Goal: Entertainment & Leisure: Consume media (video, audio)

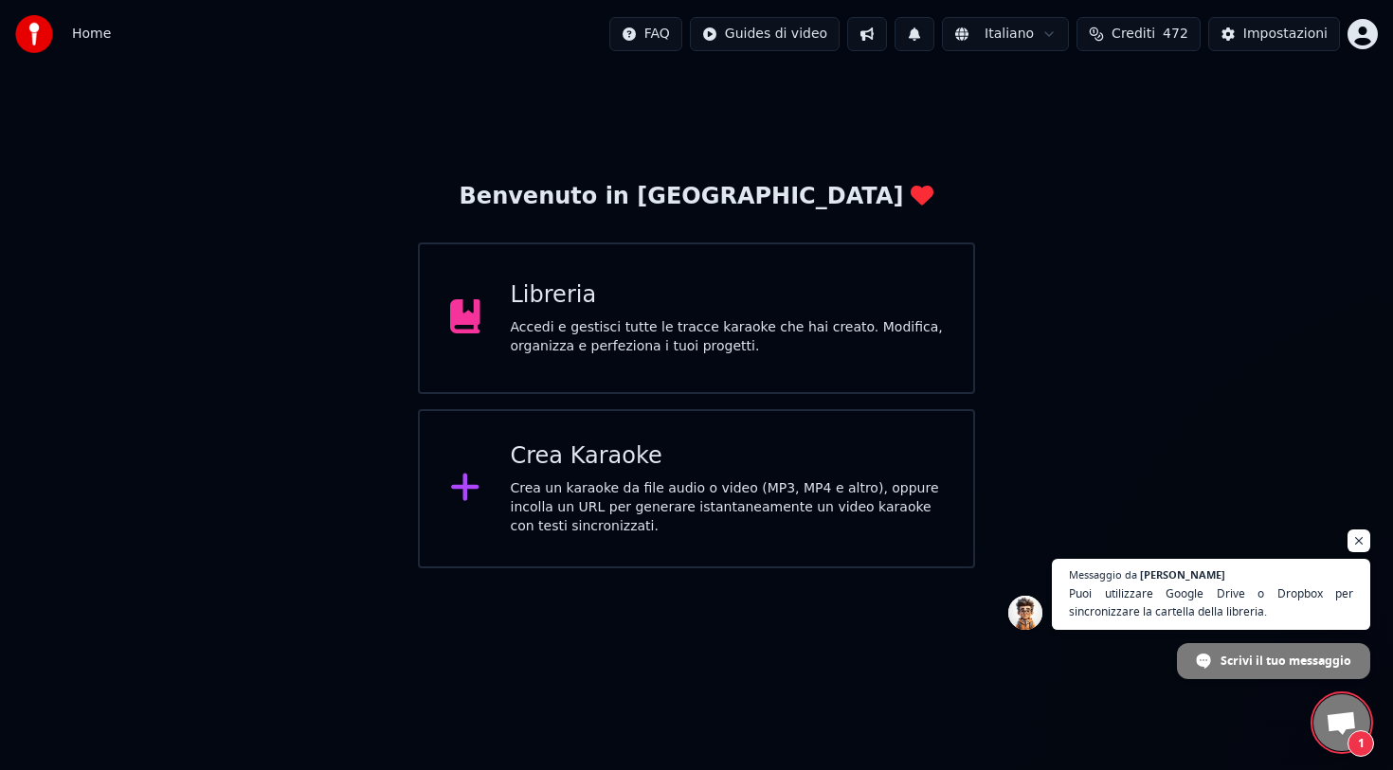
click at [1350, 730] on span "Aprire la chat" at bounding box center [1340, 725] width 31 height 27
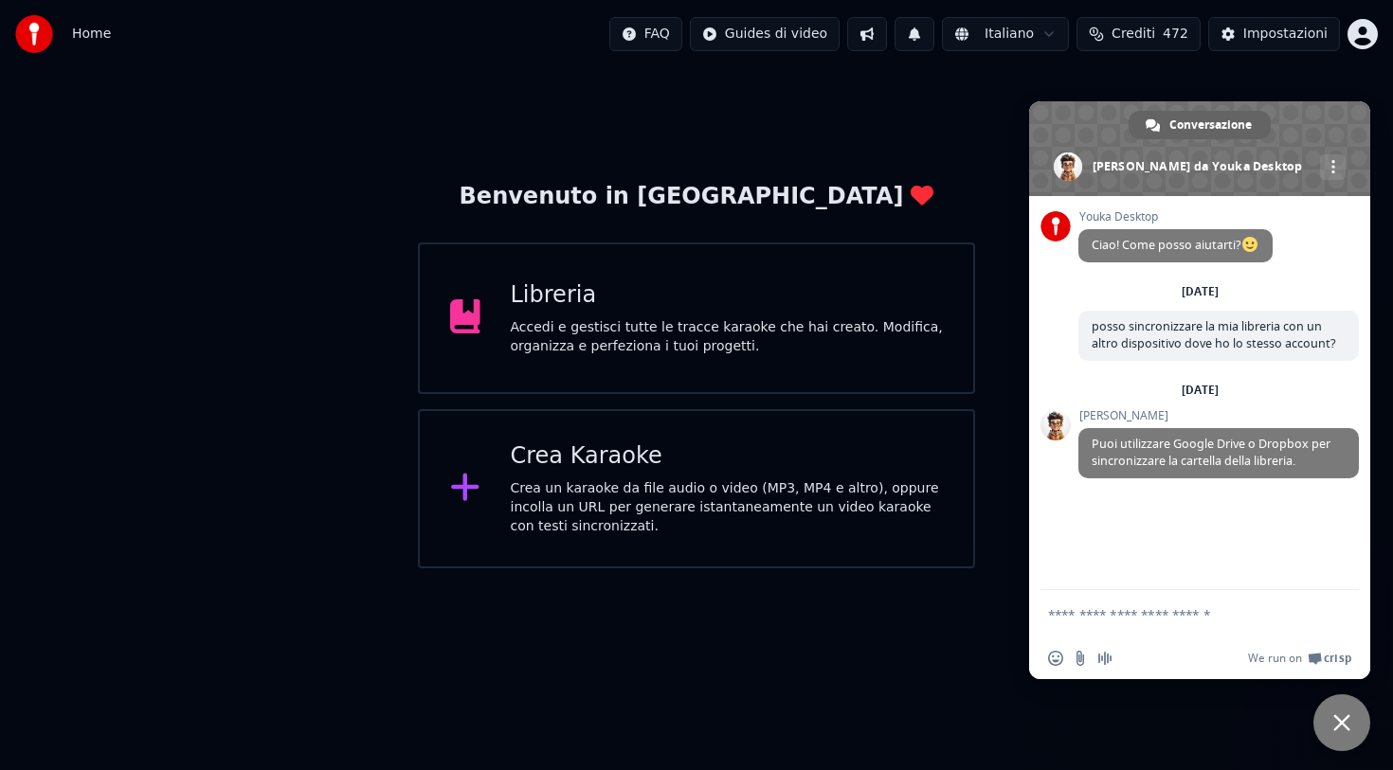
click at [817, 320] on div "Accedi e gestisci tutte le tracce karaoke che hai creato. Modifica, organizza e…" at bounding box center [727, 337] width 433 height 38
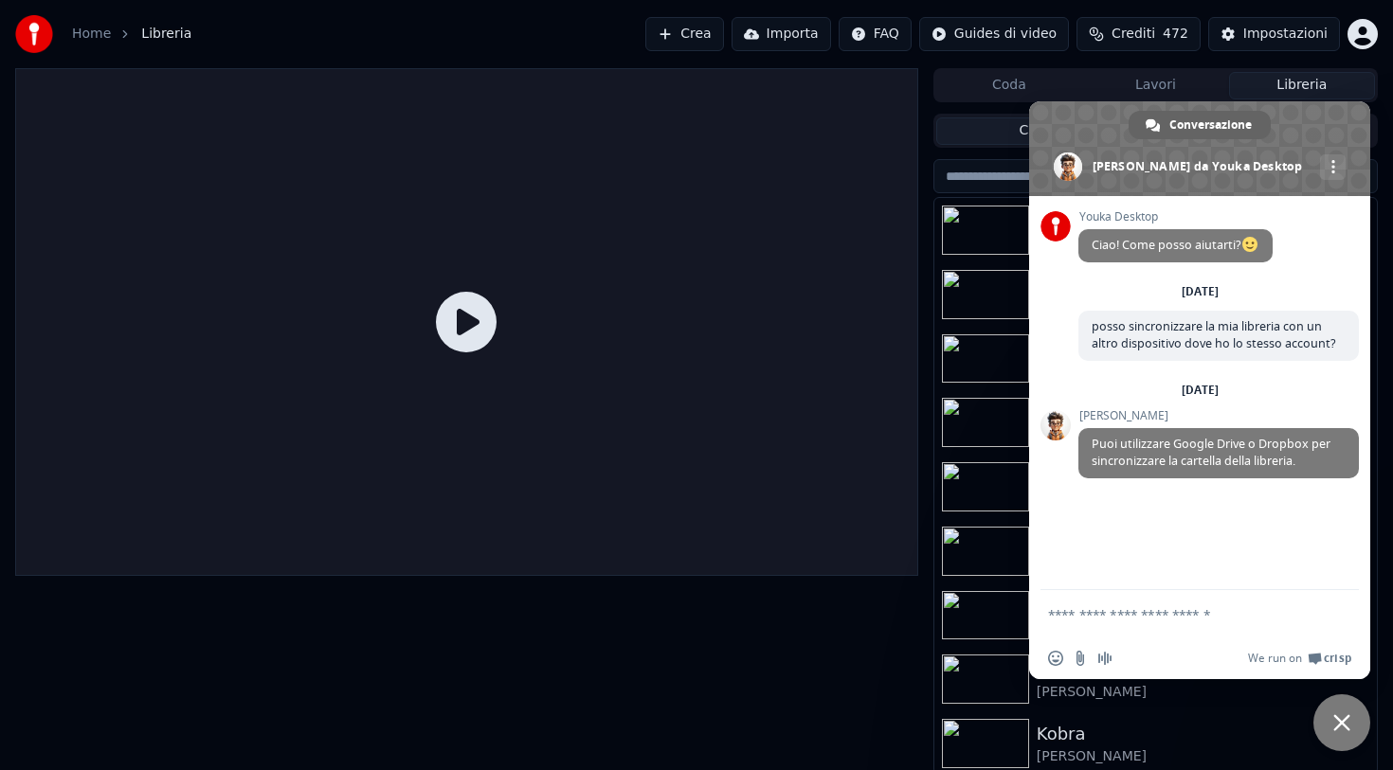
click at [888, 86] on div at bounding box center [466, 322] width 903 height 508
click at [930, 61] on div "Home Libreria Crea Importa FAQ Guides di video Crediti 472 Impostazioni" at bounding box center [696, 34] width 1393 height 68
click at [609, 643] on div at bounding box center [466, 421] width 903 height 707
click at [1342, 703] on span "Chiudere la chat" at bounding box center [1341, 722] width 57 height 57
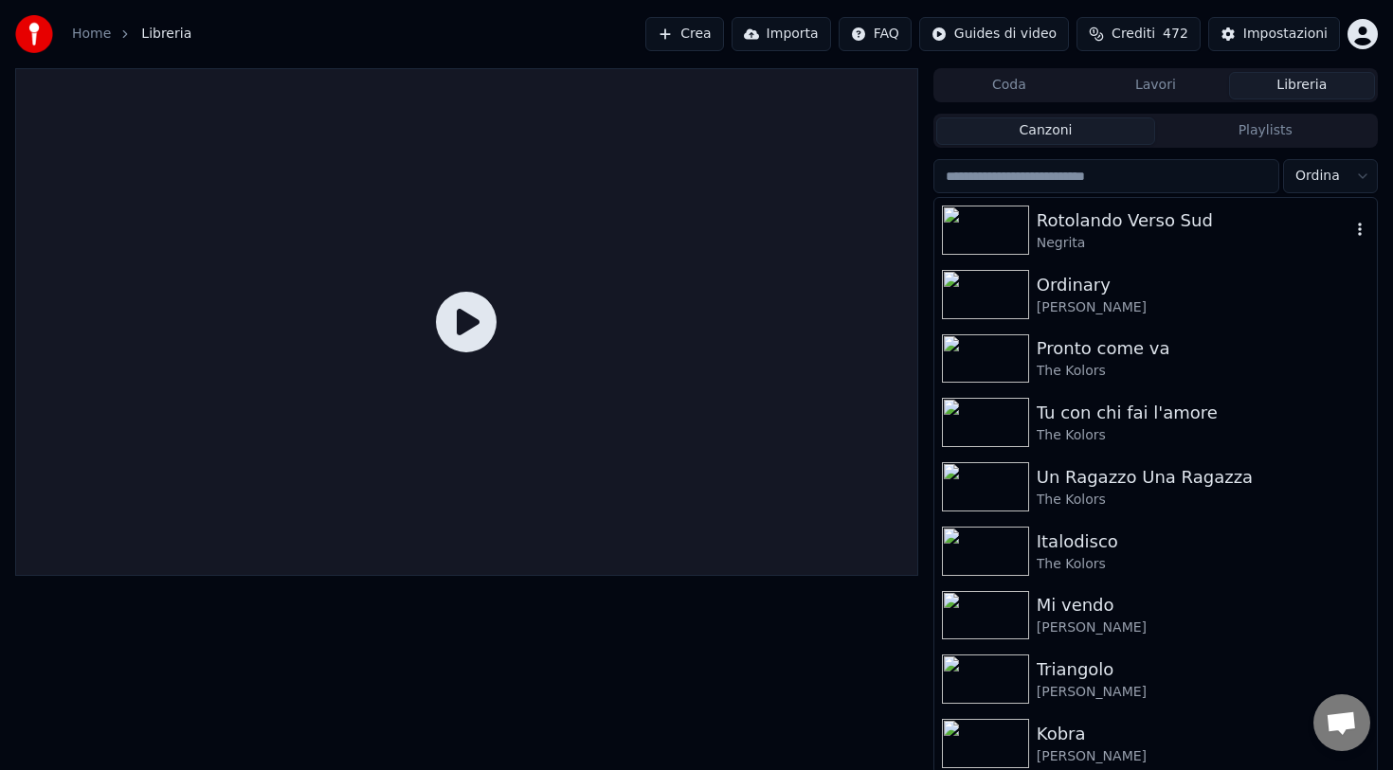
click at [1098, 224] on div "Rotolando Verso Sud" at bounding box center [1194, 220] width 314 height 27
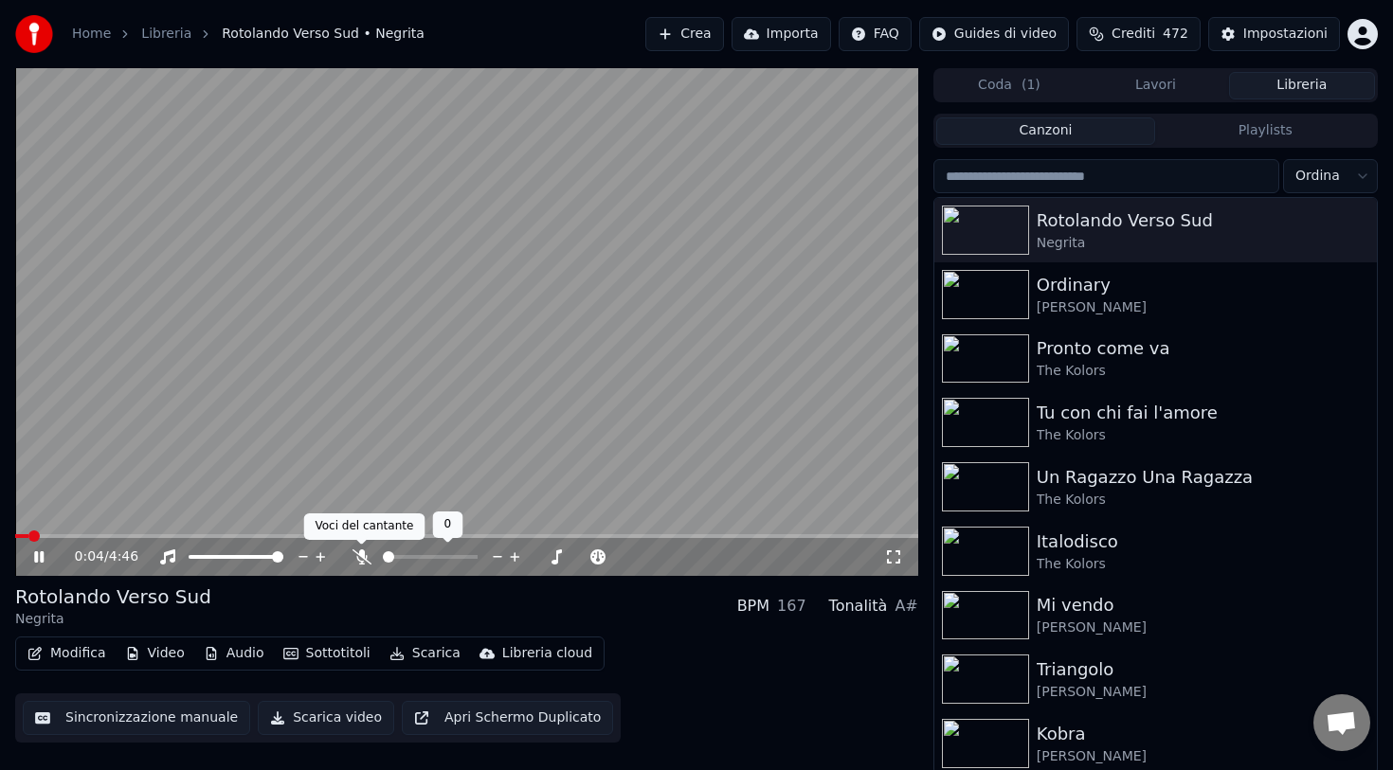
click at [361, 557] on icon at bounding box center [361, 557] width 19 height 15
click at [499, 558] on icon at bounding box center [498, 557] width 18 height 19
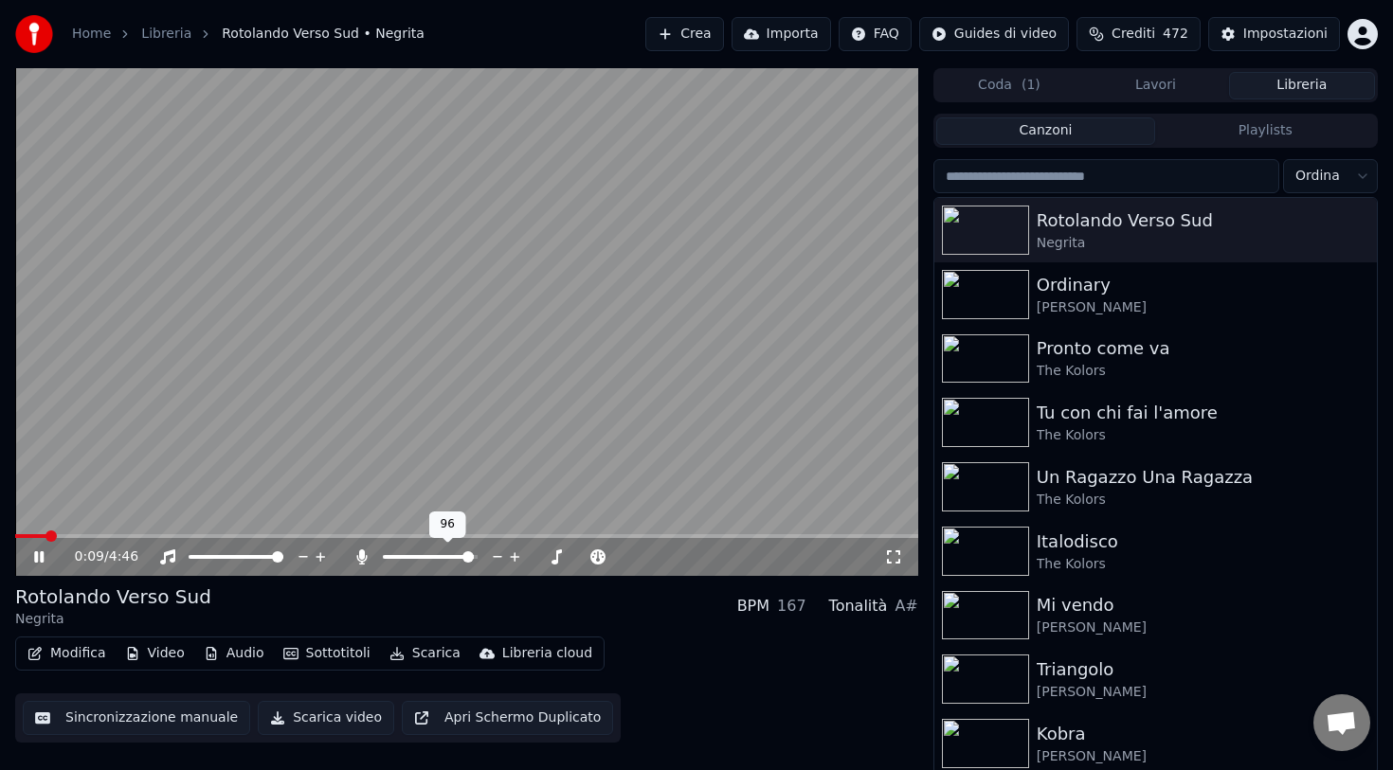
click at [499, 558] on icon at bounding box center [498, 557] width 18 height 19
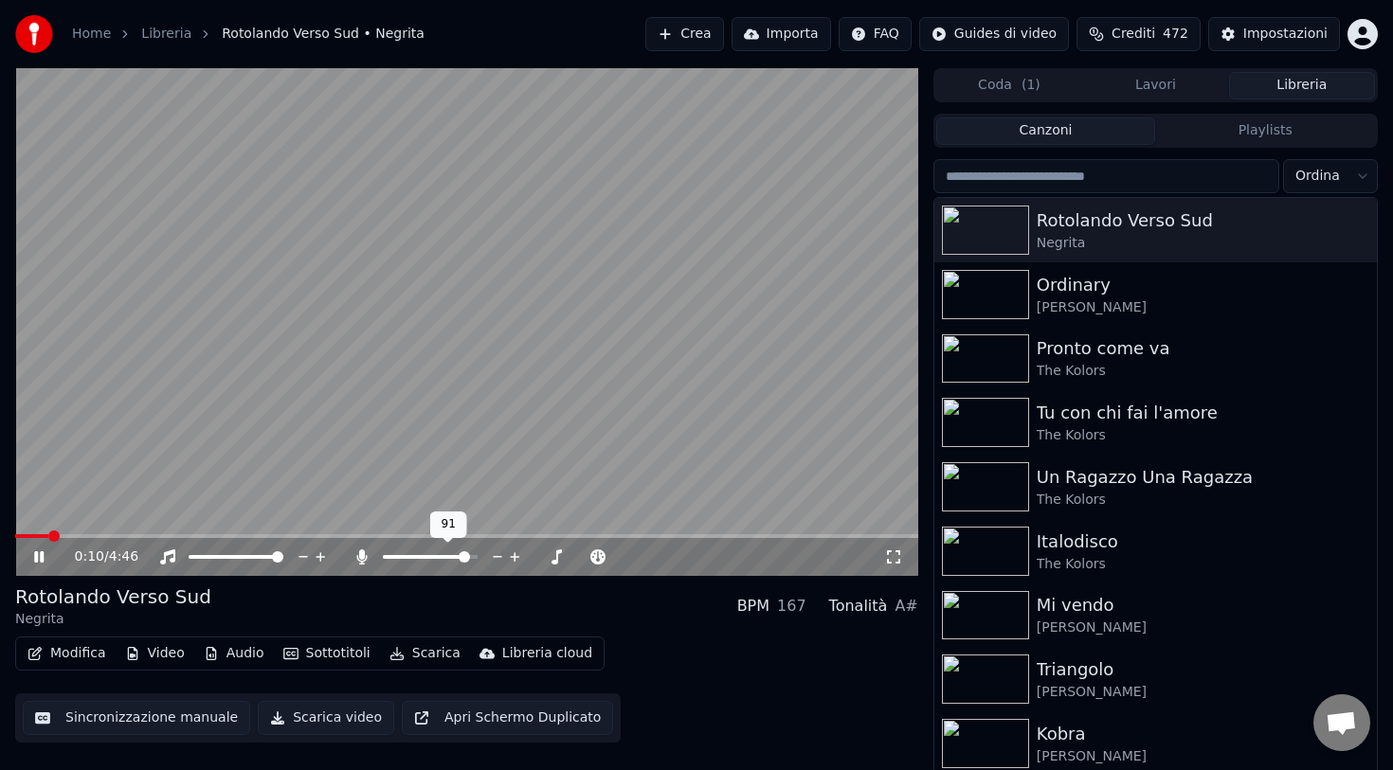
click at [499, 558] on icon at bounding box center [498, 557] width 18 height 19
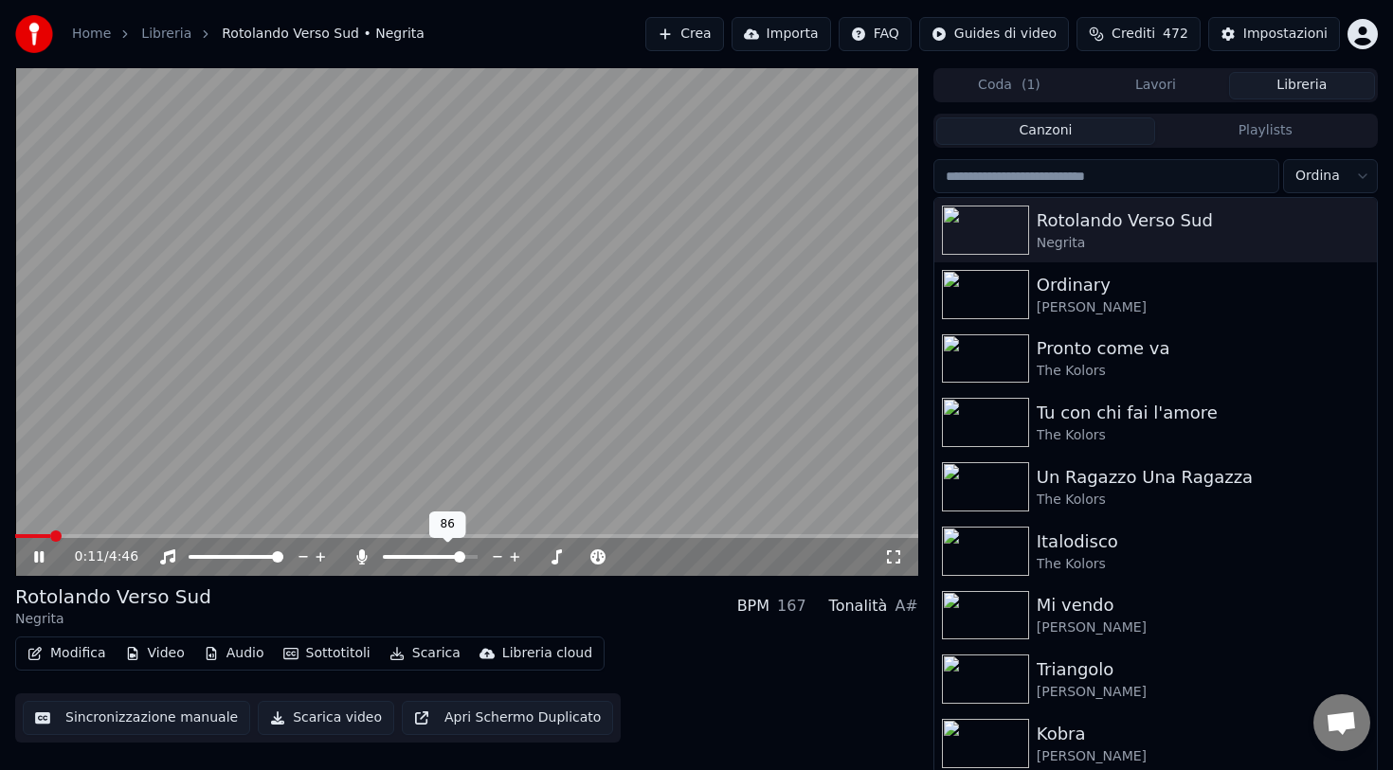
click at [499, 558] on icon at bounding box center [498, 557] width 18 height 19
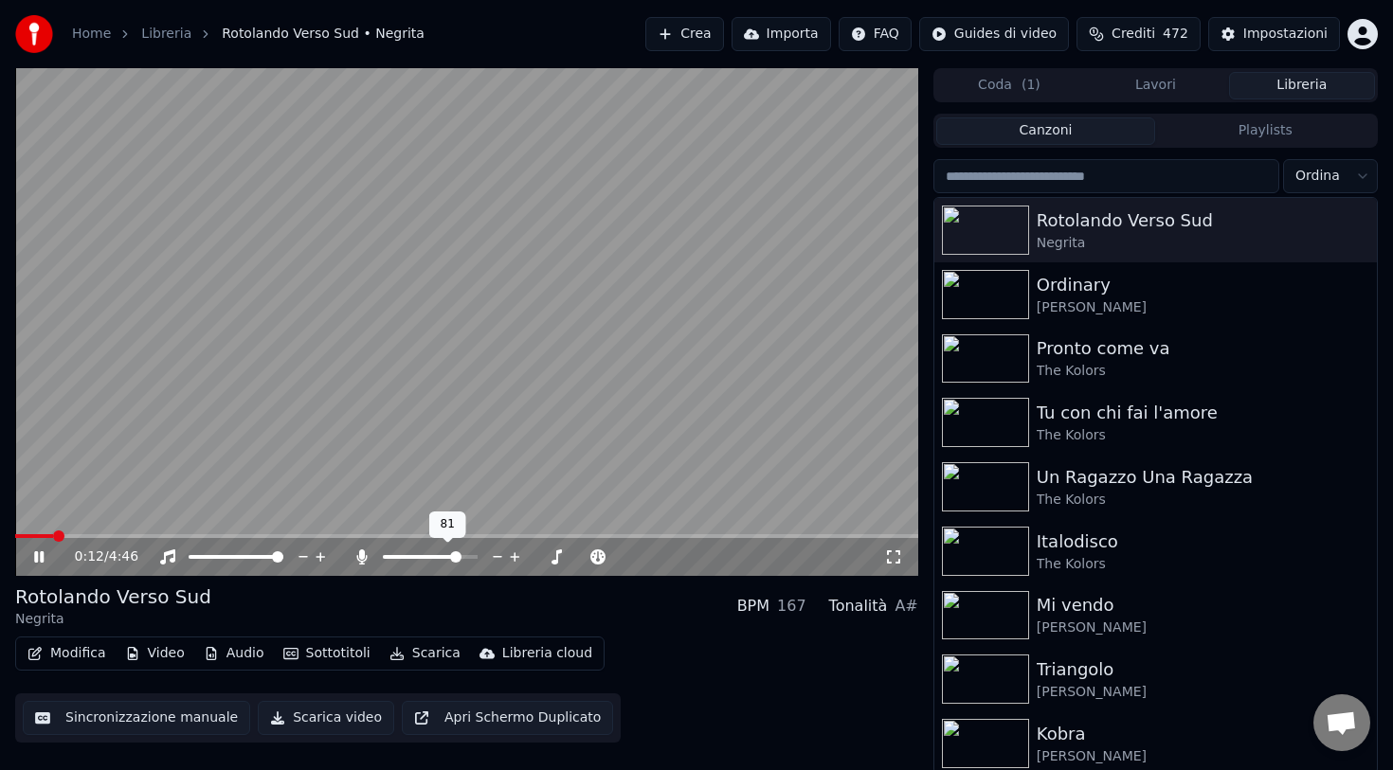
click at [499, 558] on icon at bounding box center [498, 557] width 18 height 19
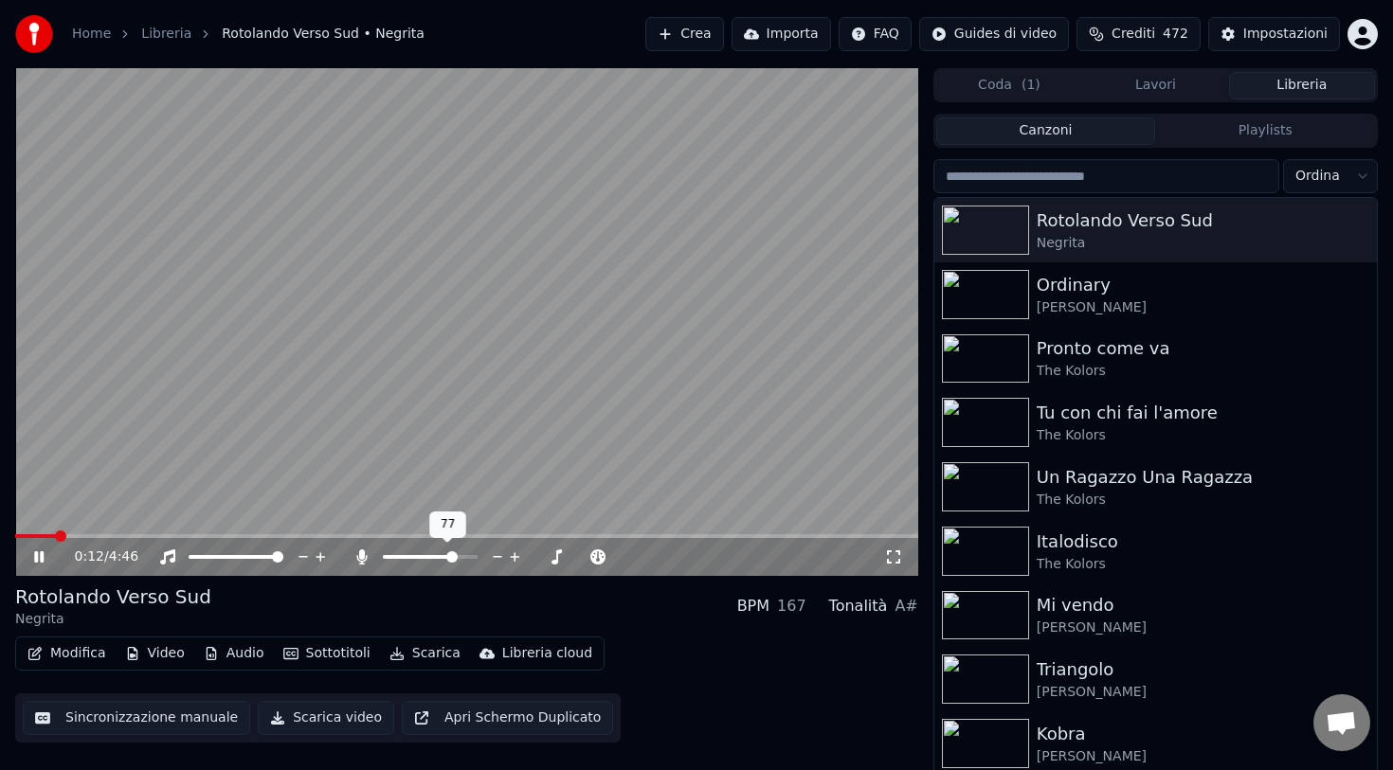
click at [499, 558] on icon at bounding box center [498, 557] width 18 height 19
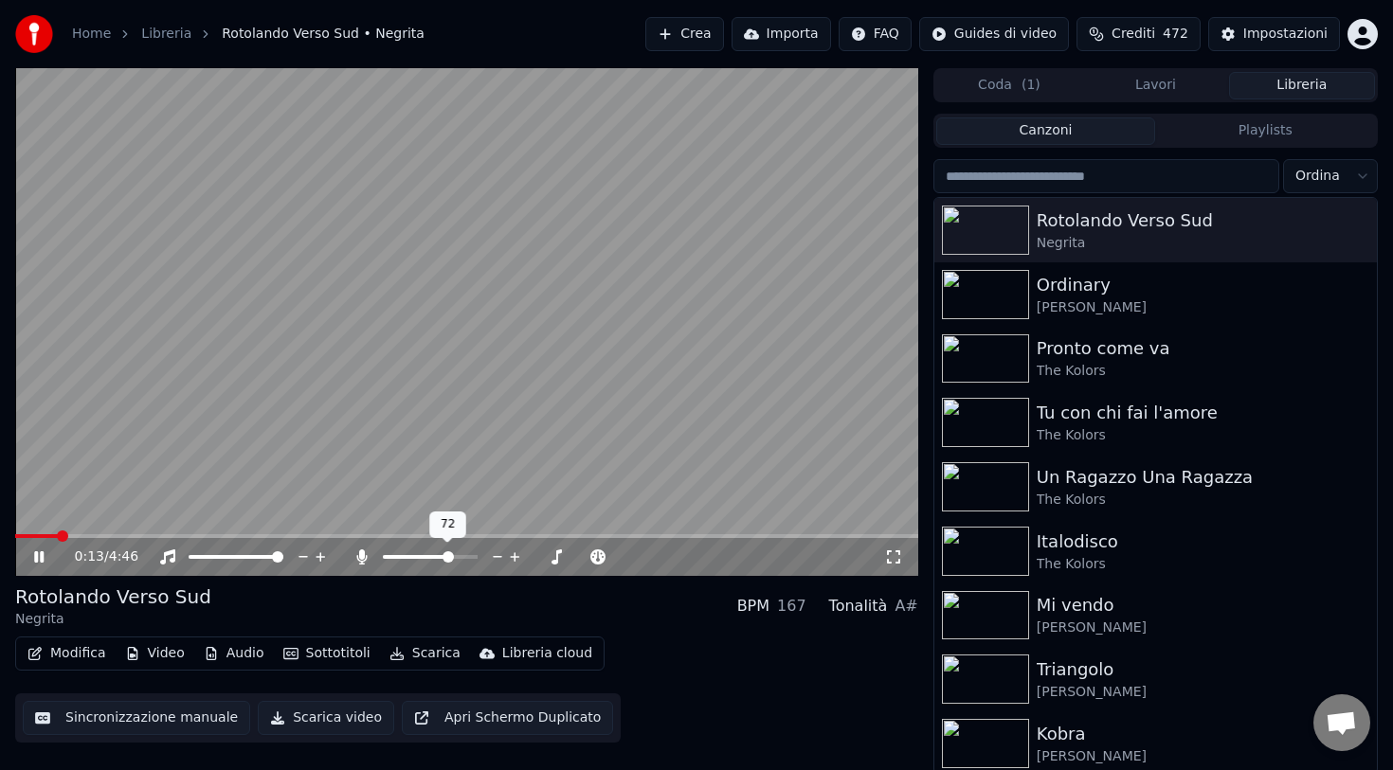
click at [499, 558] on icon at bounding box center [498, 557] width 18 height 19
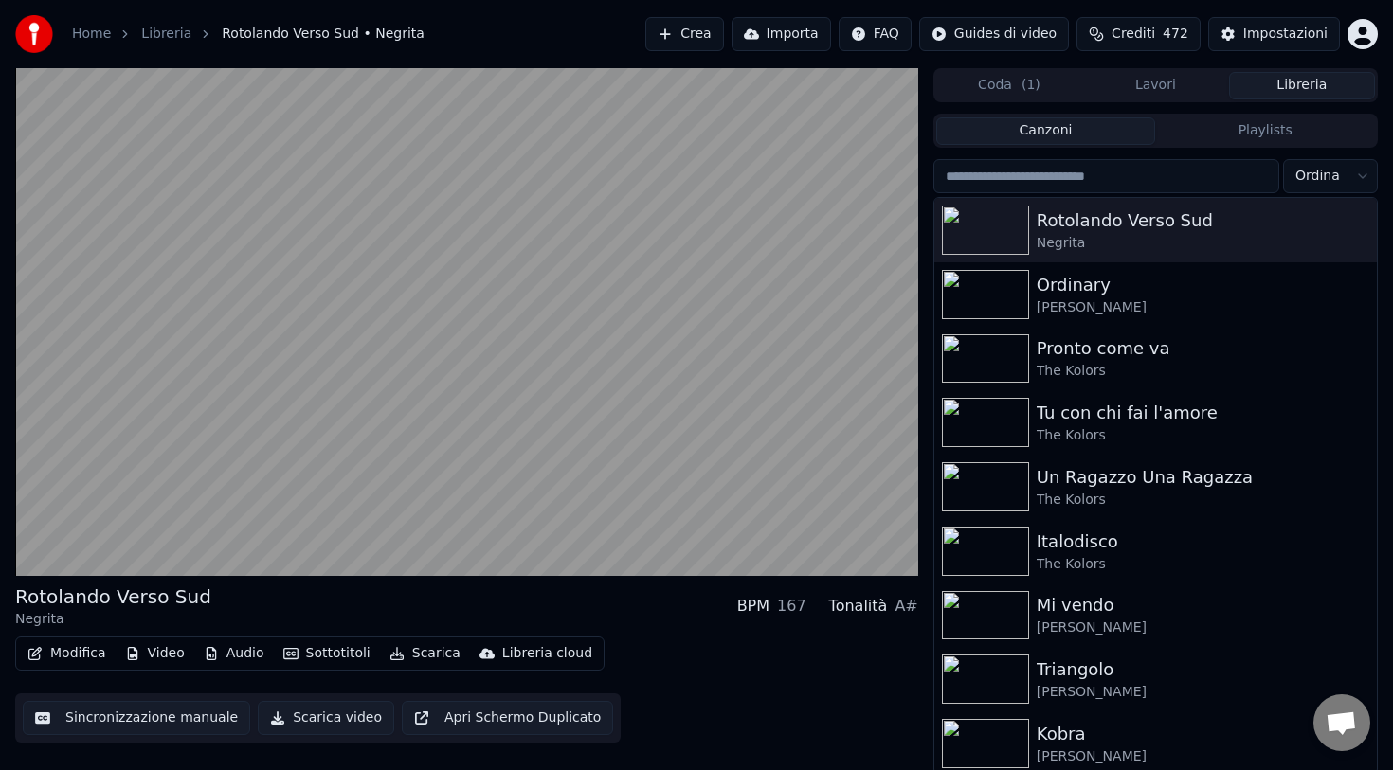
click at [416, 658] on button "Scarica" at bounding box center [425, 653] width 86 height 27
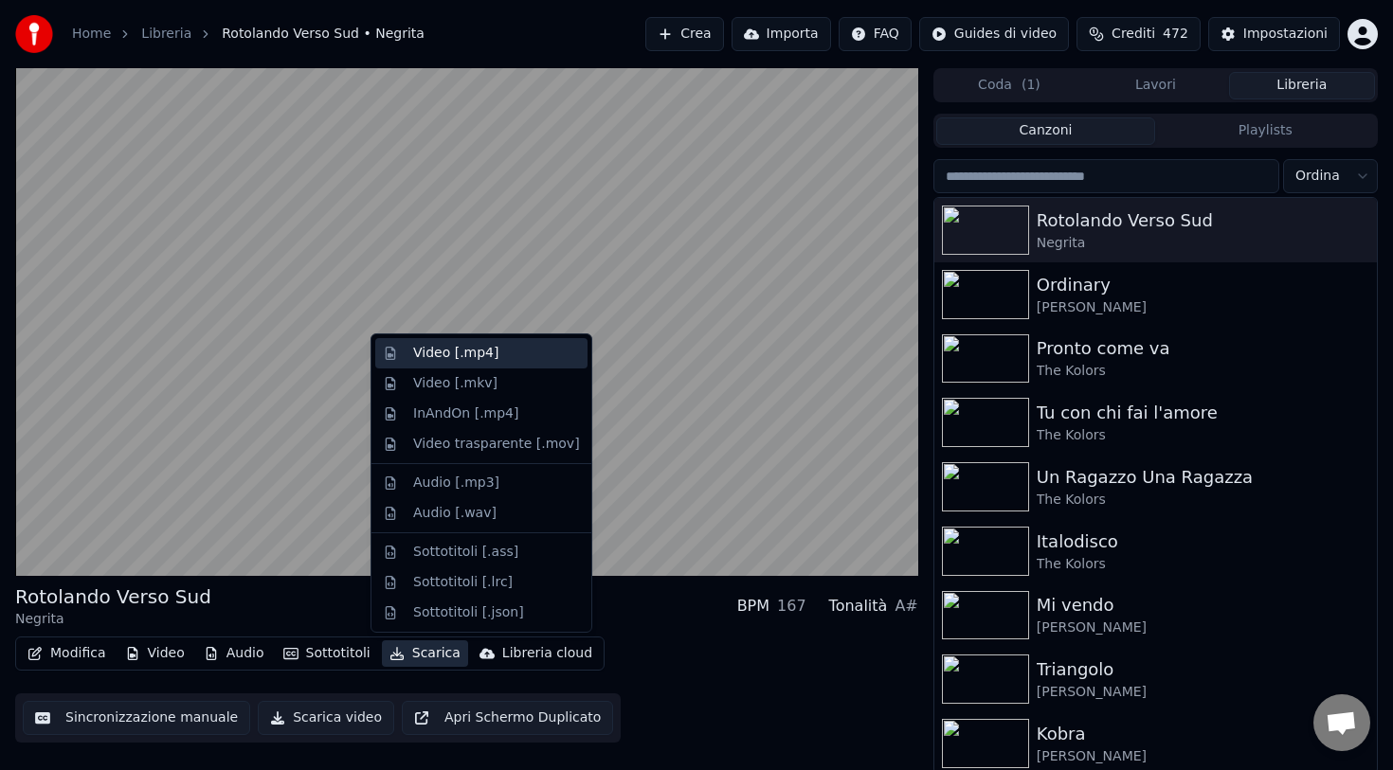
click at [445, 359] on div "Video [.mp4]" at bounding box center [455, 353] width 85 height 19
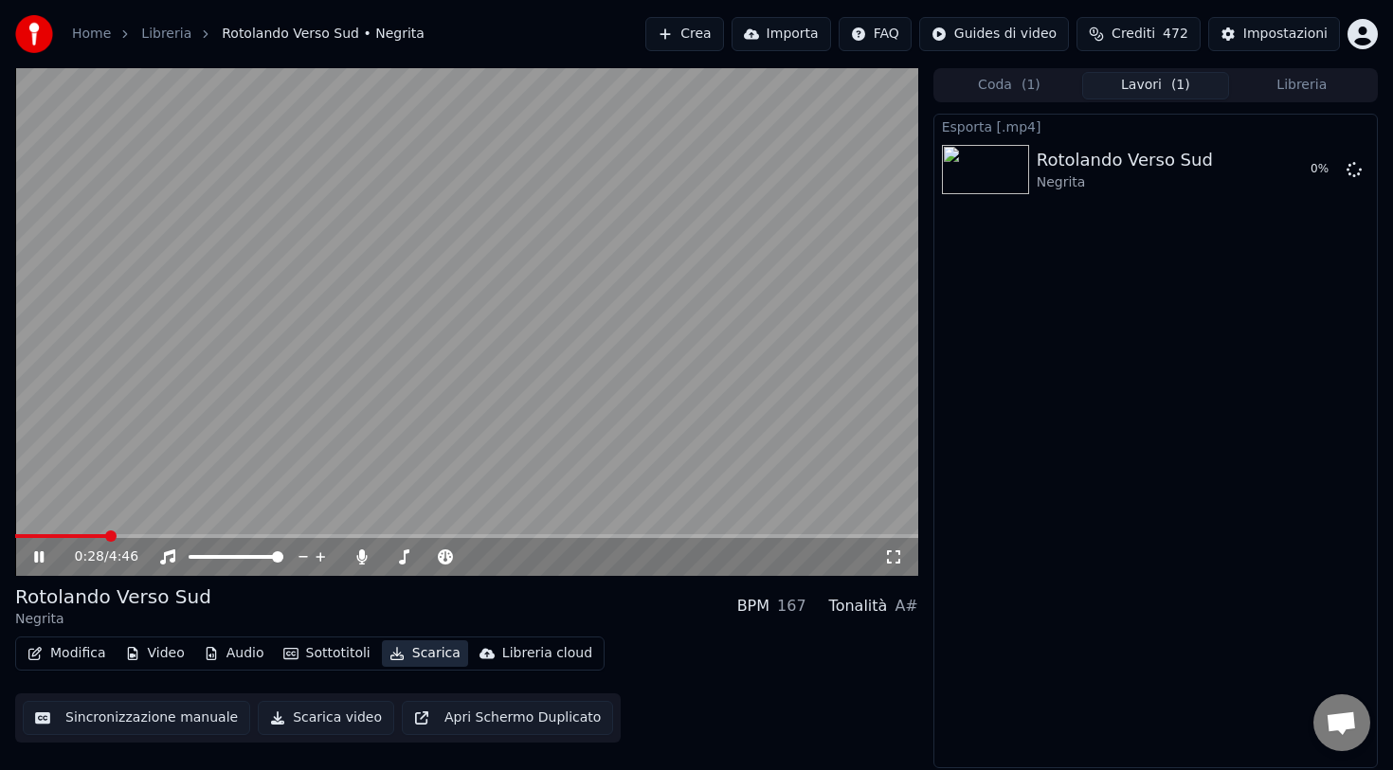
click at [1272, 87] on button "Libreria" at bounding box center [1302, 85] width 146 height 27
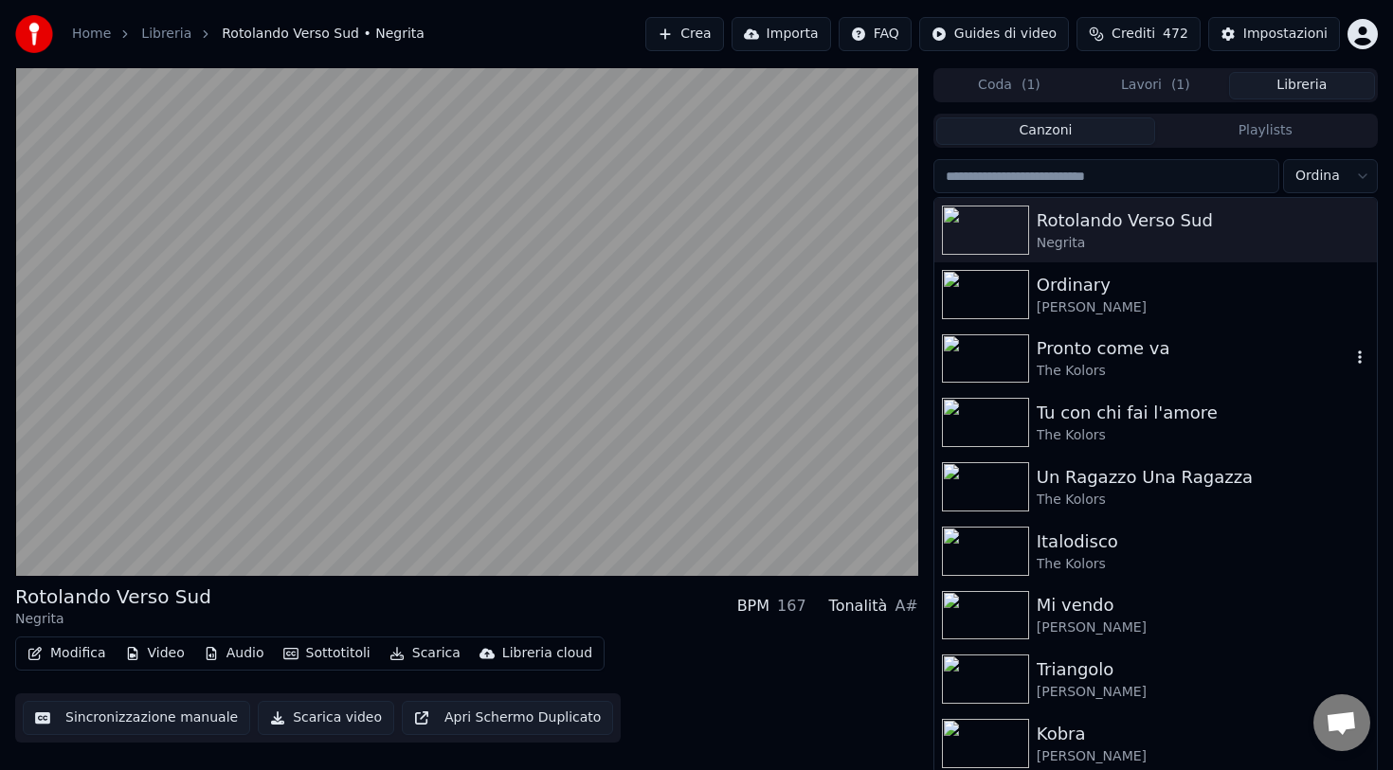
click at [1105, 352] on div "Pronto come va" at bounding box center [1194, 348] width 314 height 27
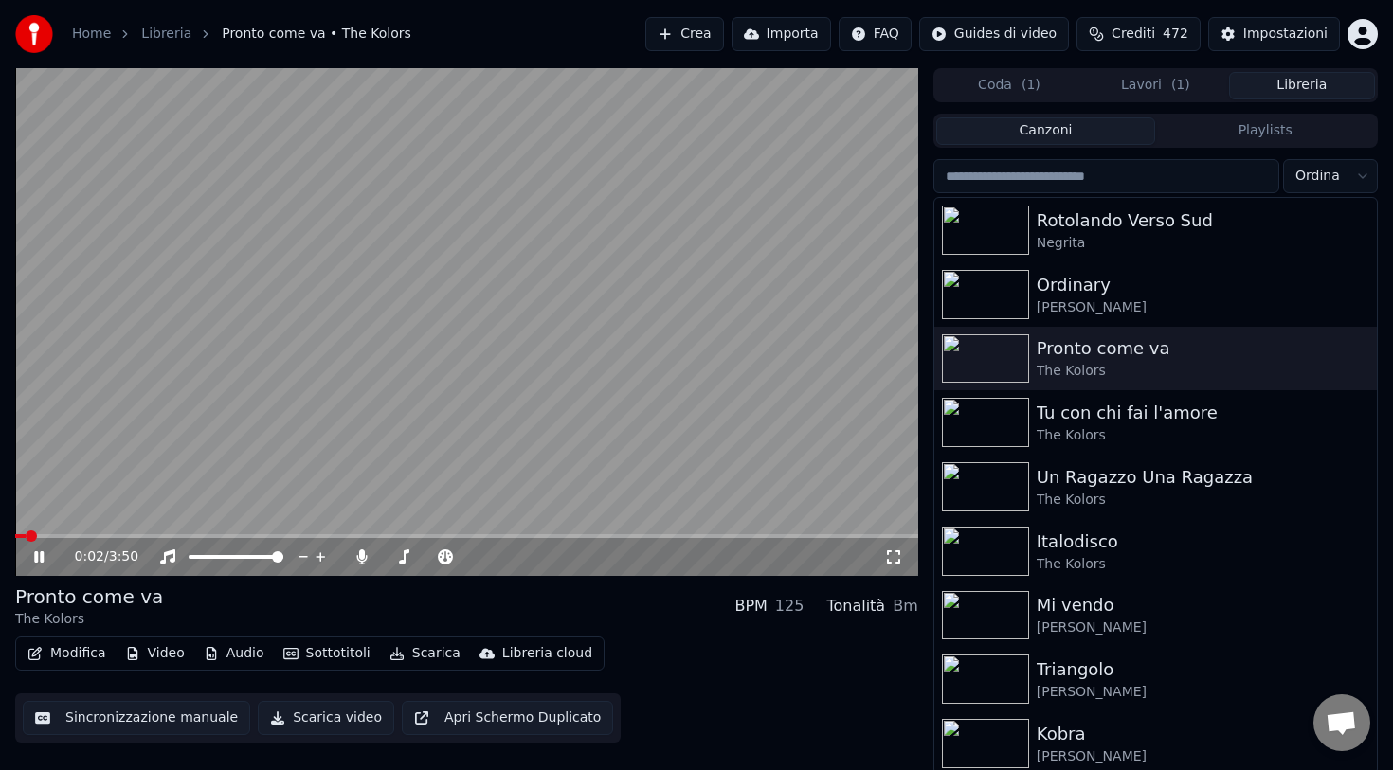
click at [412, 655] on button "Scarica" at bounding box center [425, 653] width 86 height 27
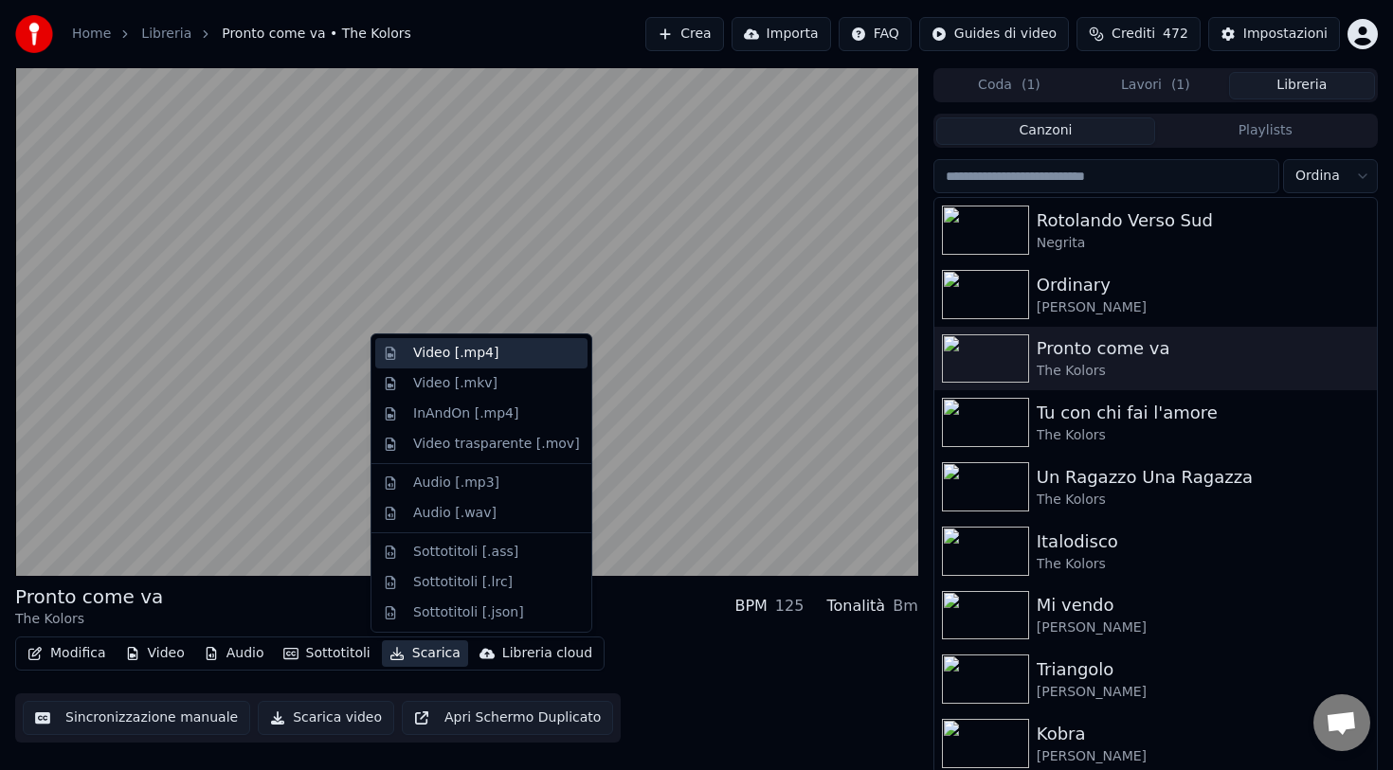
click at [468, 357] on div "Video [.mp4]" at bounding box center [455, 353] width 85 height 19
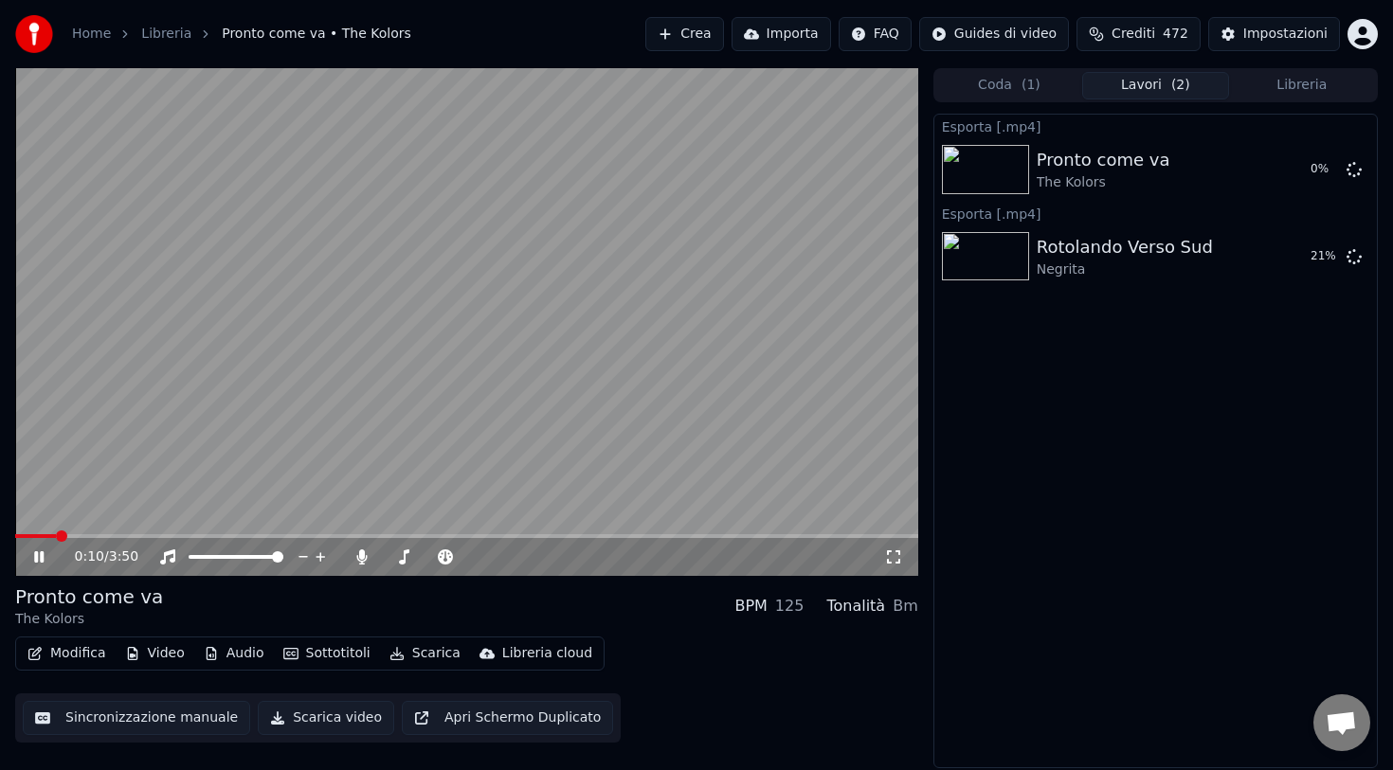
click at [1263, 83] on button "Libreria" at bounding box center [1302, 85] width 146 height 27
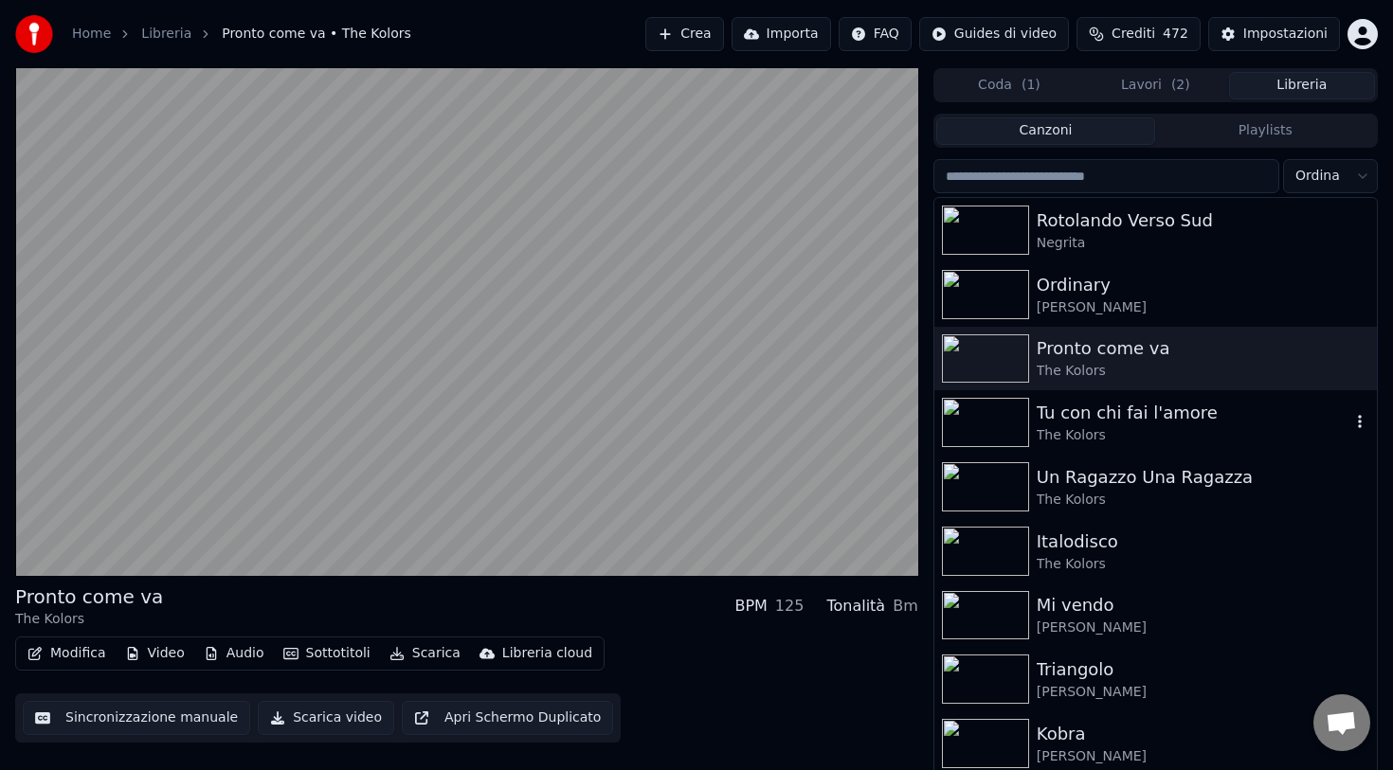
click at [1078, 417] on div "Tu con chi fai l'amore" at bounding box center [1194, 413] width 314 height 27
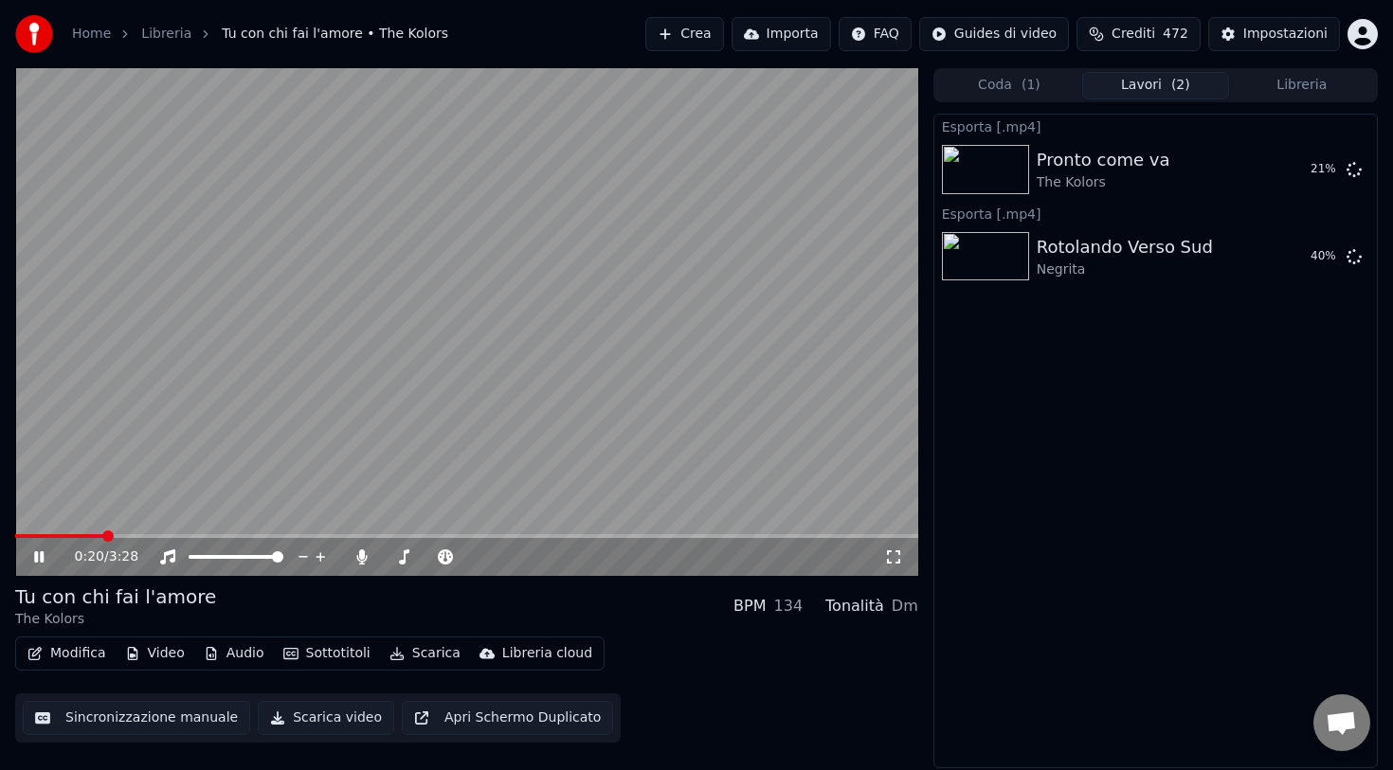
click at [1149, 88] on button "Lavori ( 2 )" at bounding box center [1155, 85] width 146 height 27
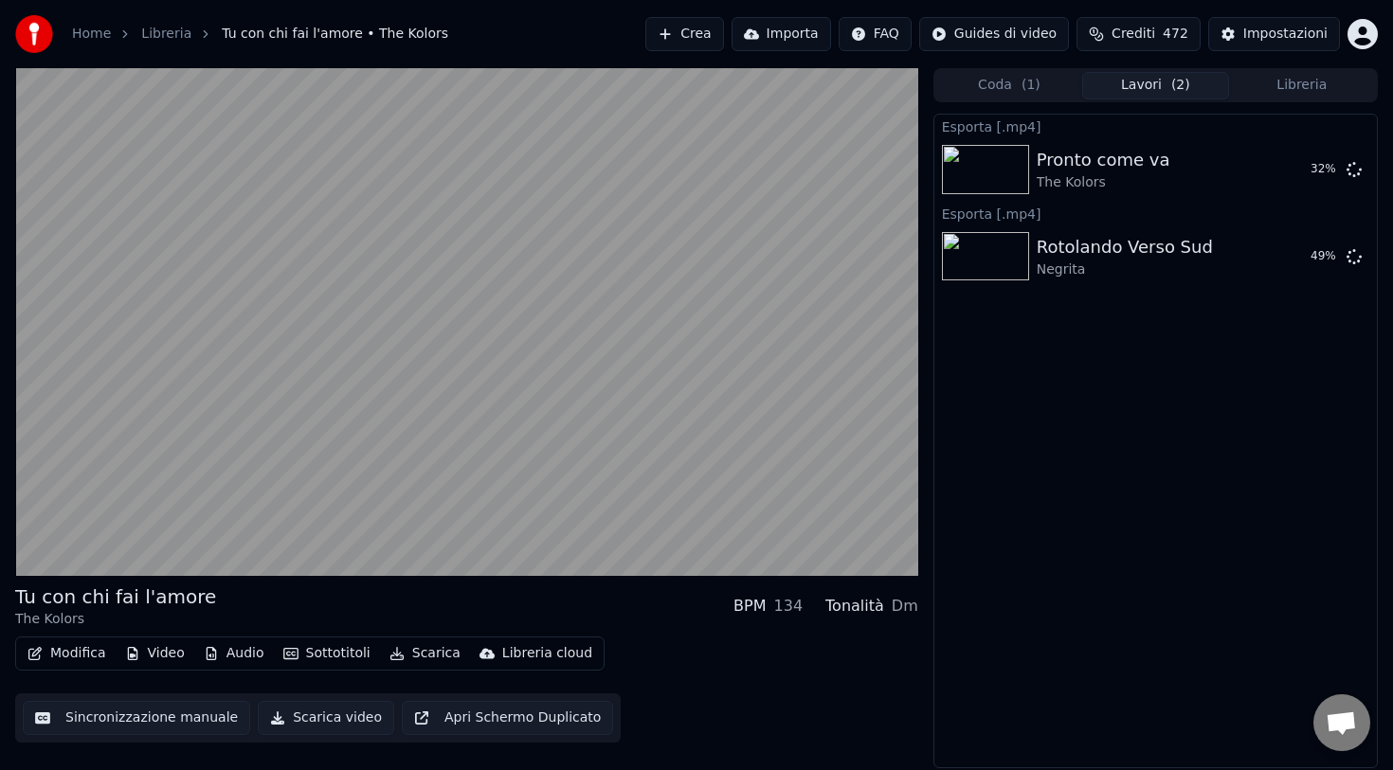
click at [1271, 91] on button "Libreria" at bounding box center [1302, 85] width 146 height 27
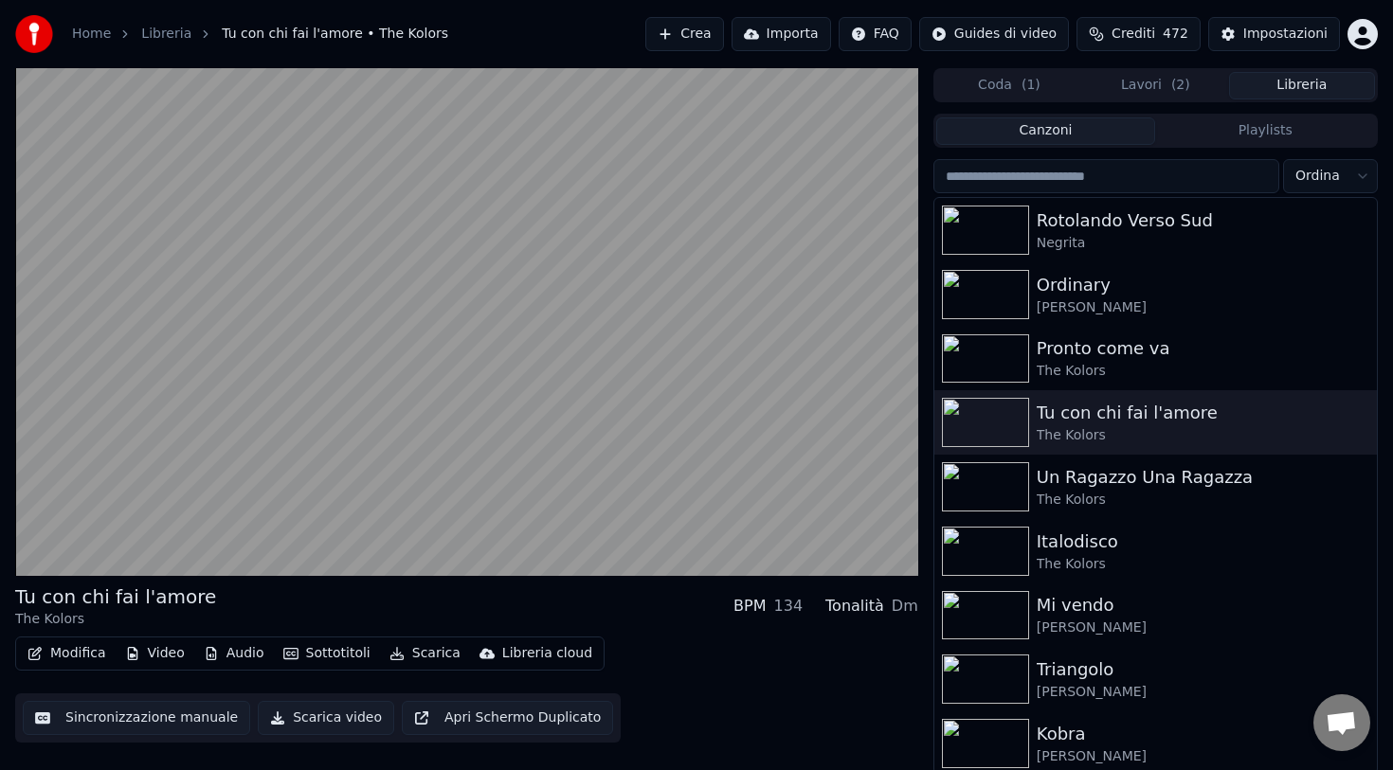
click at [1173, 77] on span "( 2 )" at bounding box center [1180, 85] width 19 height 19
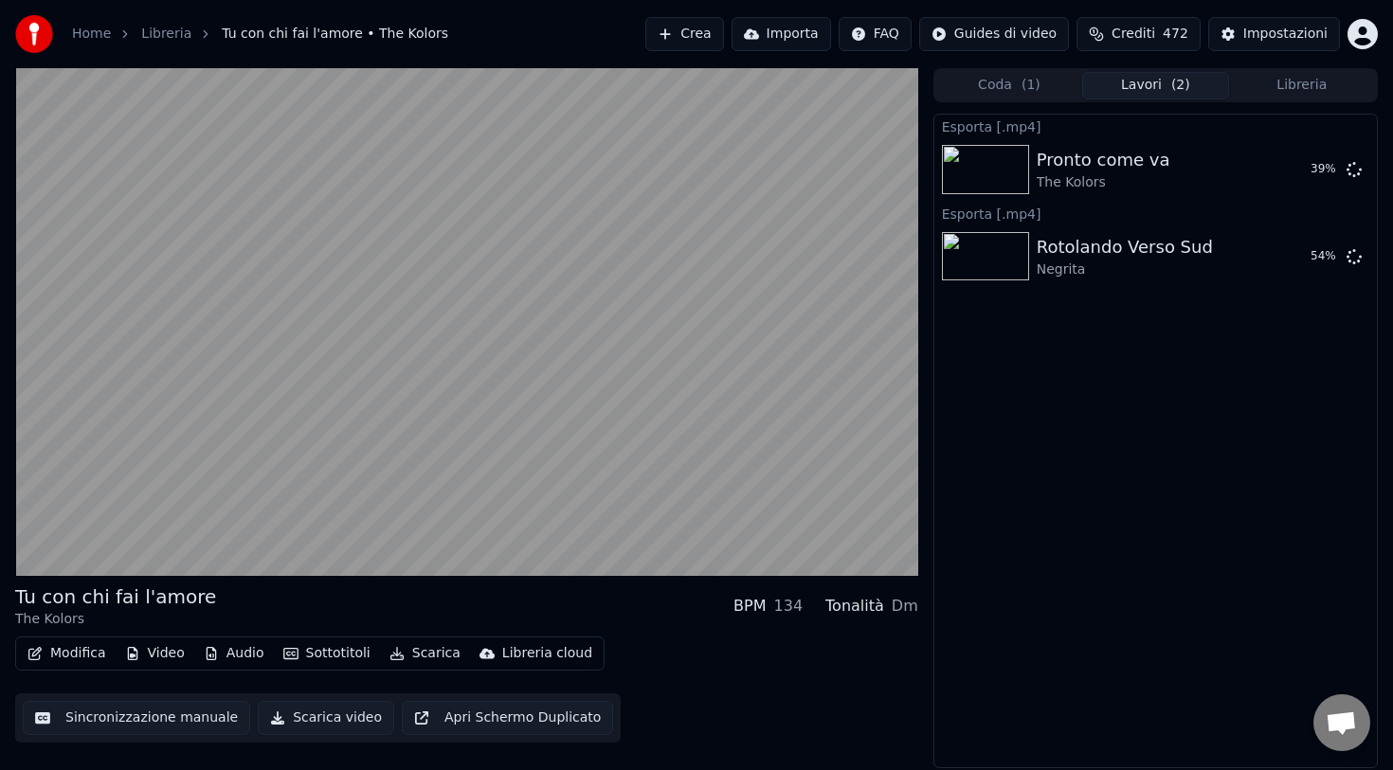
click at [1267, 81] on button "Libreria" at bounding box center [1302, 85] width 146 height 27
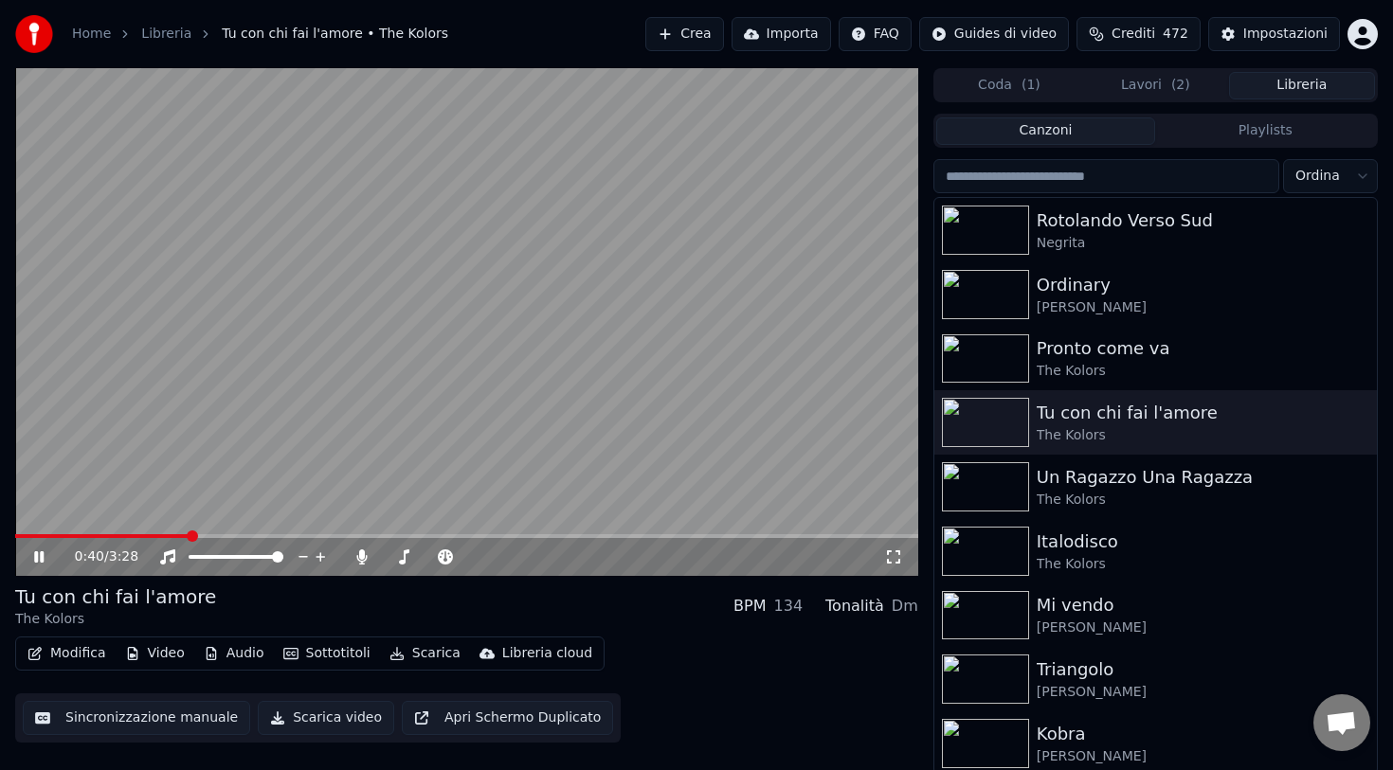
click at [416, 652] on button "Scarica" at bounding box center [425, 653] width 86 height 27
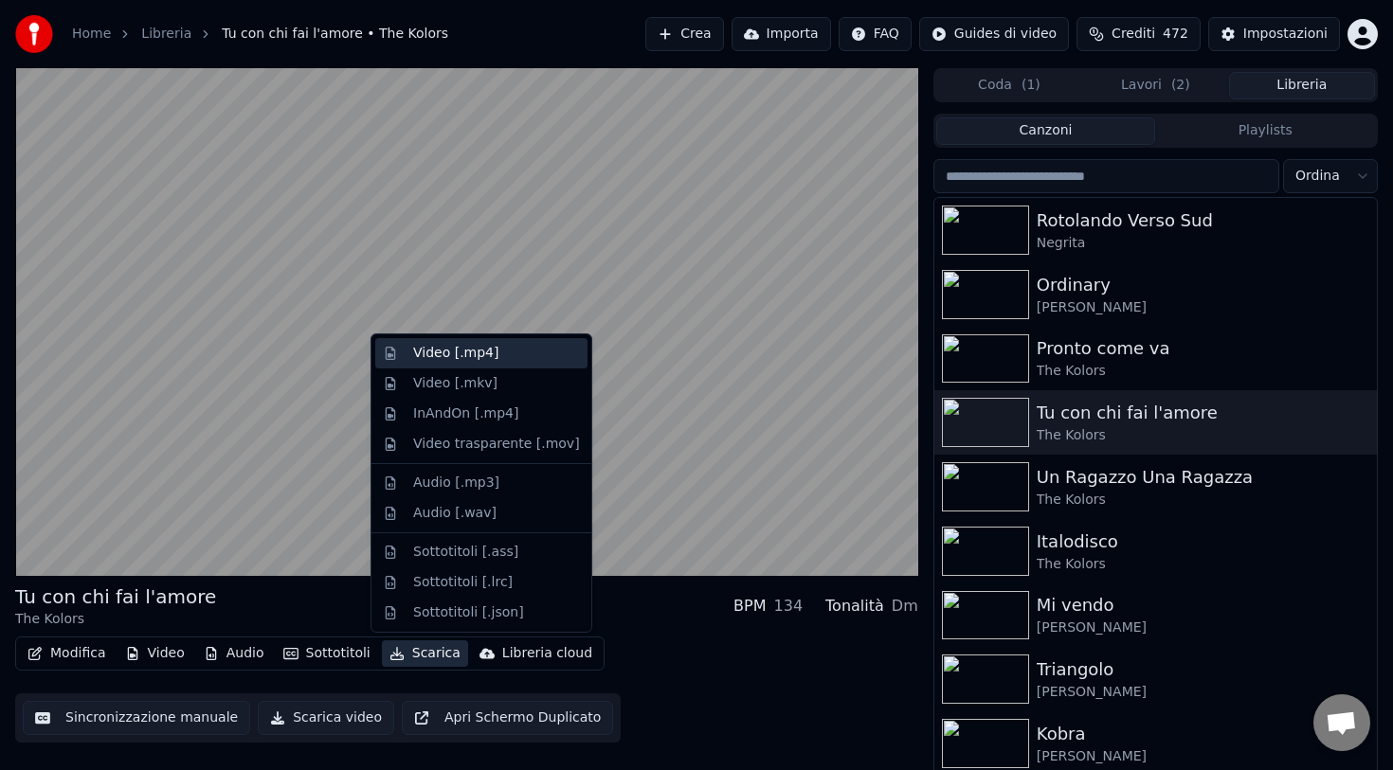
click at [458, 358] on div "Video [.mp4]" at bounding box center [455, 353] width 85 height 19
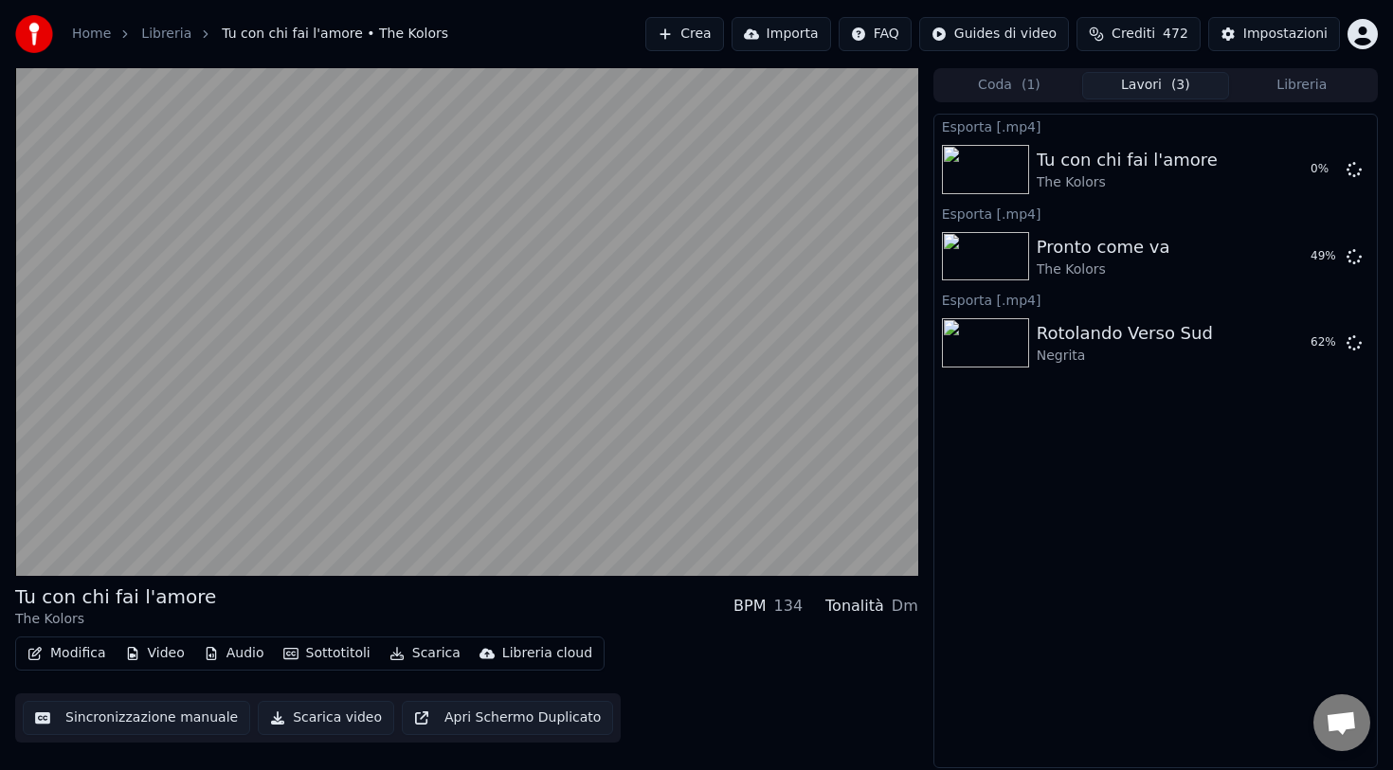
click at [1270, 83] on button "Libreria" at bounding box center [1302, 85] width 146 height 27
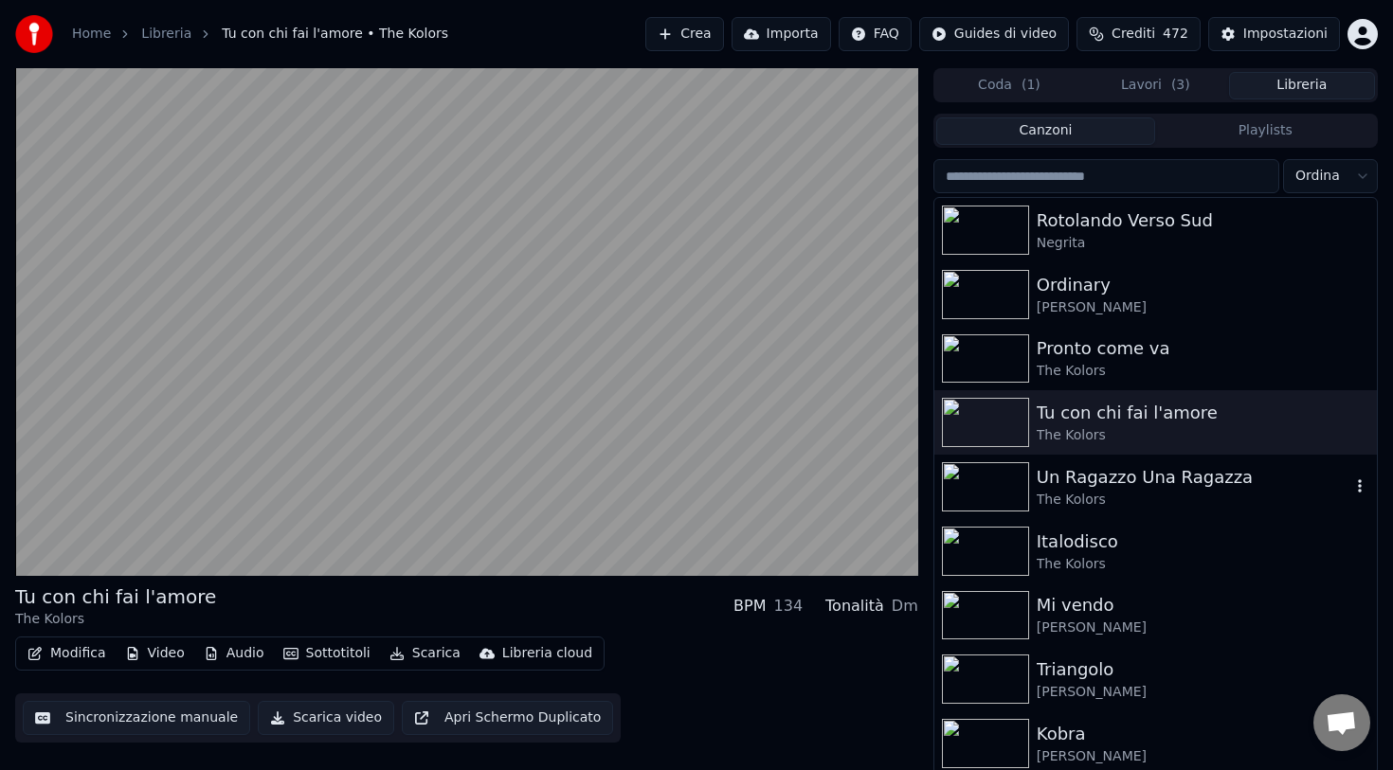
click at [1076, 491] on div "The Kolors" at bounding box center [1194, 500] width 314 height 19
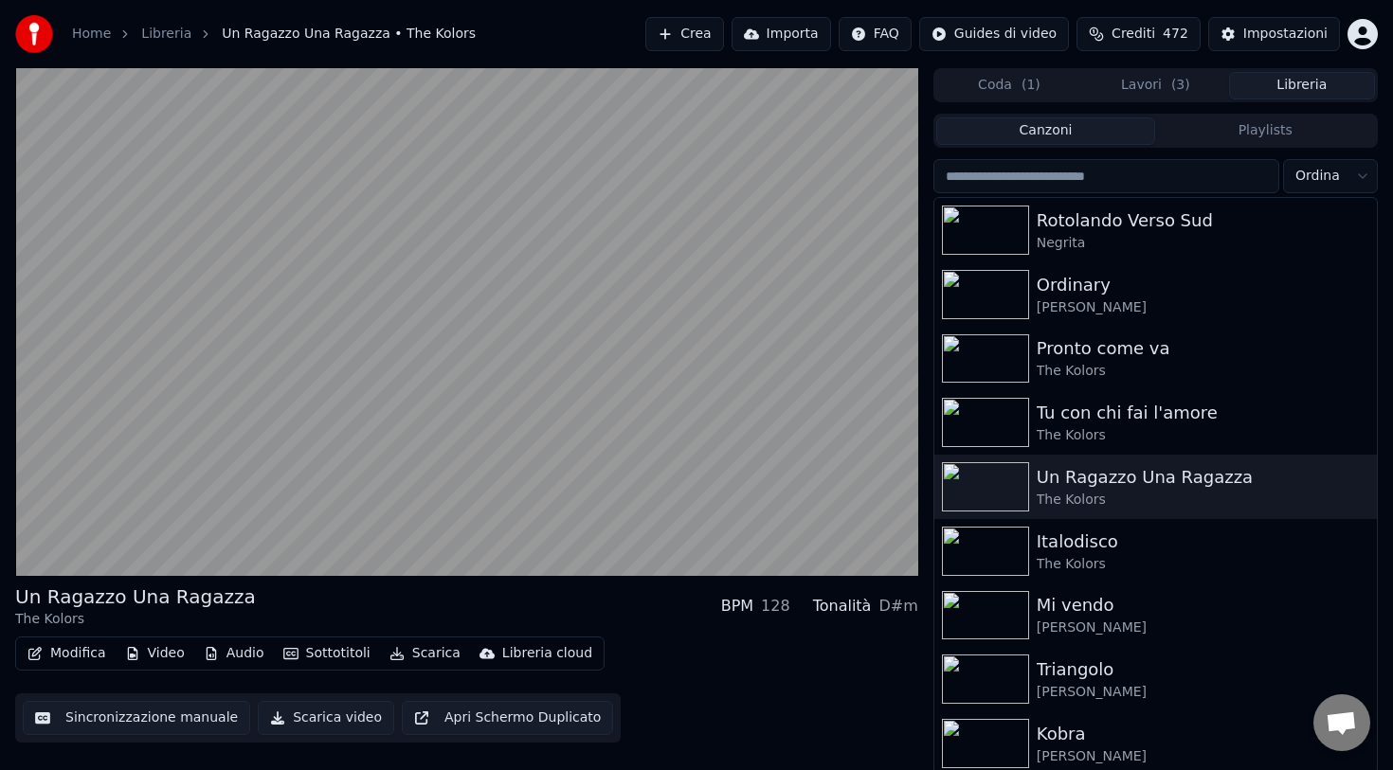
click at [420, 655] on button "Scarica" at bounding box center [425, 653] width 86 height 27
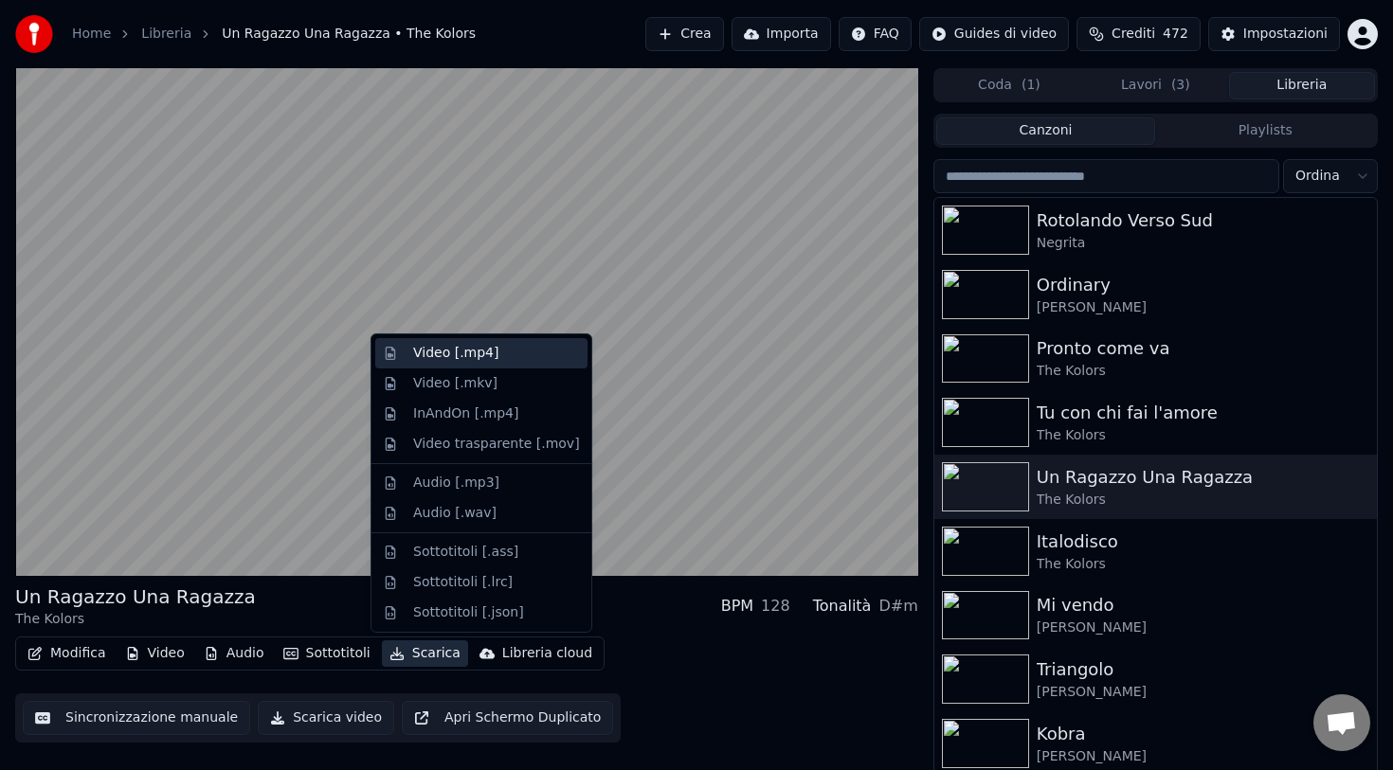
click at [480, 359] on div "Video [.mp4]" at bounding box center [455, 353] width 85 height 19
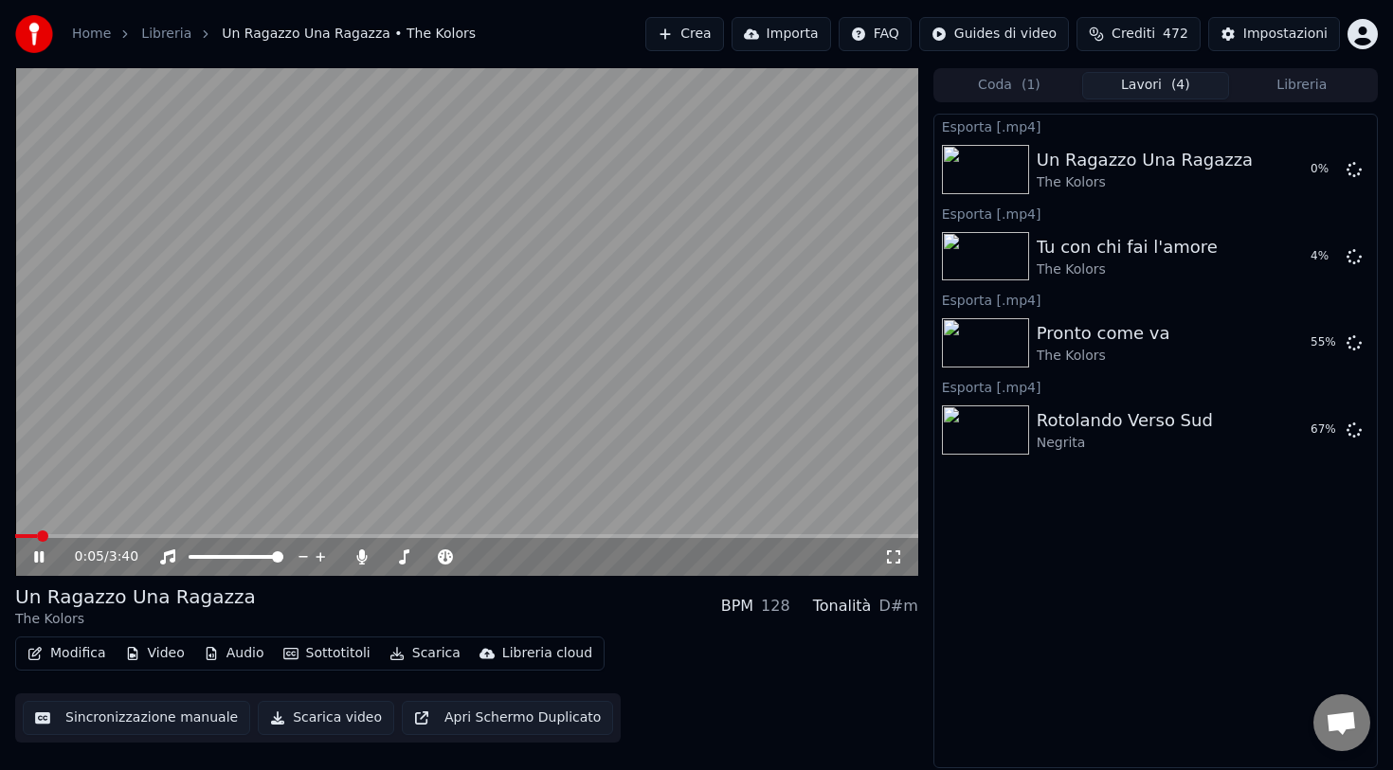
click at [1277, 77] on button "Libreria" at bounding box center [1302, 85] width 146 height 27
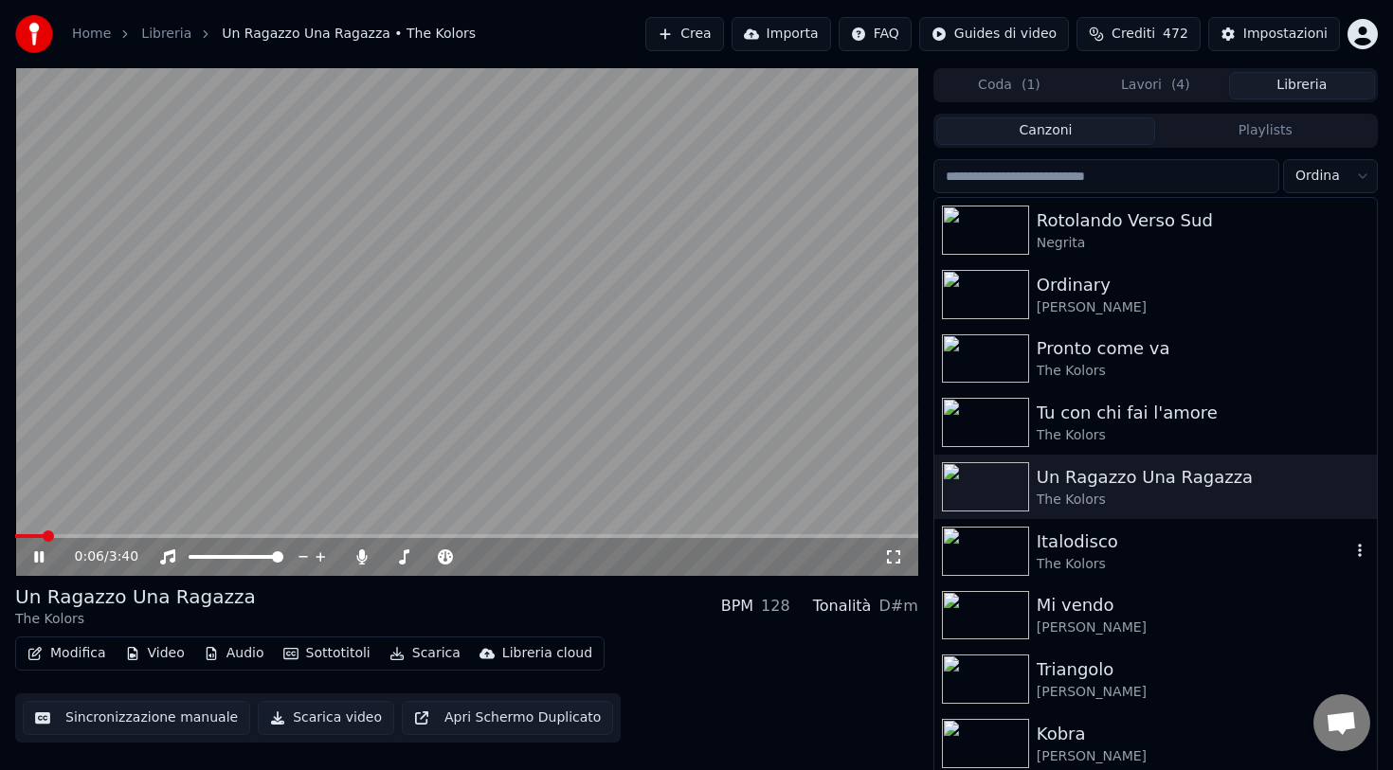
click at [1073, 544] on div "Italodisco" at bounding box center [1194, 542] width 314 height 27
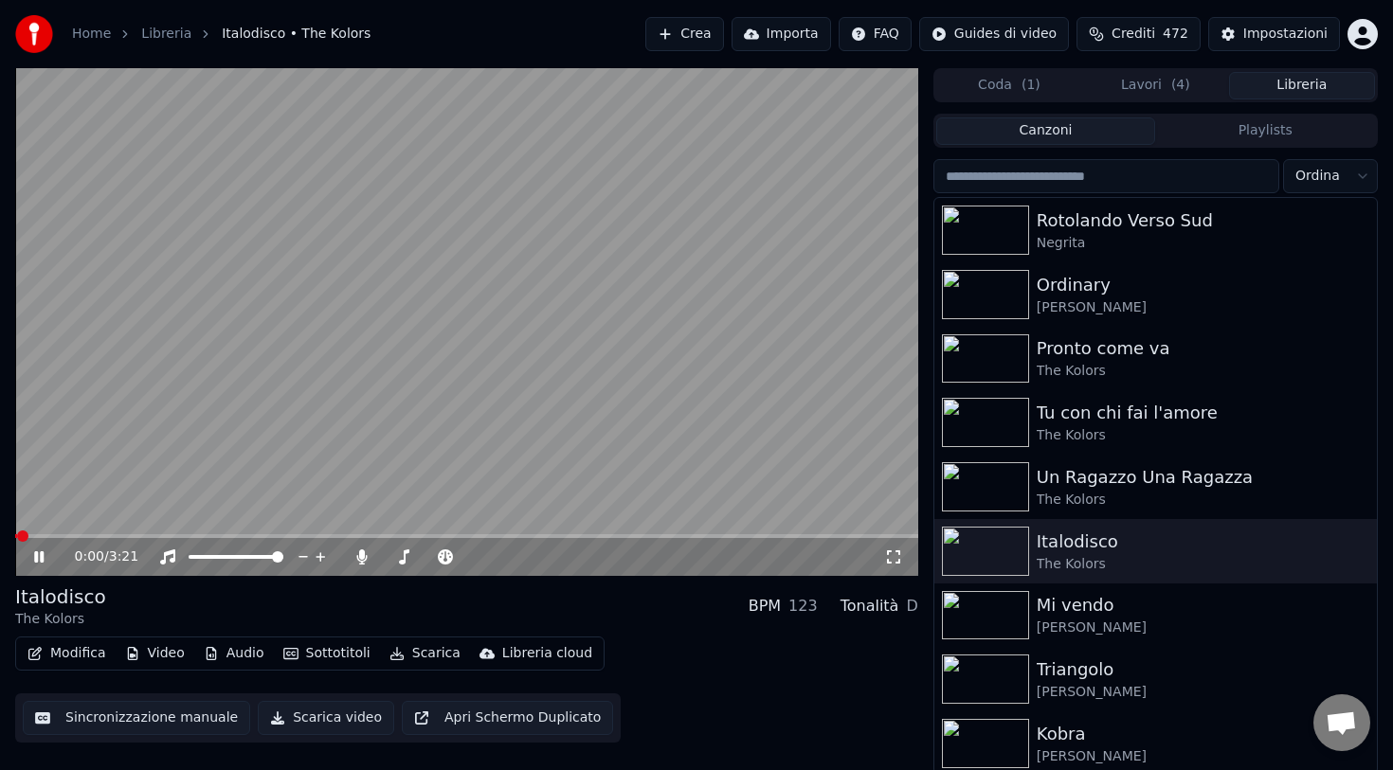
click at [413, 655] on button "Scarica" at bounding box center [425, 653] width 86 height 27
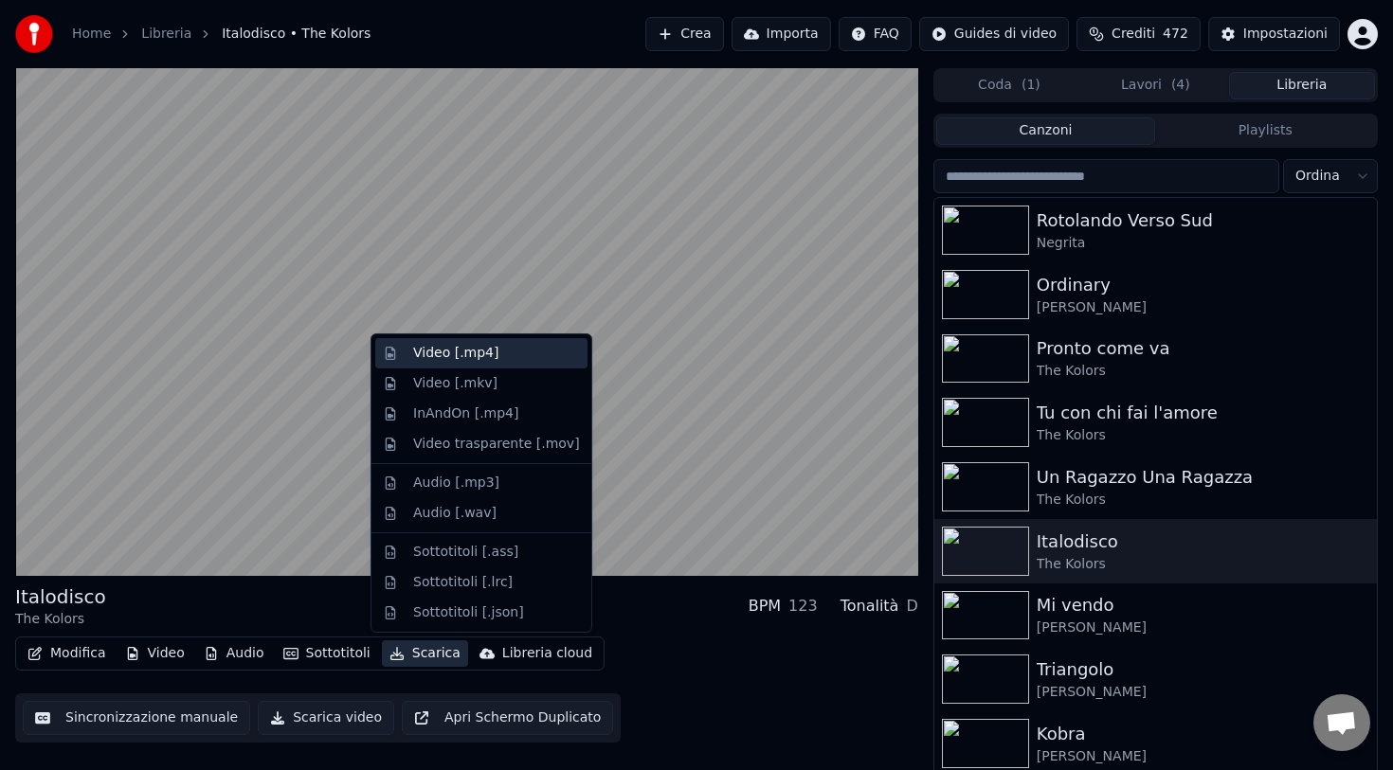
click at [472, 357] on div "Video [.mp4]" at bounding box center [455, 353] width 85 height 19
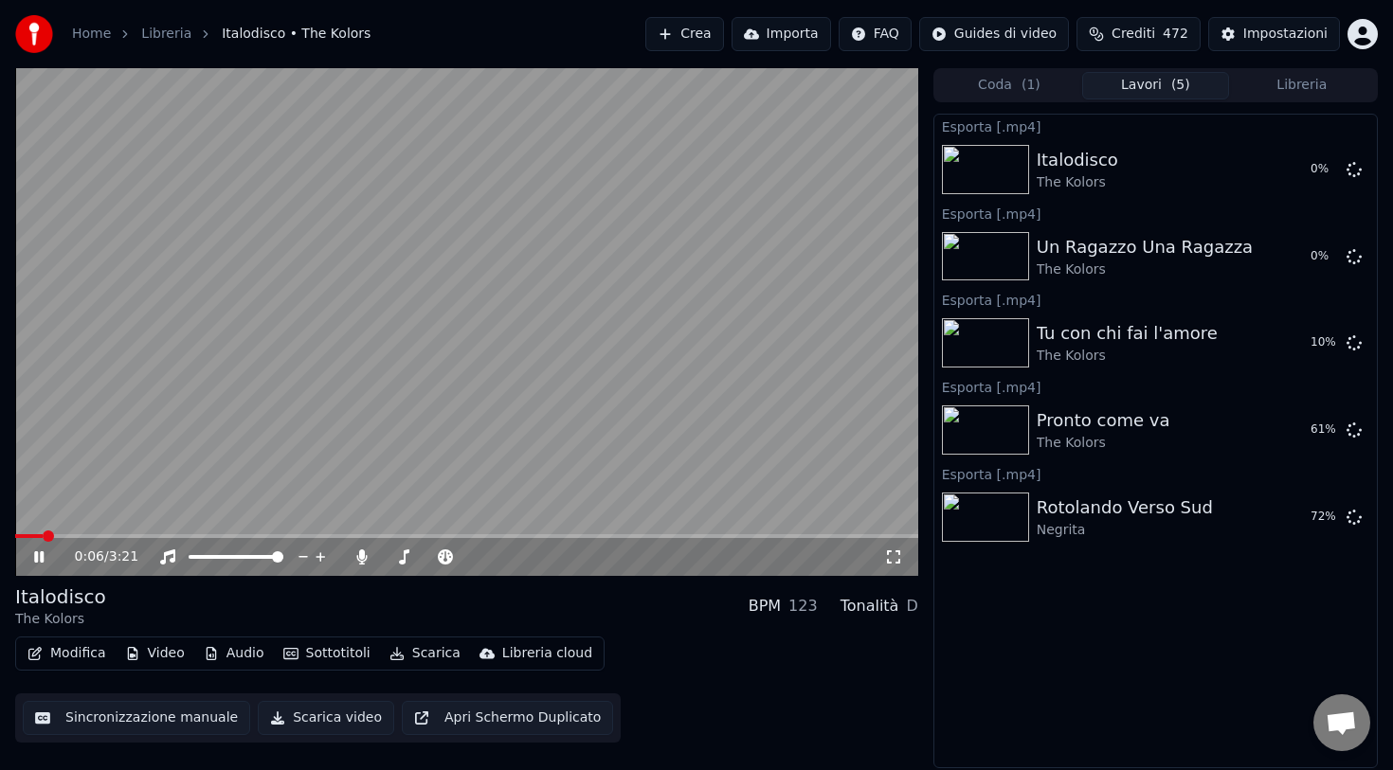
click at [1288, 85] on button "Libreria" at bounding box center [1302, 85] width 146 height 27
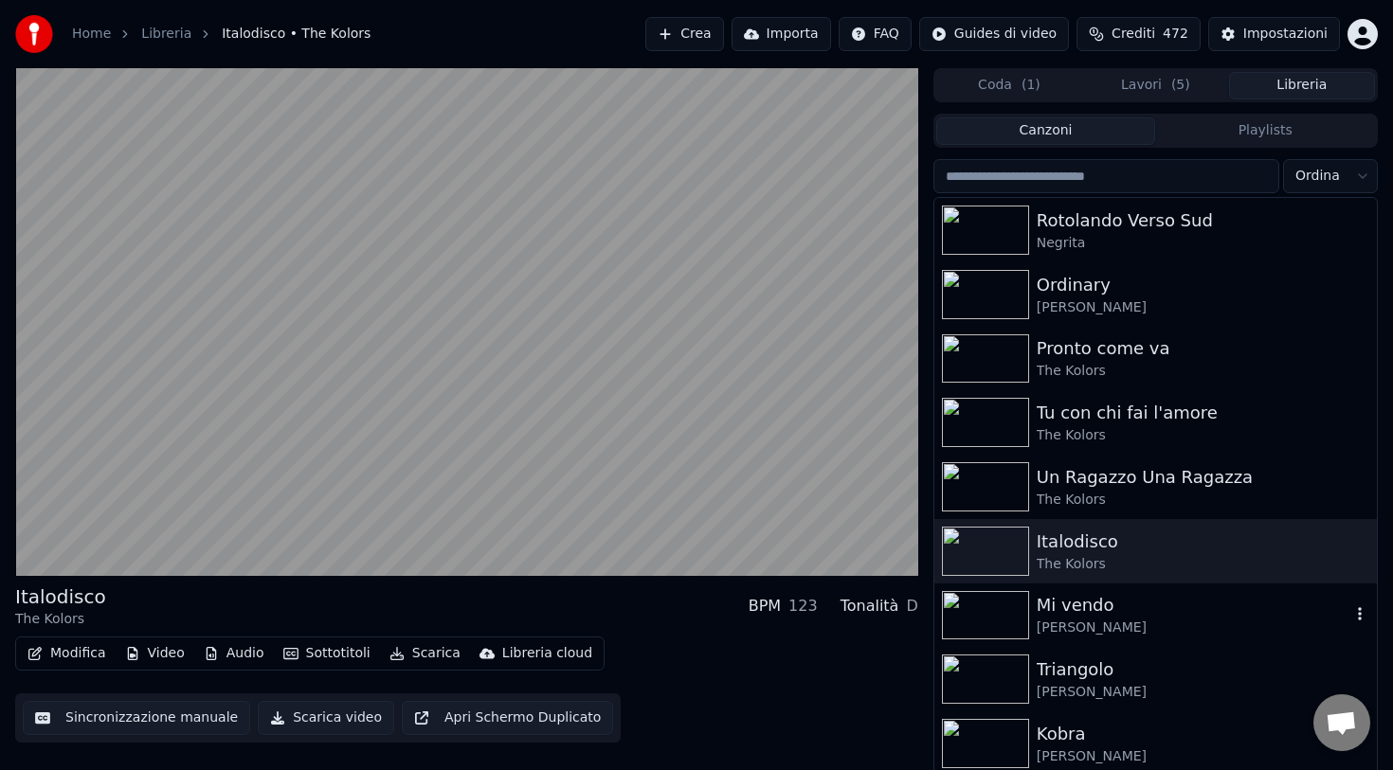
click at [1055, 609] on div "Mi vendo" at bounding box center [1194, 605] width 314 height 27
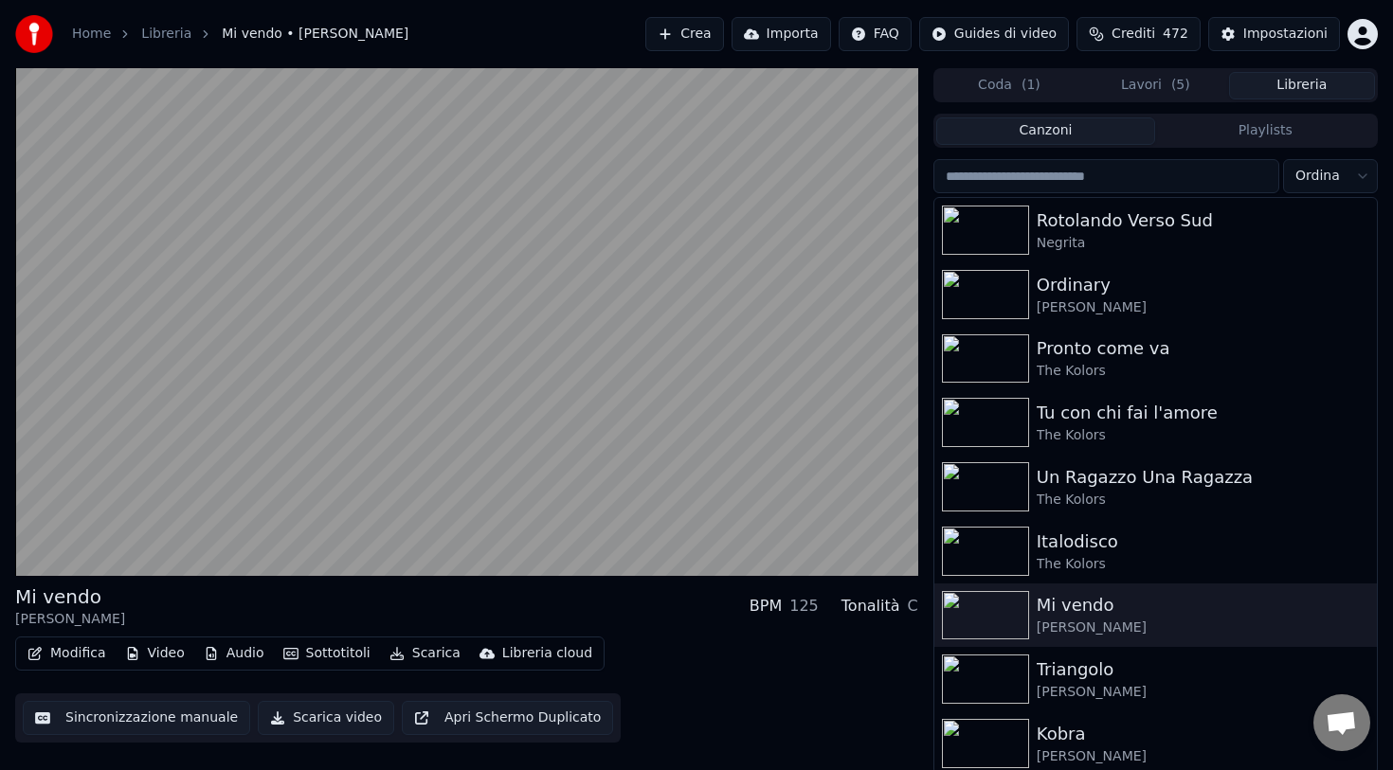
click at [420, 658] on button "Scarica" at bounding box center [425, 653] width 86 height 27
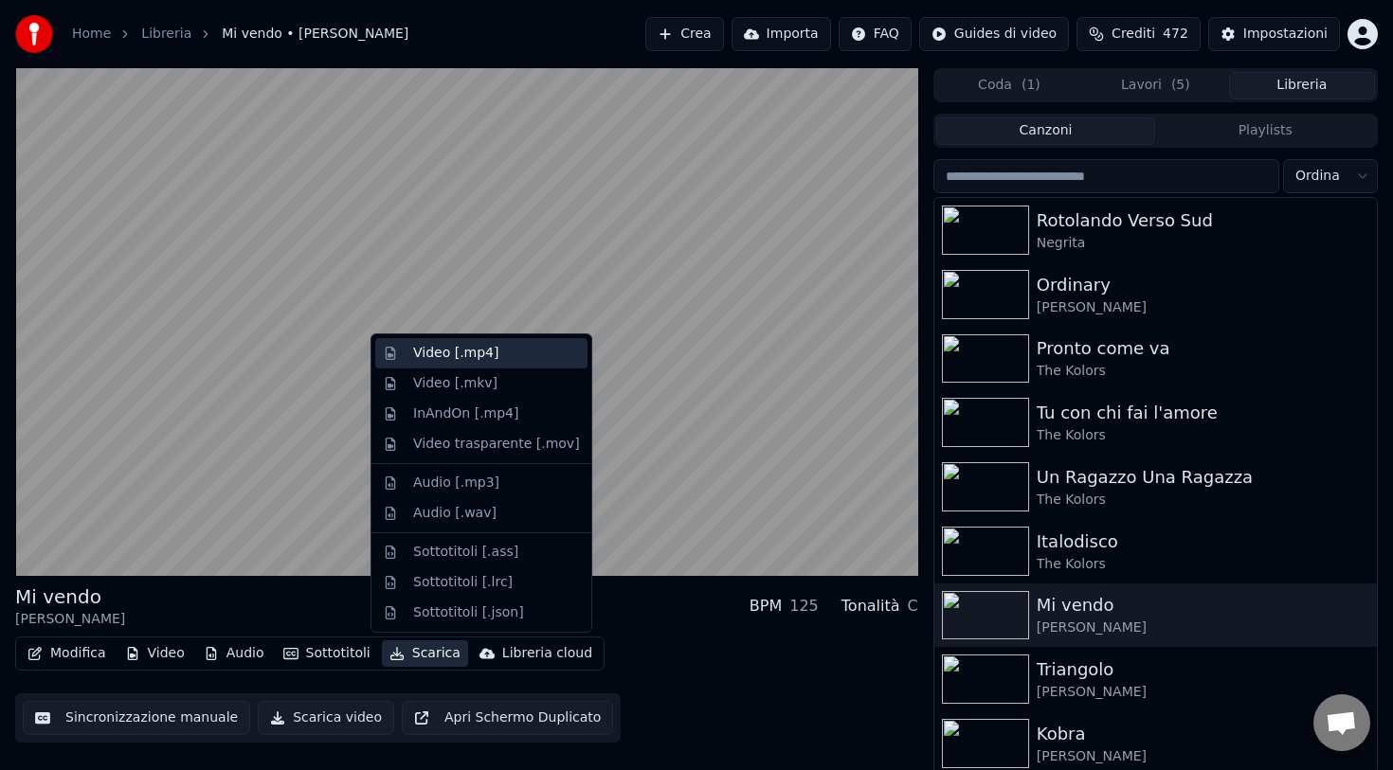
click at [456, 352] on div "Video [.mp4]" at bounding box center [455, 353] width 85 height 19
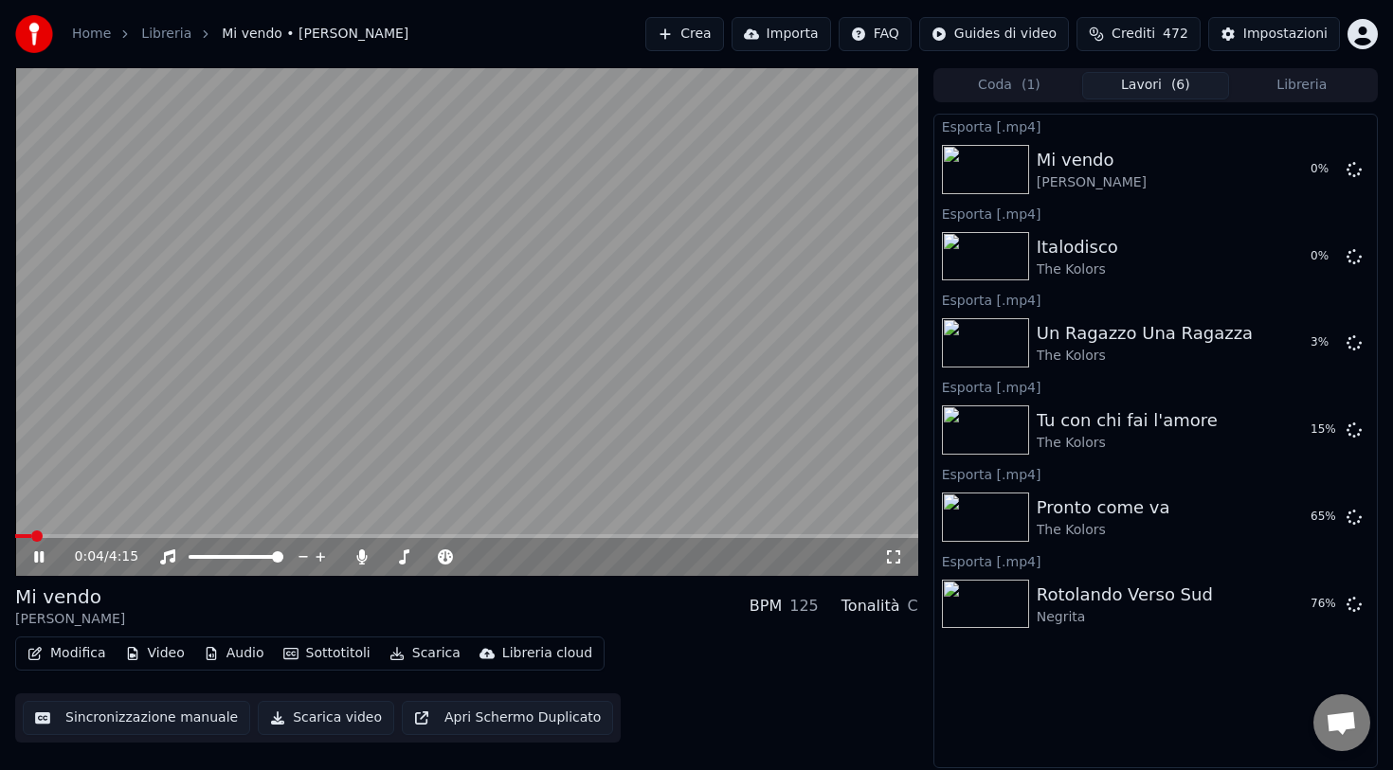
click at [1257, 85] on button "Libreria" at bounding box center [1302, 85] width 146 height 27
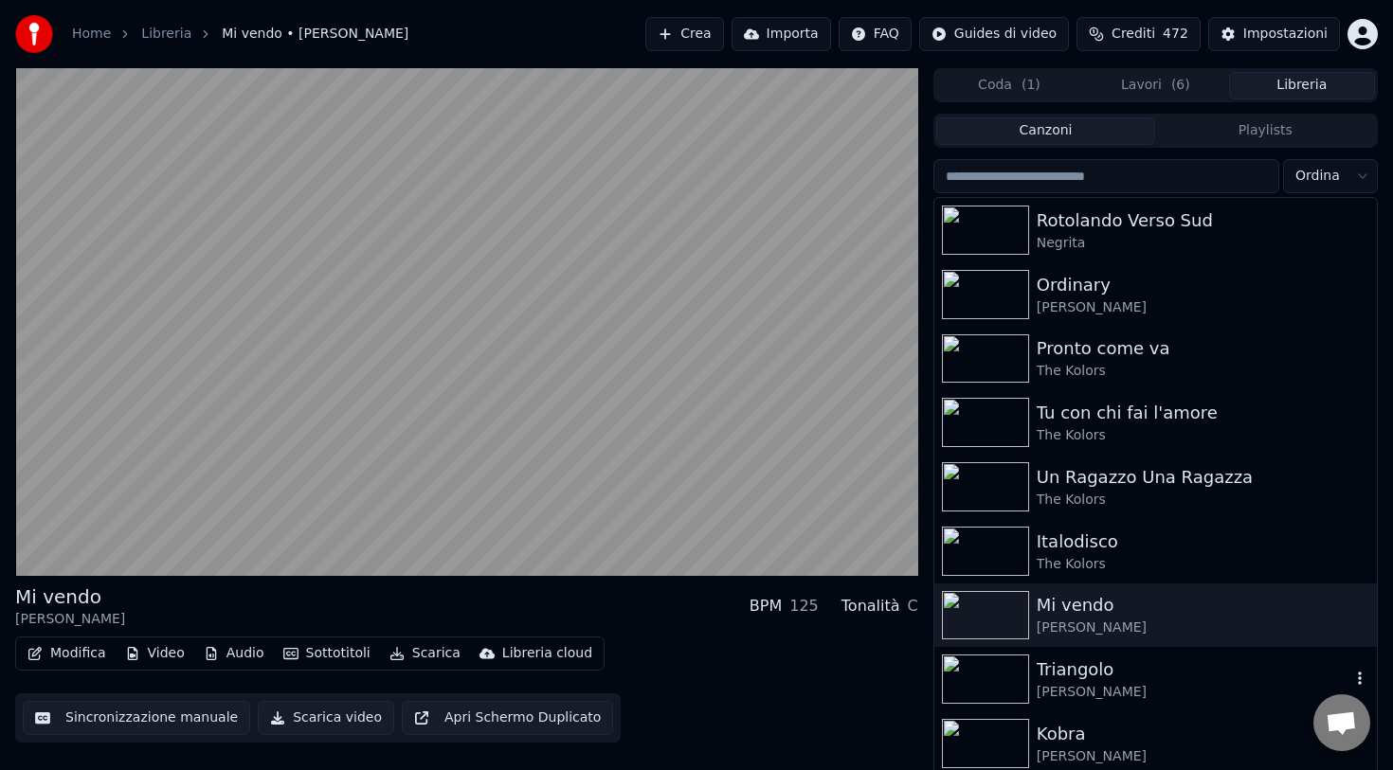
click at [1066, 687] on div "[PERSON_NAME]" at bounding box center [1194, 692] width 314 height 19
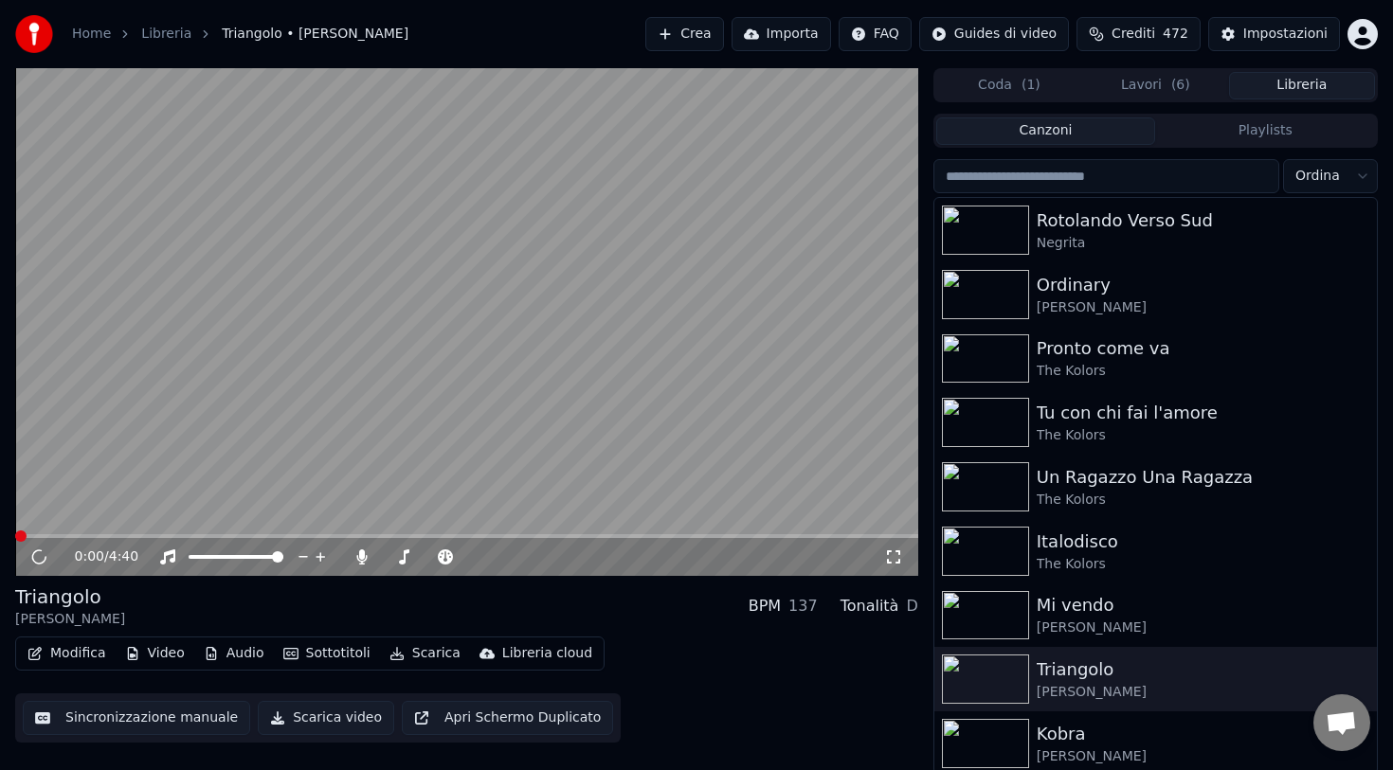
click at [417, 653] on button "Scarica" at bounding box center [425, 653] width 86 height 27
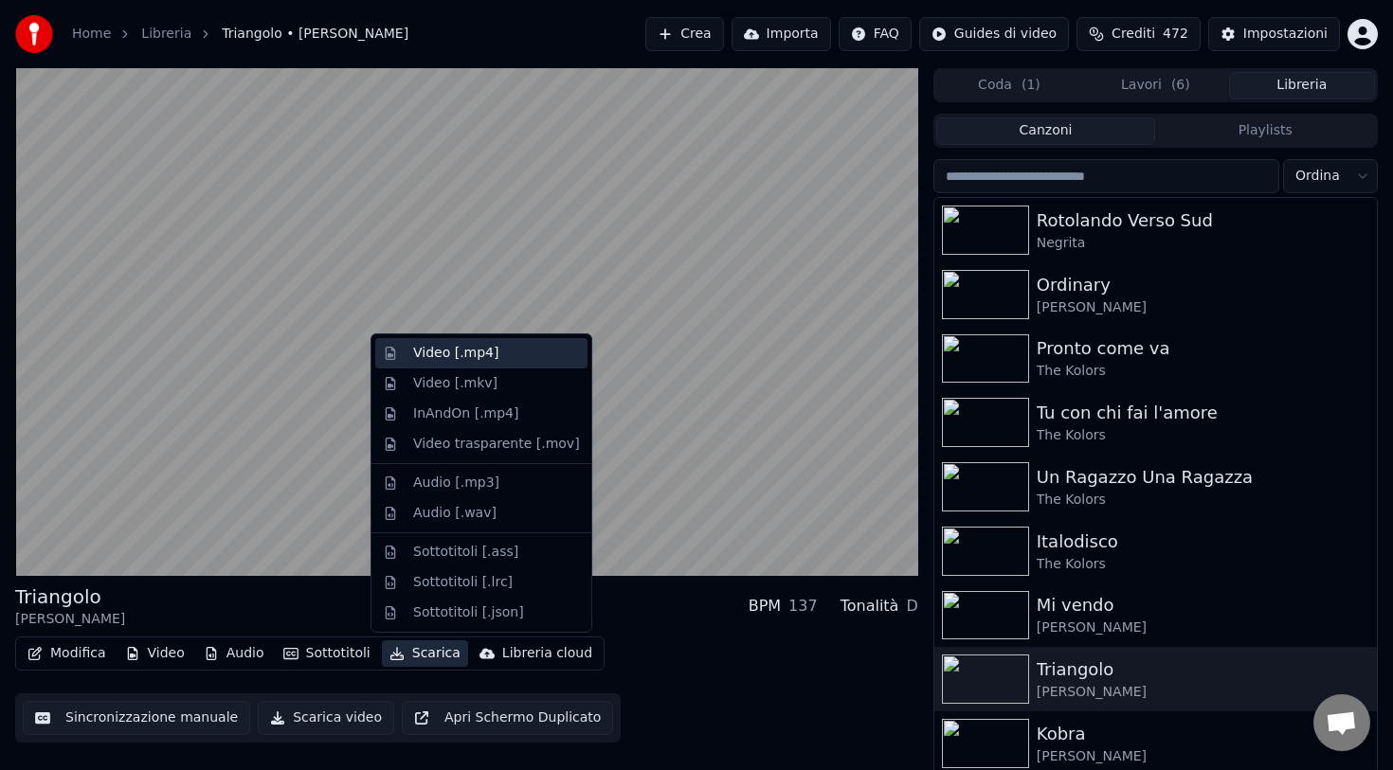
click at [466, 353] on div "Video [.mp4]" at bounding box center [455, 353] width 85 height 19
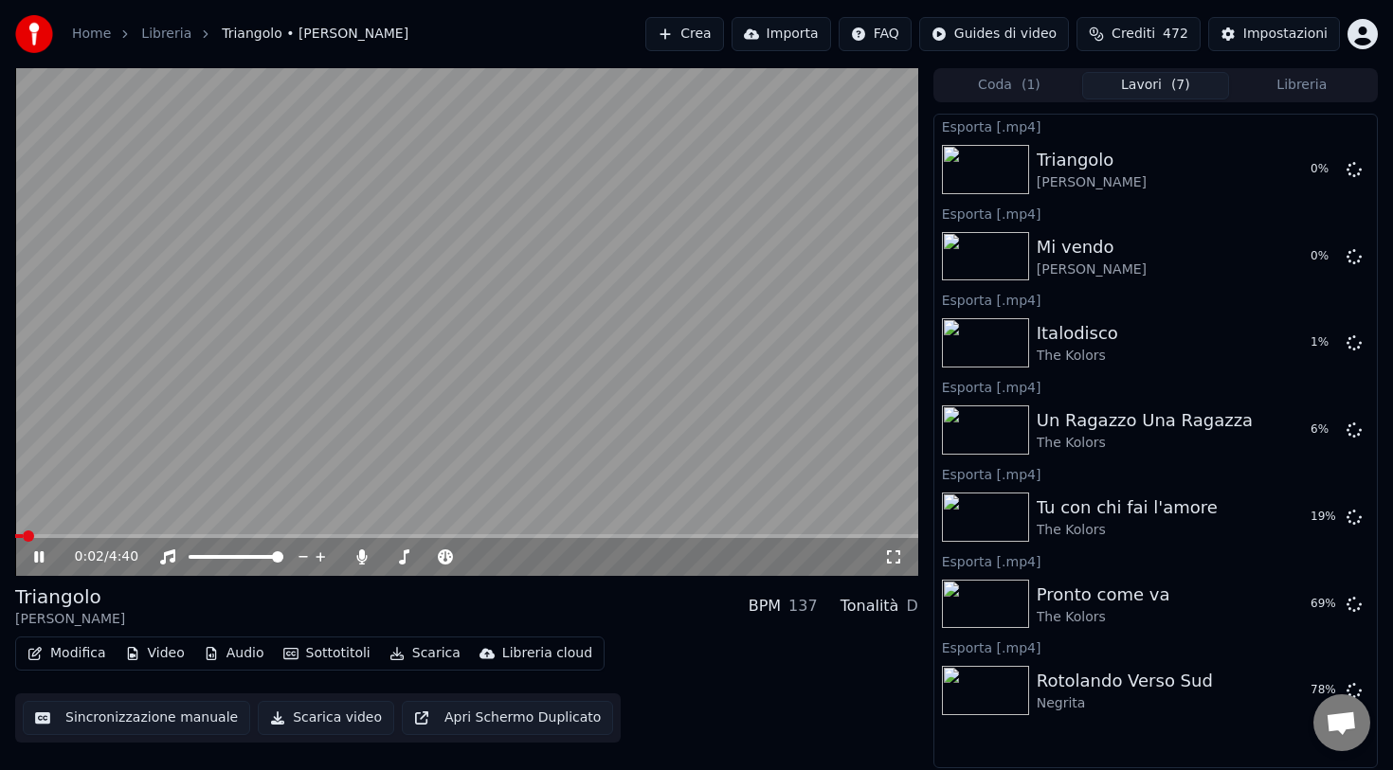
click at [1281, 85] on button "Libreria" at bounding box center [1302, 85] width 146 height 27
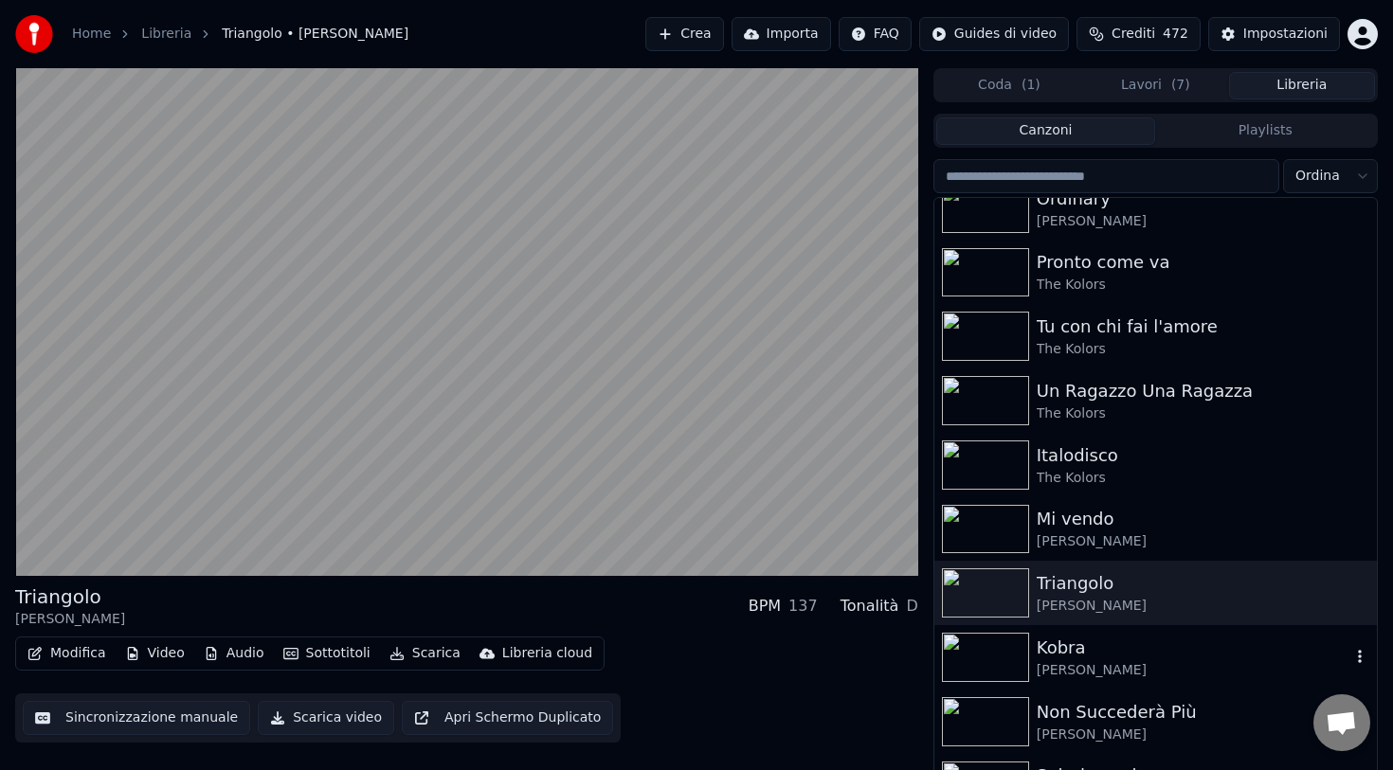
scroll to position [88, 0]
click at [1055, 647] on div "Kobra" at bounding box center [1194, 646] width 314 height 27
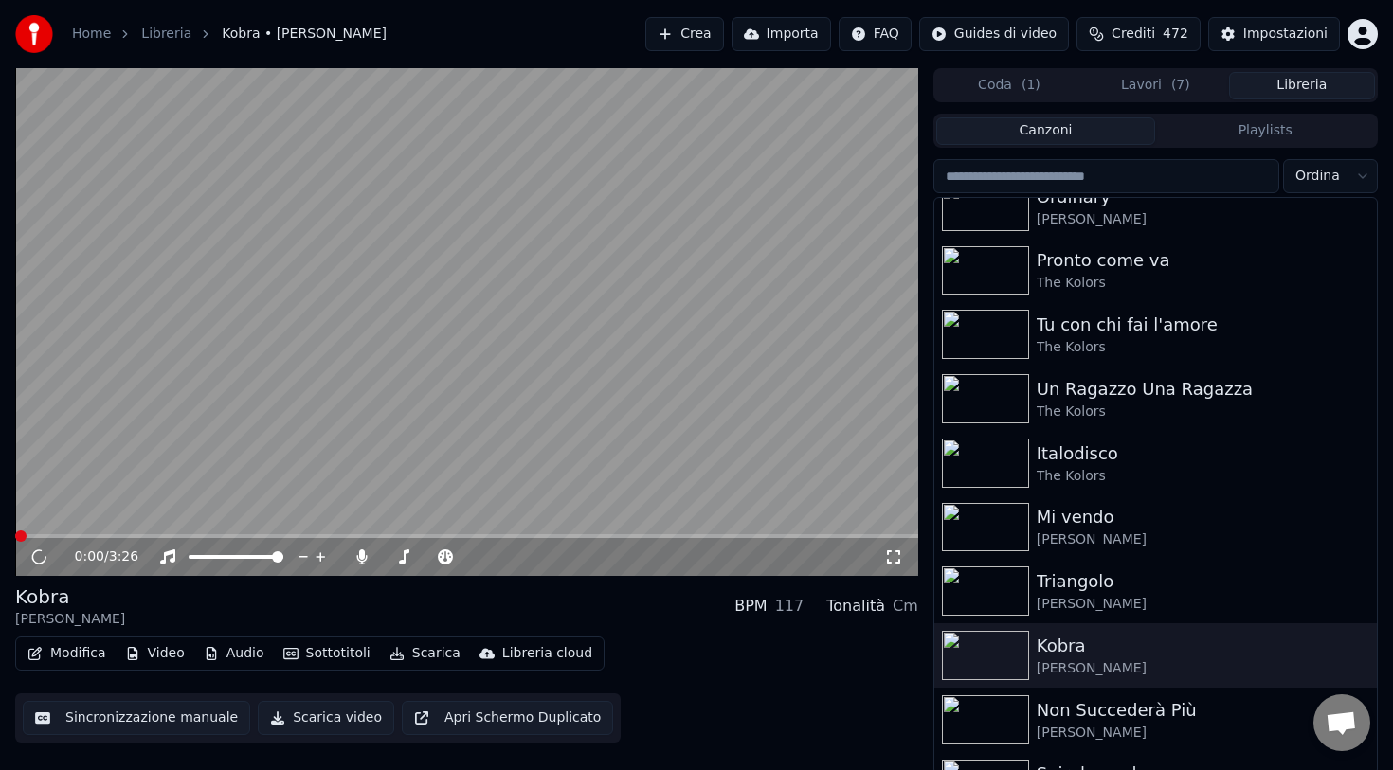
click at [420, 654] on button "Scarica" at bounding box center [425, 653] width 86 height 27
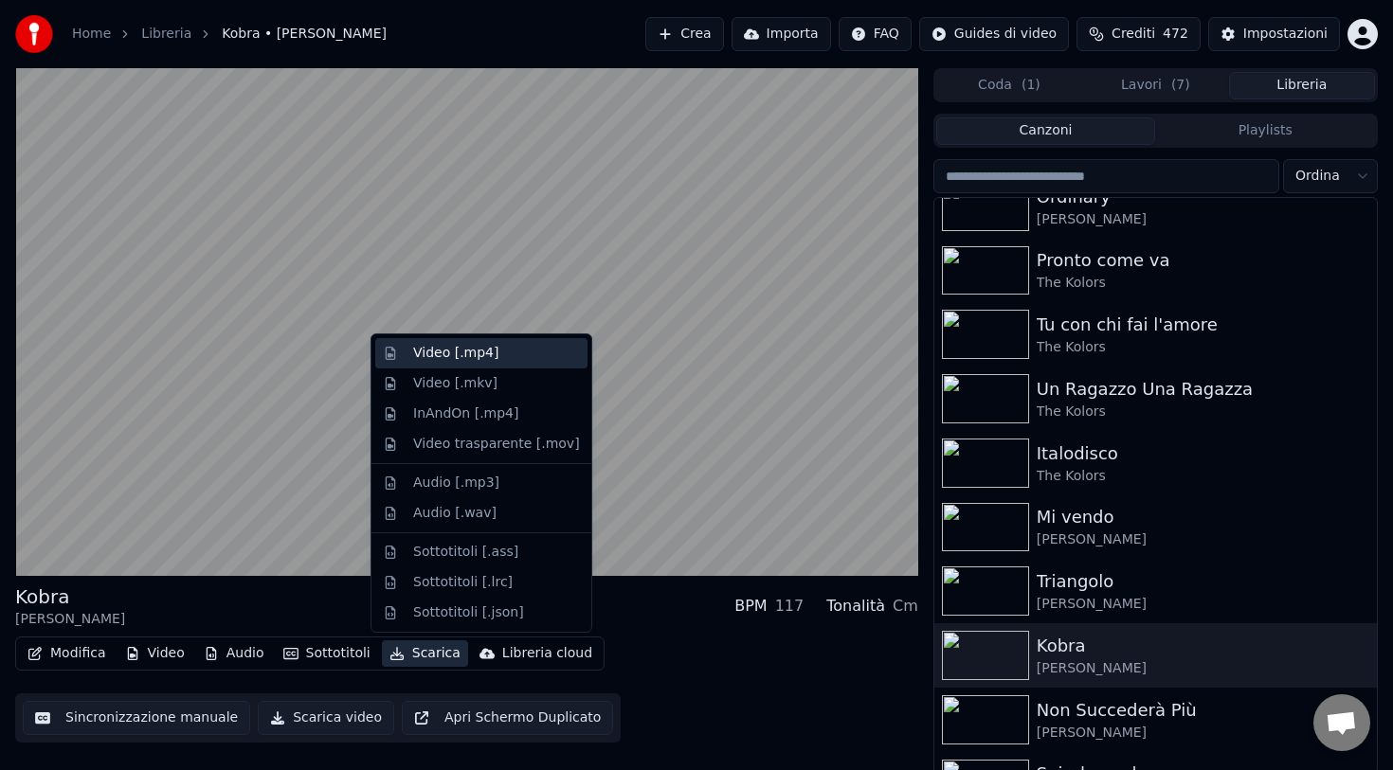
click at [480, 361] on div "Video [.mp4]" at bounding box center [455, 353] width 85 height 19
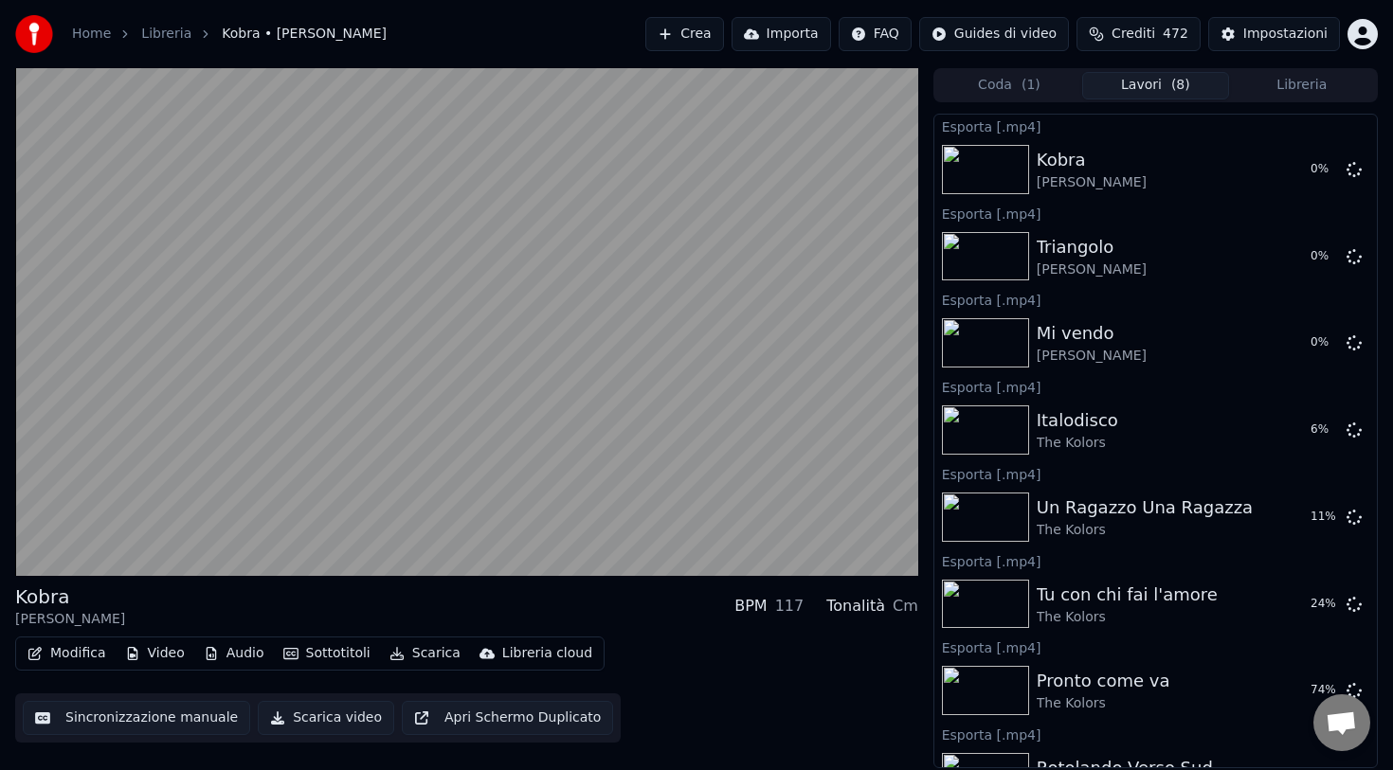
click at [1284, 85] on button "Libreria" at bounding box center [1302, 85] width 146 height 27
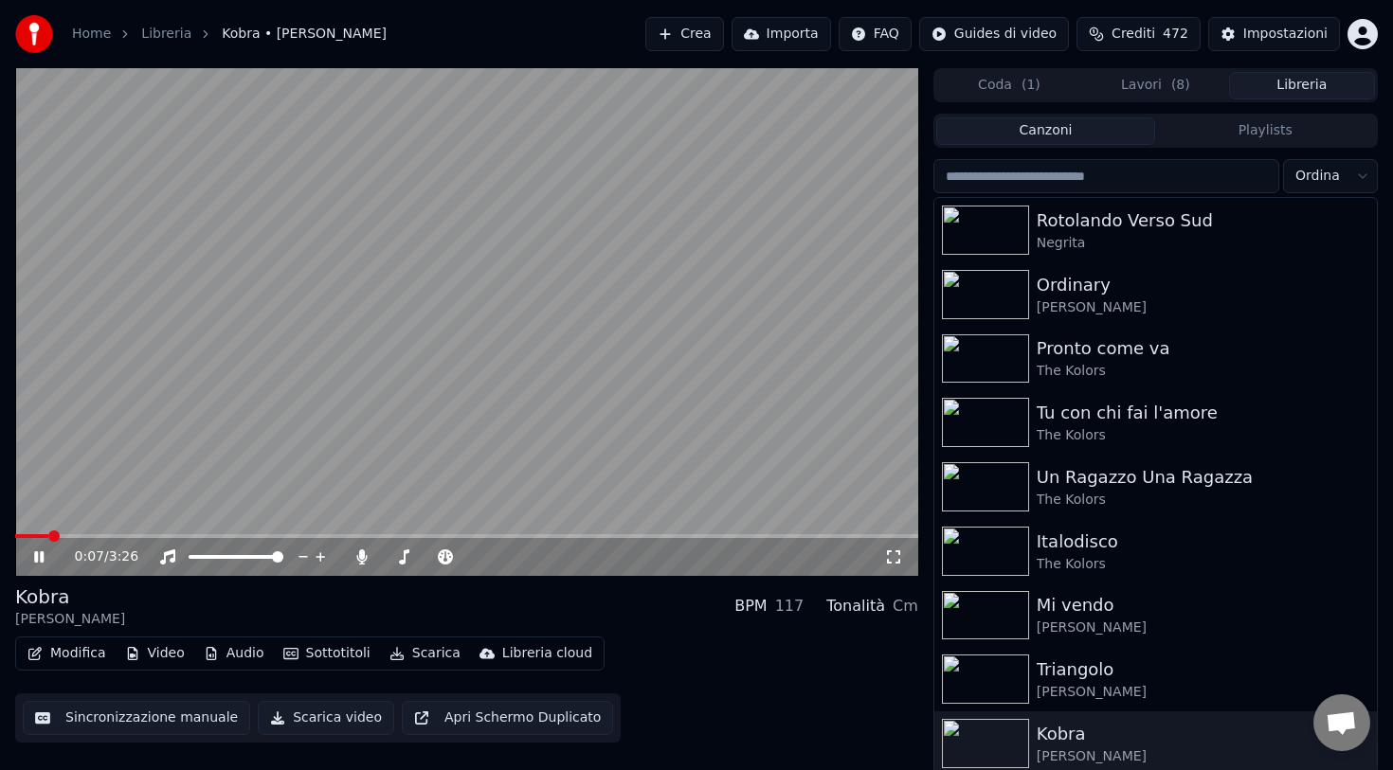
click at [41, 561] on icon at bounding box center [38, 556] width 9 height 11
click at [1154, 82] on button "Lavori ( 6 )" at bounding box center [1155, 85] width 146 height 27
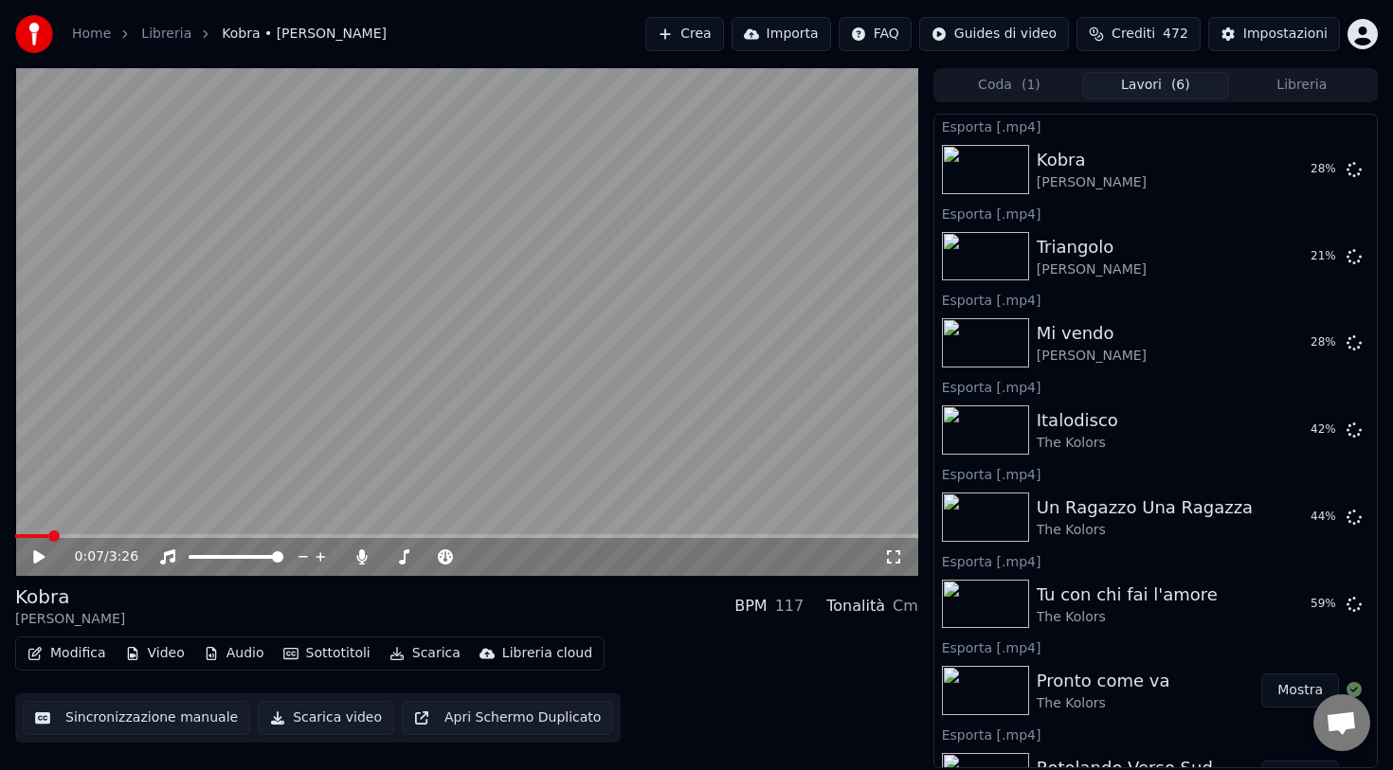
click at [1021, 81] on span "( 1 )" at bounding box center [1030, 85] width 19 height 19
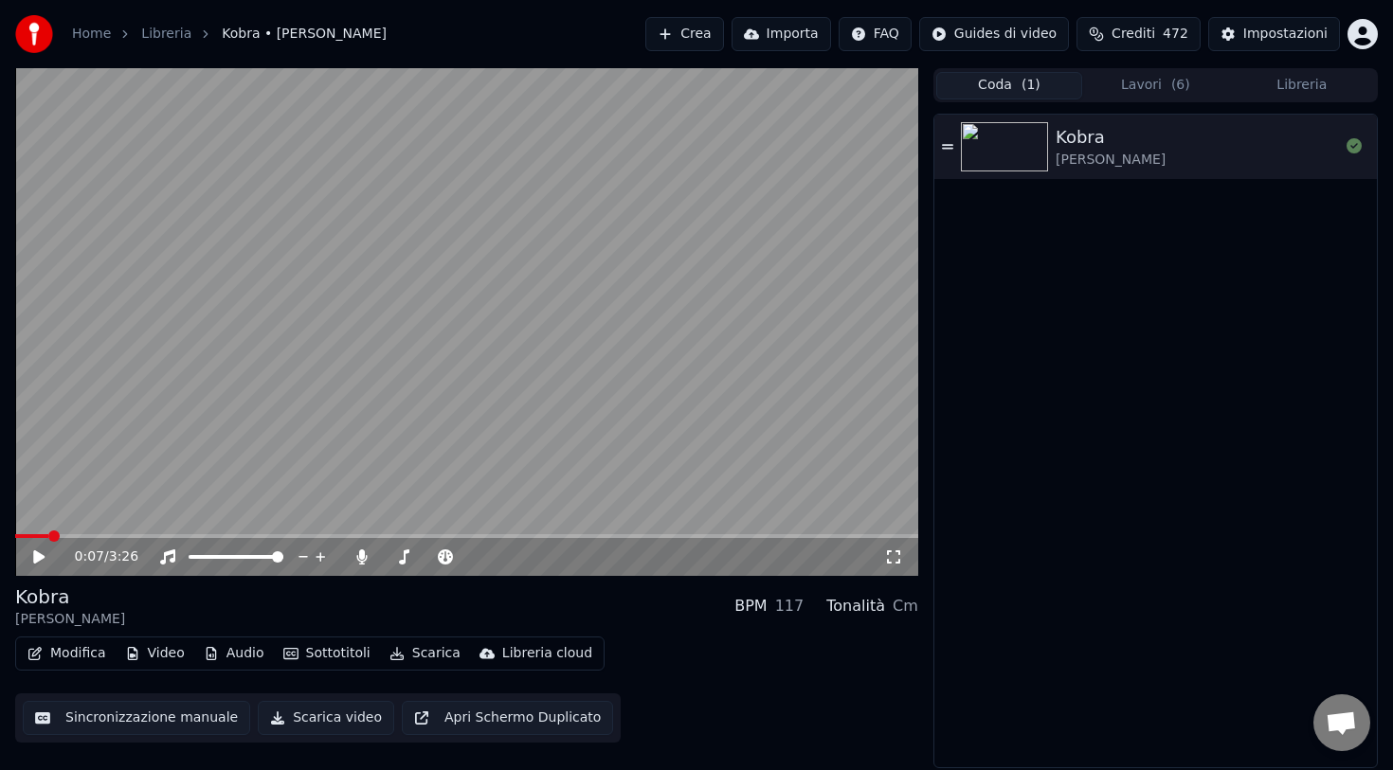
click at [1140, 88] on button "Lavori ( 6 )" at bounding box center [1155, 85] width 146 height 27
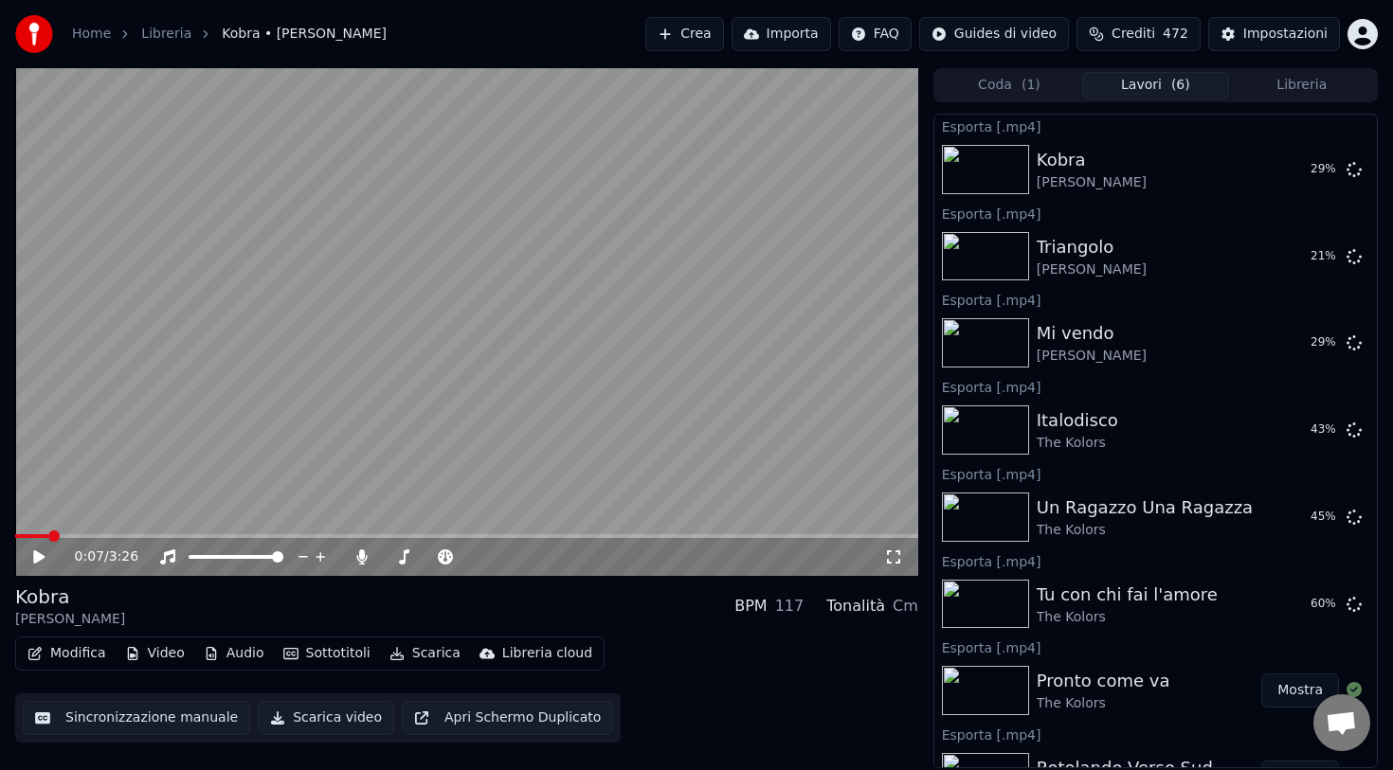
click at [1289, 88] on button "Libreria" at bounding box center [1302, 85] width 146 height 27
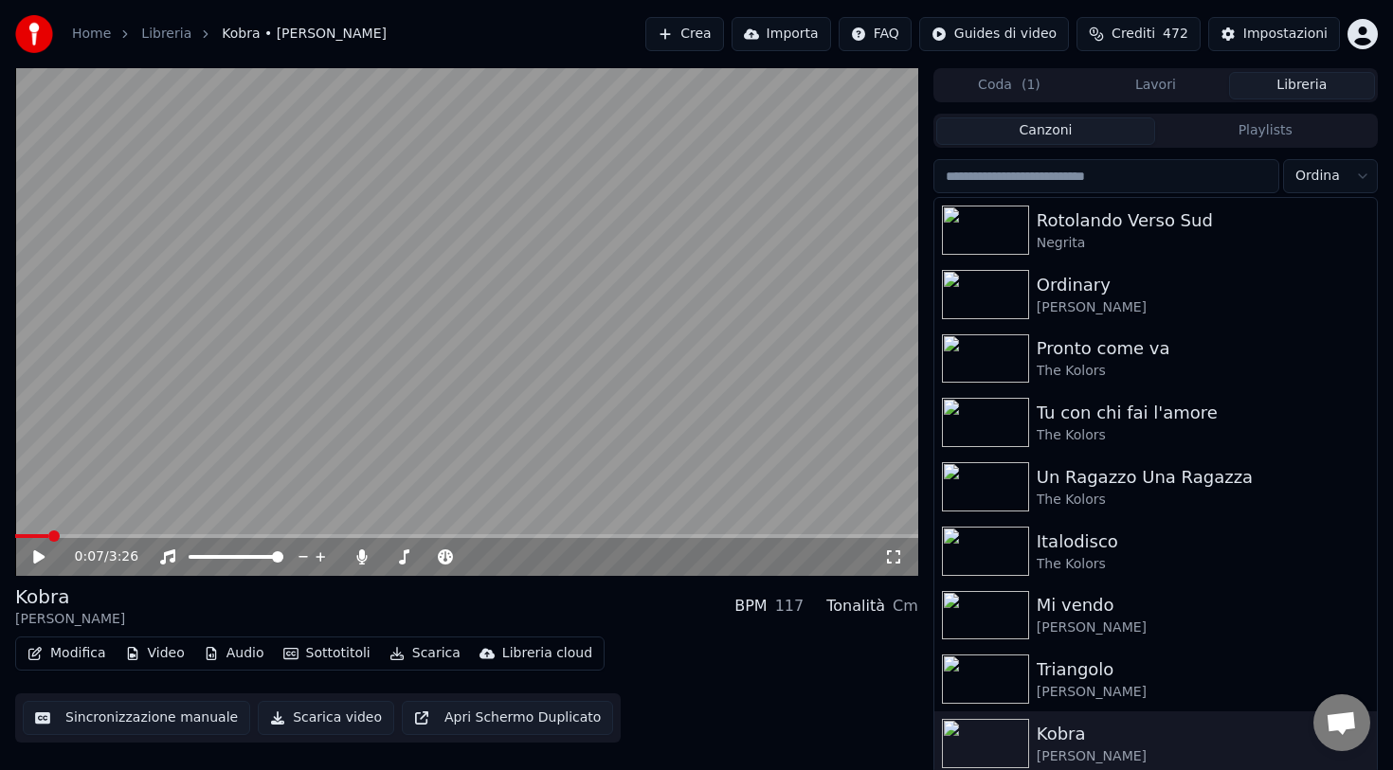
click at [1181, 88] on button "Lavori" at bounding box center [1155, 85] width 146 height 27
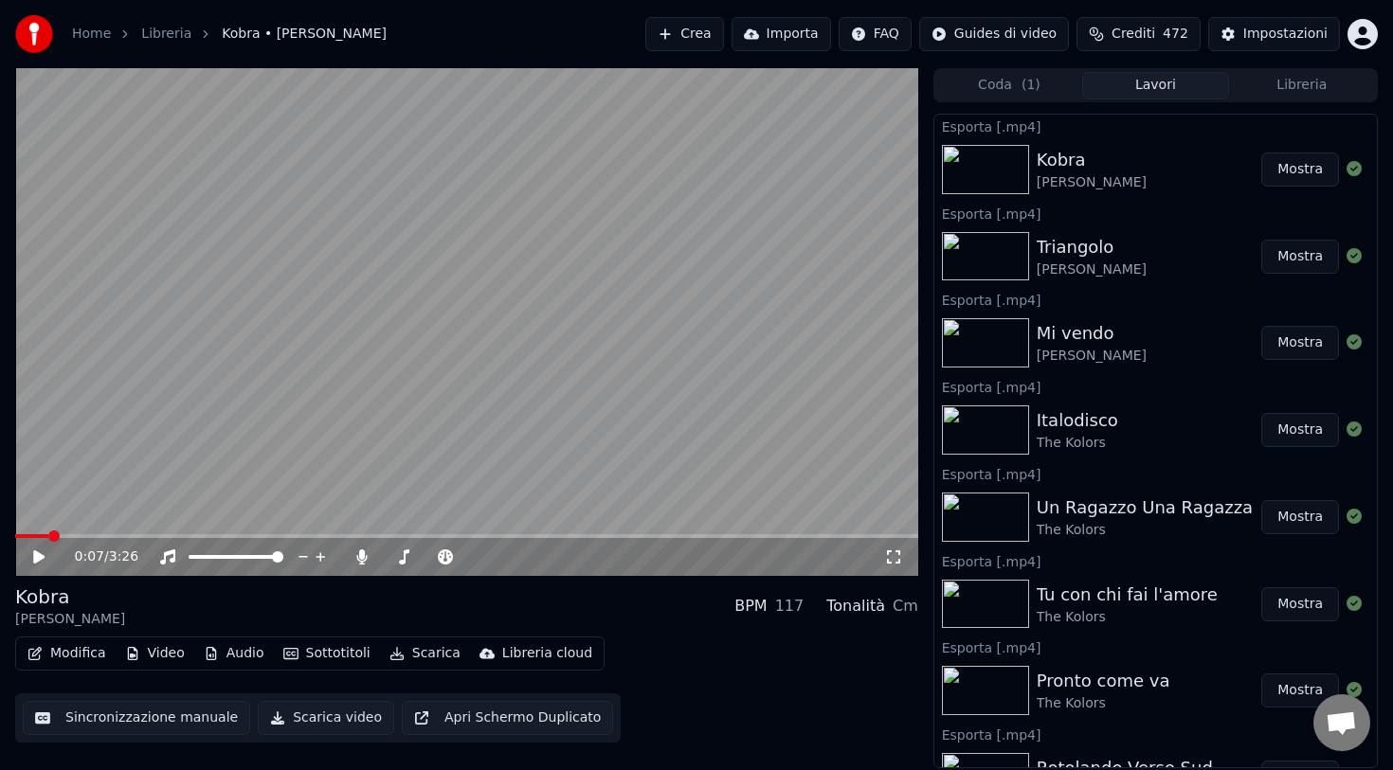
click at [1283, 89] on button "Libreria" at bounding box center [1302, 85] width 146 height 27
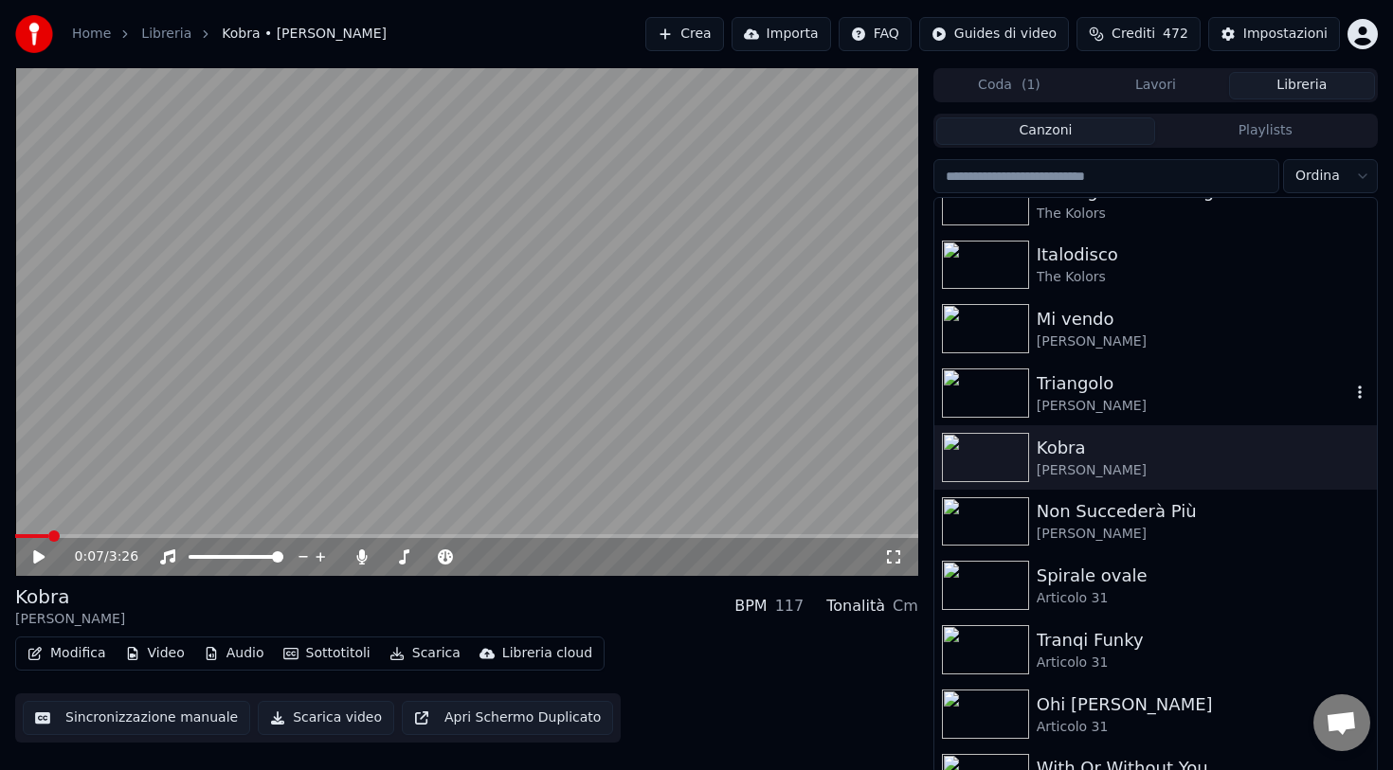
scroll to position [303, 0]
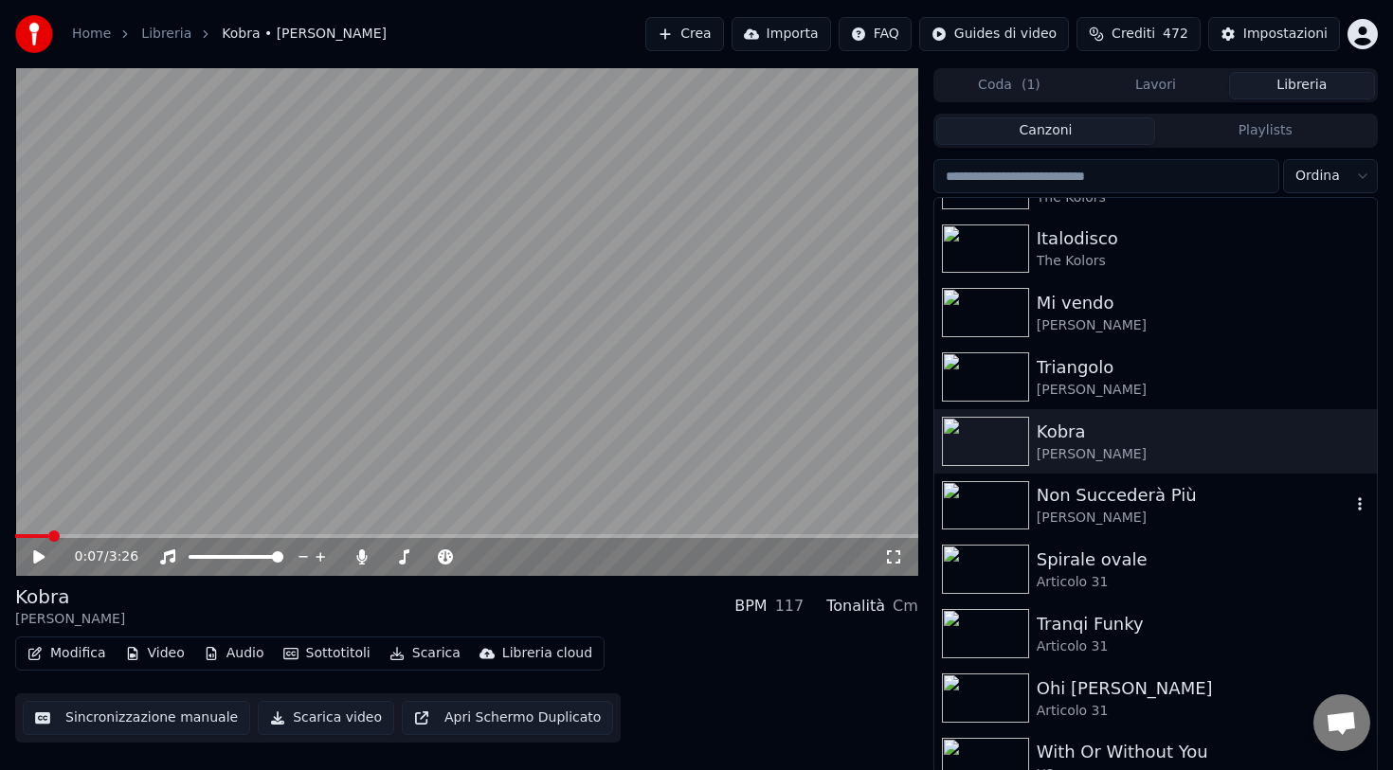
click at [1109, 492] on div "Non Succederà Più" at bounding box center [1194, 495] width 314 height 27
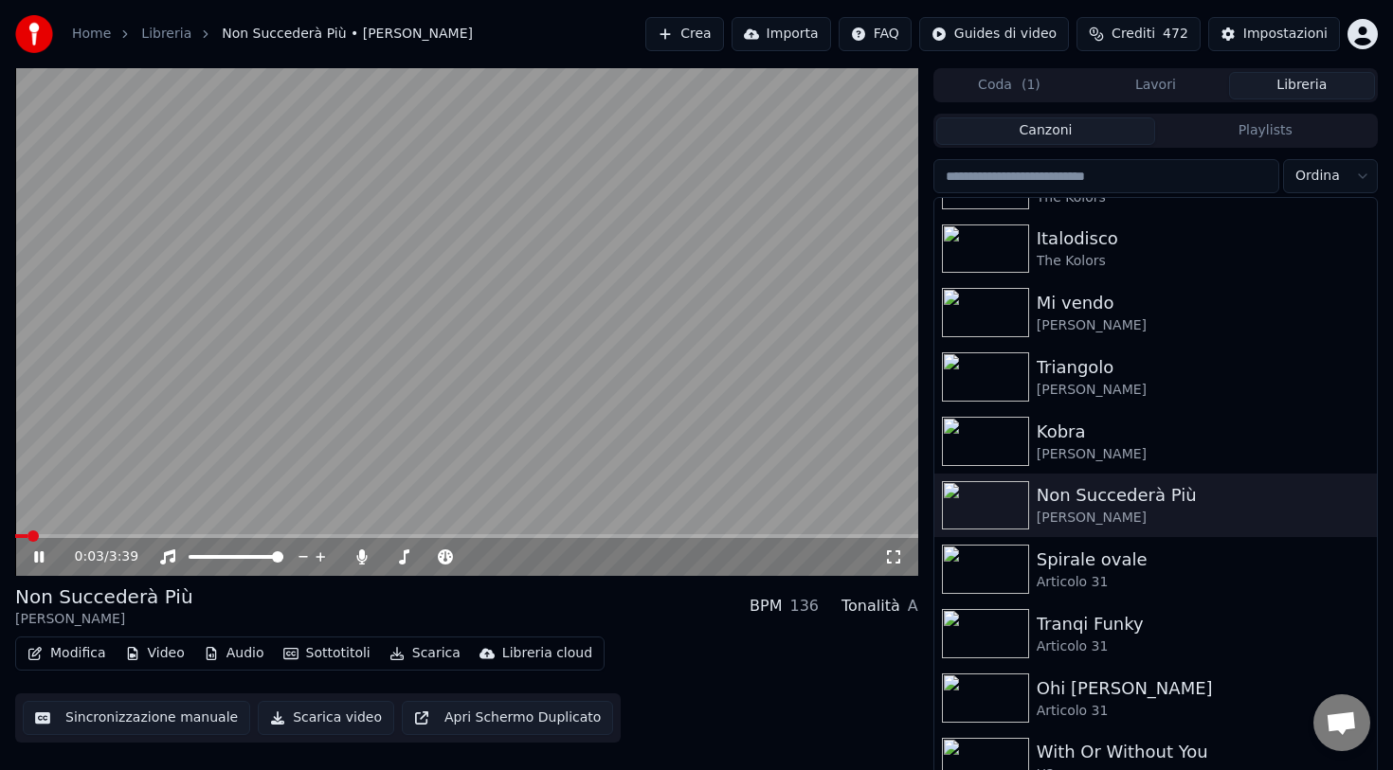
click at [398, 653] on button "Scarica" at bounding box center [425, 653] width 86 height 27
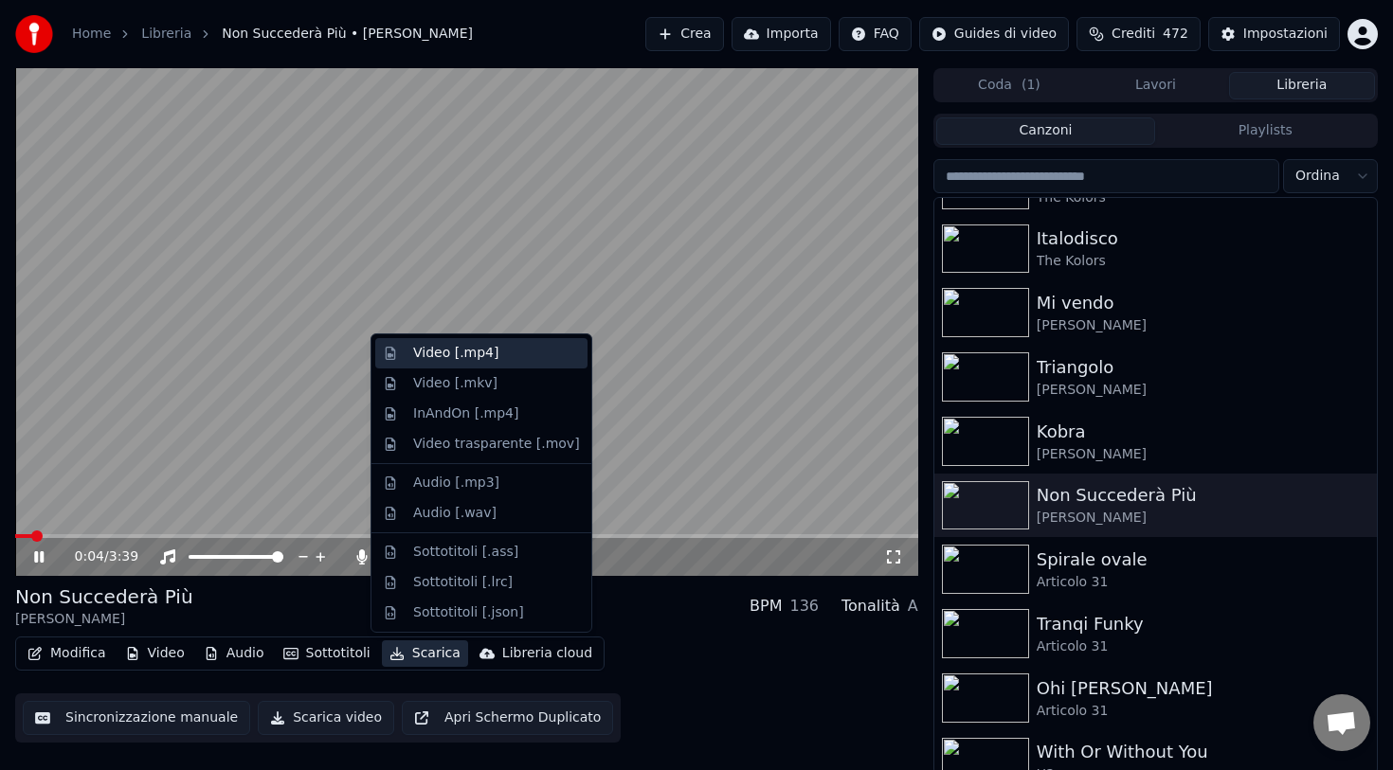
click at [465, 344] on div "Video [.mp4]" at bounding box center [455, 353] width 85 height 19
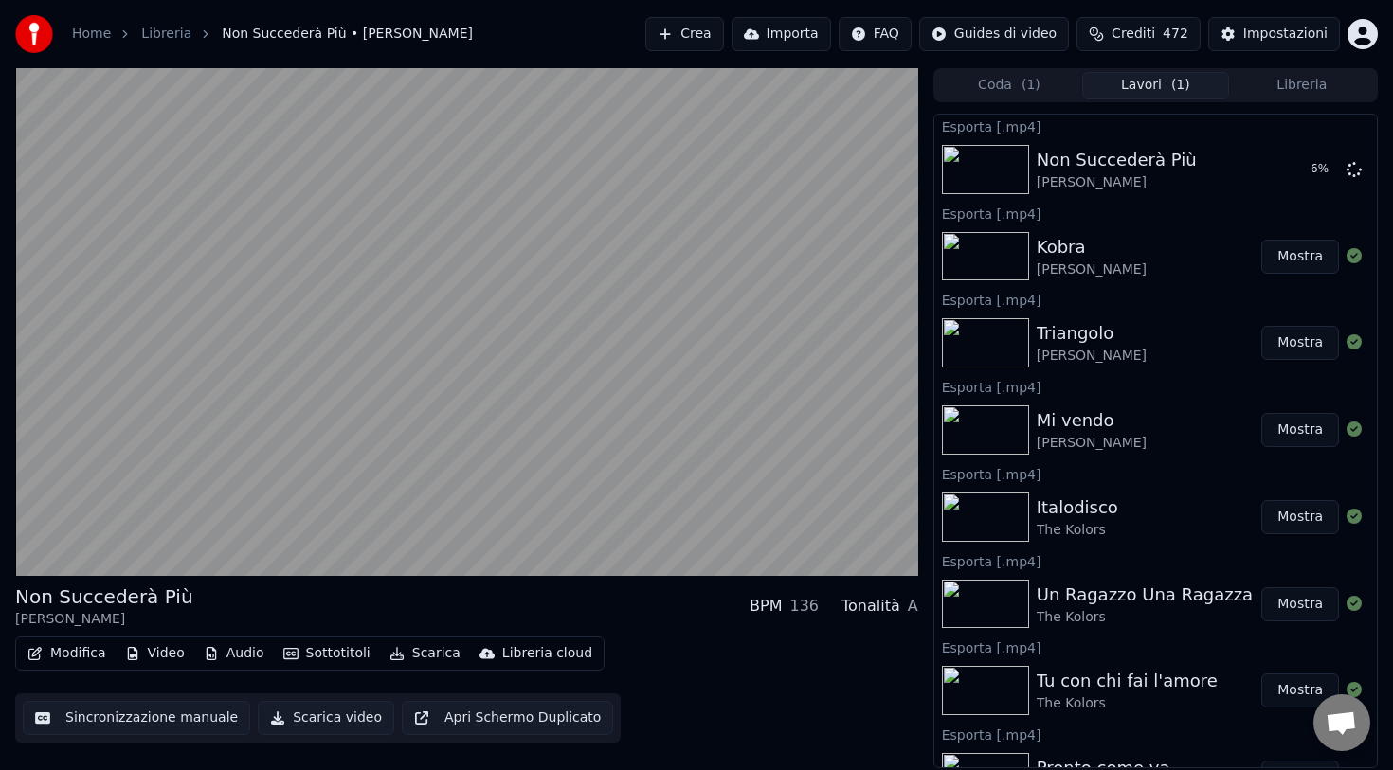
click at [1285, 84] on button "Libreria" at bounding box center [1302, 85] width 146 height 27
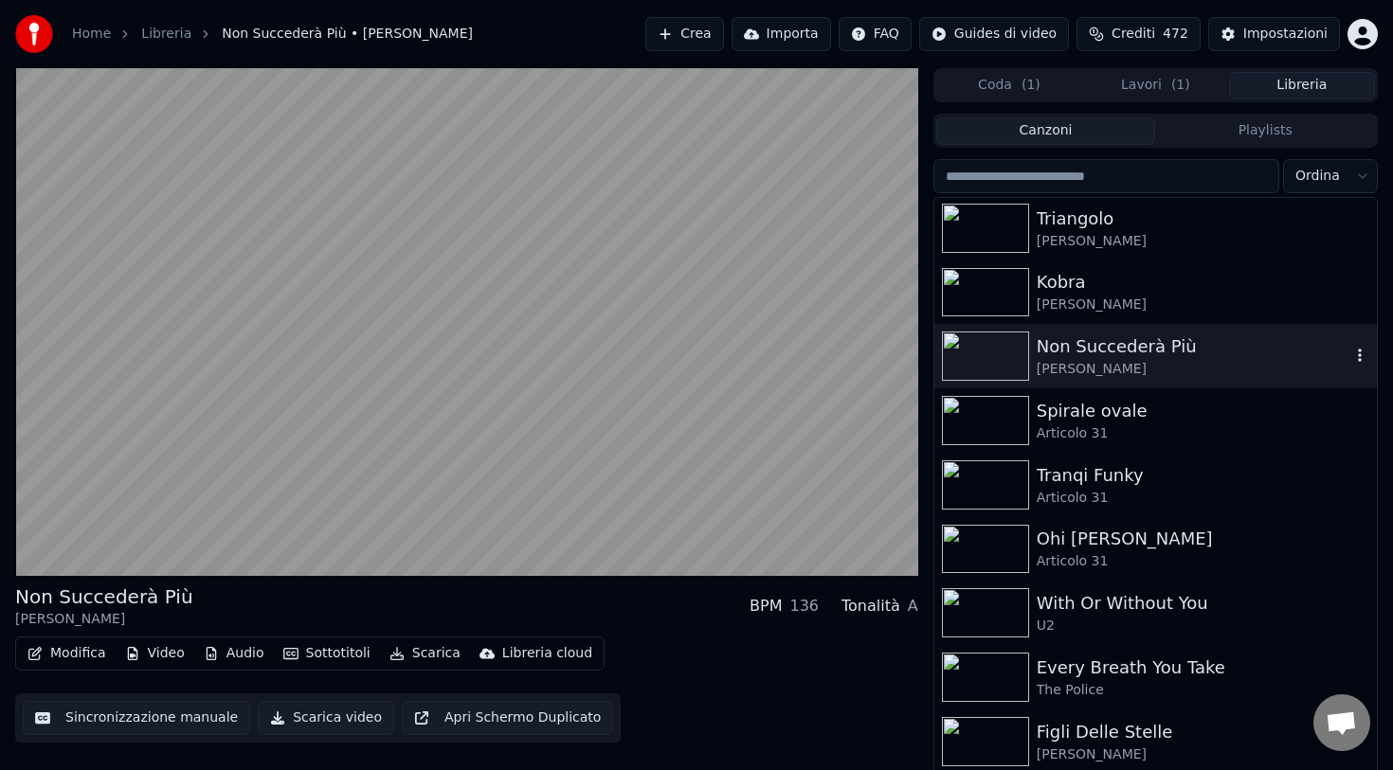
scroll to position [506, 0]
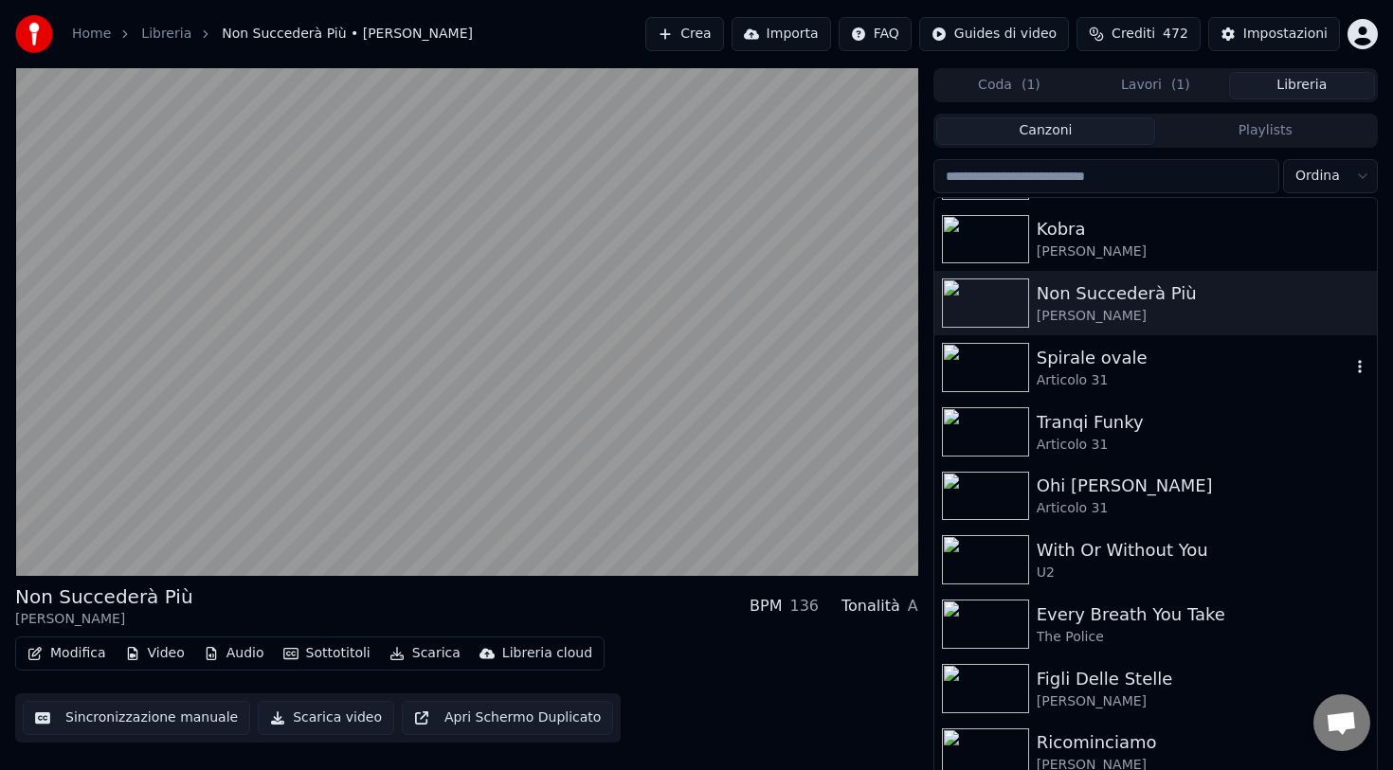
click at [1106, 360] on div "Spirale ovale" at bounding box center [1194, 358] width 314 height 27
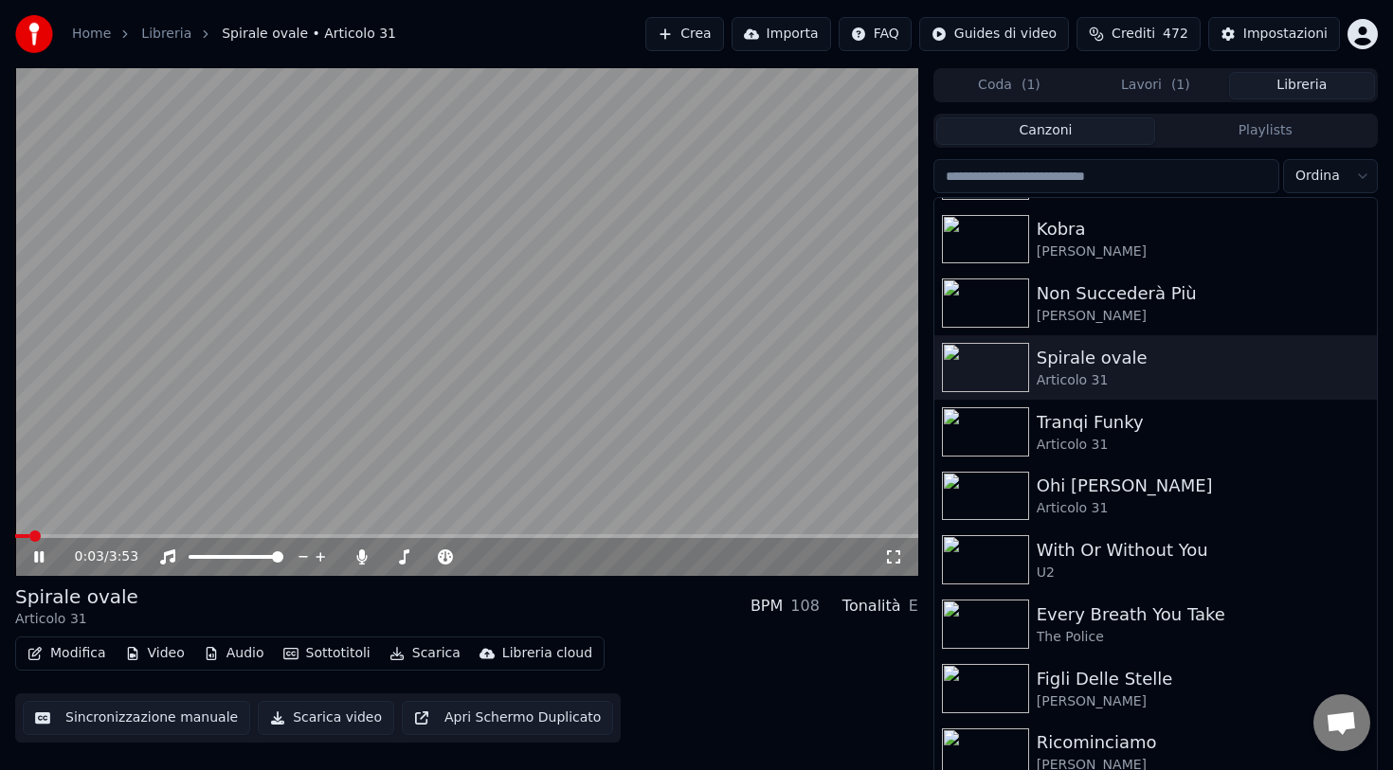
click at [405, 654] on button "Scarica" at bounding box center [425, 653] width 86 height 27
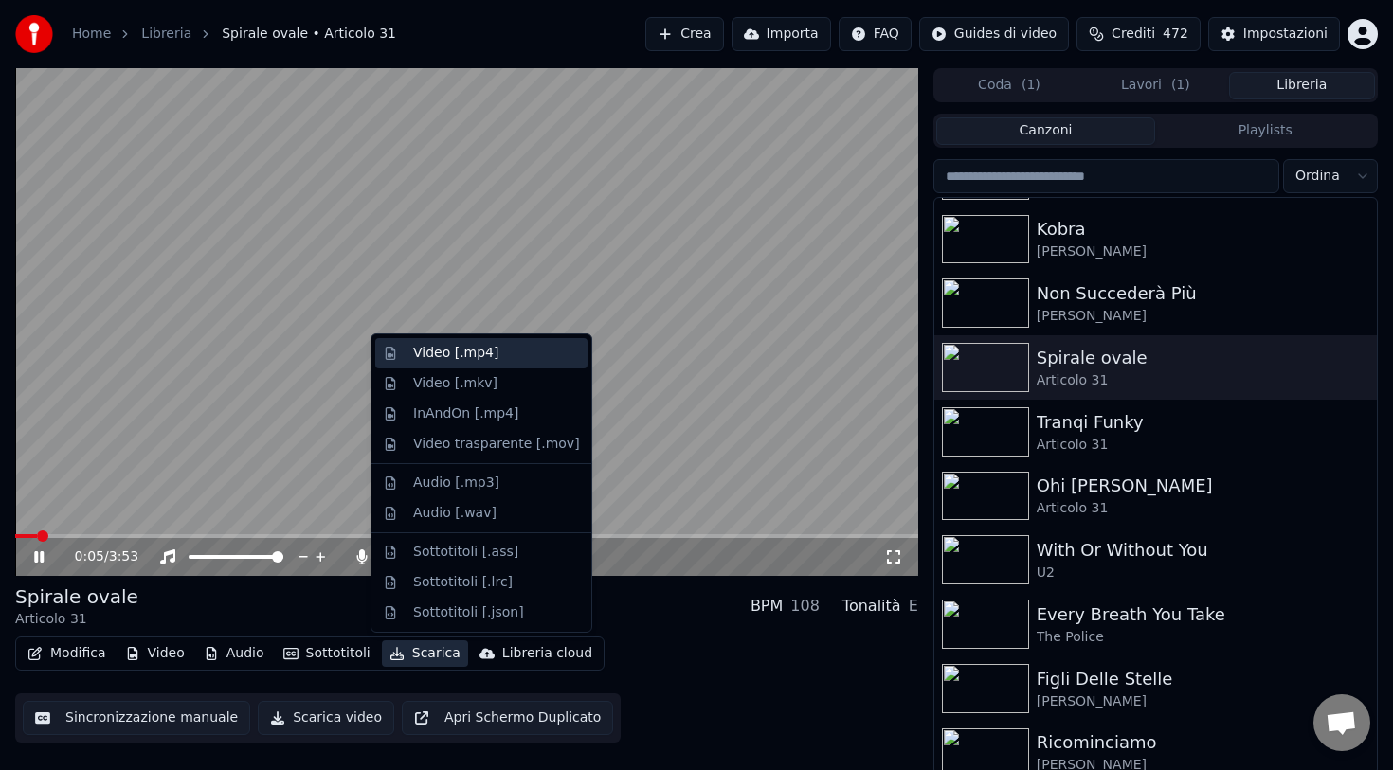
click at [459, 360] on div "Video [.mp4]" at bounding box center [455, 353] width 85 height 19
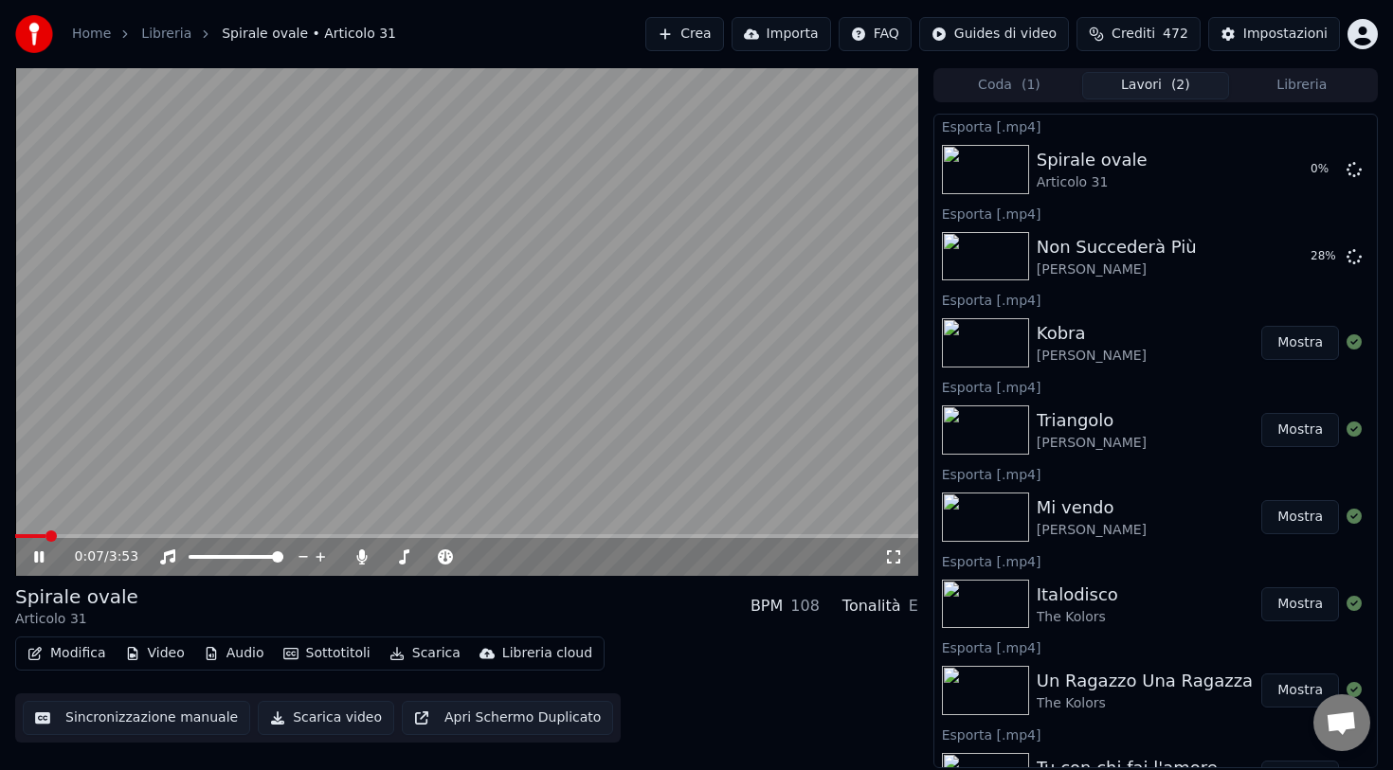
click at [1282, 81] on button "Libreria" at bounding box center [1302, 85] width 146 height 27
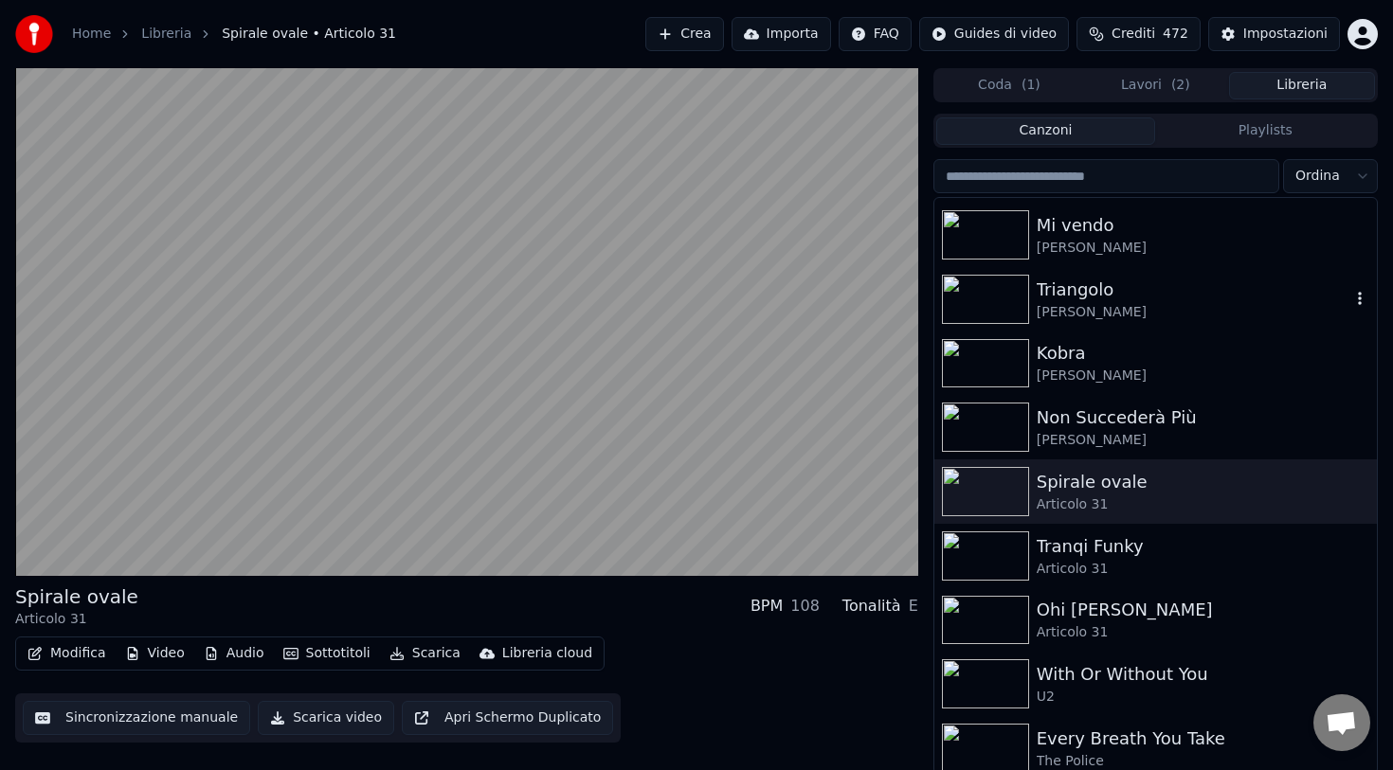
scroll to position [434, 0]
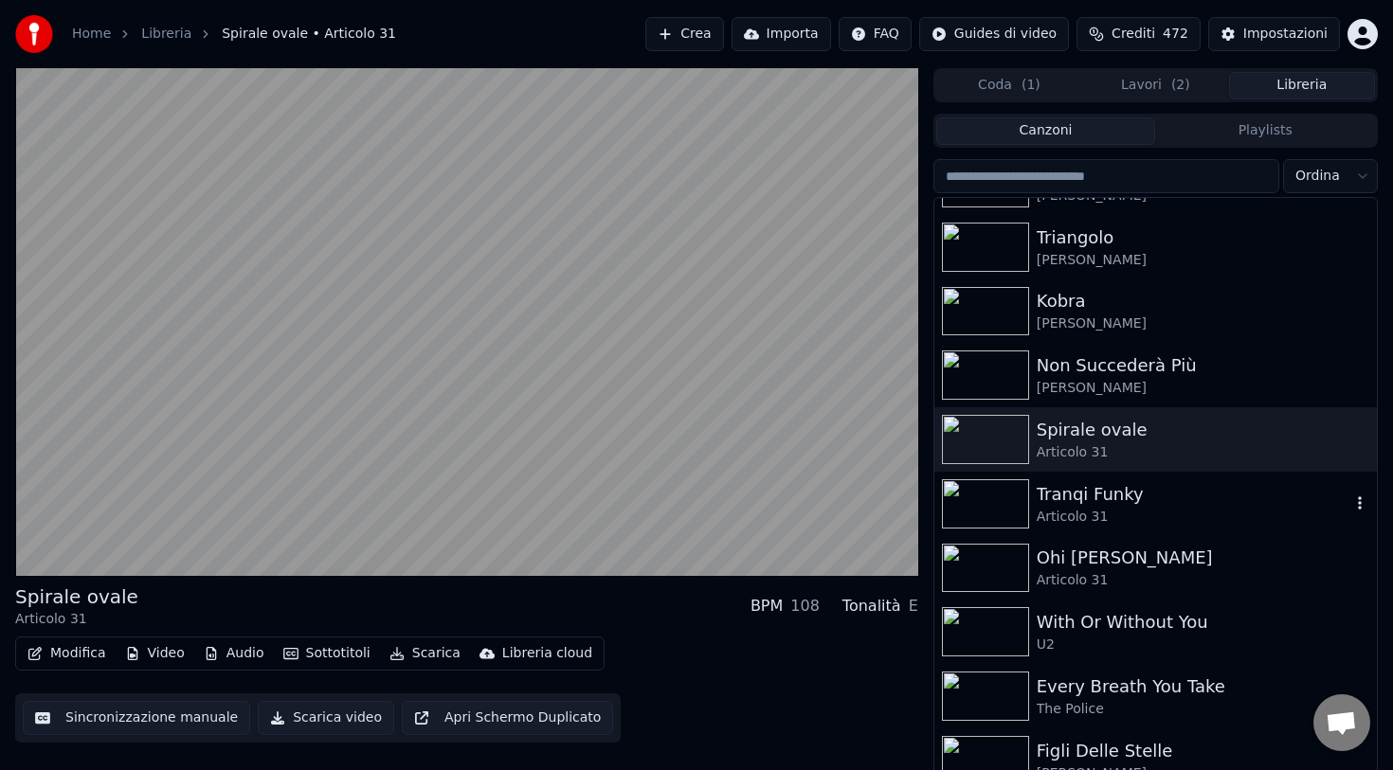
click at [1104, 494] on div "Tranqi Funky" at bounding box center [1194, 494] width 314 height 27
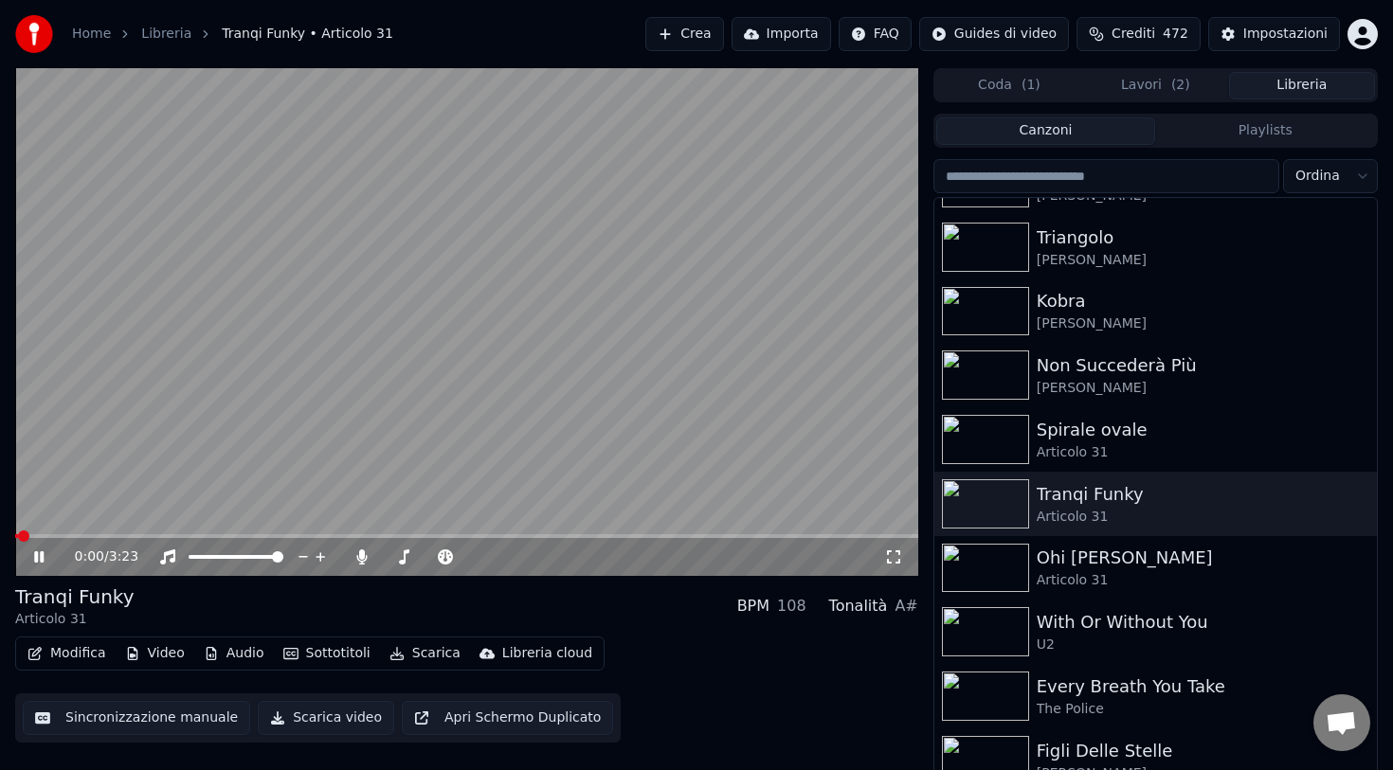
click at [420, 653] on button "Scarica" at bounding box center [425, 653] width 86 height 27
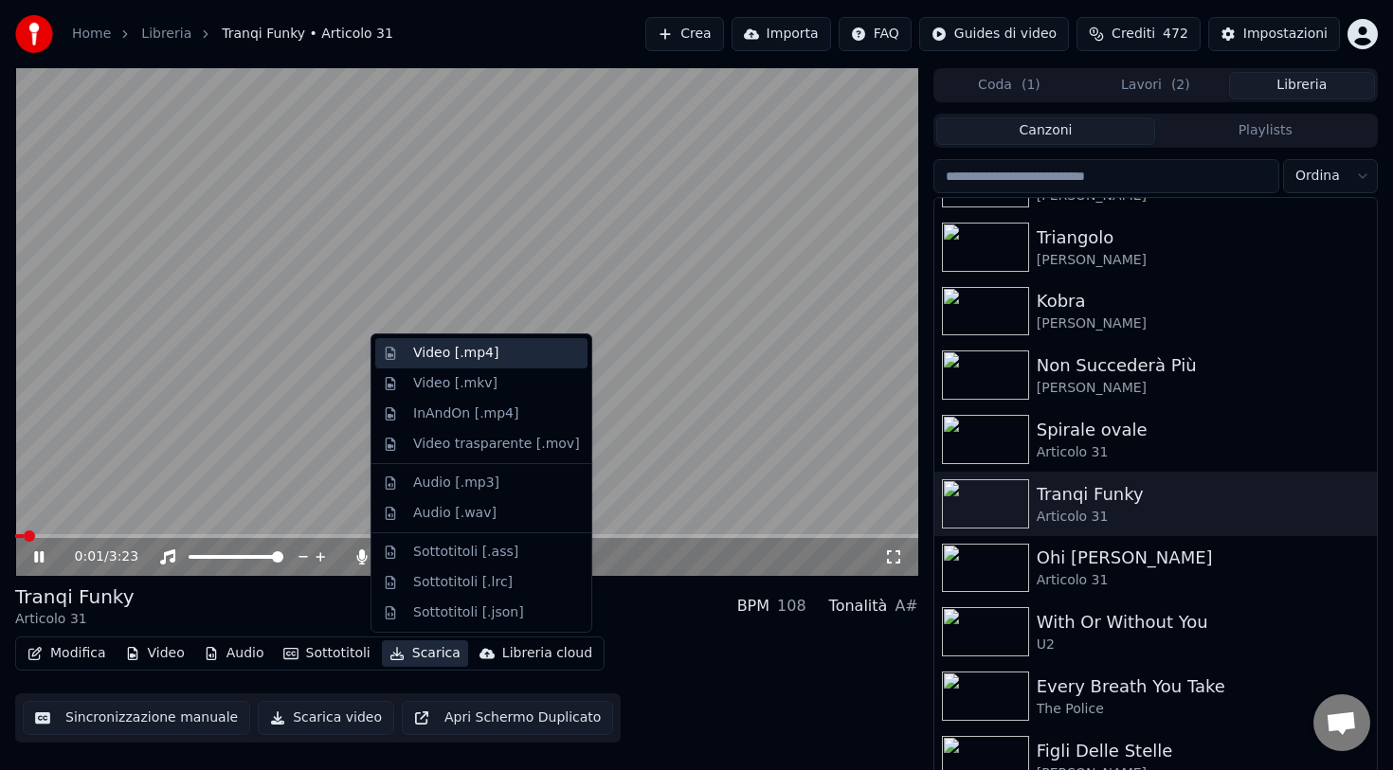
click at [470, 361] on div "Video [.mp4]" at bounding box center [455, 353] width 85 height 19
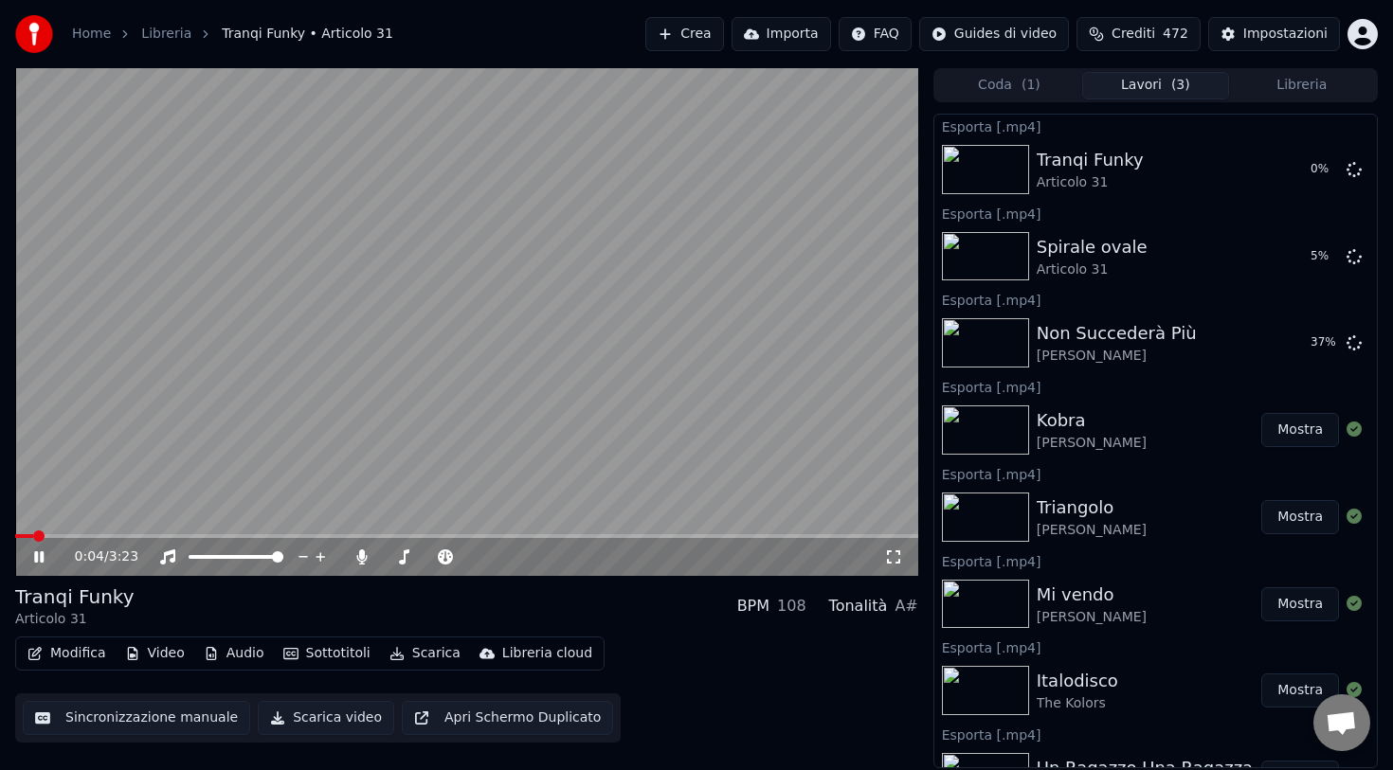
click at [1289, 84] on button "Libreria" at bounding box center [1302, 85] width 146 height 27
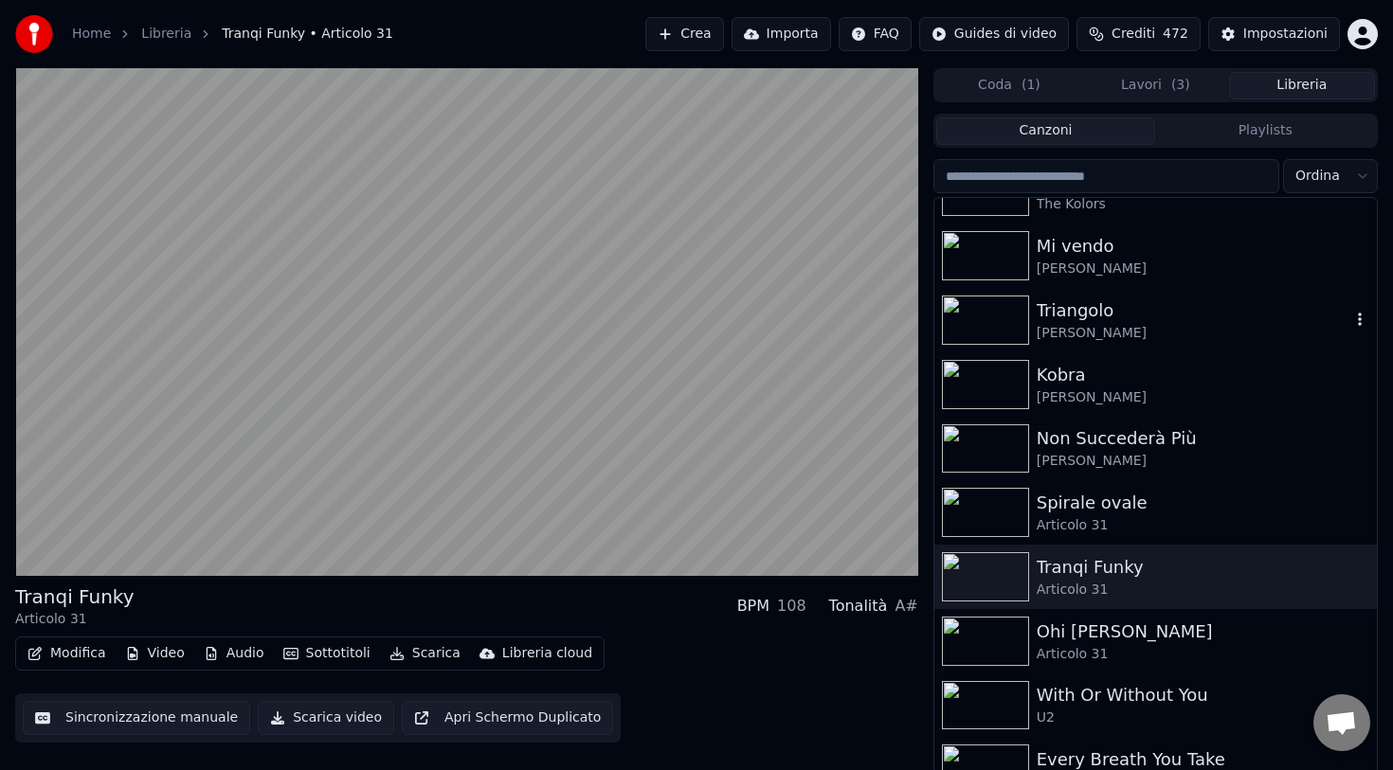
scroll to position [365, 0]
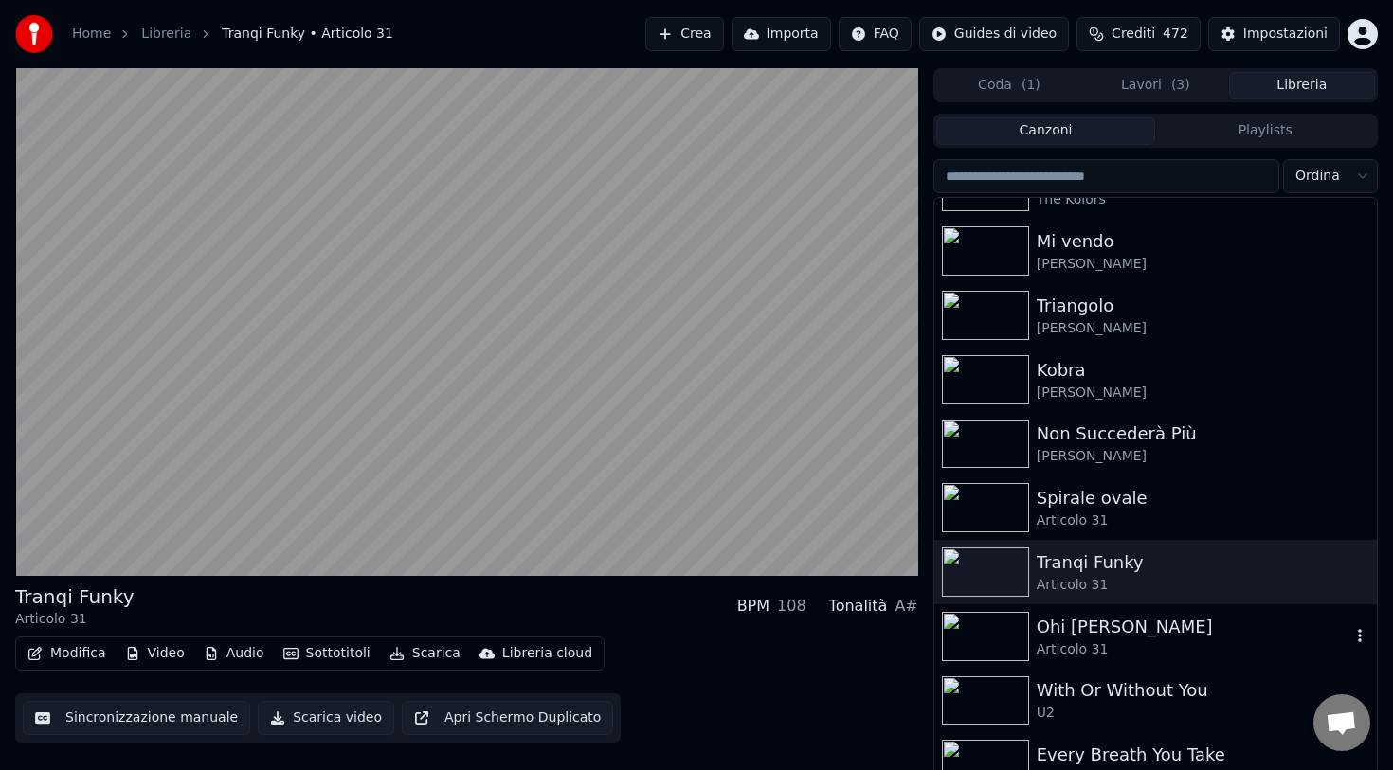
click at [1071, 620] on div "Ohi [PERSON_NAME]" at bounding box center [1194, 627] width 314 height 27
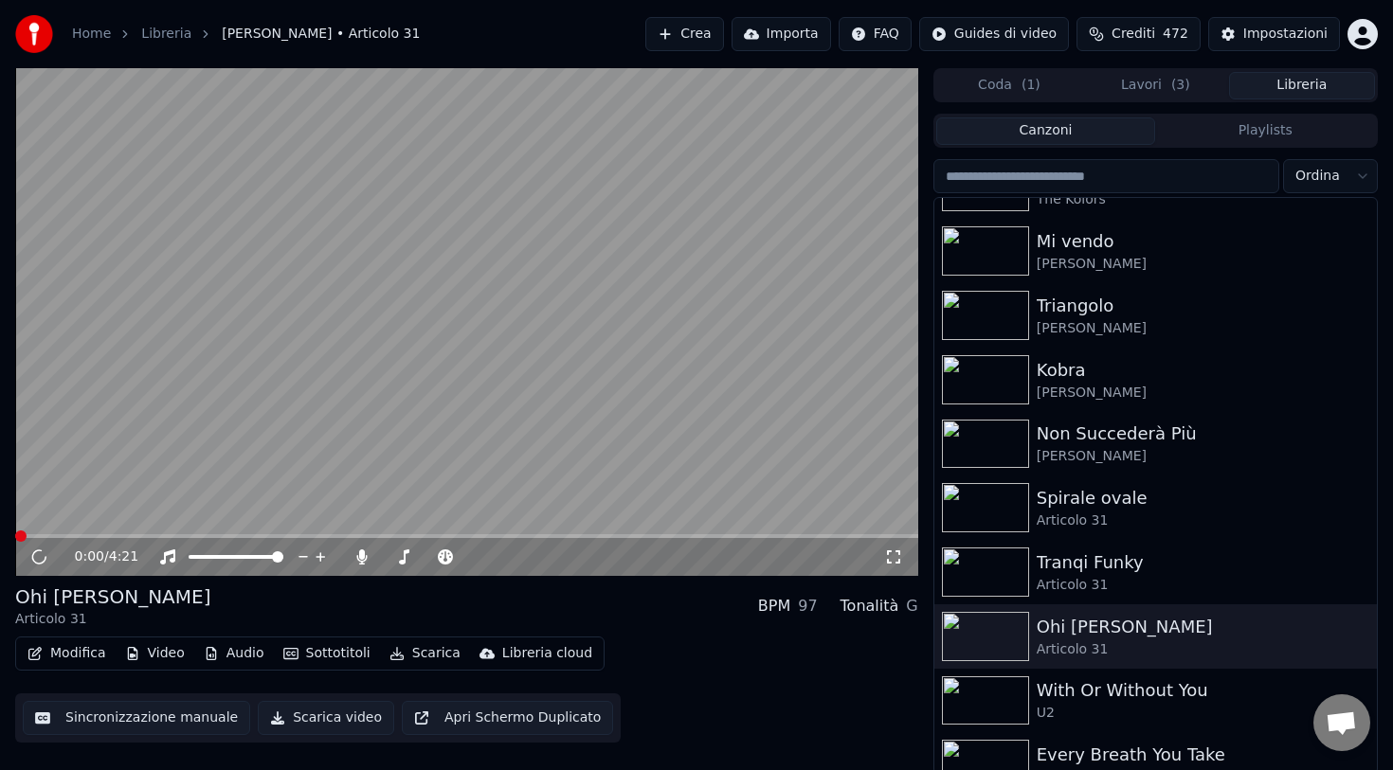
click at [405, 652] on button "Scarica" at bounding box center [425, 653] width 86 height 27
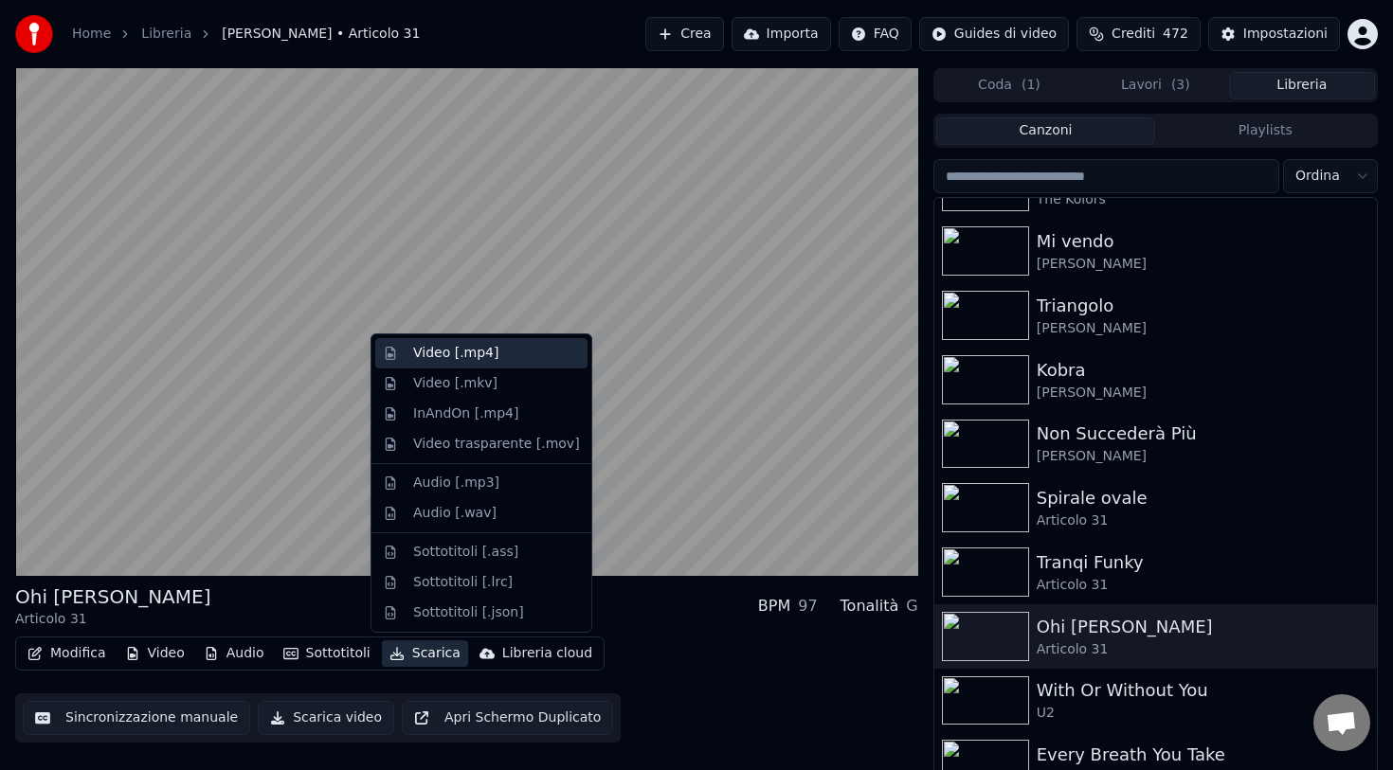
click at [463, 357] on div "Video [.mp4]" at bounding box center [455, 353] width 85 height 19
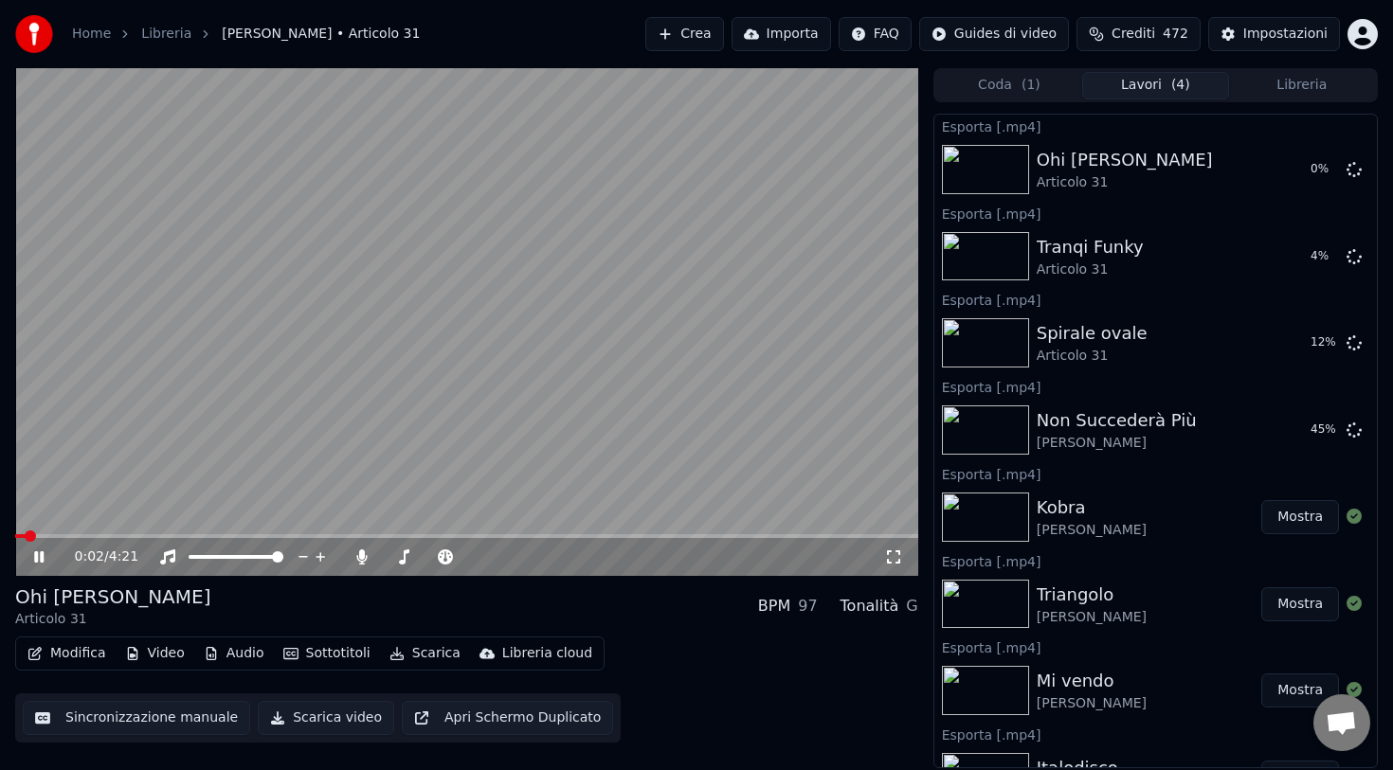
click at [1264, 81] on button "Libreria" at bounding box center [1302, 85] width 146 height 27
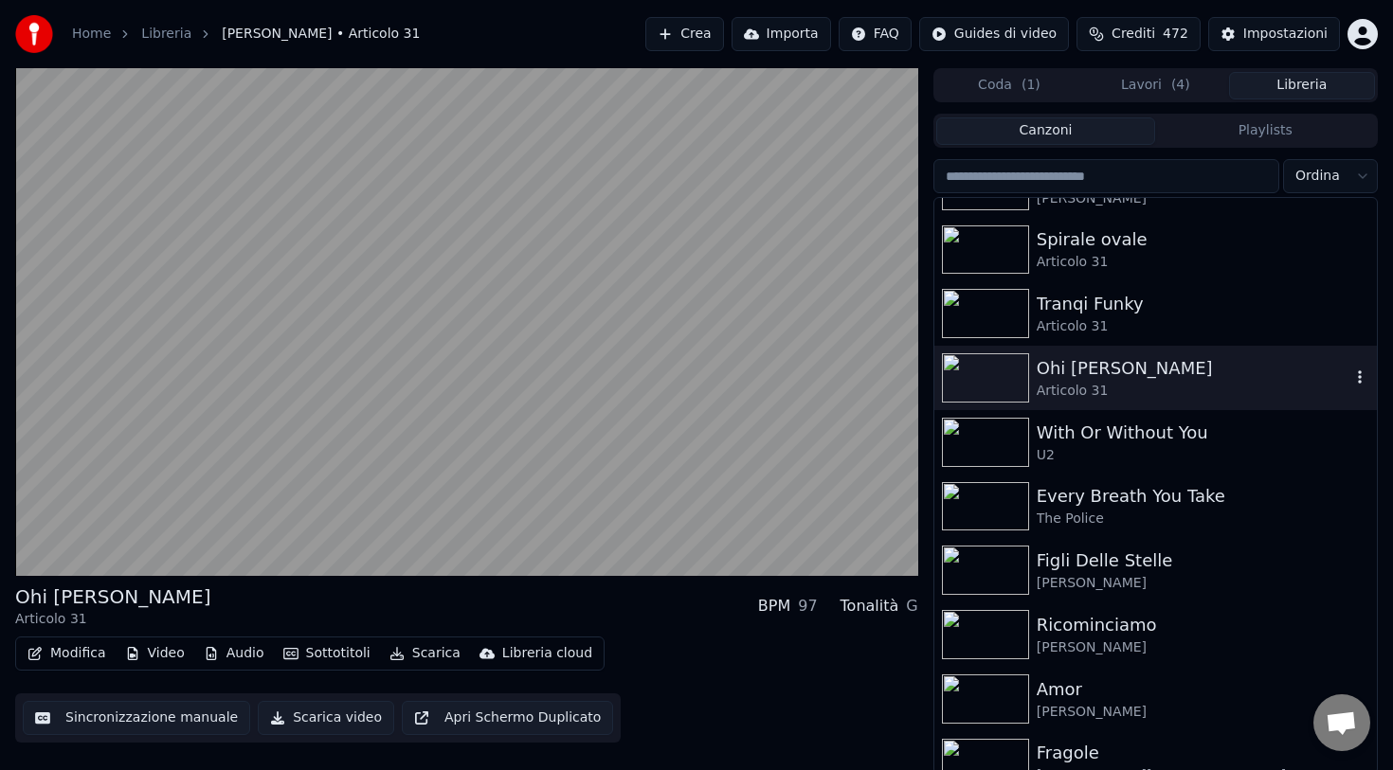
scroll to position [640, 0]
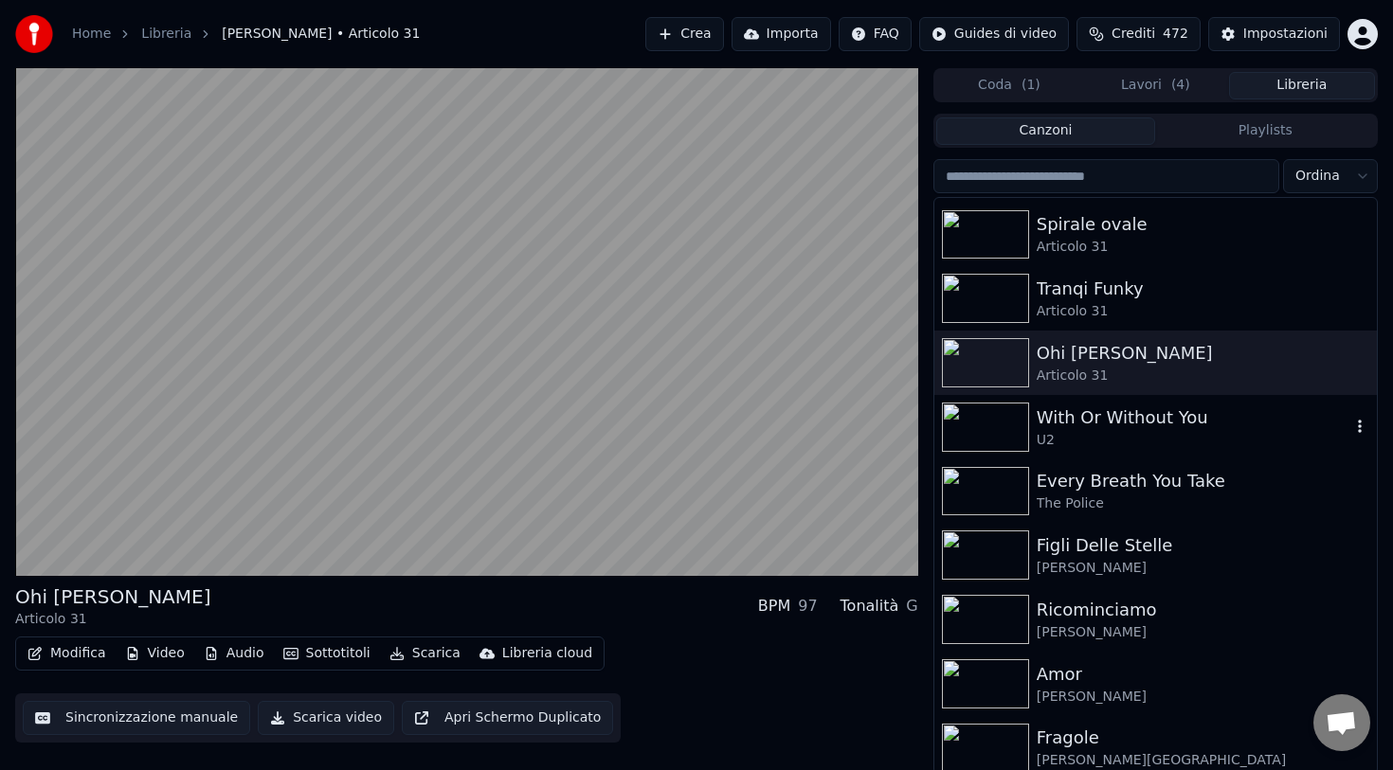
click at [1059, 425] on div "With Or Without You" at bounding box center [1194, 418] width 314 height 27
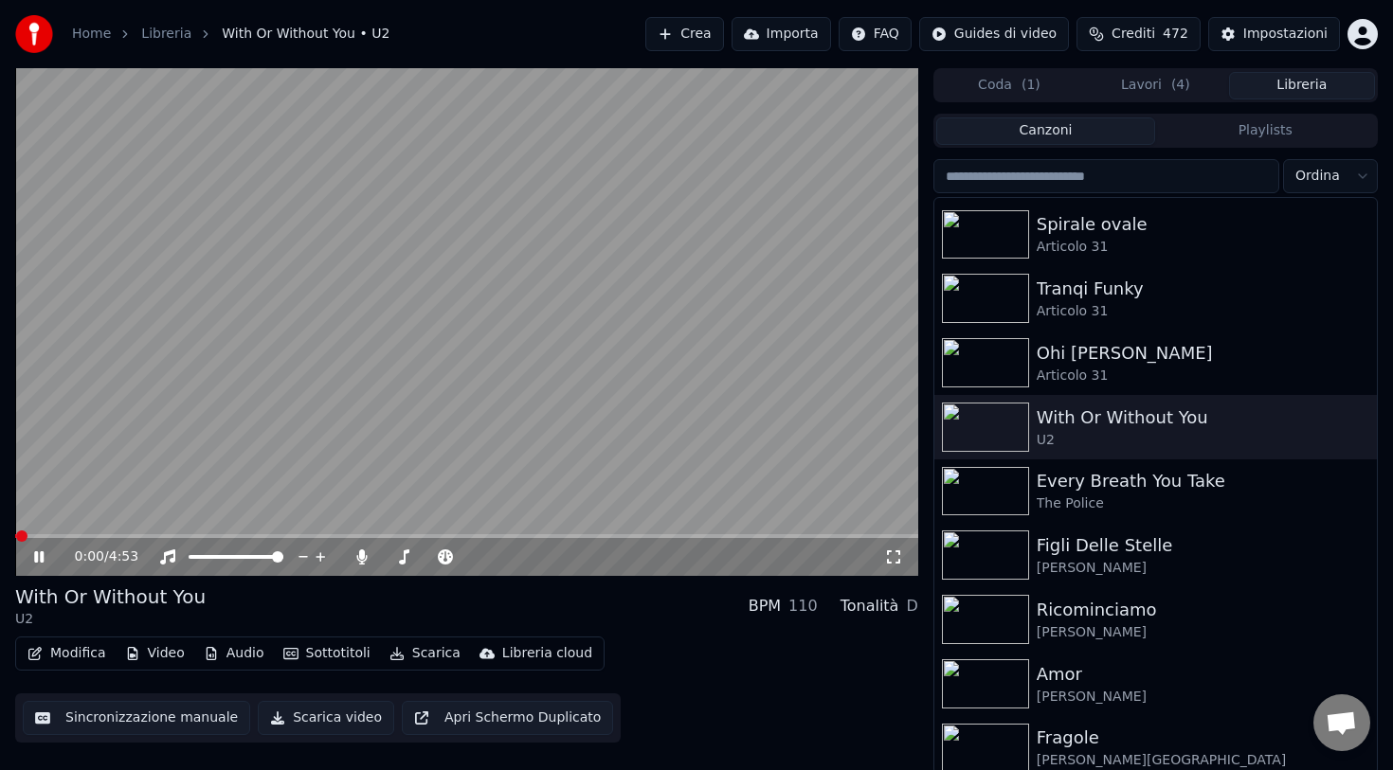
click at [424, 652] on button "Scarica" at bounding box center [425, 653] width 86 height 27
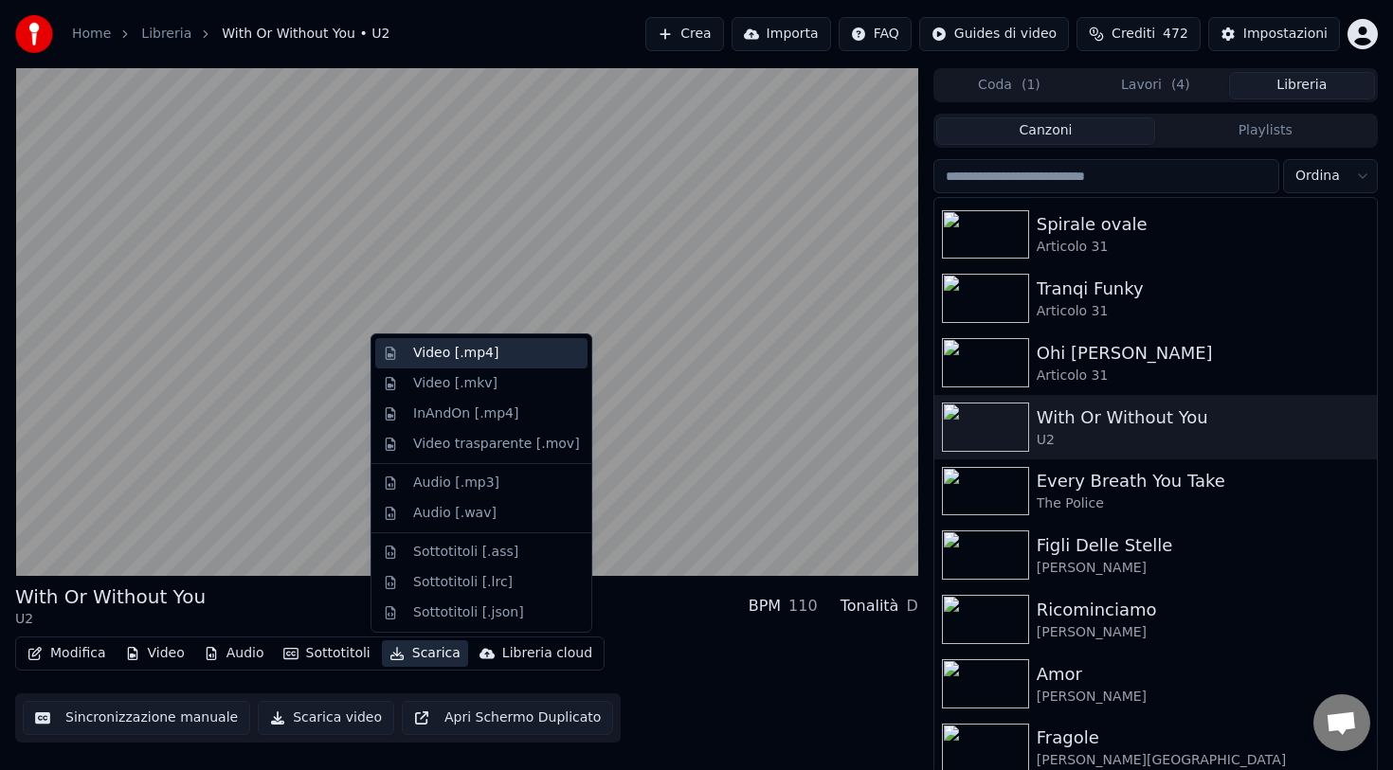
click at [460, 355] on div "Video [.mp4]" at bounding box center [455, 353] width 85 height 19
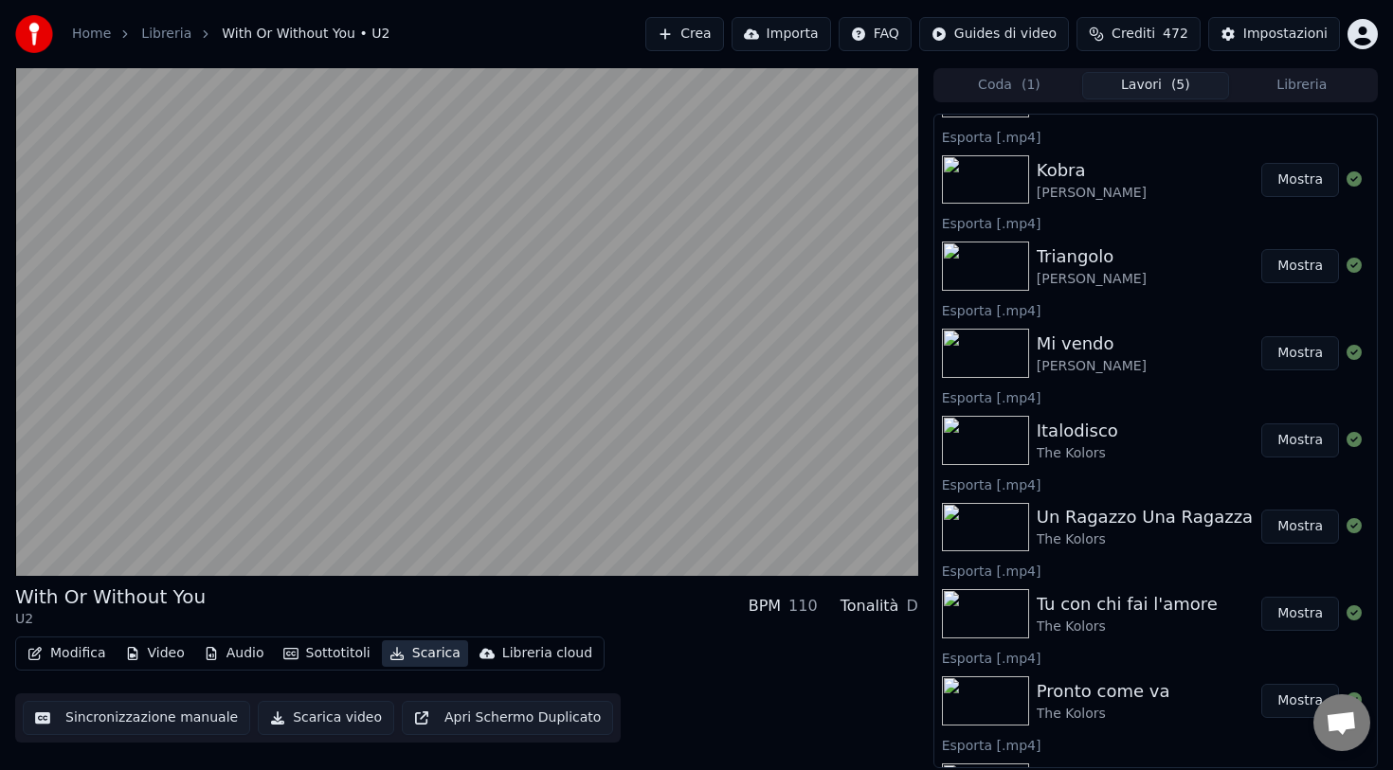
scroll to position [477, 0]
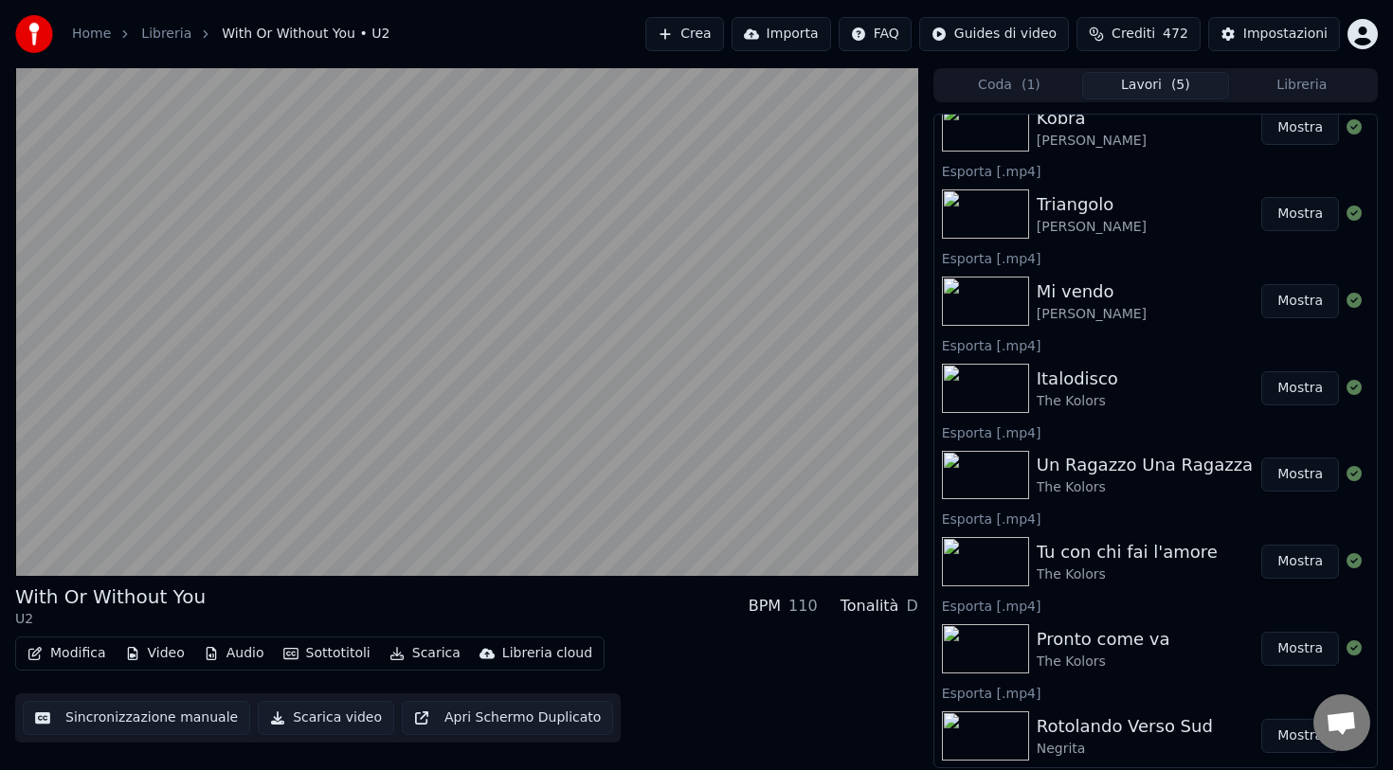
click at [1289, 82] on button "Libreria" at bounding box center [1302, 85] width 146 height 27
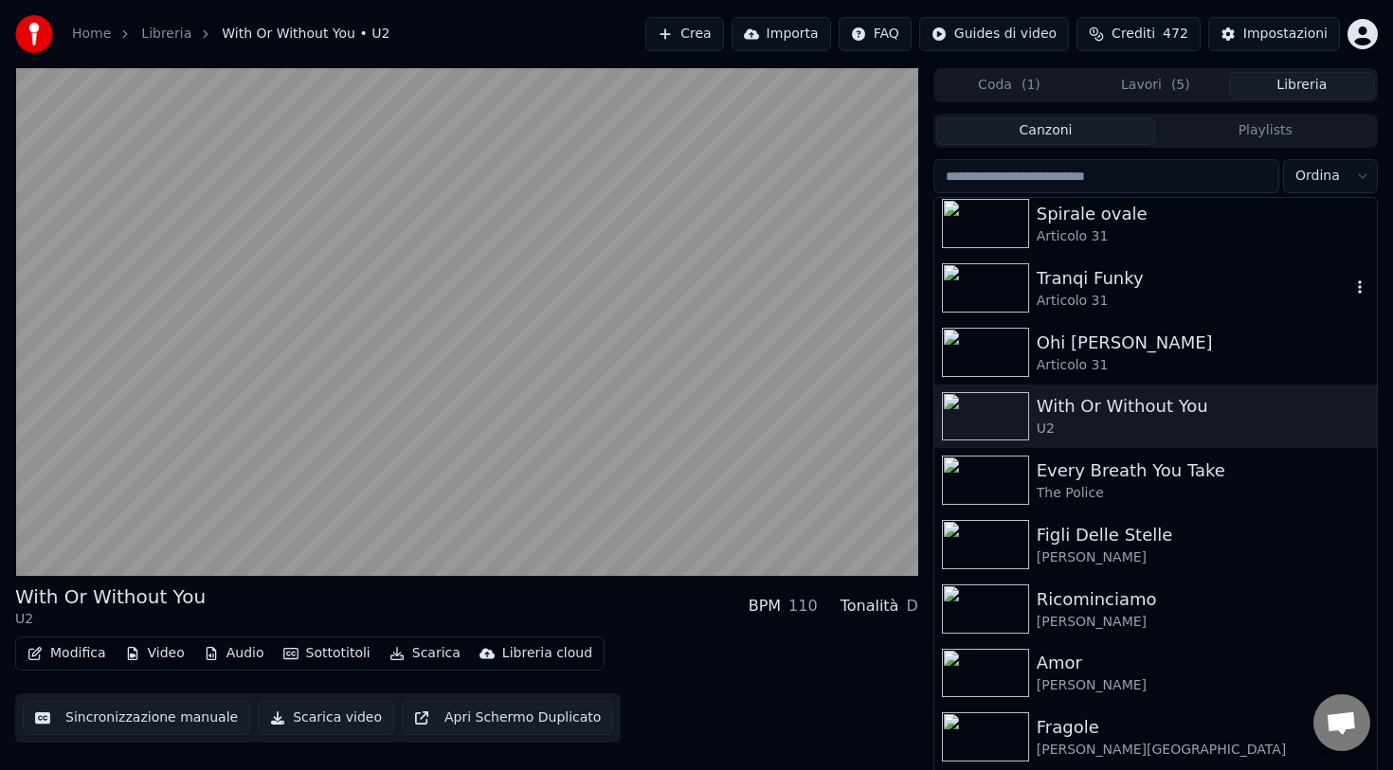
scroll to position [652, 0]
click at [1093, 531] on div "Figli Delle Stelle" at bounding box center [1194, 534] width 314 height 27
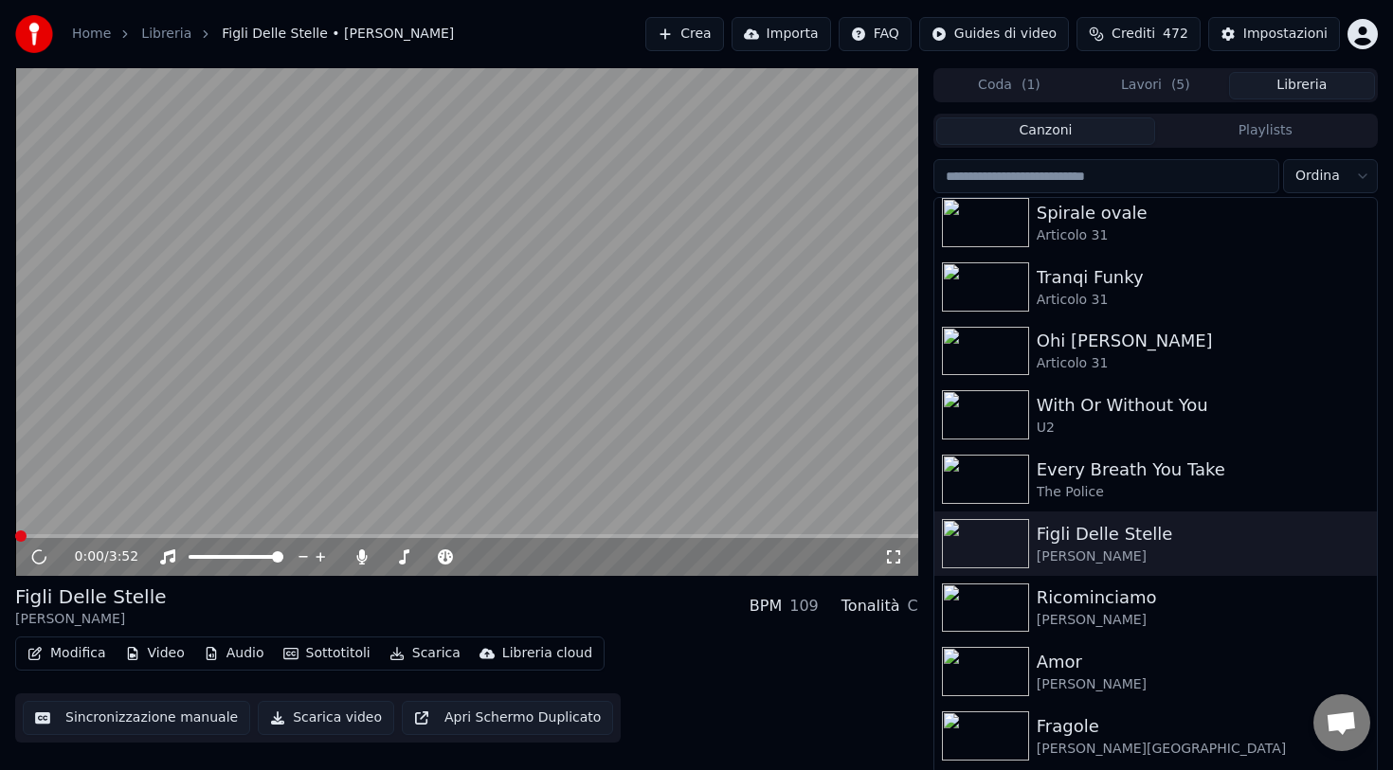
click at [420, 649] on button "Scarica" at bounding box center [425, 653] width 86 height 27
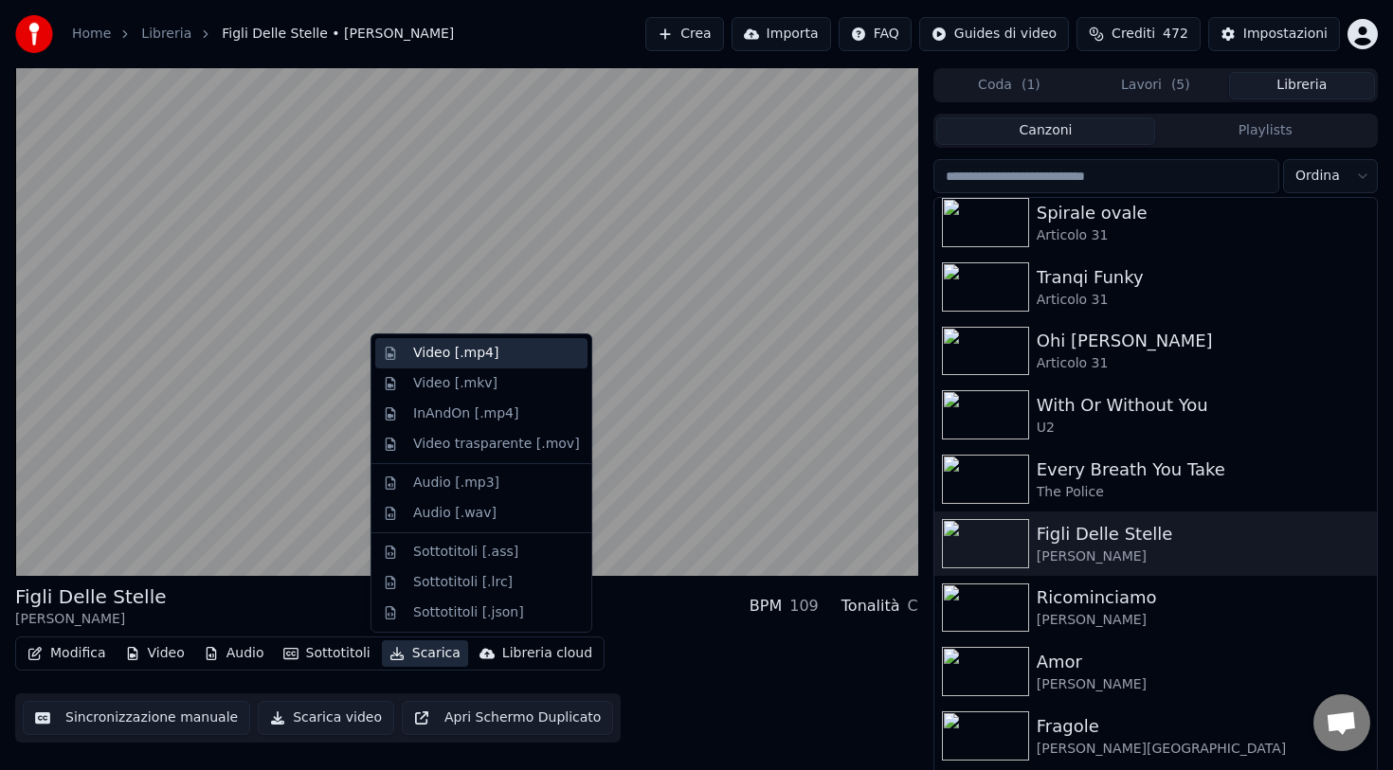
click at [468, 352] on div "Video [.mp4]" at bounding box center [455, 353] width 85 height 19
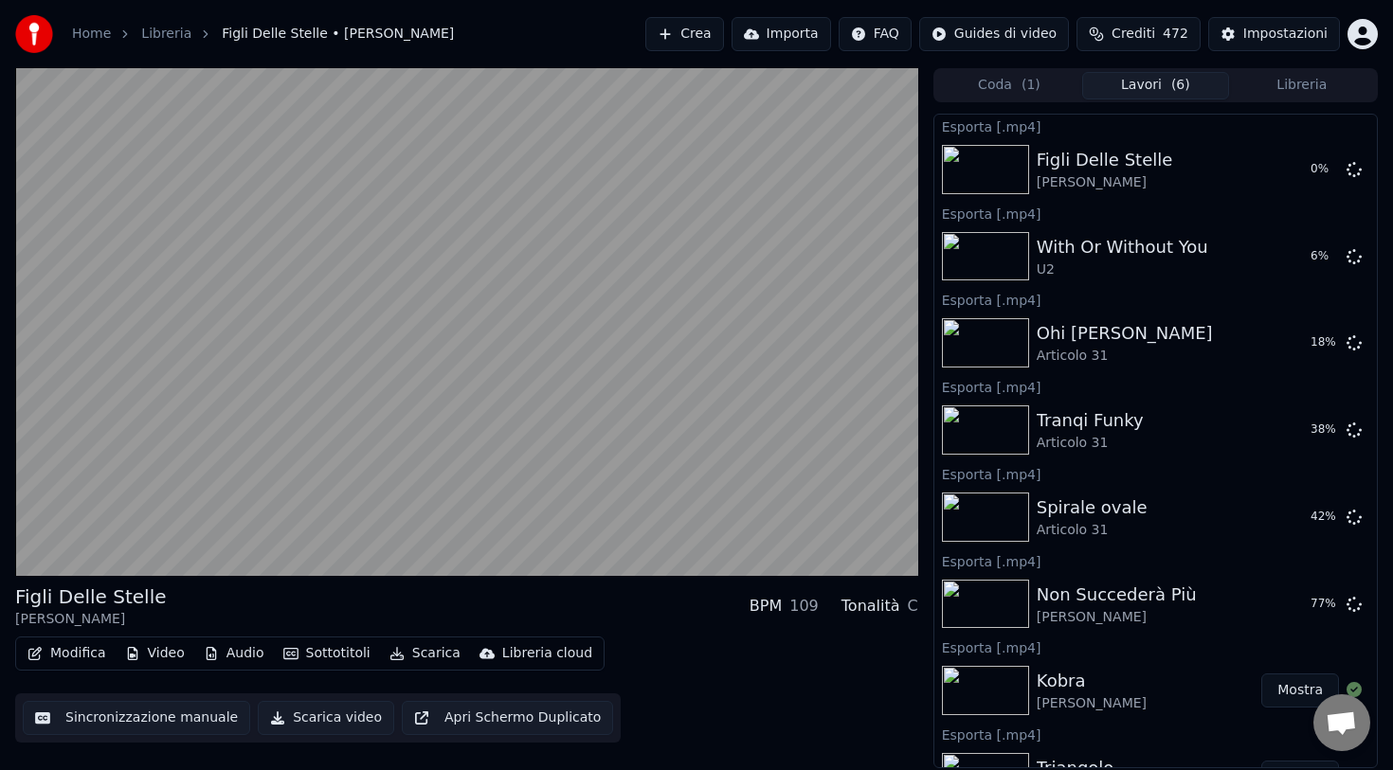
click at [1275, 81] on button "Libreria" at bounding box center [1302, 85] width 146 height 27
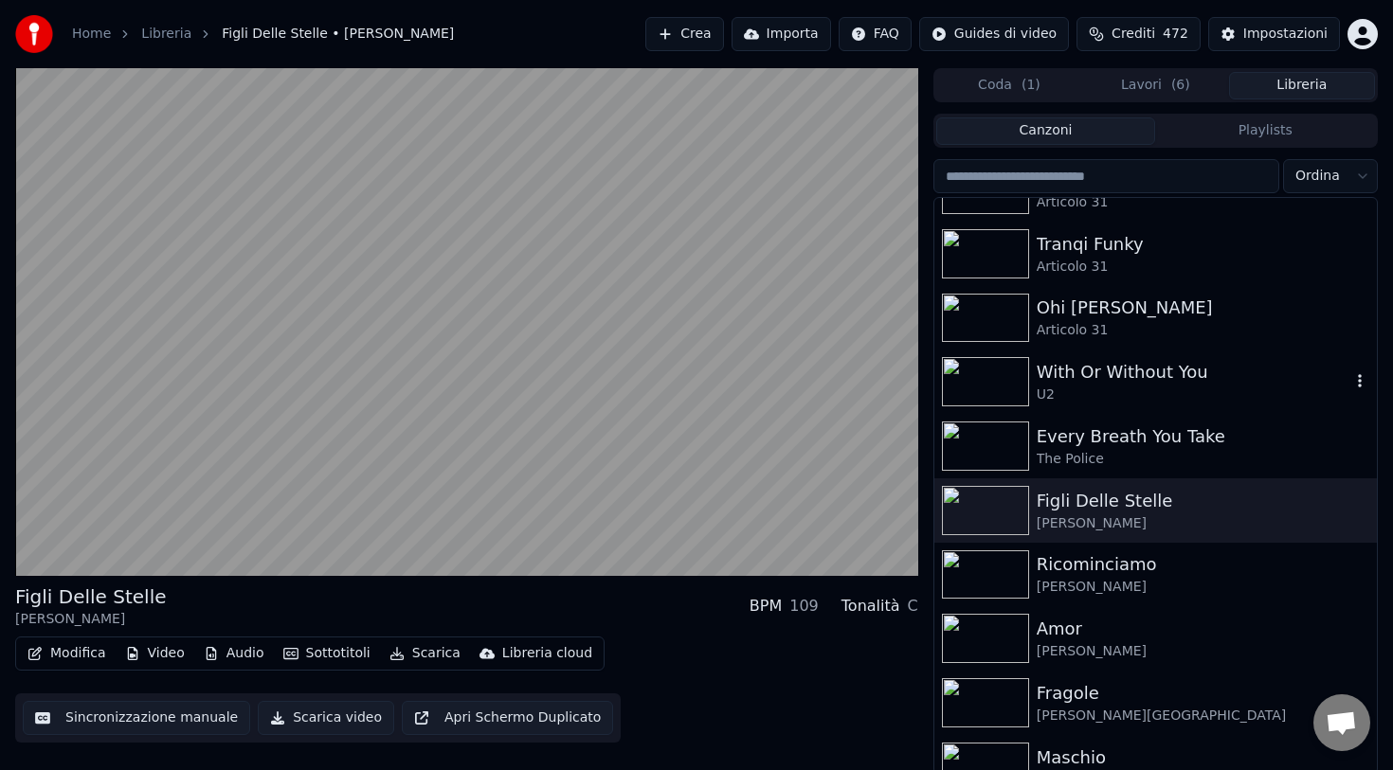
scroll to position [742, 0]
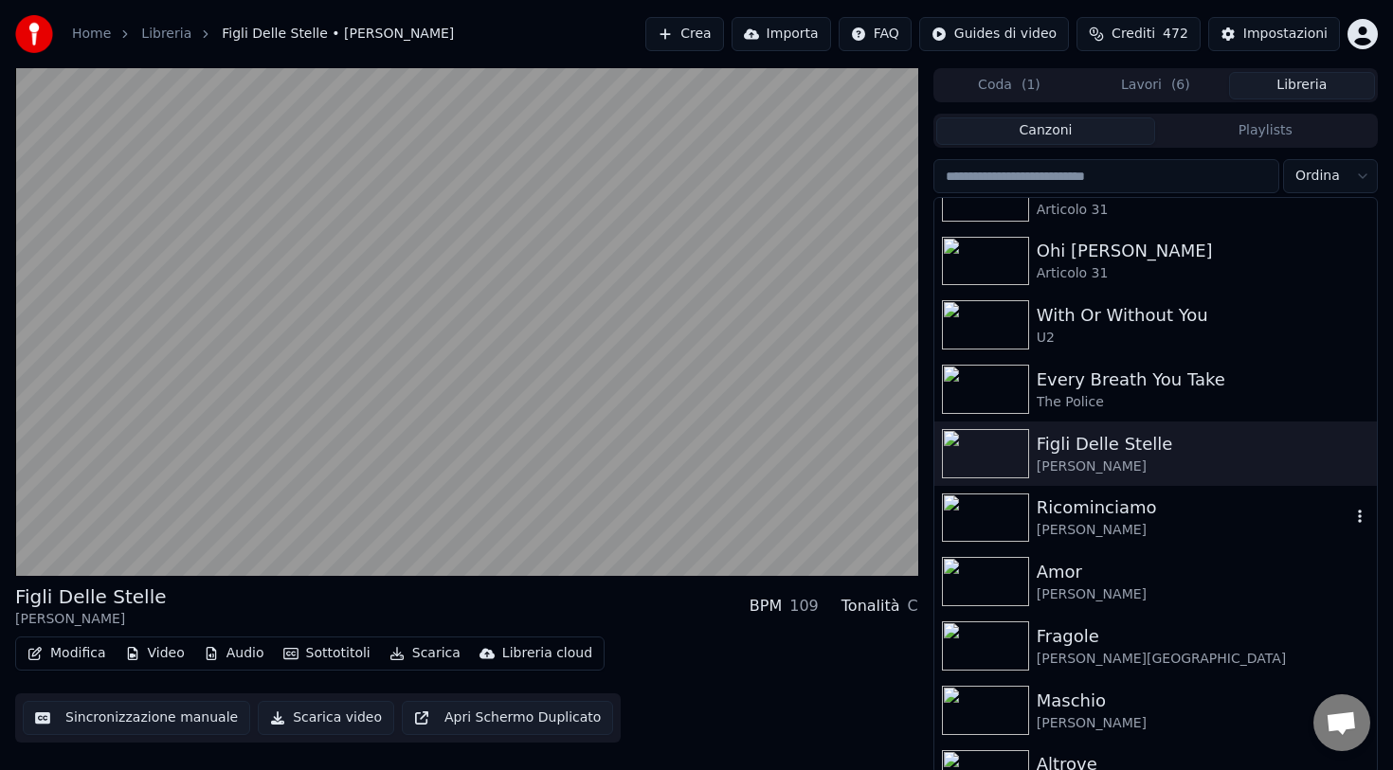
click at [1114, 512] on div "Ricominciamo" at bounding box center [1194, 508] width 314 height 27
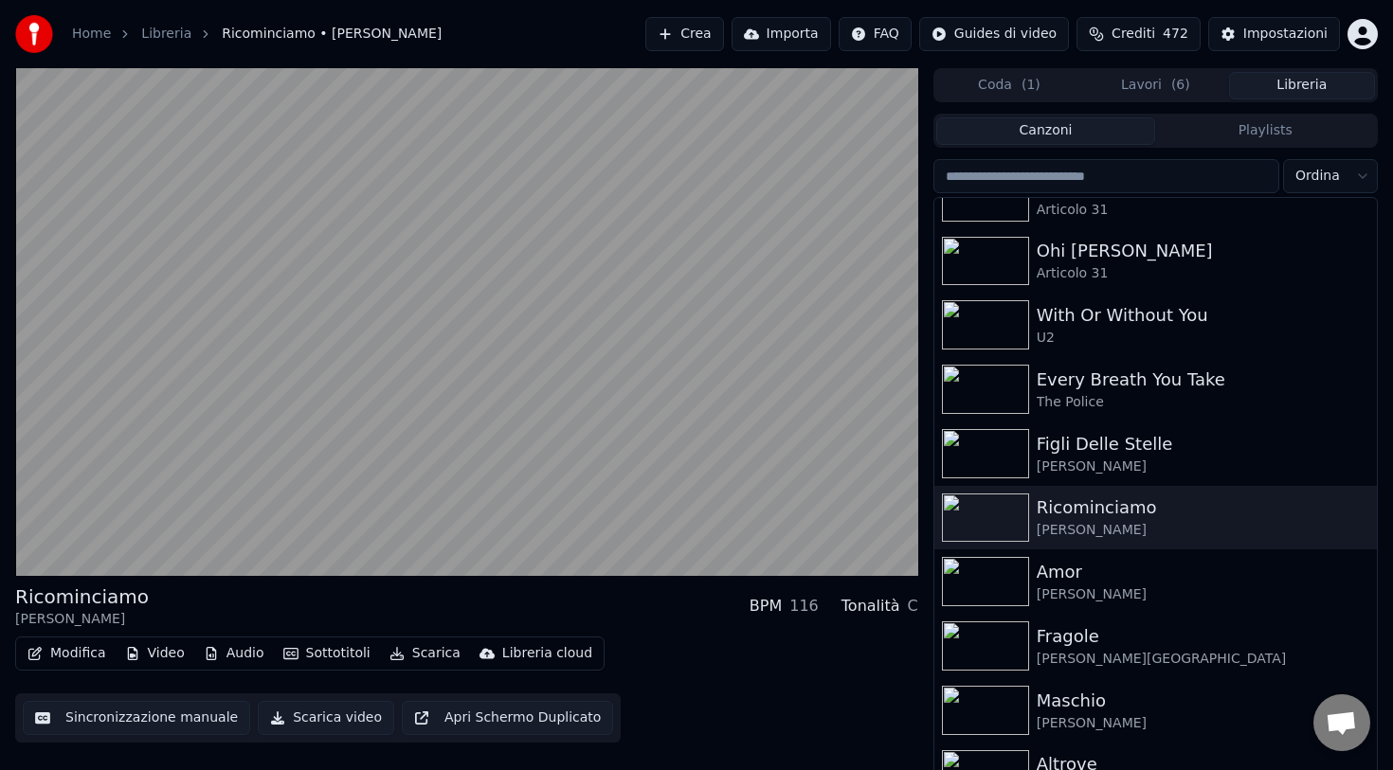
click at [417, 660] on button "Scarica" at bounding box center [425, 653] width 86 height 27
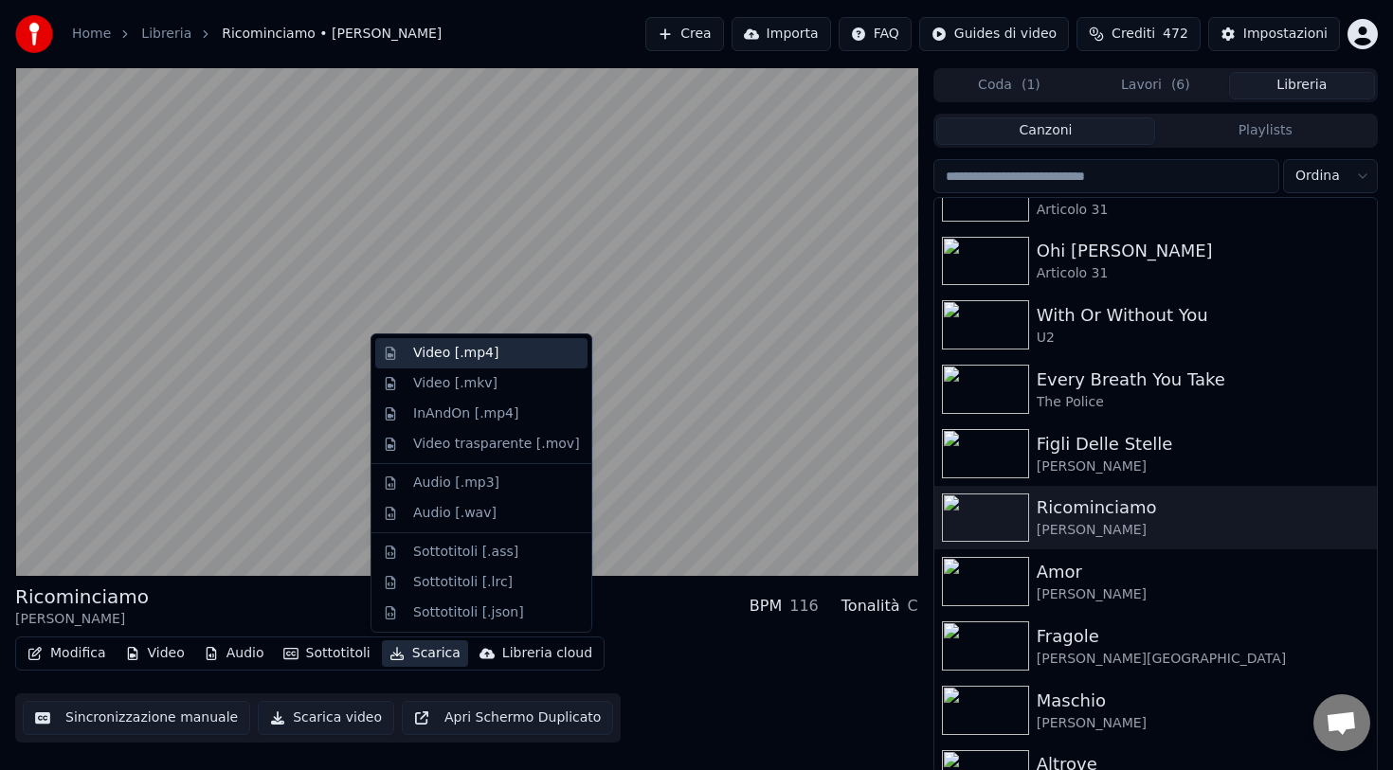
click at [454, 352] on div "Video [.mp4]" at bounding box center [455, 353] width 85 height 19
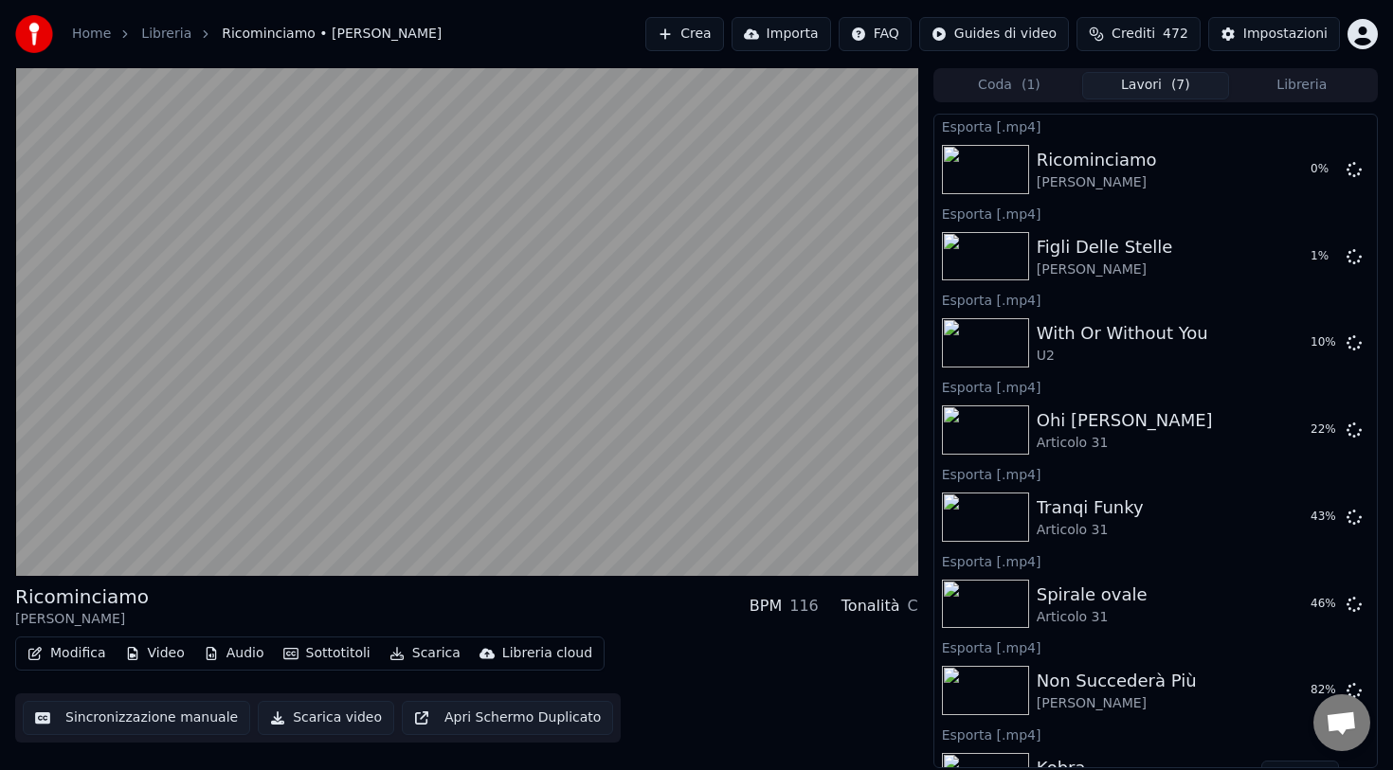
click at [1276, 85] on button "Libreria" at bounding box center [1302, 85] width 146 height 27
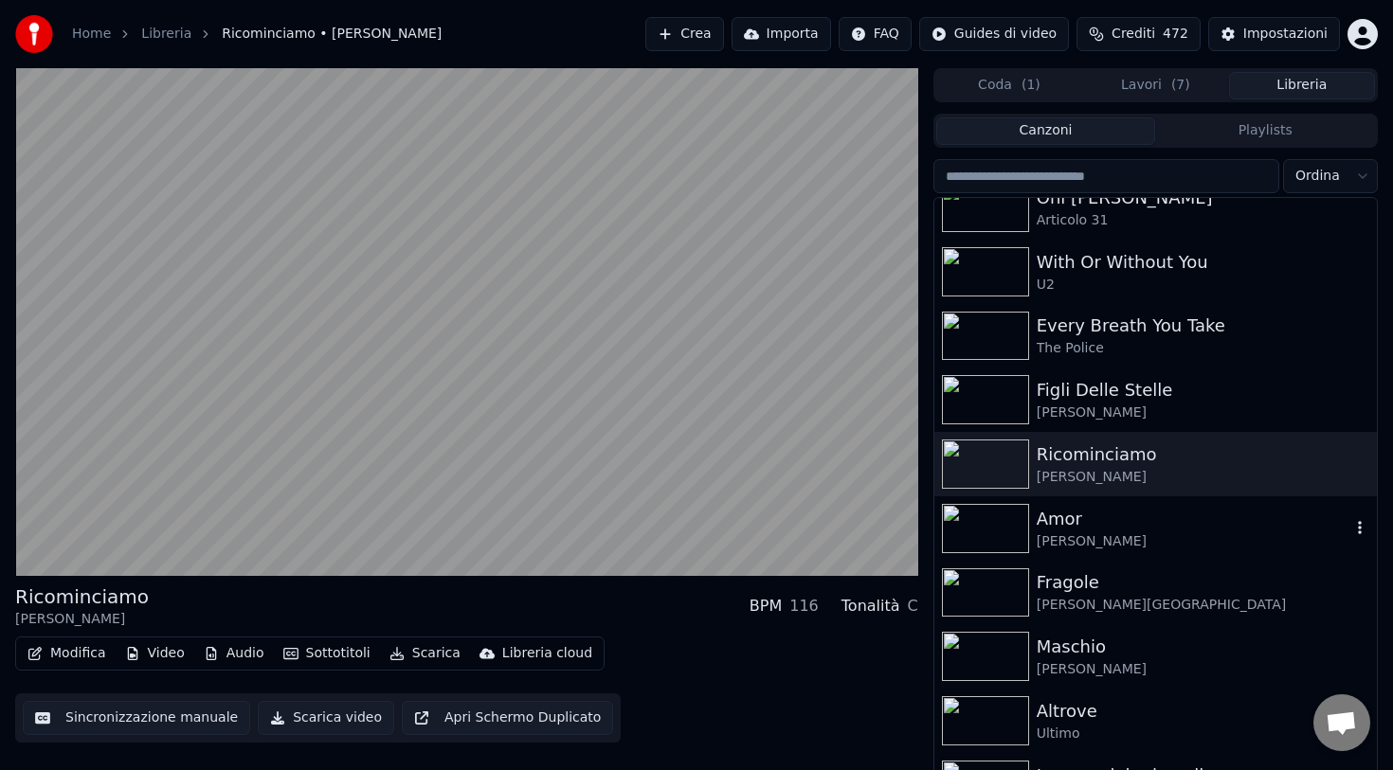
scroll to position [900, 0]
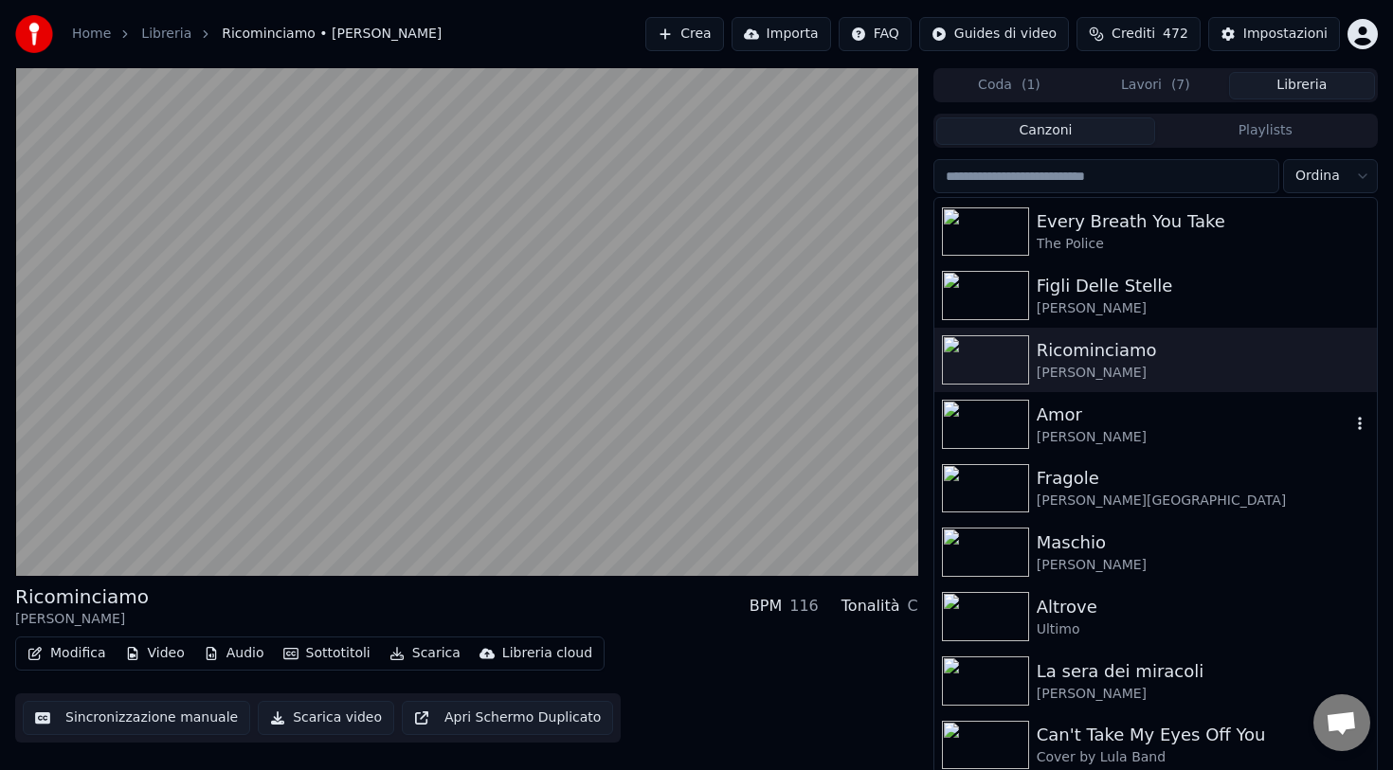
click at [1077, 430] on div "[PERSON_NAME]" at bounding box center [1194, 437] width 314 height 19
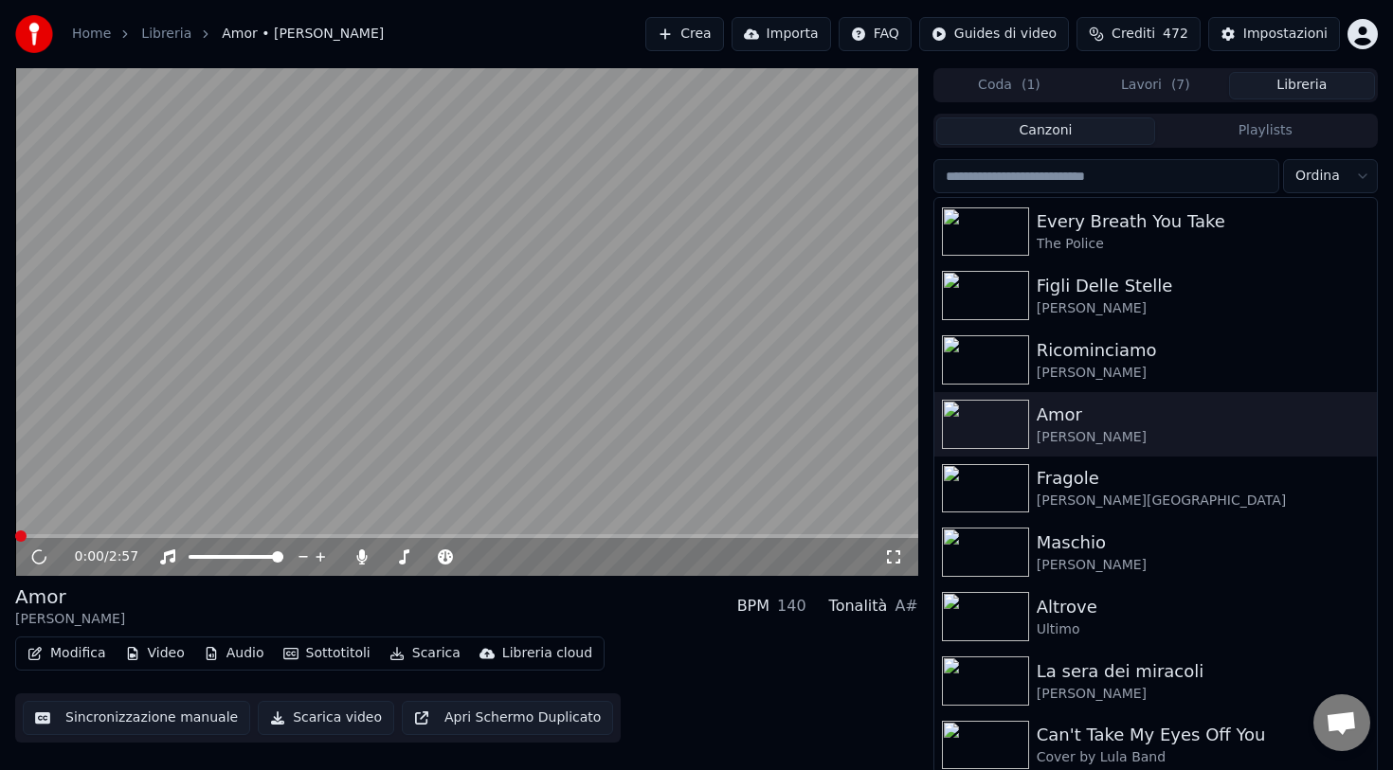
click at [423, 658] on button "Scarica" at bounding box center [425, 653] width 86 height 27
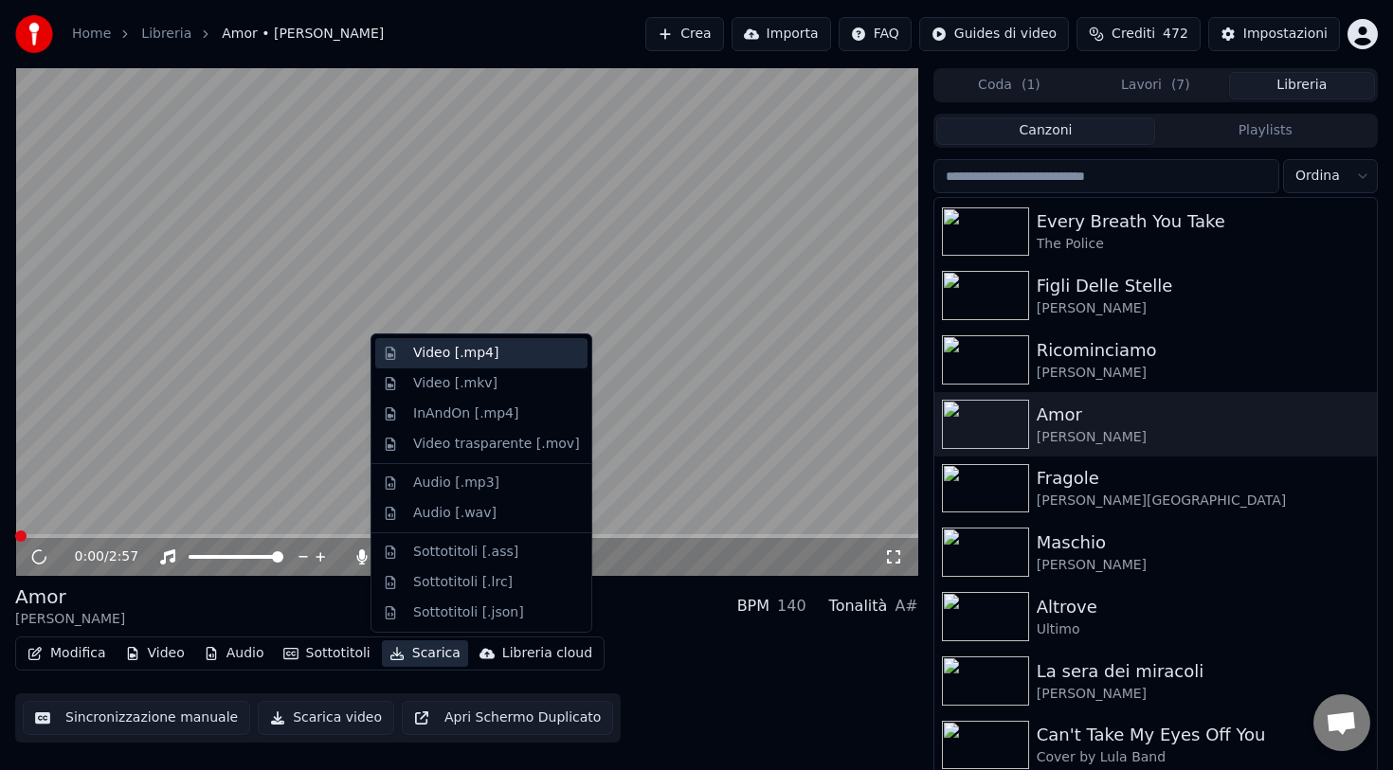
click at [455, 361] on div "Video [.mp4]" at bounding box center [455, 353] width 85 height 19
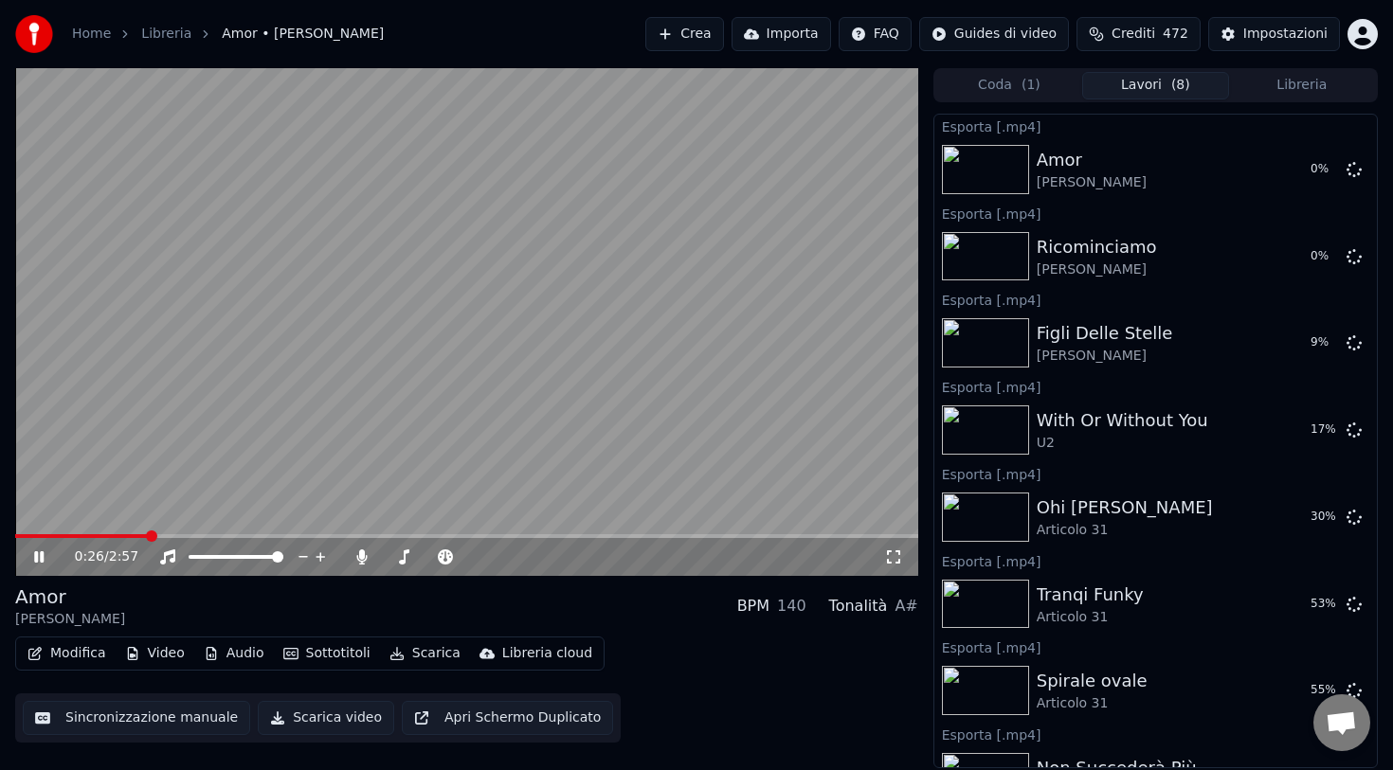
click at [620, 344] on video at bounding box center [466, 322] width 903 height 508
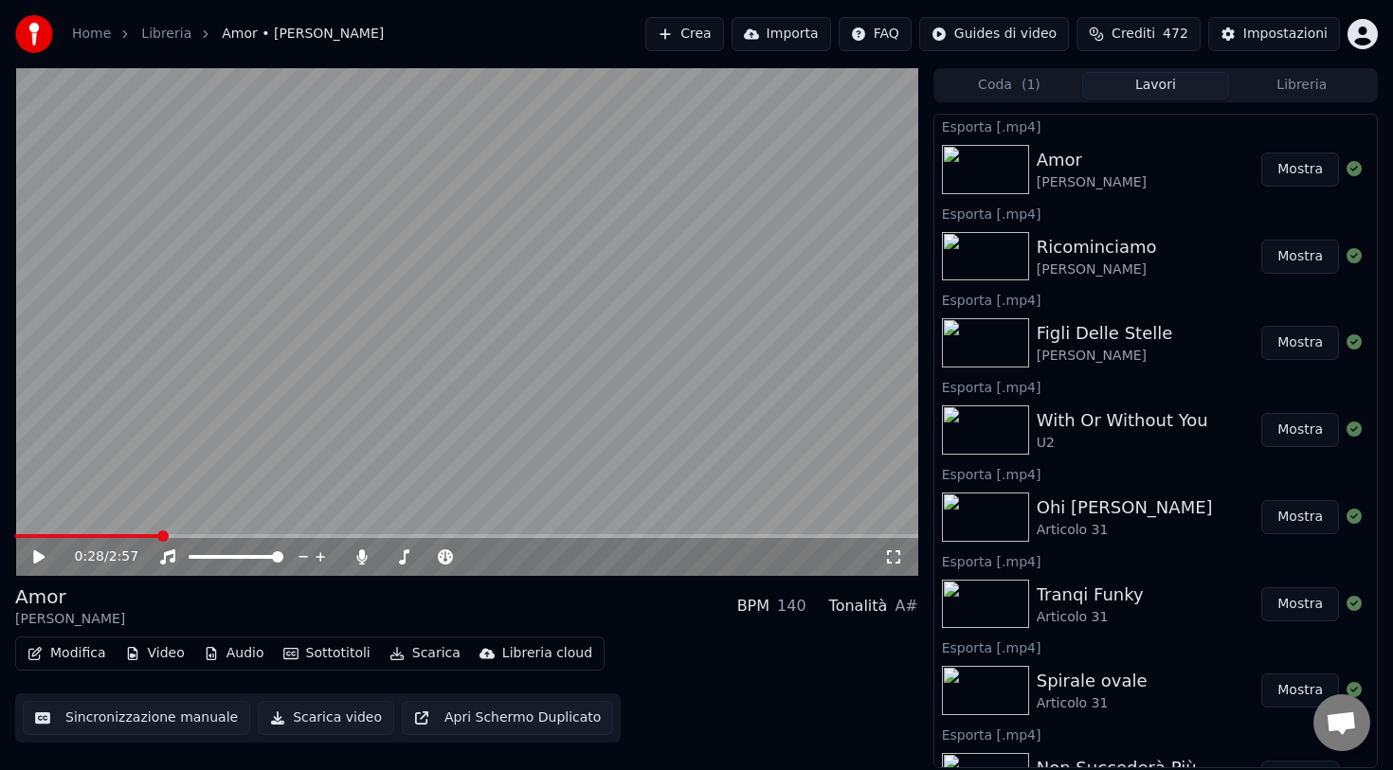
click at [1309, 86] on button "Libreria" at bounding box center [1302, 85] width 146 height 27
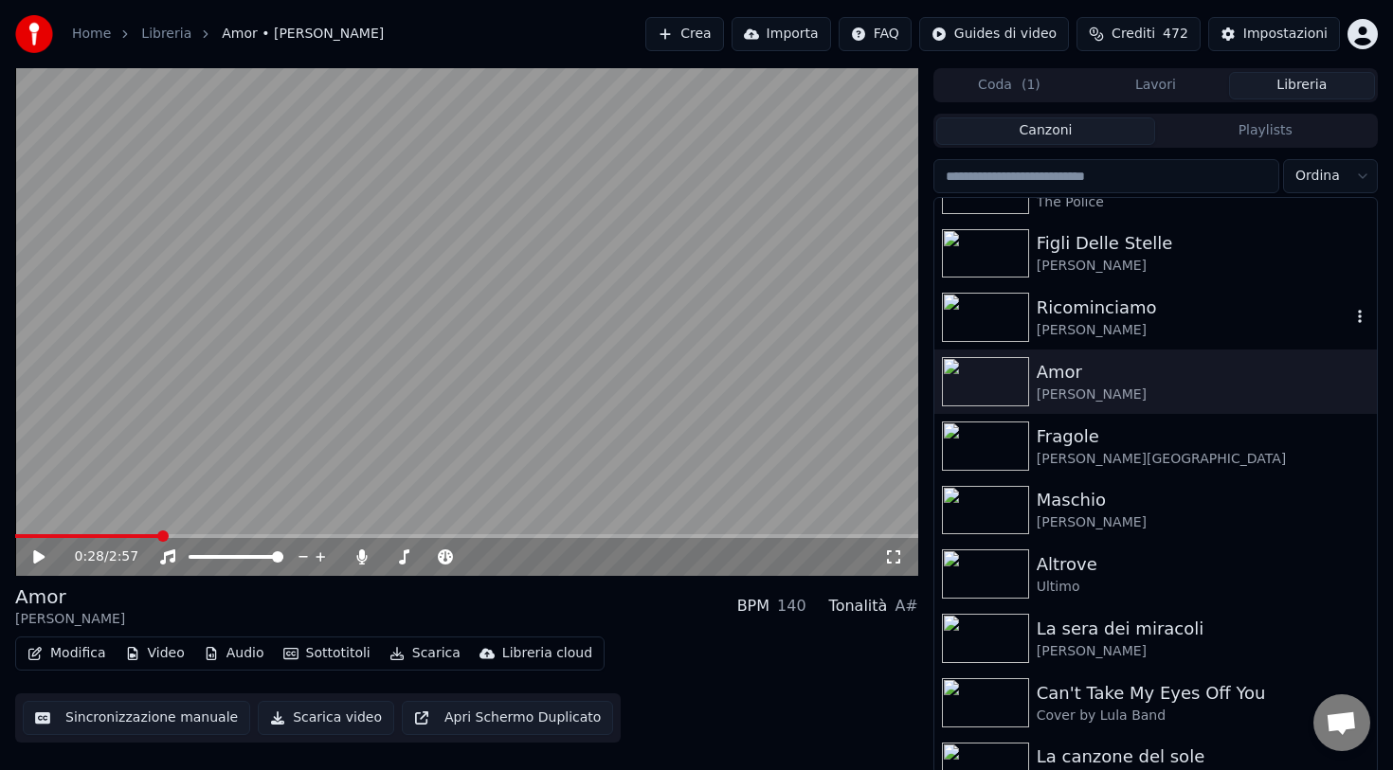
scroll to position [963, 0]
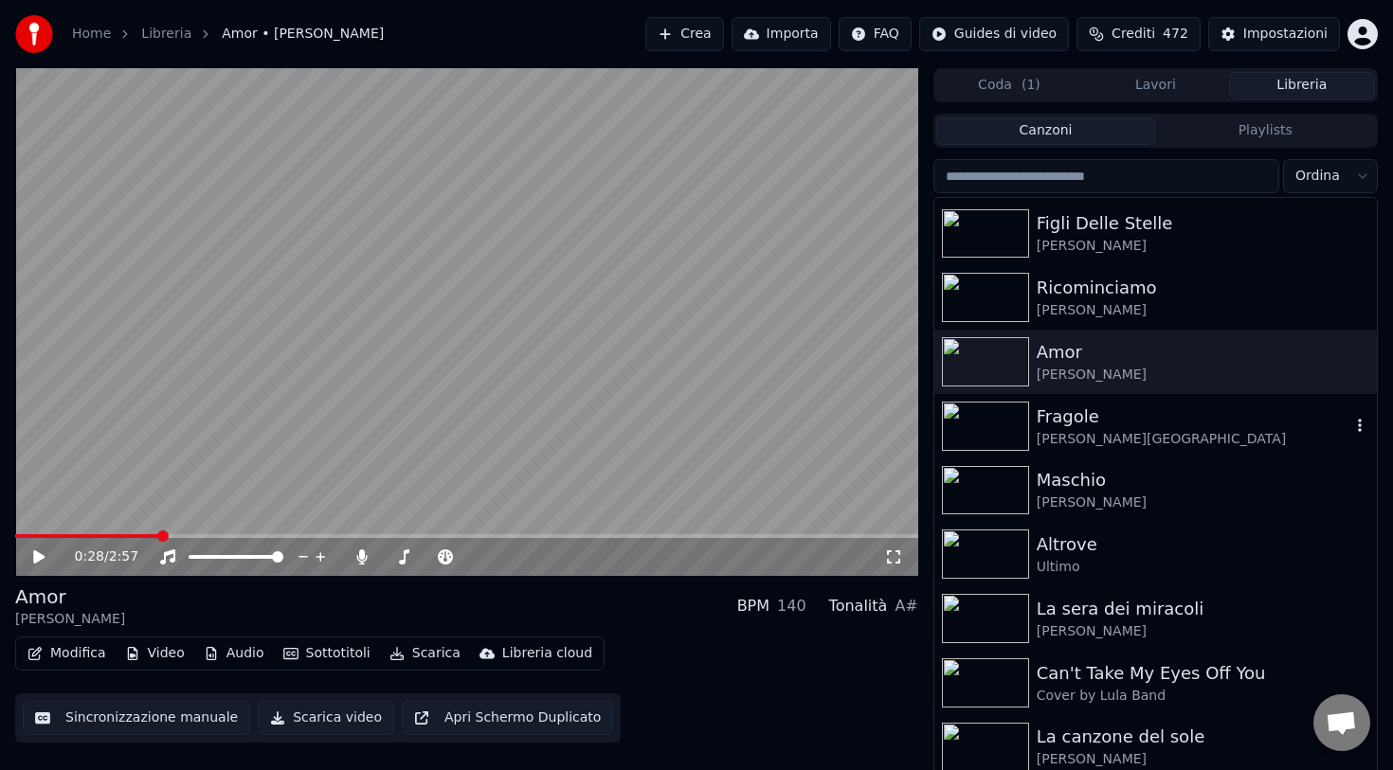
click at [1081, 422] on div "Fragole" at bounding box center [1194, 417] width 314 height 27
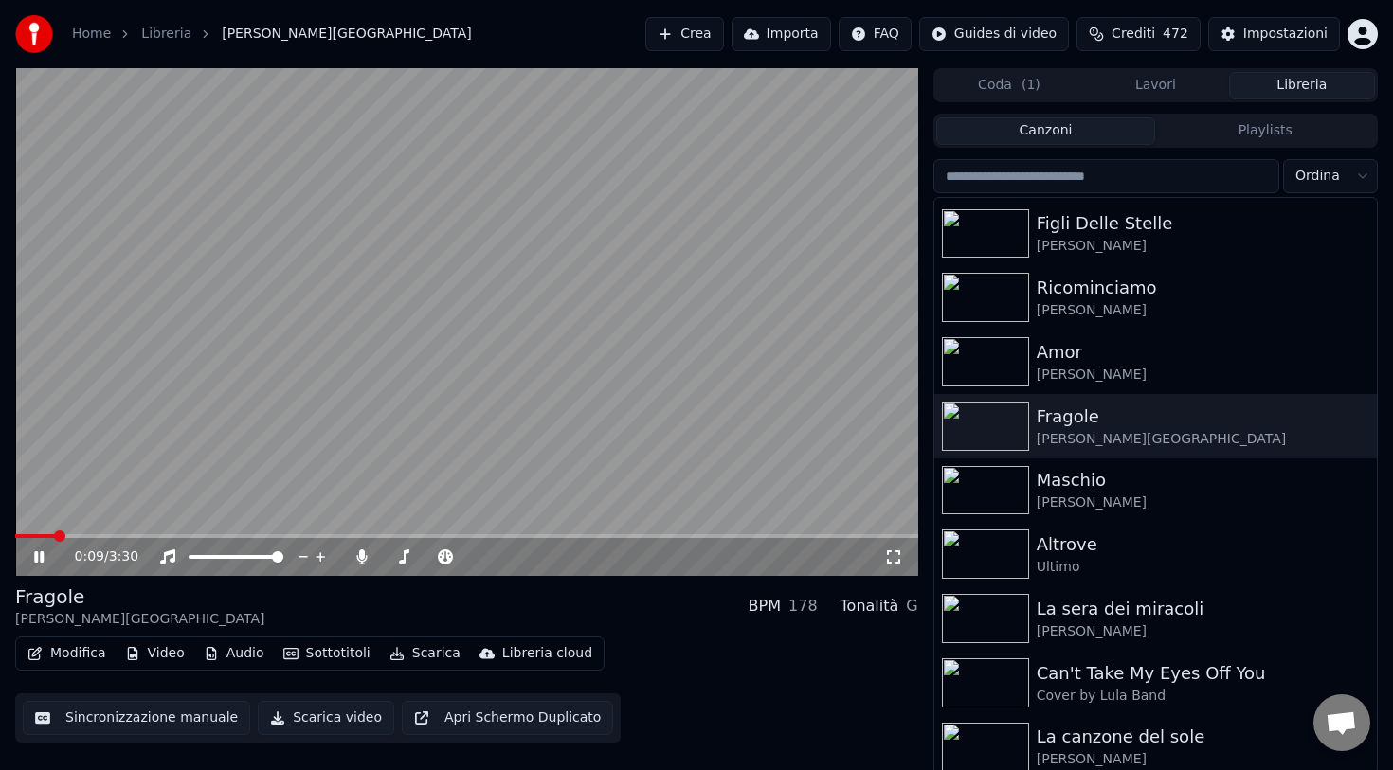
click at [1168, 89] on button "Lavori" at bounding box center [1155, 85] width 146 height 27
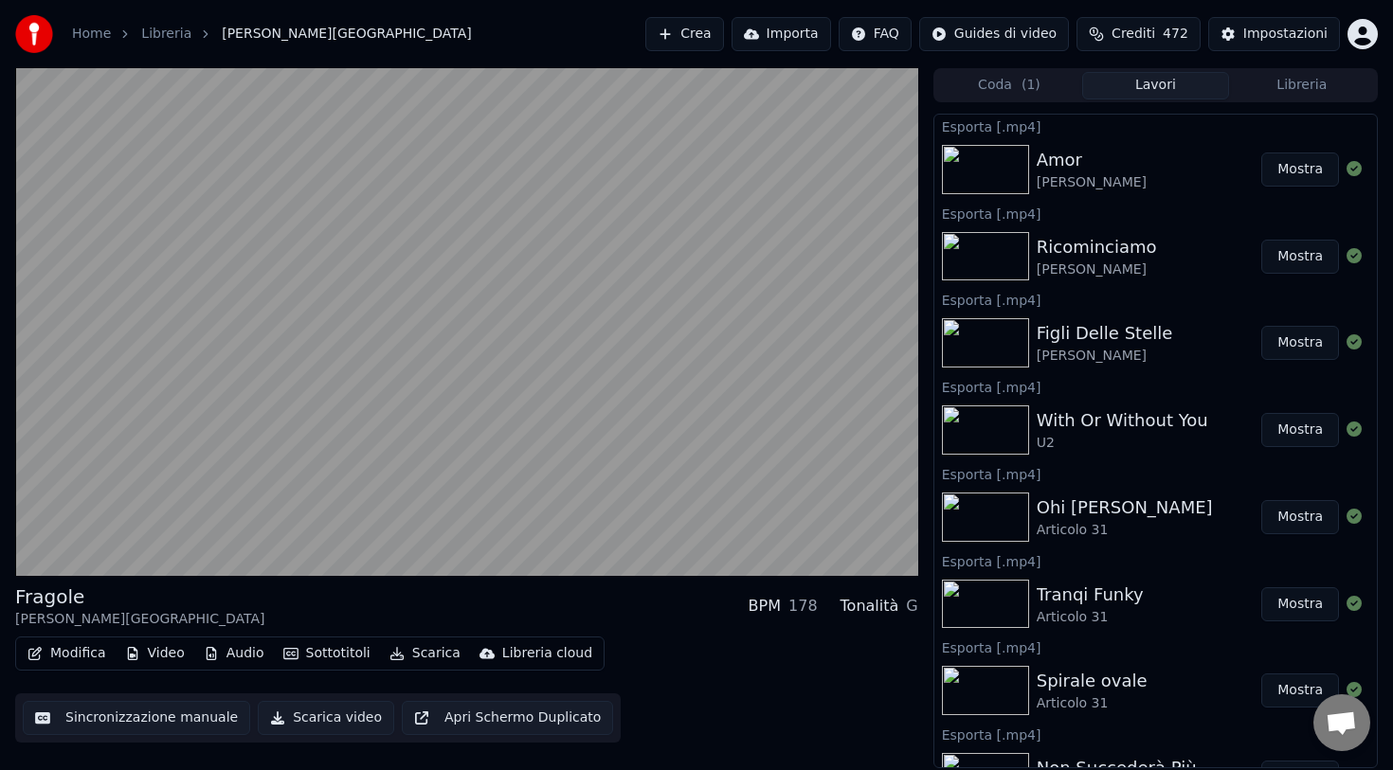
click at [1277, 82] on button "Libreria" at bounding box center [1302, 85] width 146 height 27
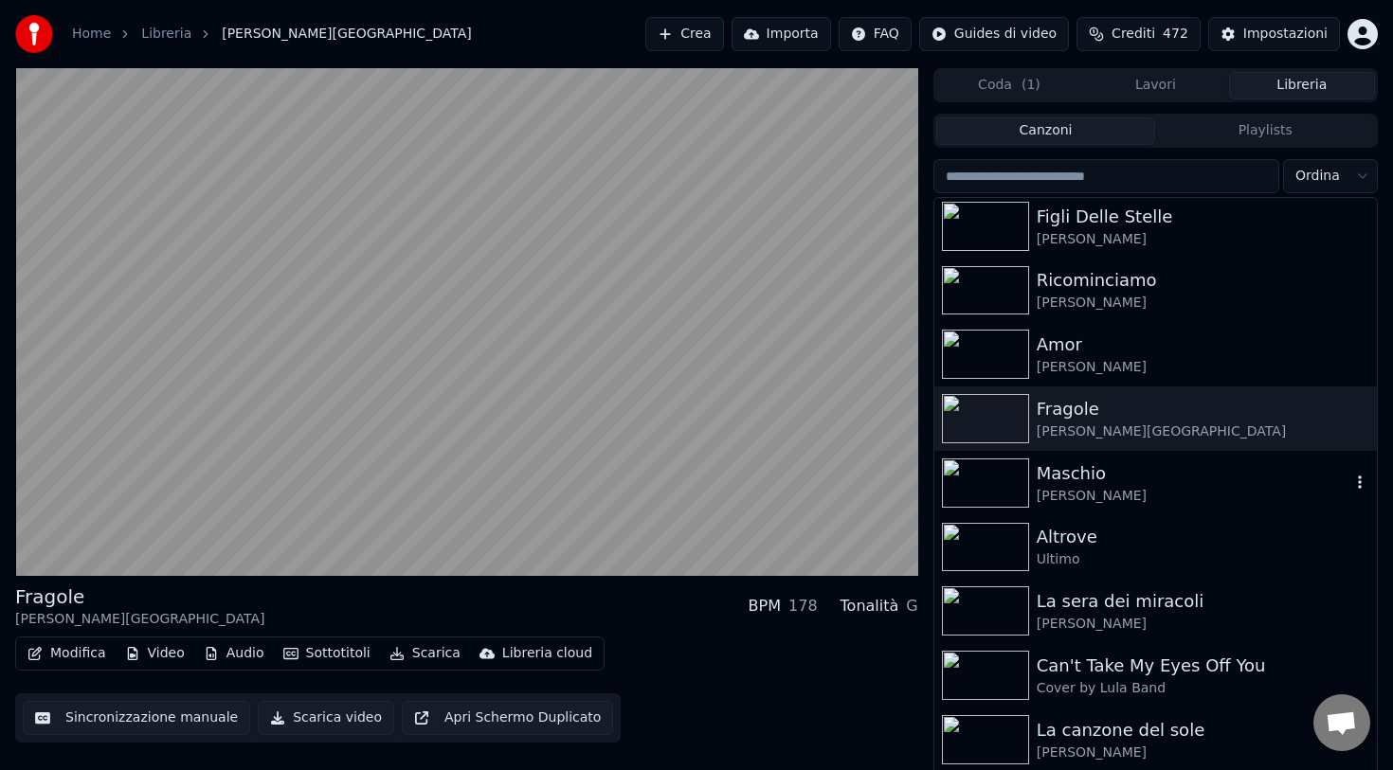
scroll to position [1008, 0]
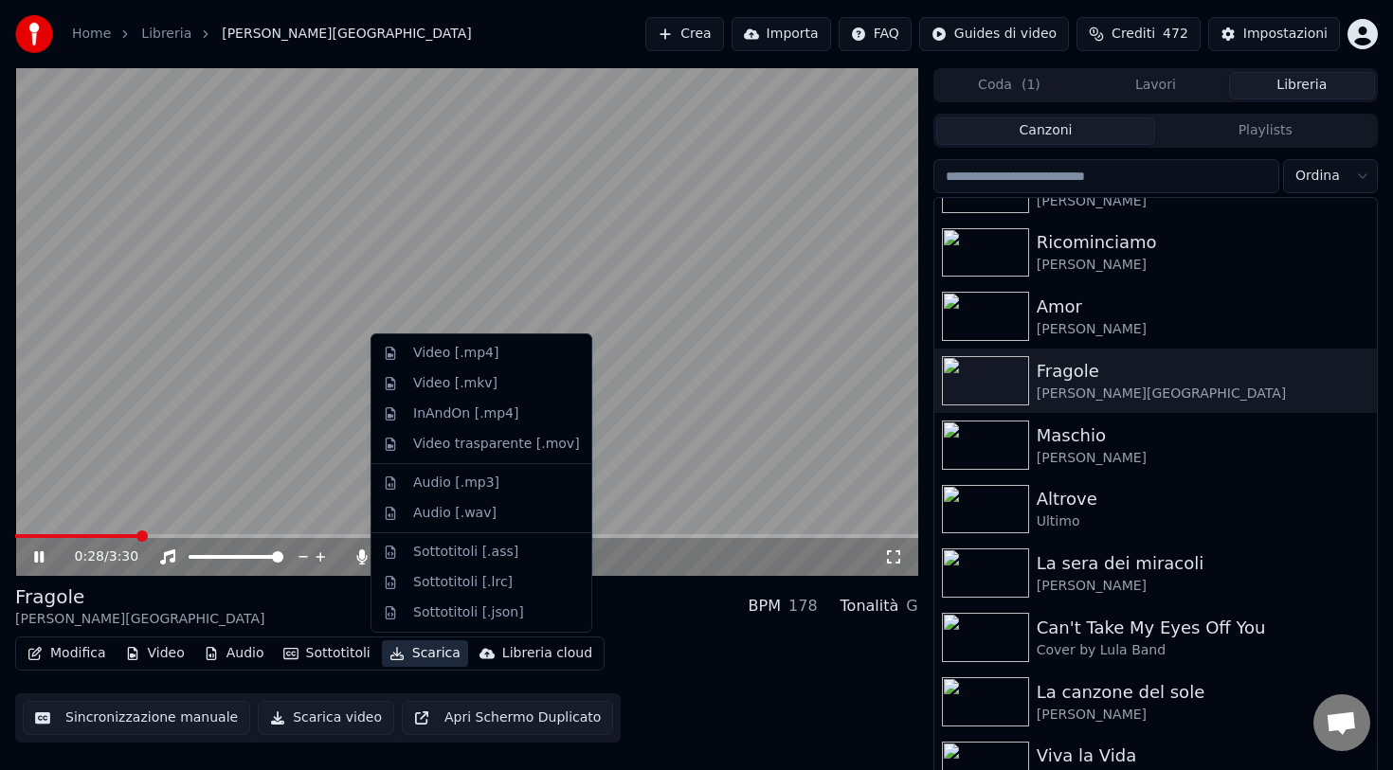
click at [427, 654] on button "Scarica" at bounding box center [425, 653] width 86 height 27
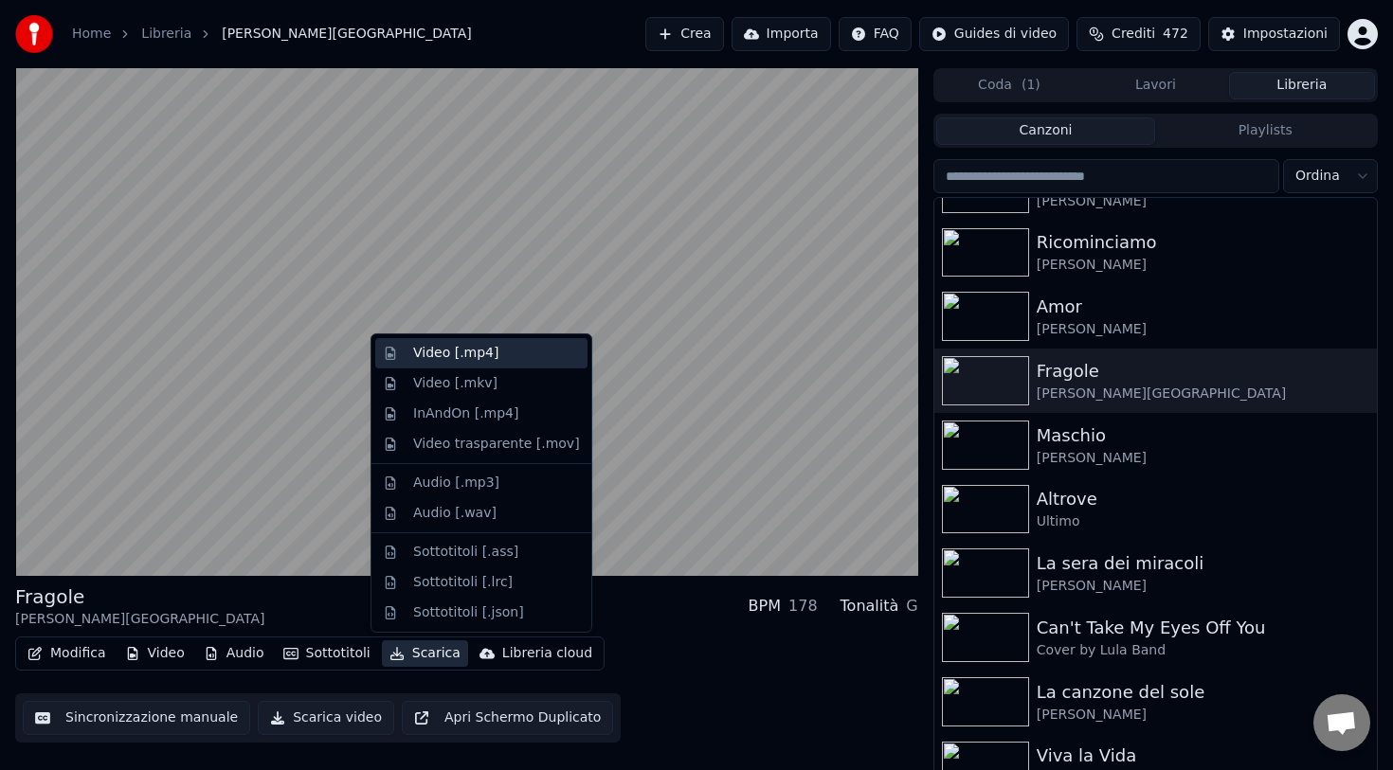
click at [478, 359] on div "Video [.mp4]" at bounding box center [455, 353] width 85 height 19
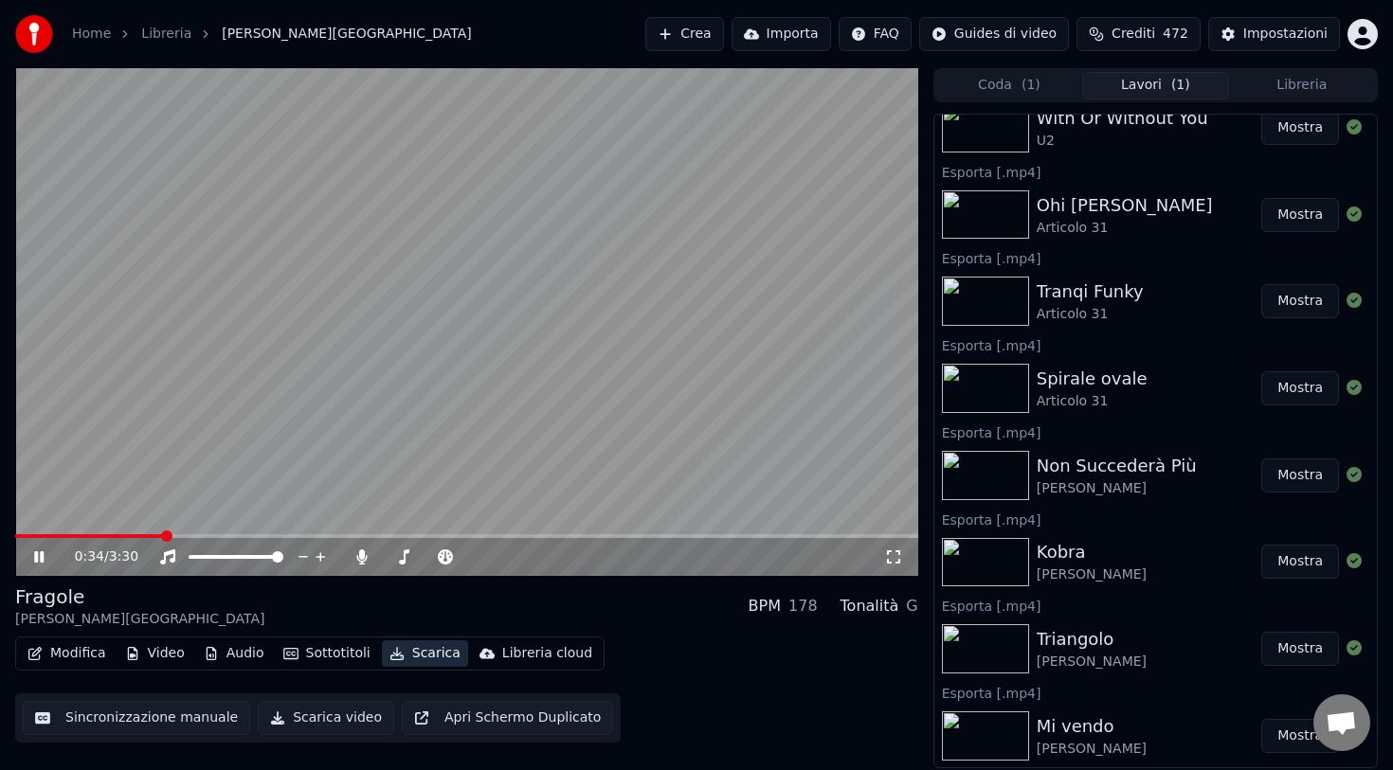
scroll to position [391, 0]
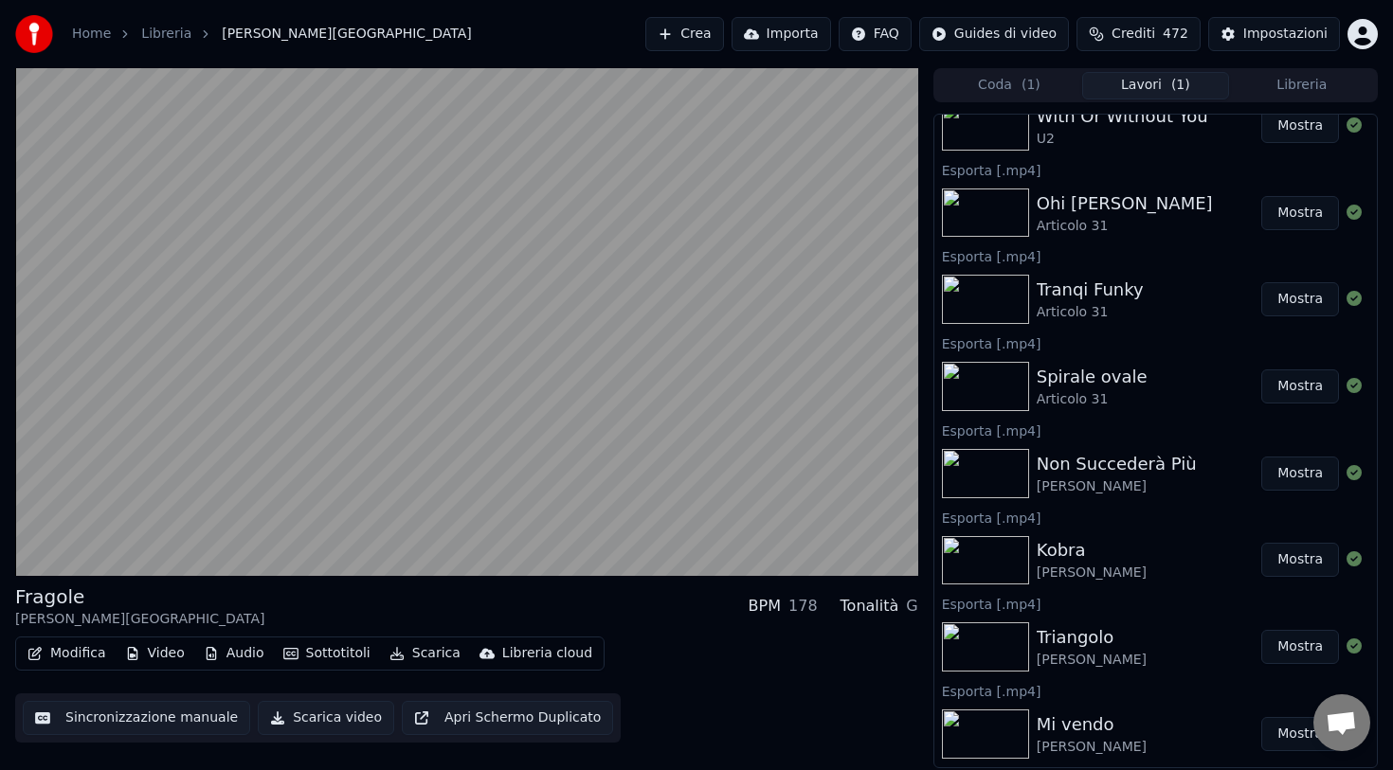
click at [1294, 92] on button "Libreria" at bounding box center [1302, 85] width 146 height 27
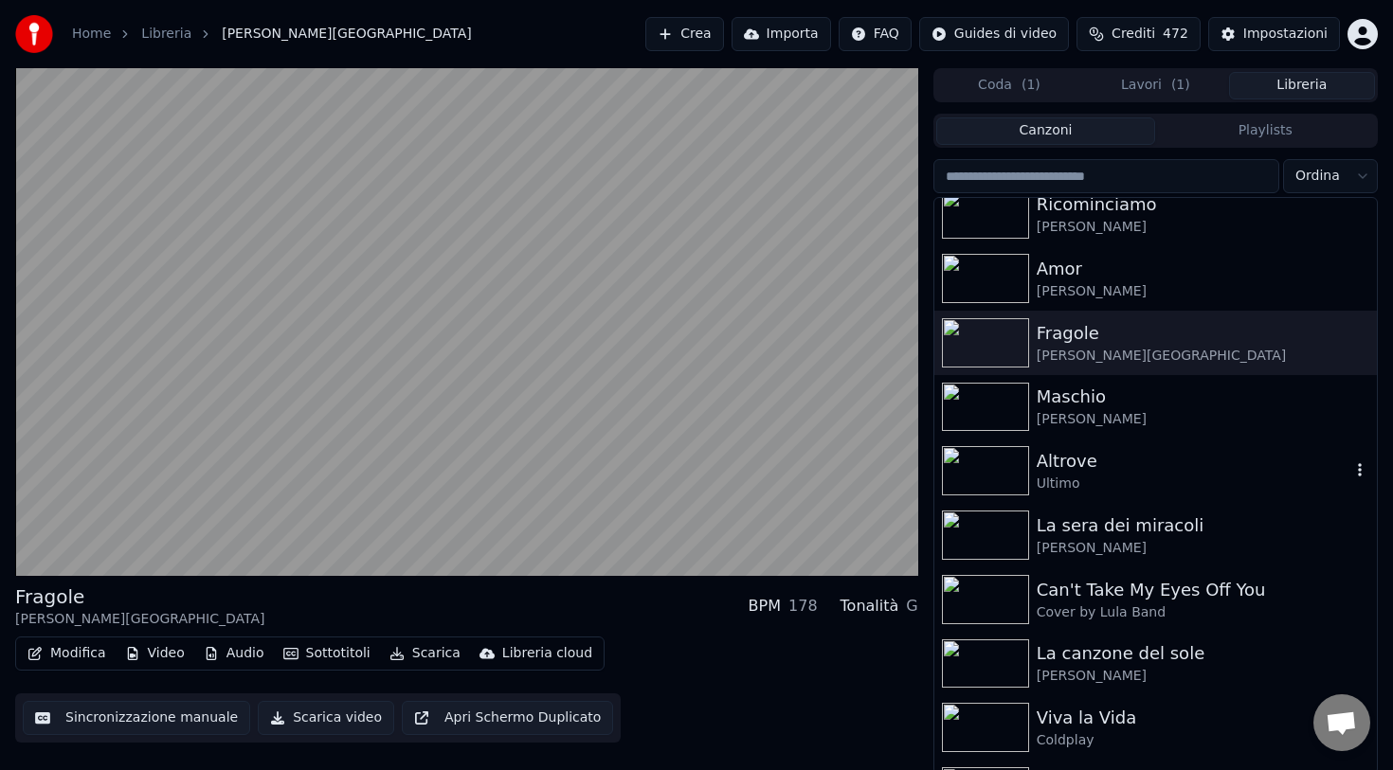
scroll to position [1052, 0]
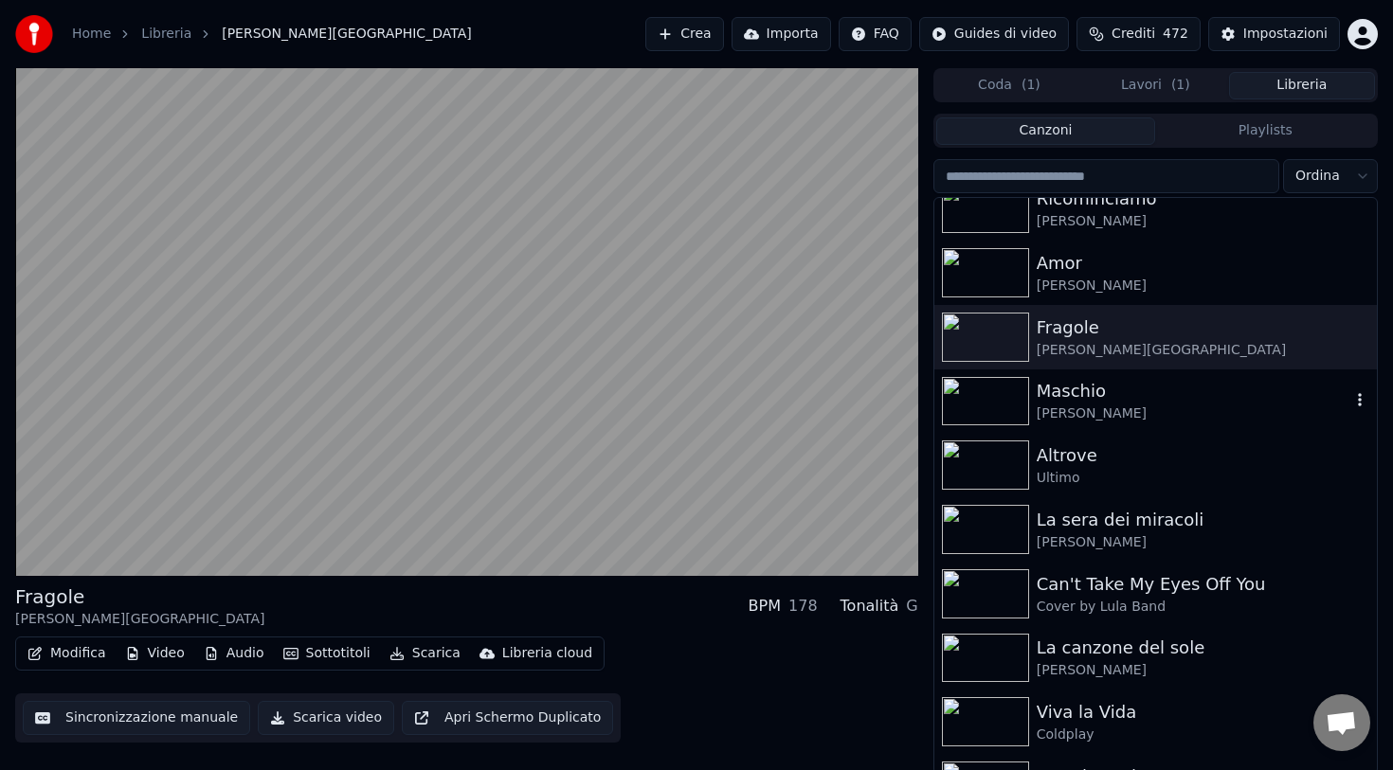
click at [1050, 397] on div "Maschio" at bounding box center [1194, 391] width 314 height 27
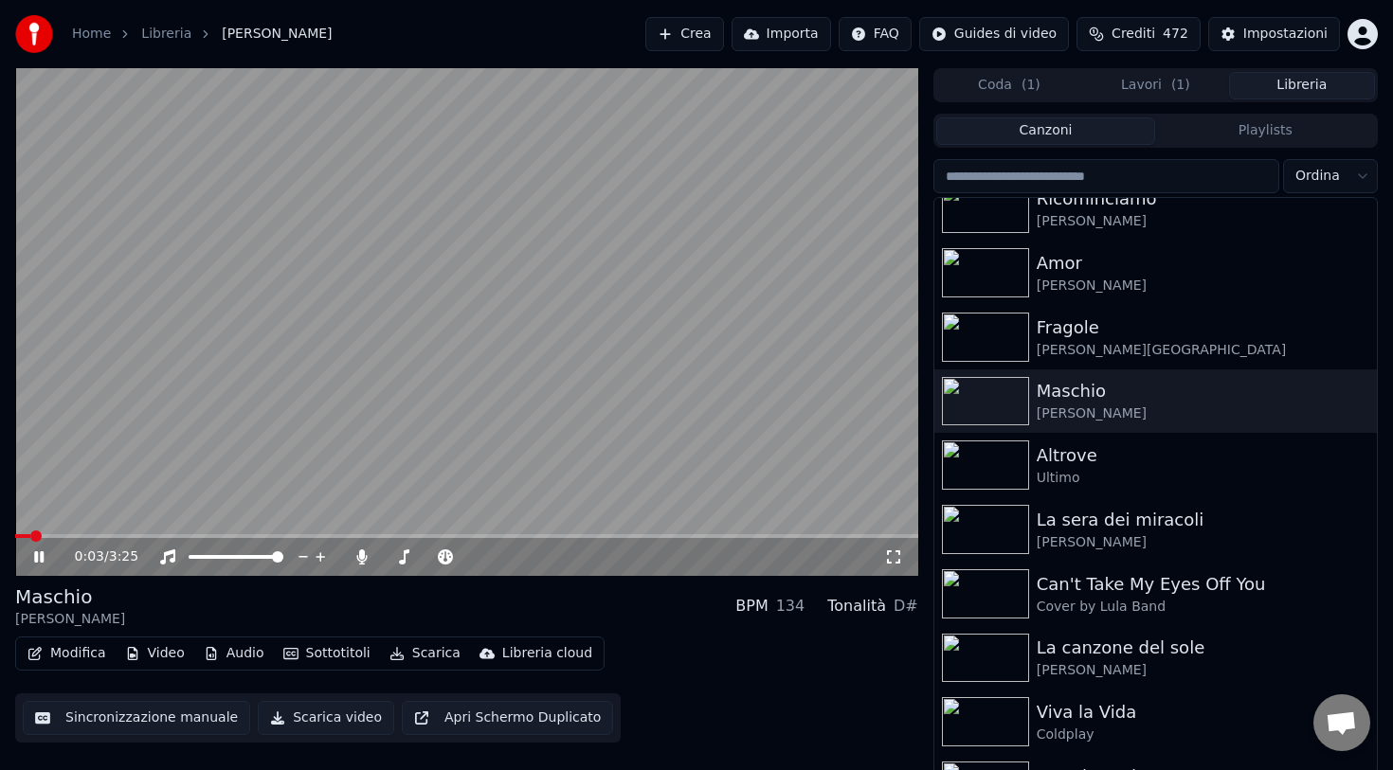
click at [417, 653] on button "Scarica" at bounding box center [425, 653] width 86 height 27
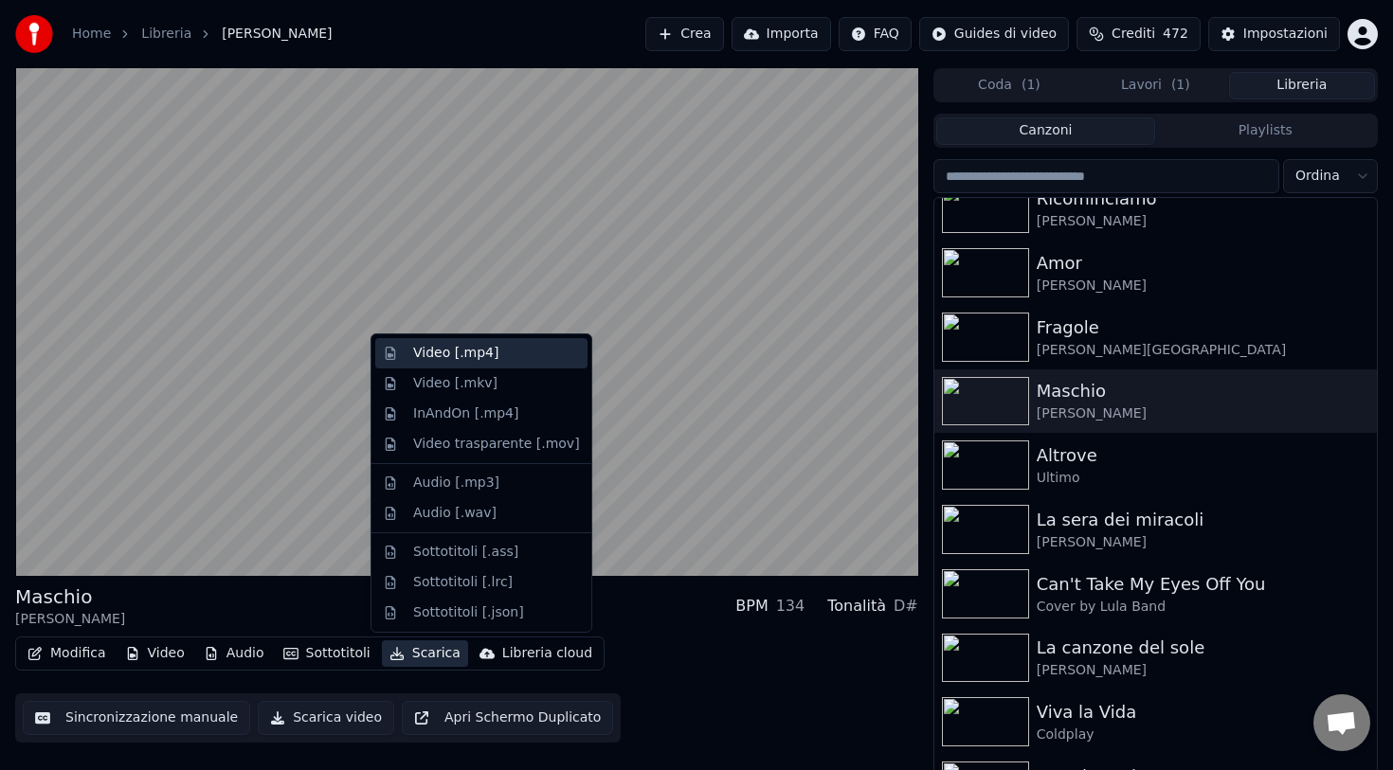
click at [467, 353] on div "Video [.mp4]" at bounding box center [455, 353] width 85 height 19
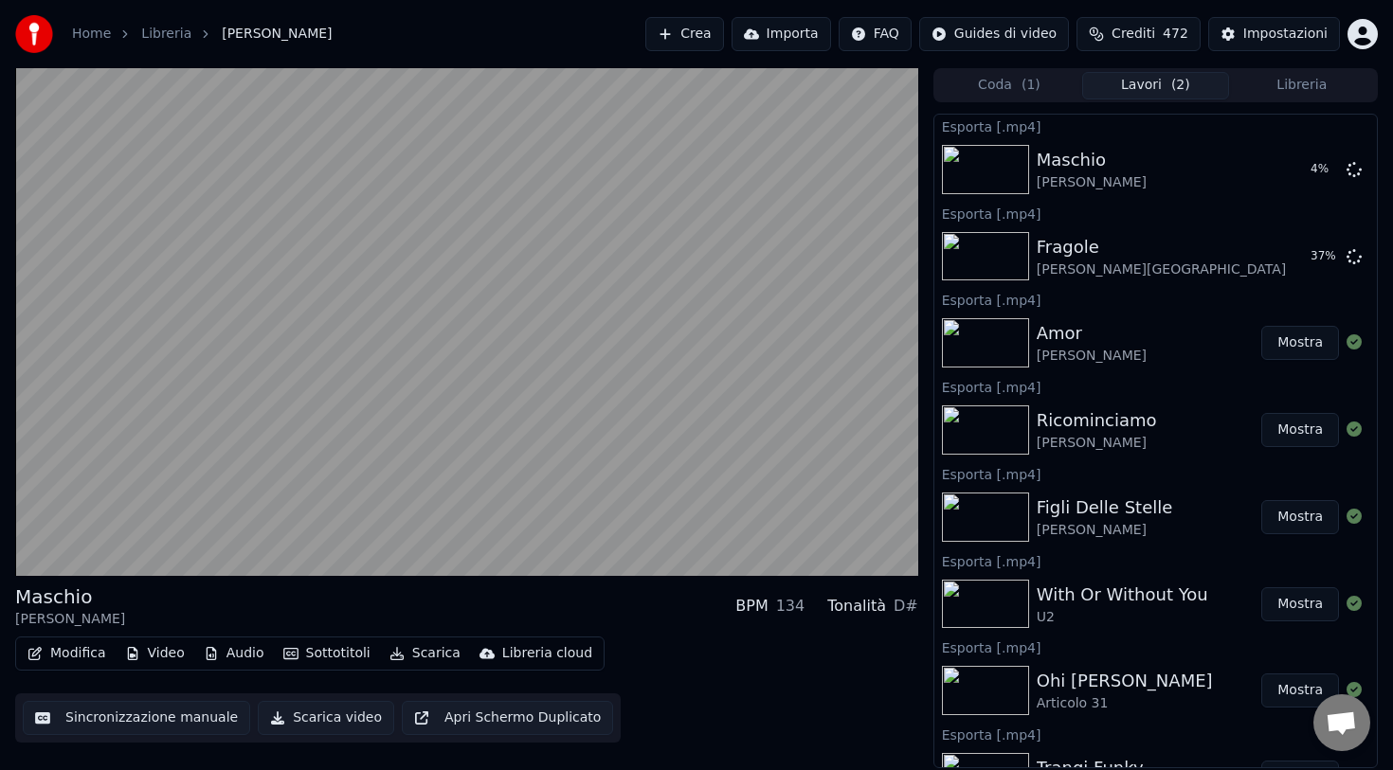
click at [1280, 83] on button "Libreria" at bounding box center [1302, 85] width 146 height 27
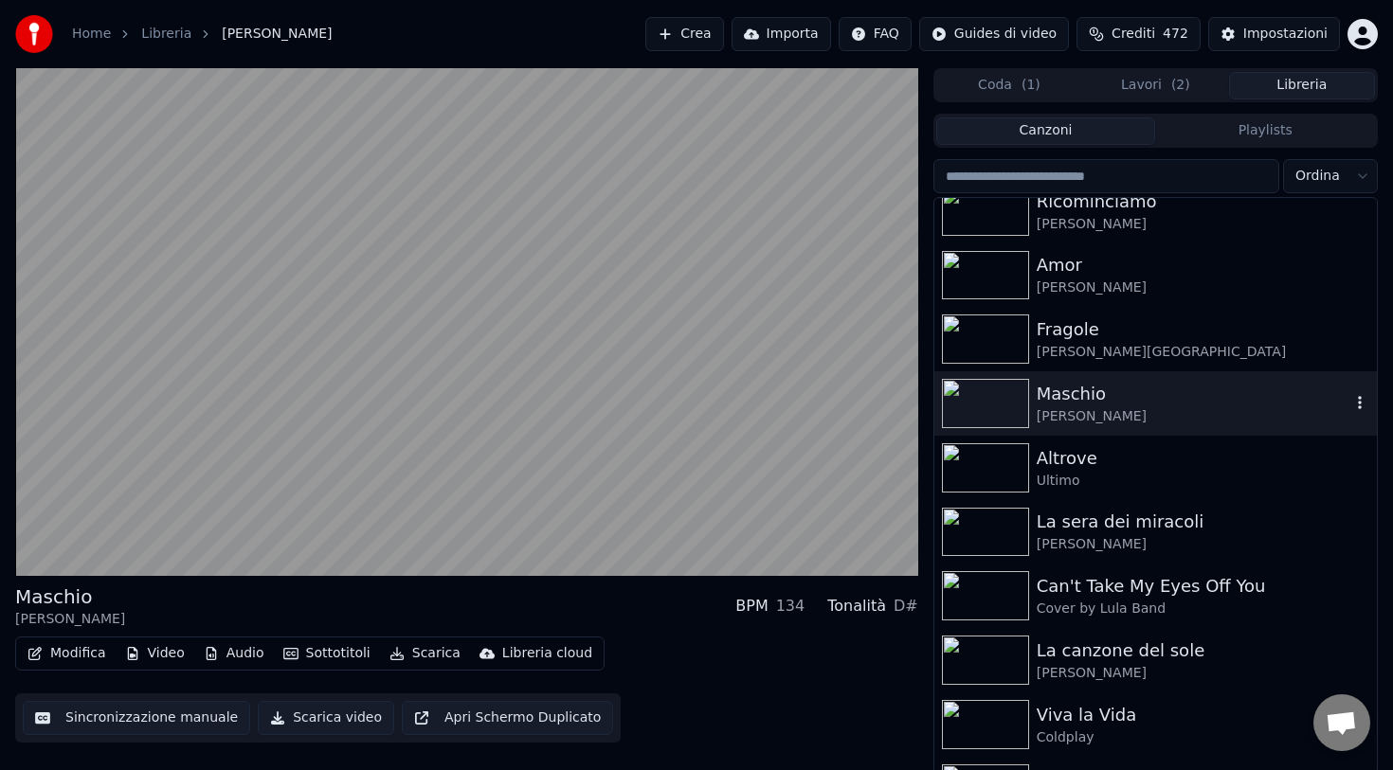
scroll to position [1059, 0]
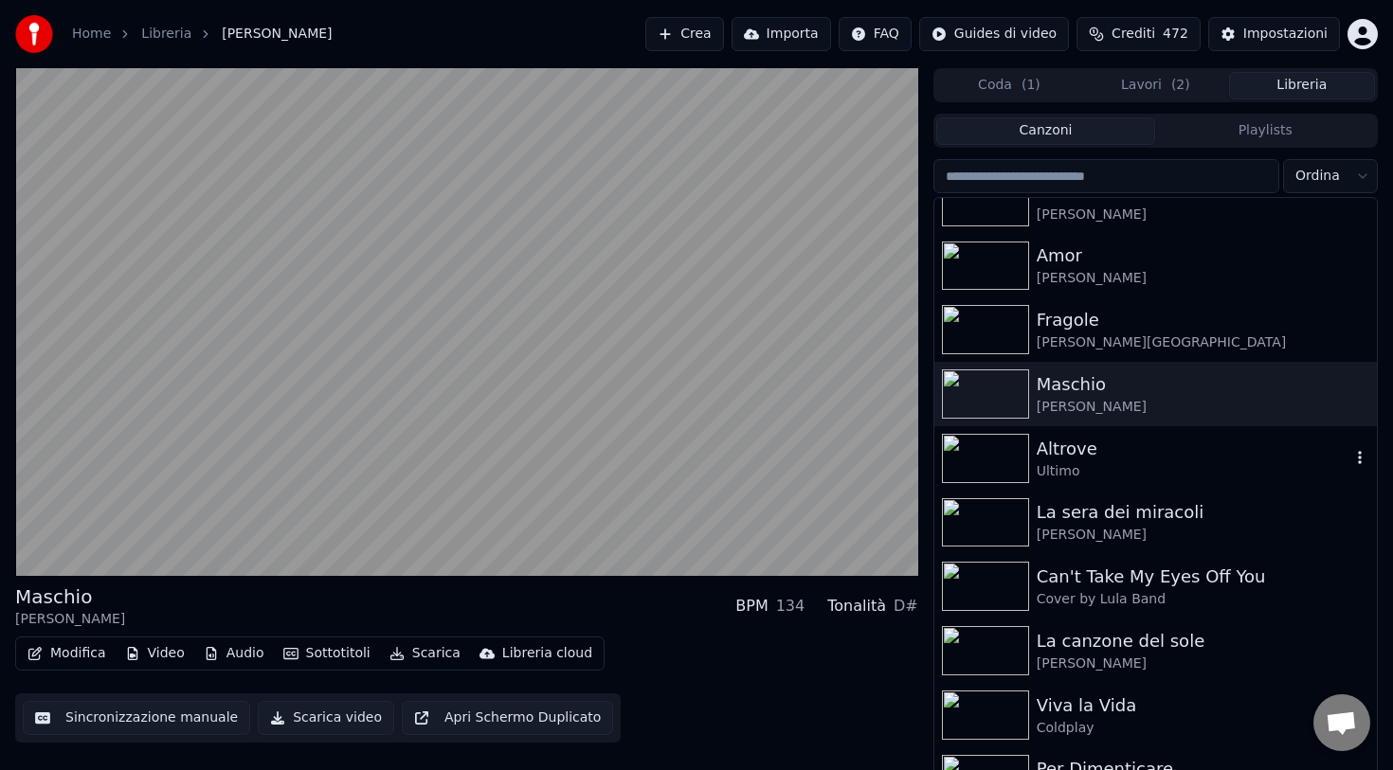
click at [1084, 456] on div "Altrove" at bounding box center [1194, 449] width 314 height 27
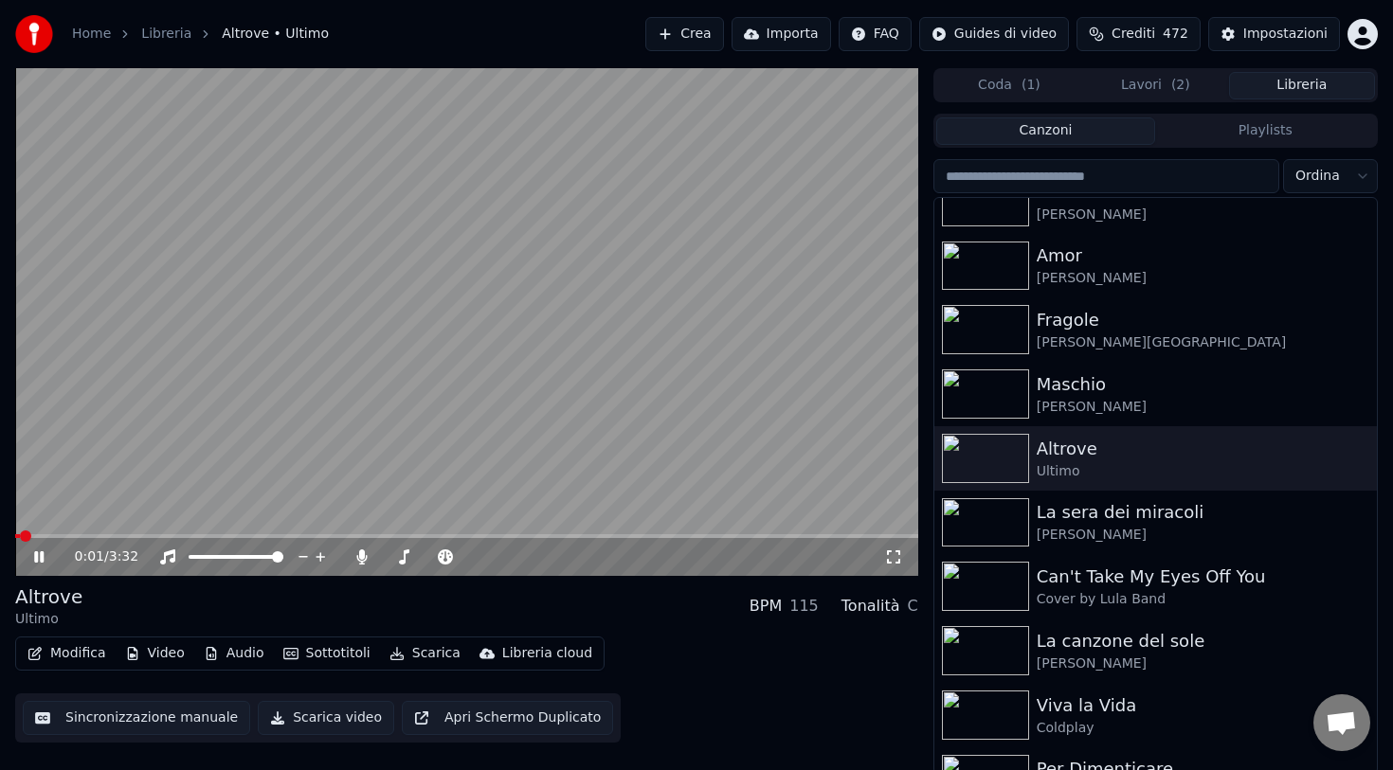
click at [399, 654] on button "Scarica" at bounding box center [425, 653] width 86 height 27
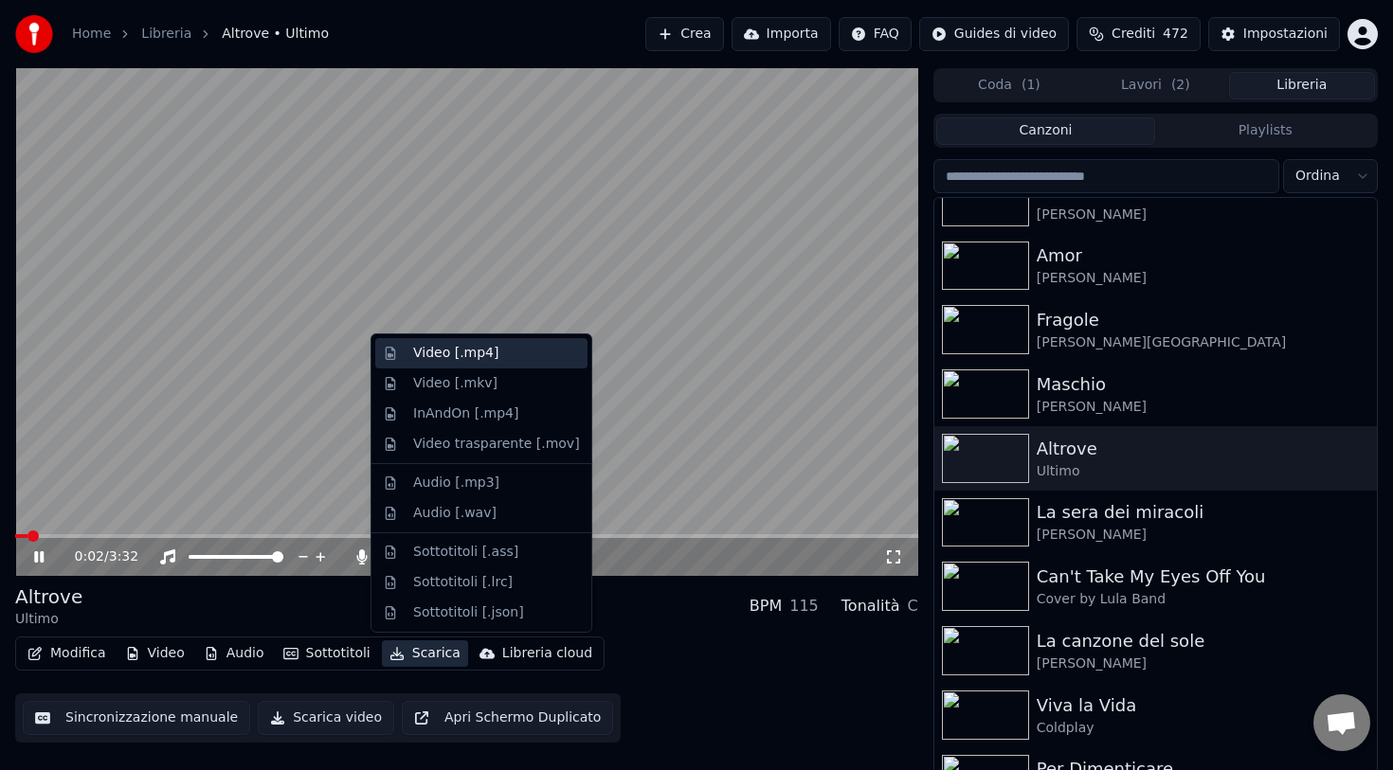
click at [448, 357] on div "Video [.mp4]" at bounding box center [455, 353] width 85 height 19
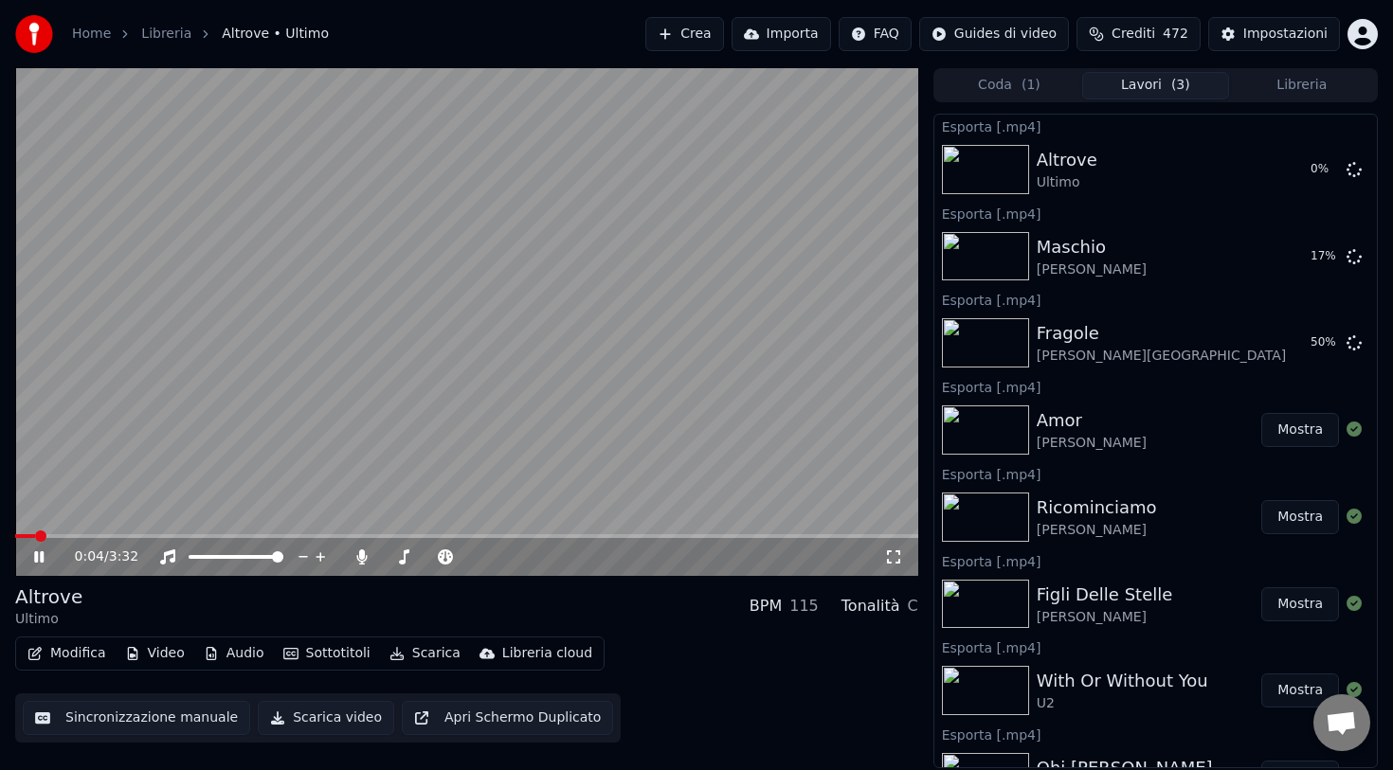
click at [1268, 88] on button "Libreria" at bounding box center [1302, 85] width 146 height 27
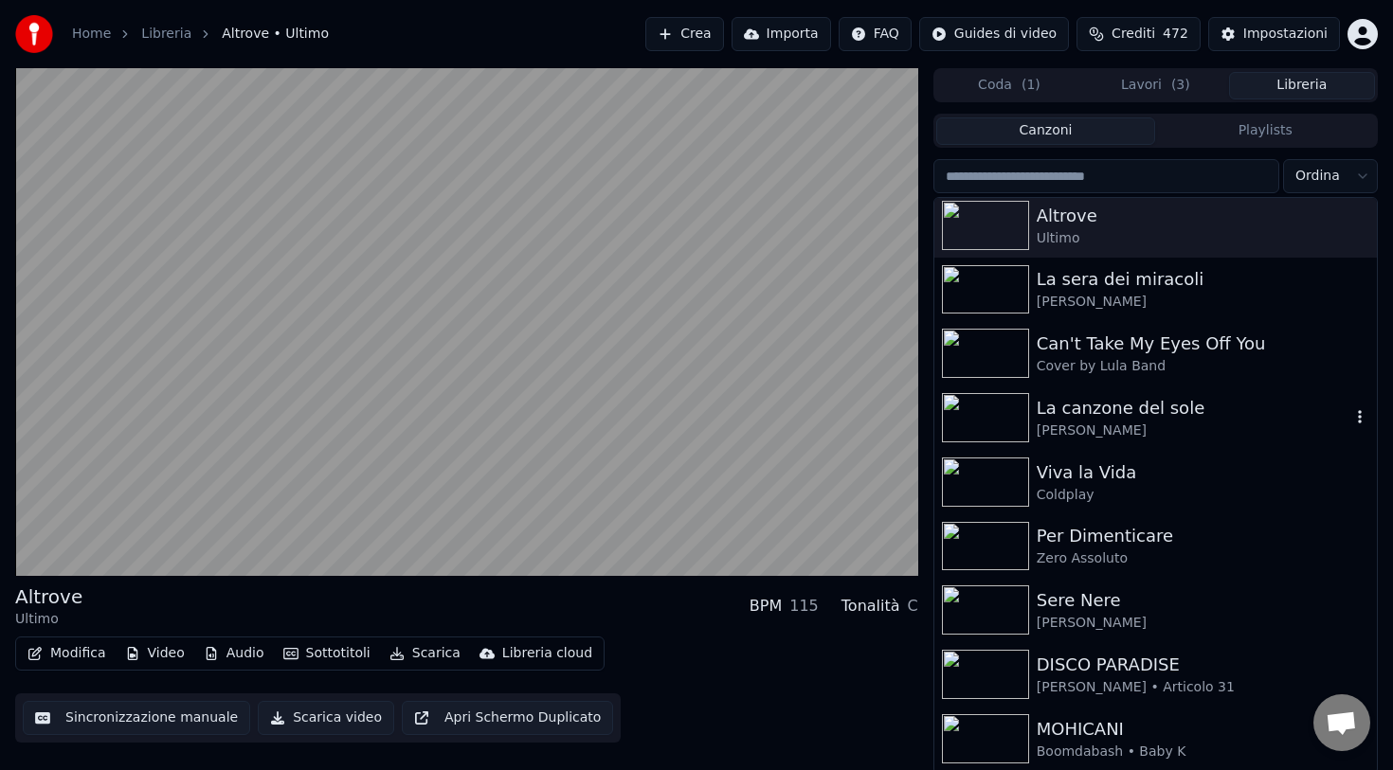
scroll to position [1296, 0]
click at [1167, 425] on div "[PERSON_NAME]" at bounding box center [1194, 428] width 314 height 19
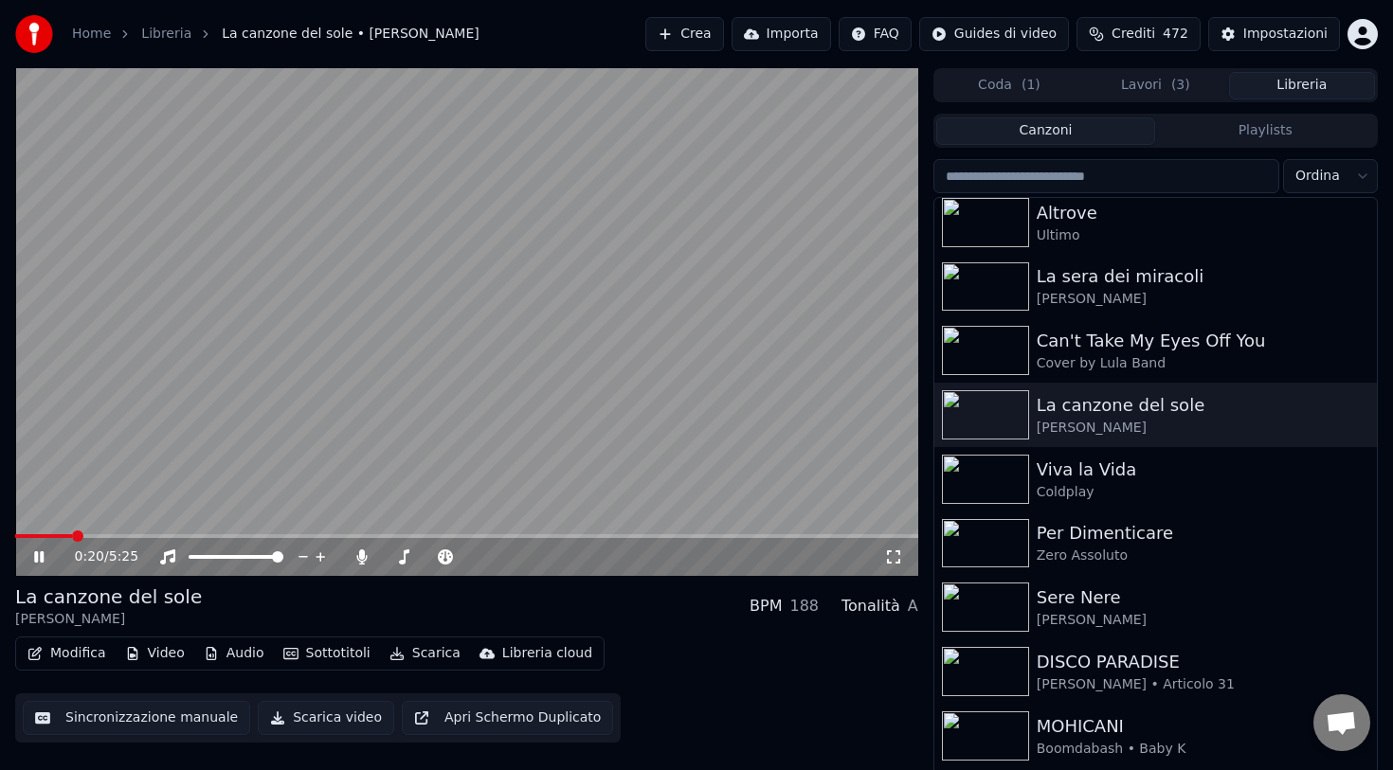
click at [415, 657] on button "Scarica" at bounding box center [425, 653] width 86 height 27
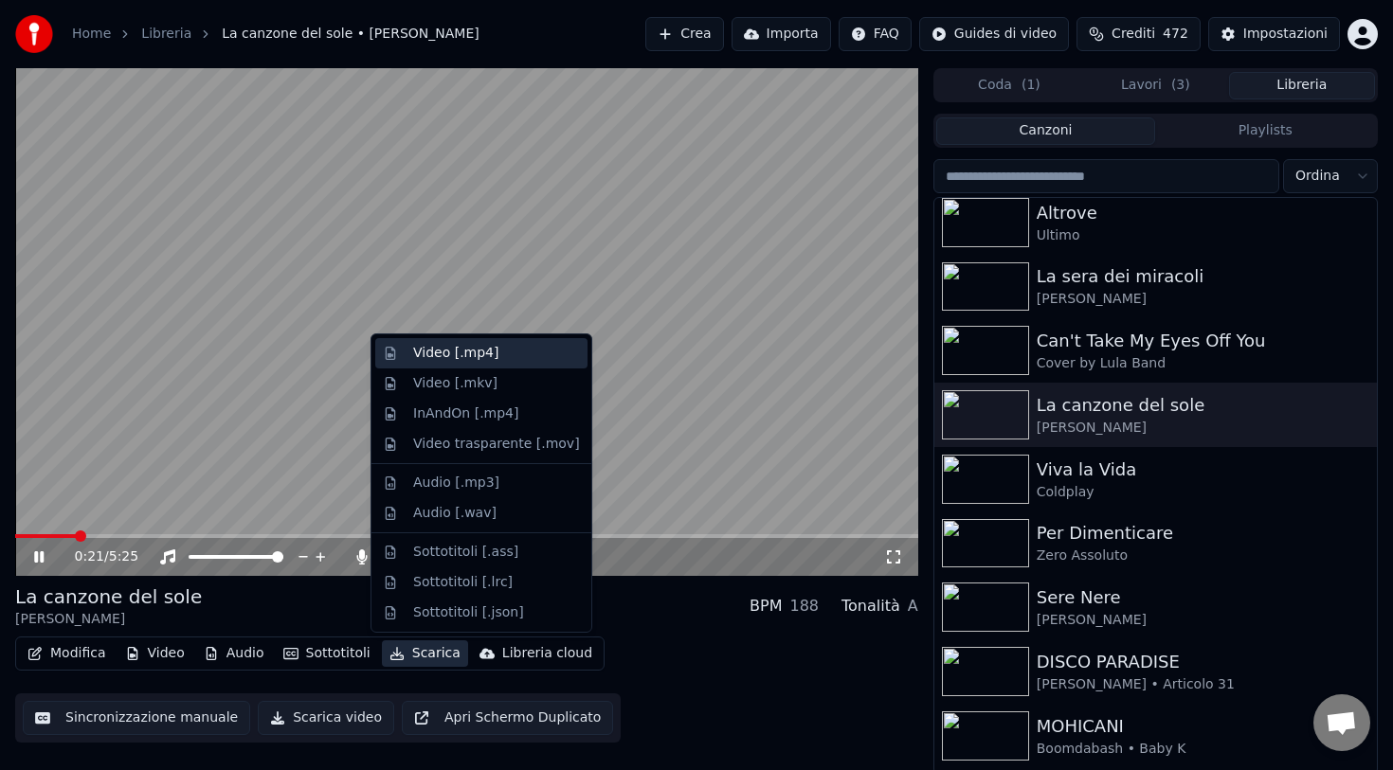
click at [460, 347] on div "Video [.mp4]" at bounding box center [455, 353] width 85 height 19
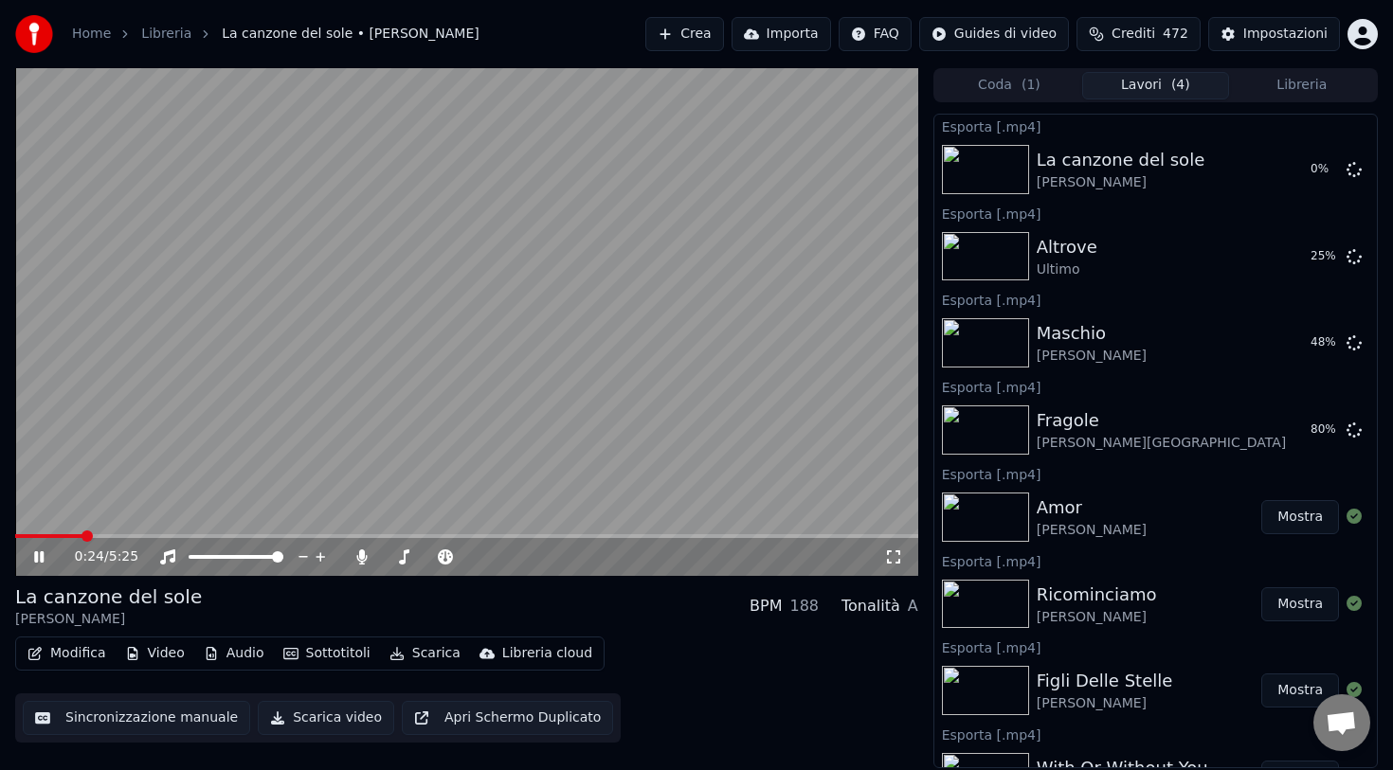
click at [1290, 88] on button "Libreria" at bounding box center [1302, 85] width 146 height 27
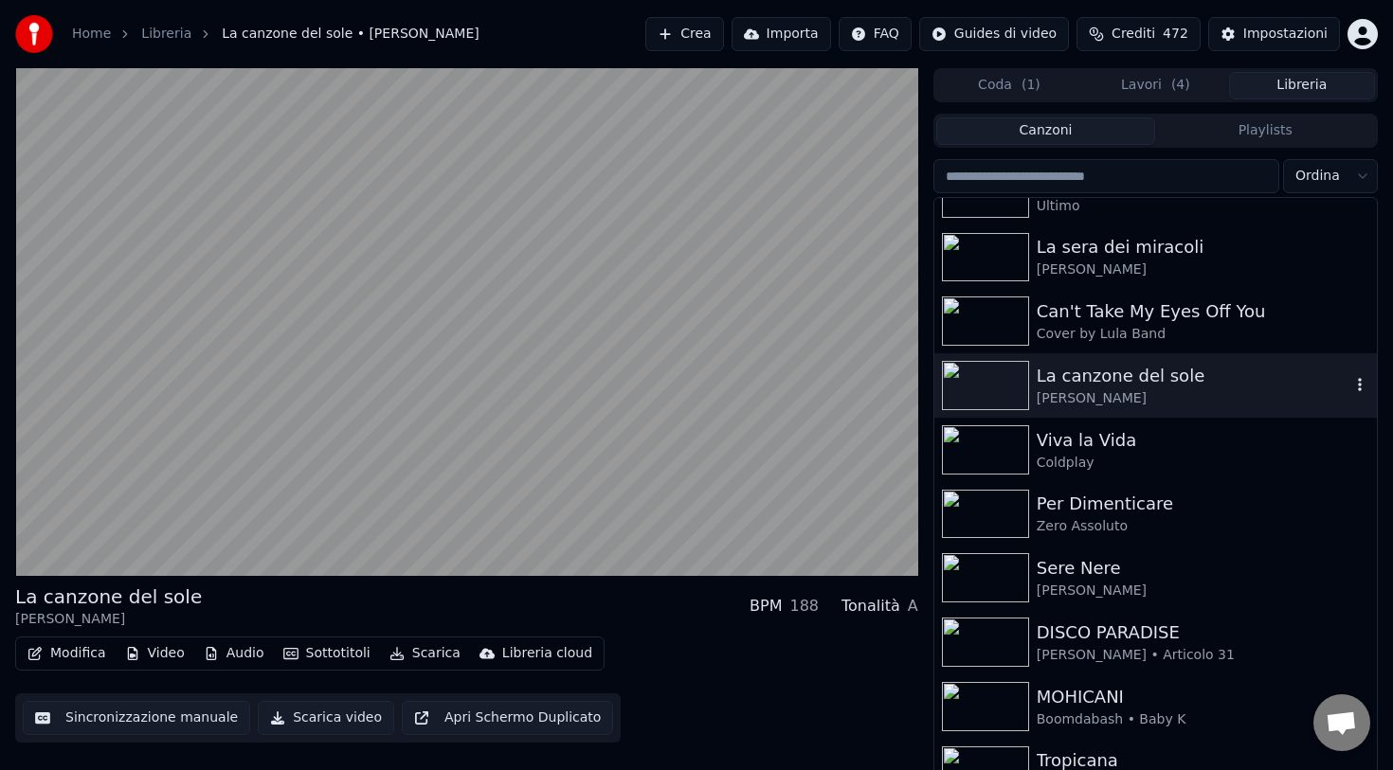
scroll to position [1345, 0]
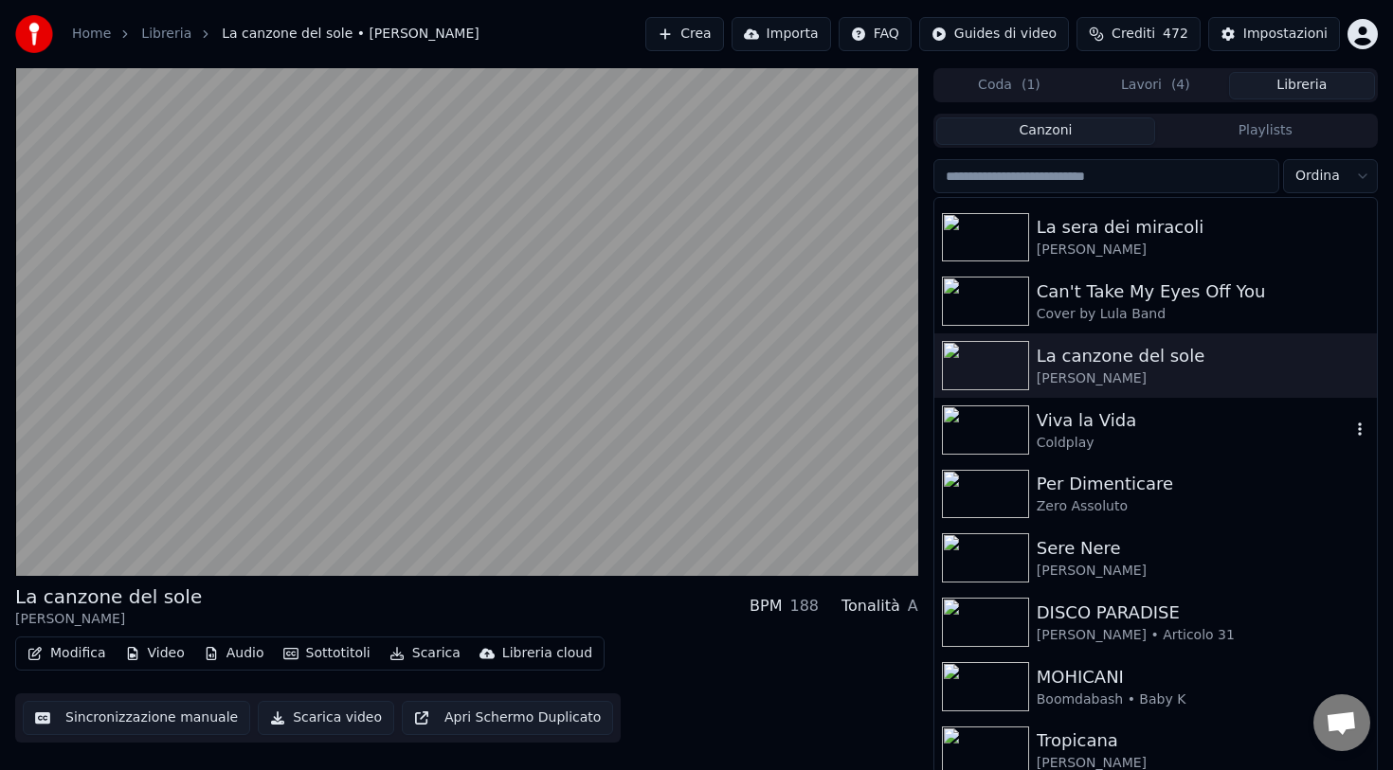
click at [1082, 428] on div "Viva la Vida" at bounding box center [1194, 420] width 314 height 27
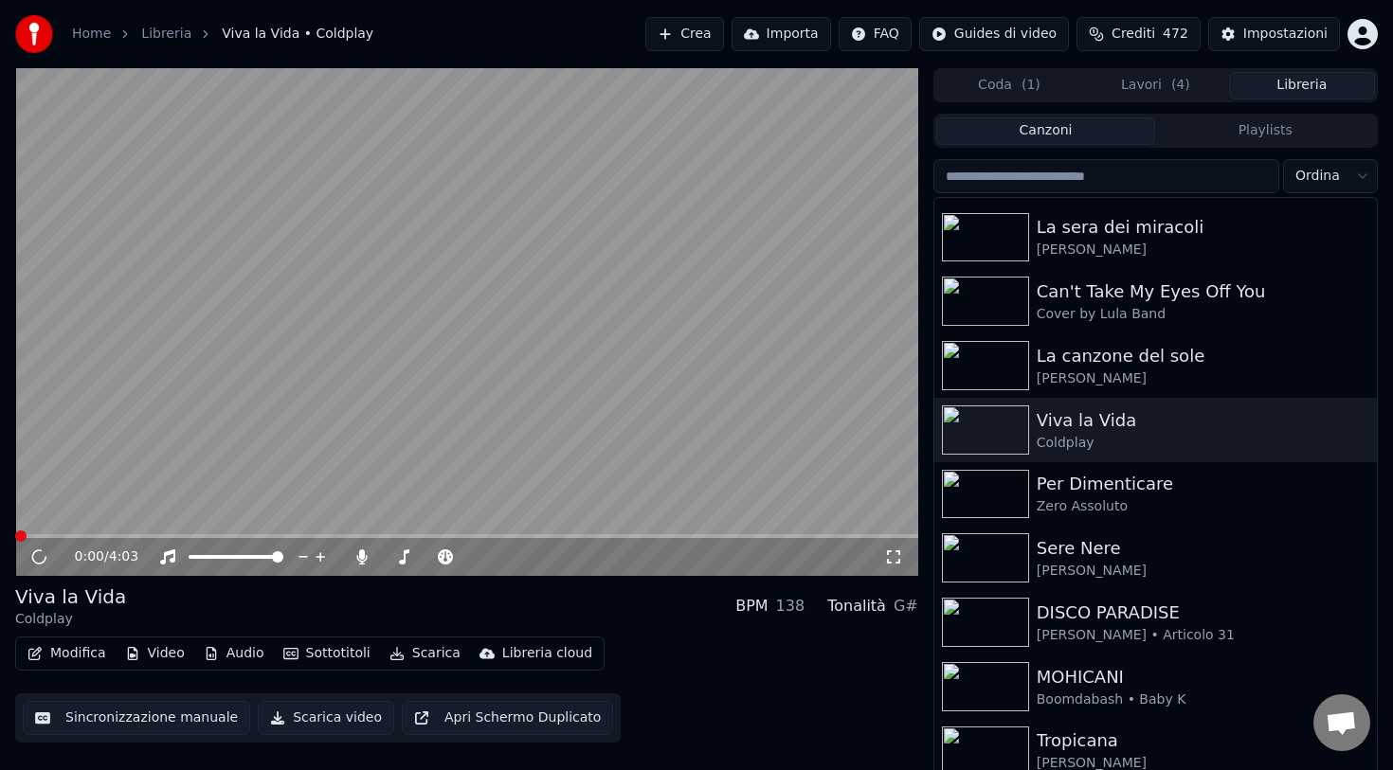
click at [422, 658] on button "Scarica" at bounding box center [425, 653] width 86 height 27
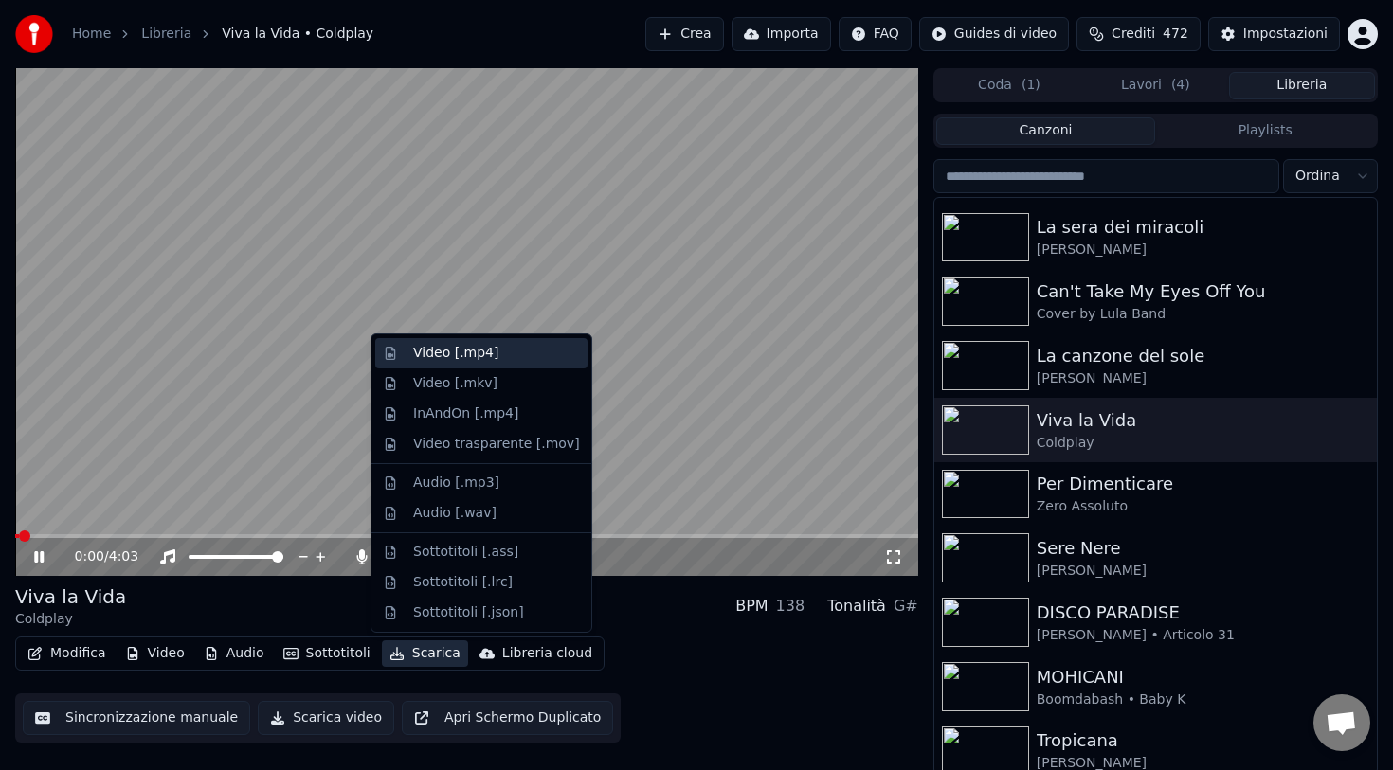
click at [478, 365] on div "Video [.mp4]" at bounding box center [481, 353] width 212 height 30
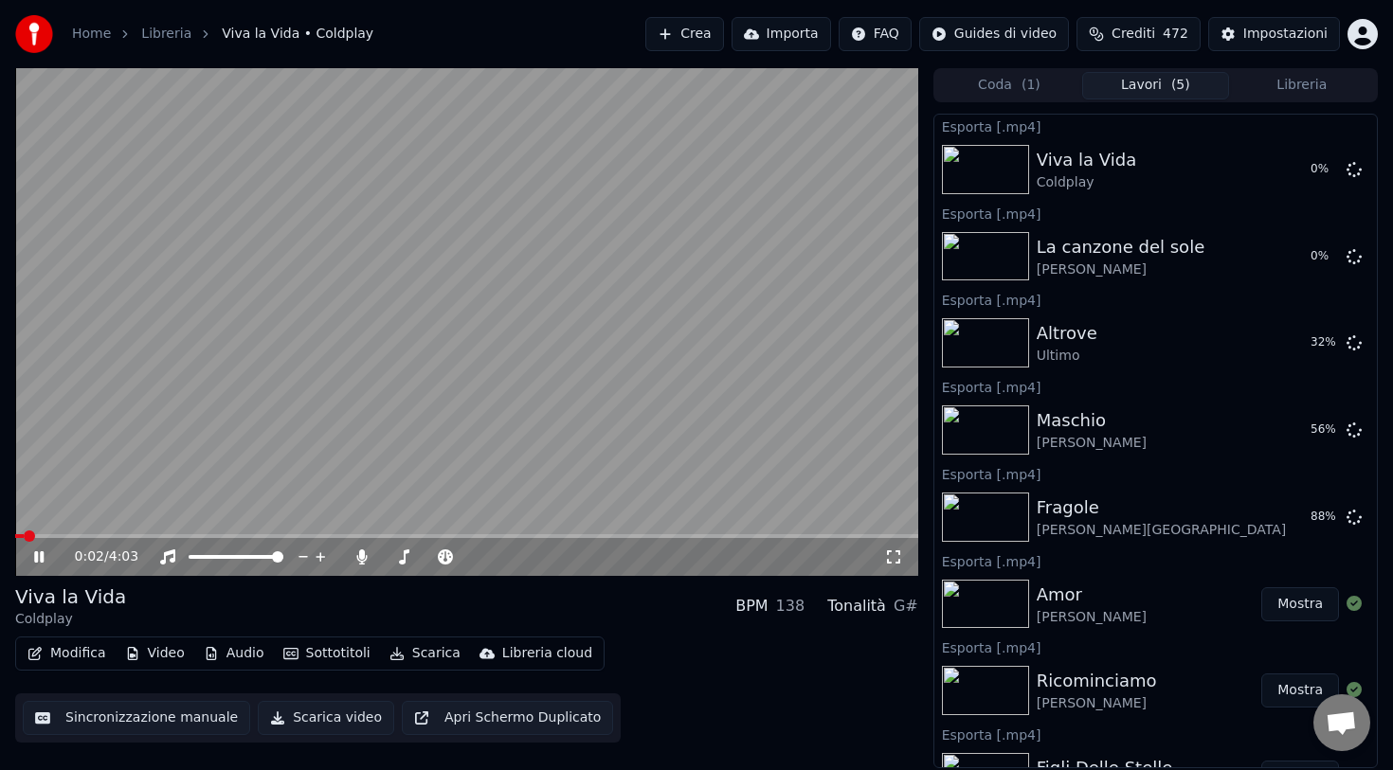
click at [1290, 85] on button "Libreria" at bounding box center [1302, 85] width 146 height 27
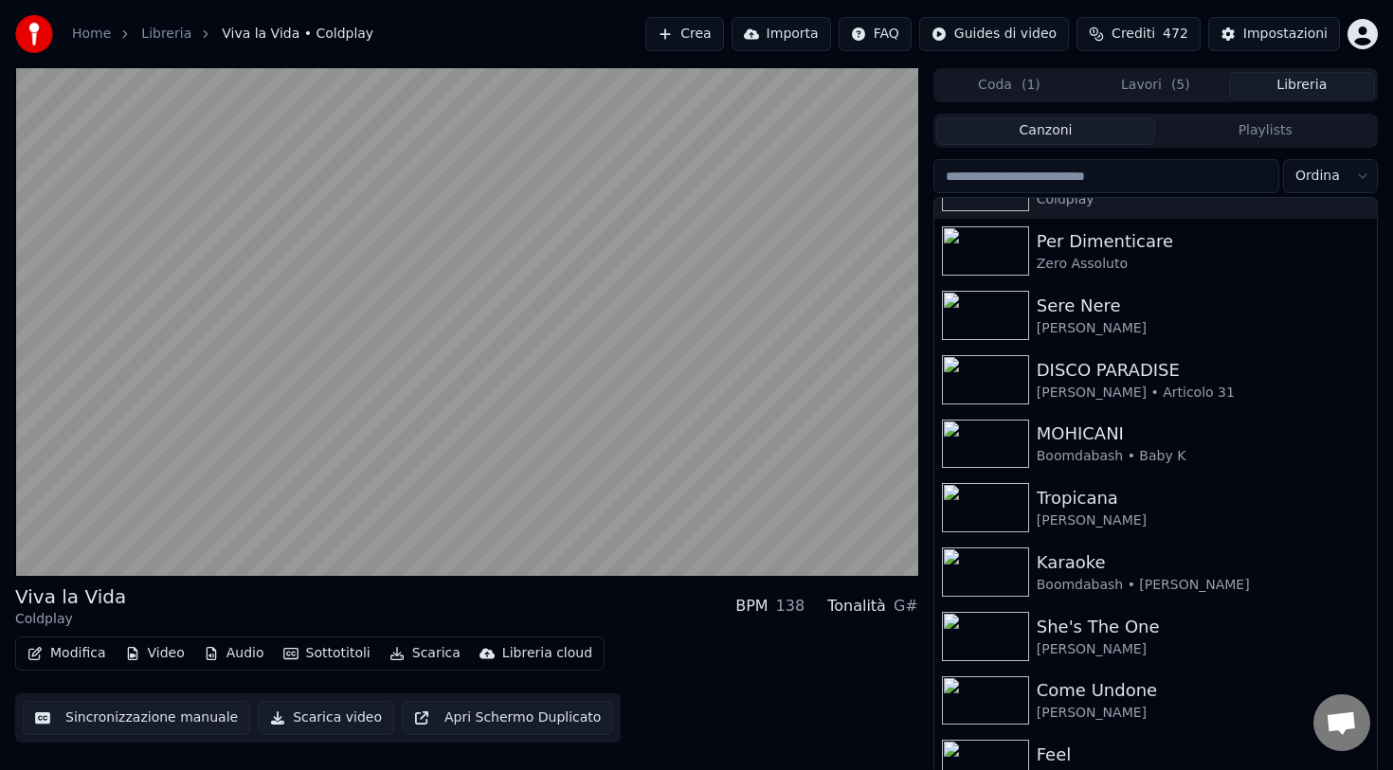
scroll to position [1594, 0]
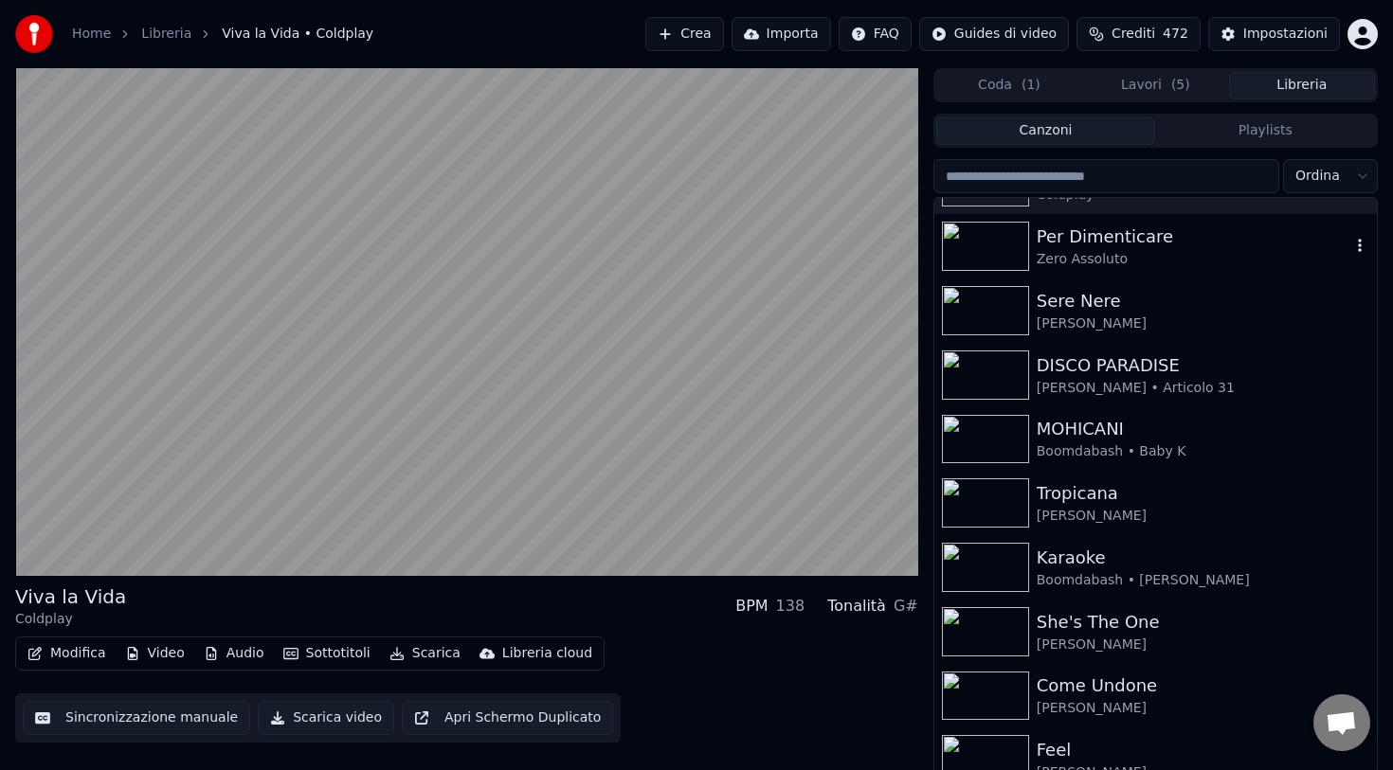
click at [1109, 253] on div "Zero Assoluto" at bounding box center [1194, 259] width 314 height 19
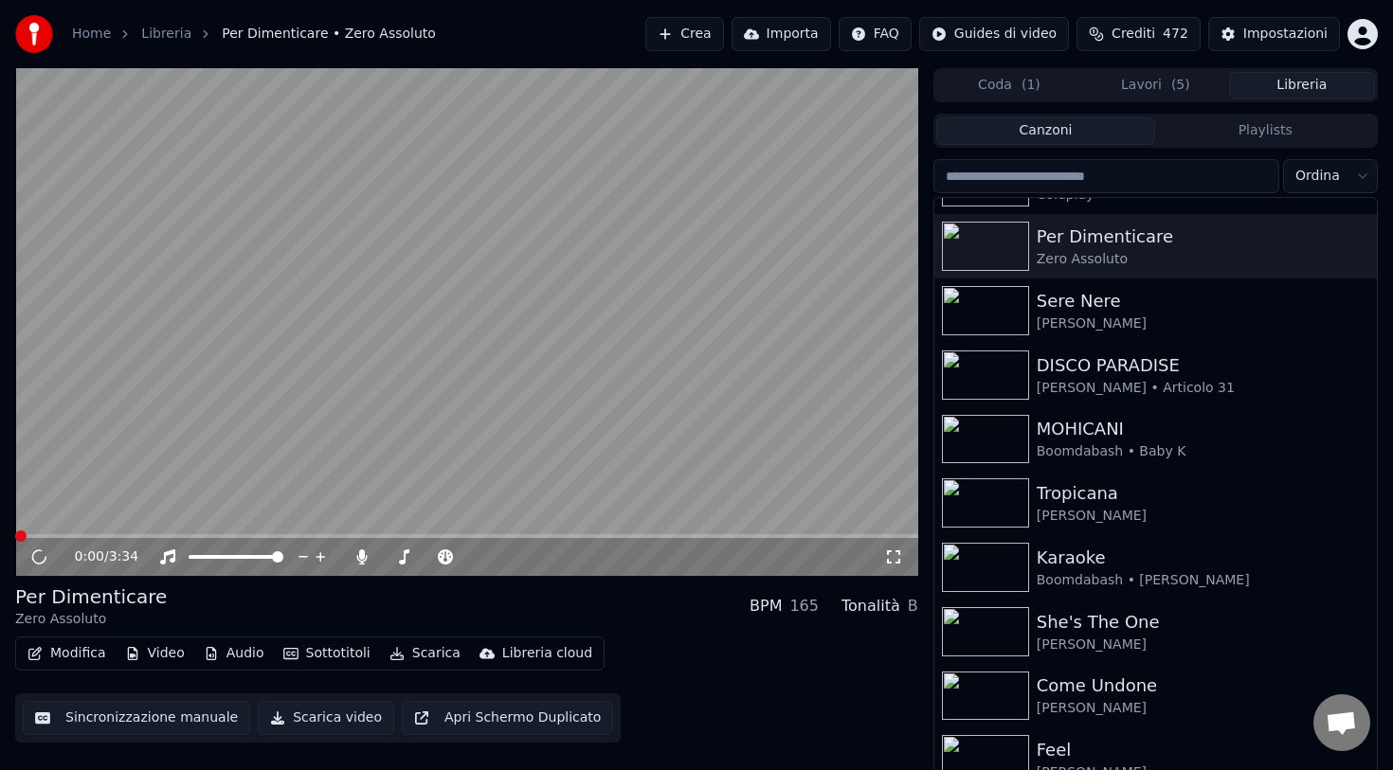
click at [423, 658] on button "Scarica" at bounding box center [425, 653] width 86 height 27
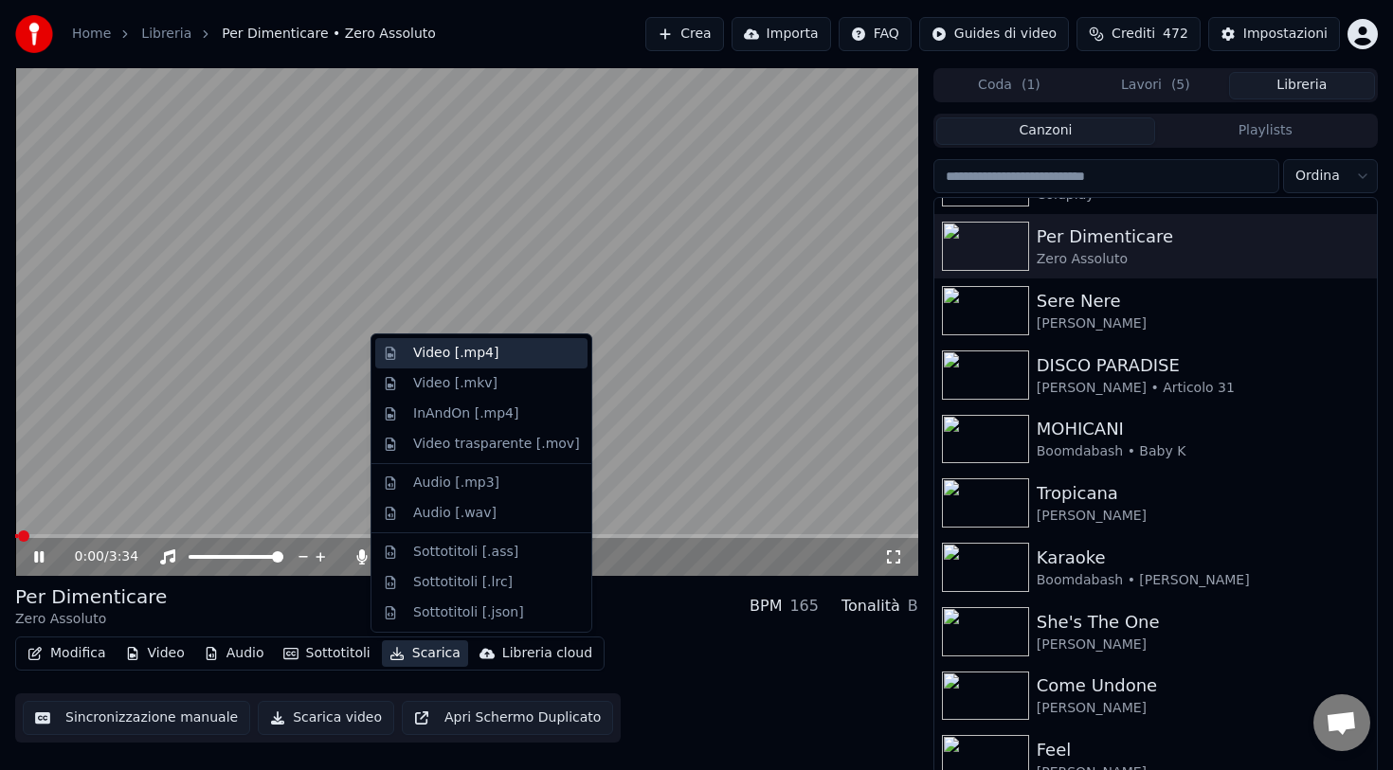
click at [461, 353] on div "Video [.mp4]" at bounding box center [455, 353] width 85 height 19
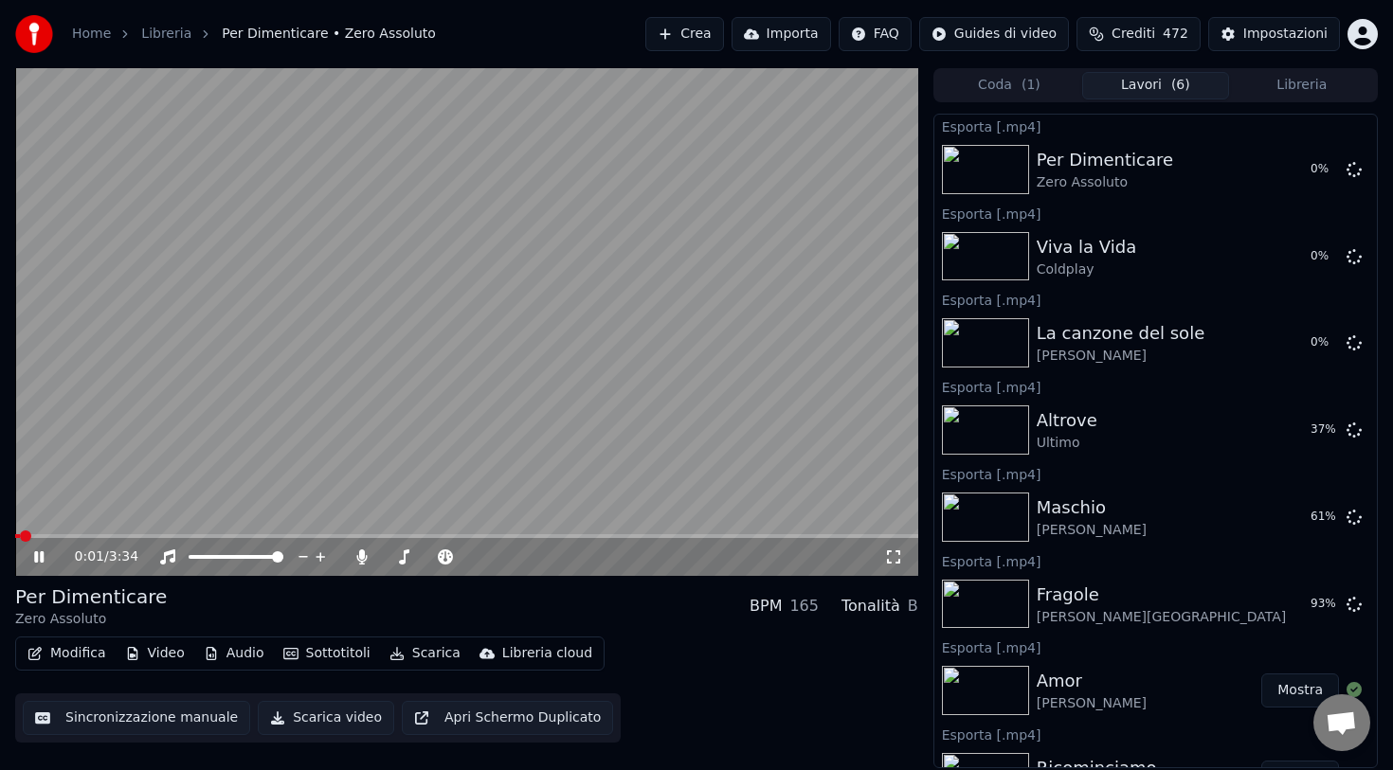
click at [1283, 92] on button "Libreria" at bounding box center [1302, 85] width 146 height 27
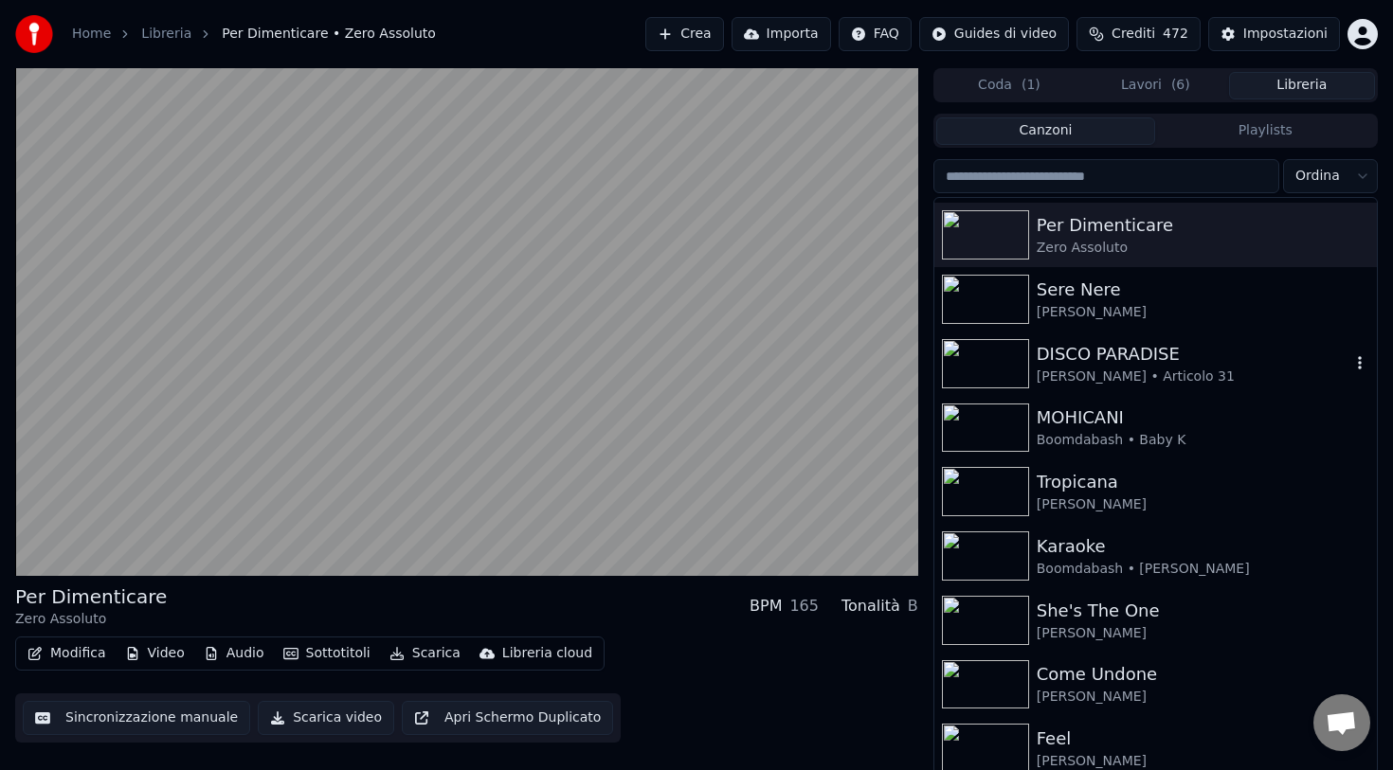
scroll to position [1603, 0]
click at [1073, 294] on div "Sere Nere" at bounding box center [1194, 292] width 314 height 27
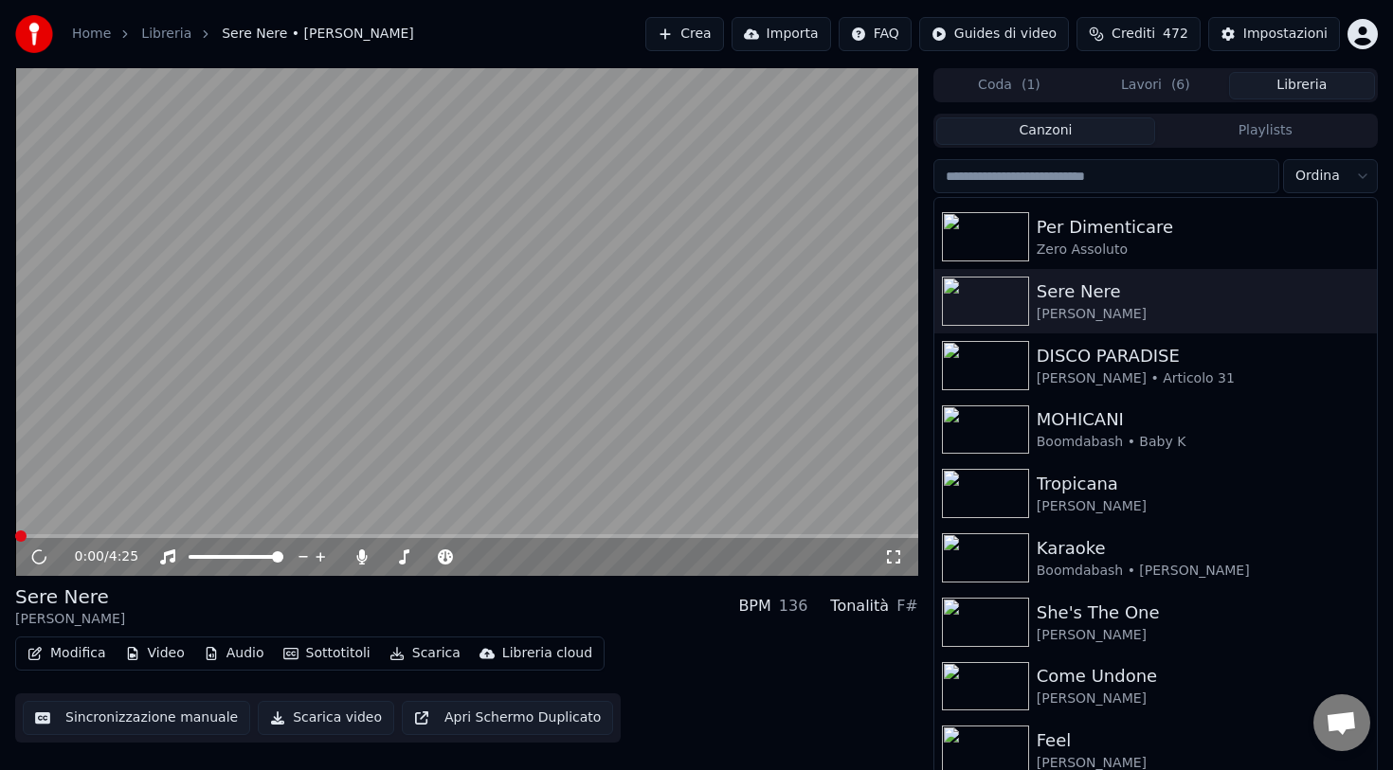
click at [417, 658] on button "Scarica" at bounding box center [425, 653] width 86 height 27
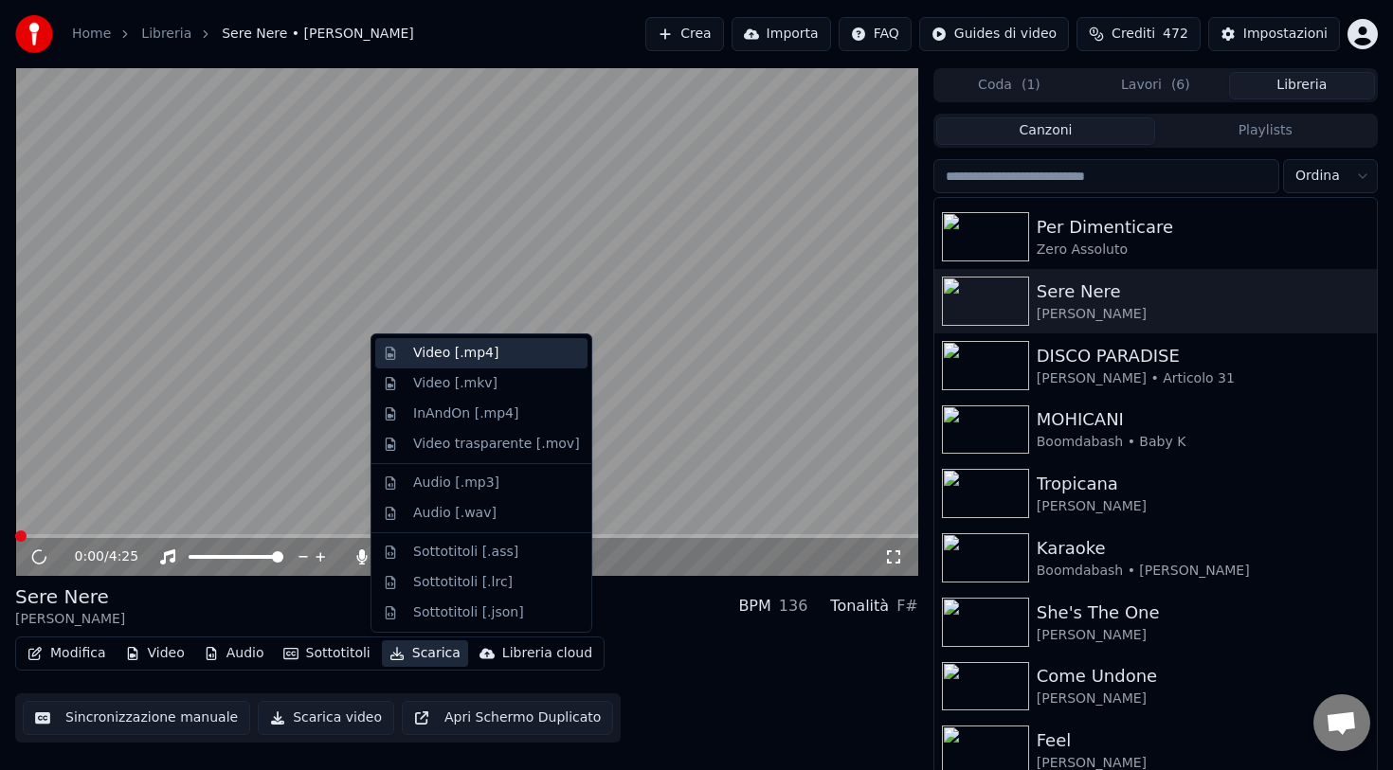
click at [460, 367] on div "Video [.mp4]" at bounding box center [481, 353] width 212 height 30
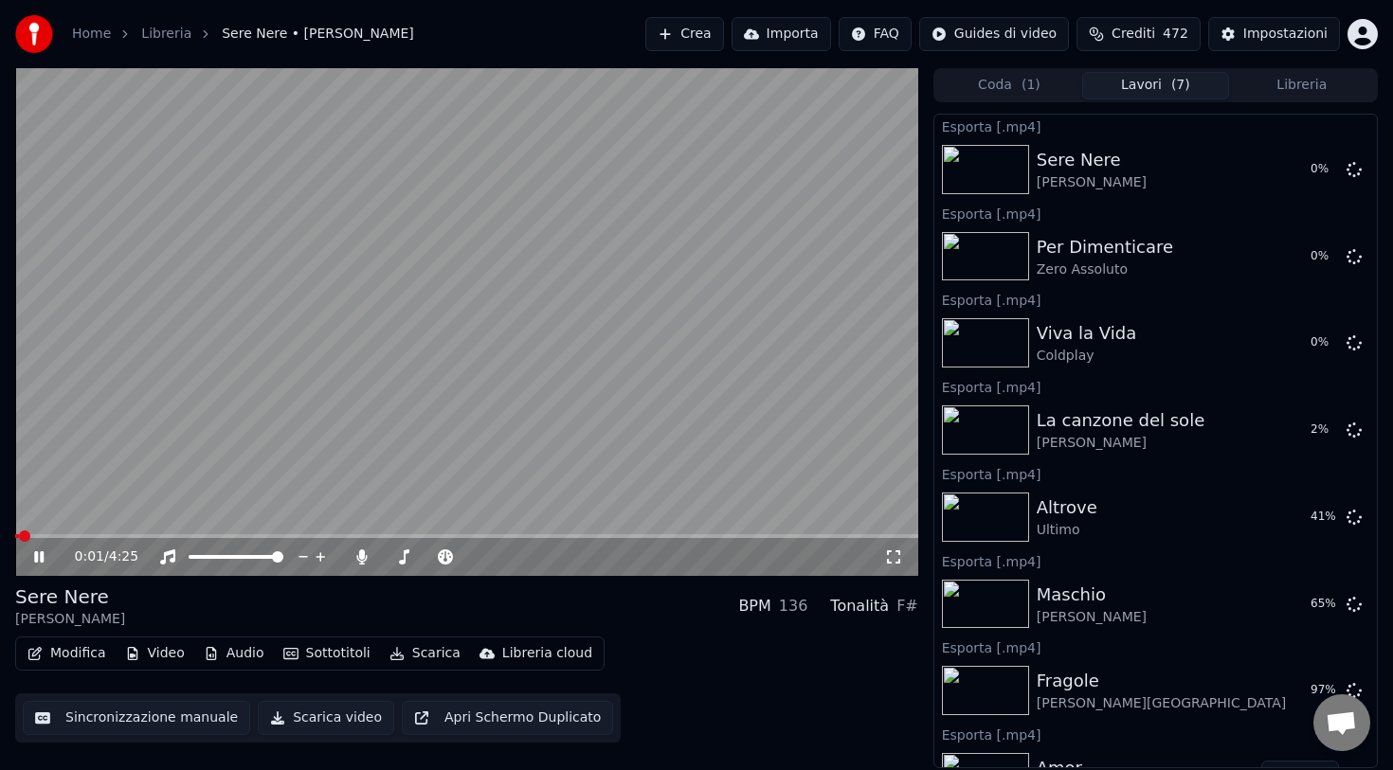
click at [1276, 81] on button "Libreria" at bounding box center [1302, 85] width 146 height 27
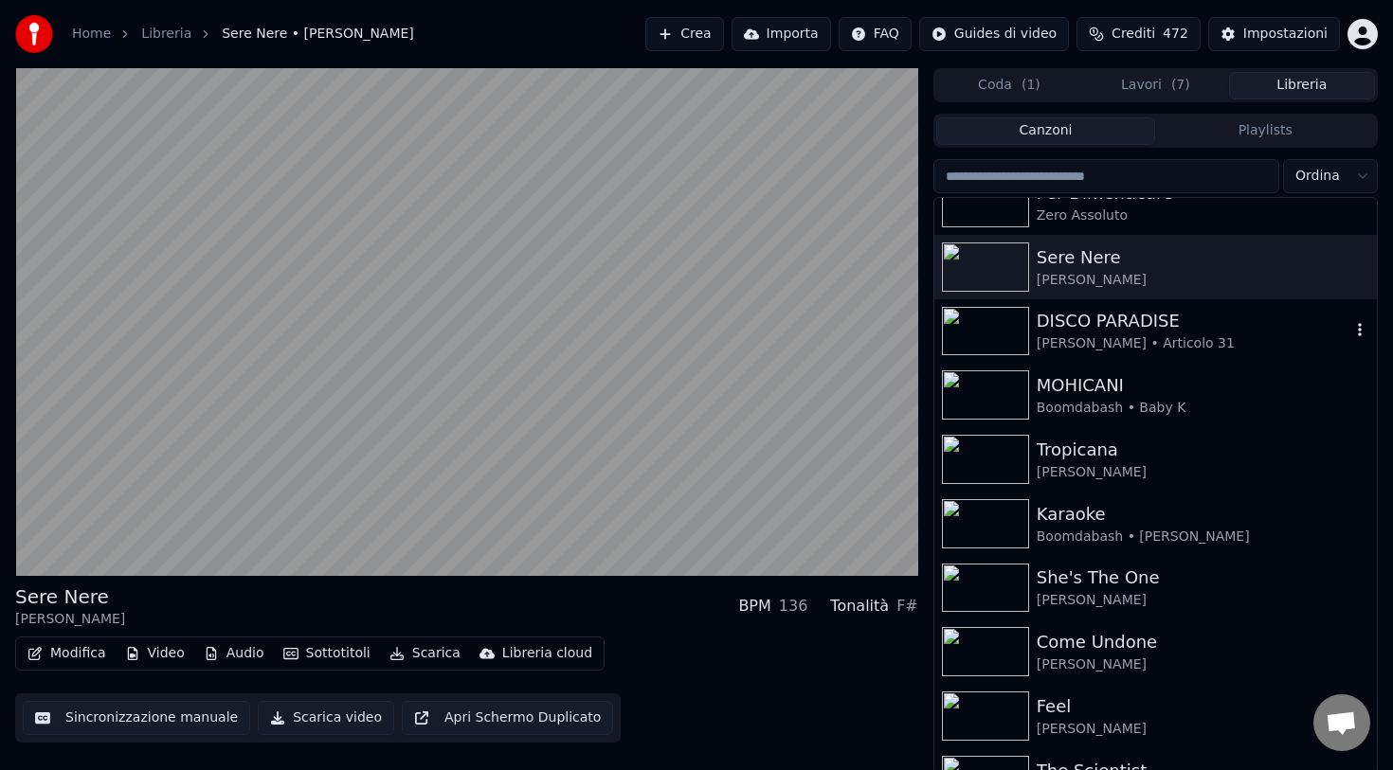
scroll to position [1645, 0]
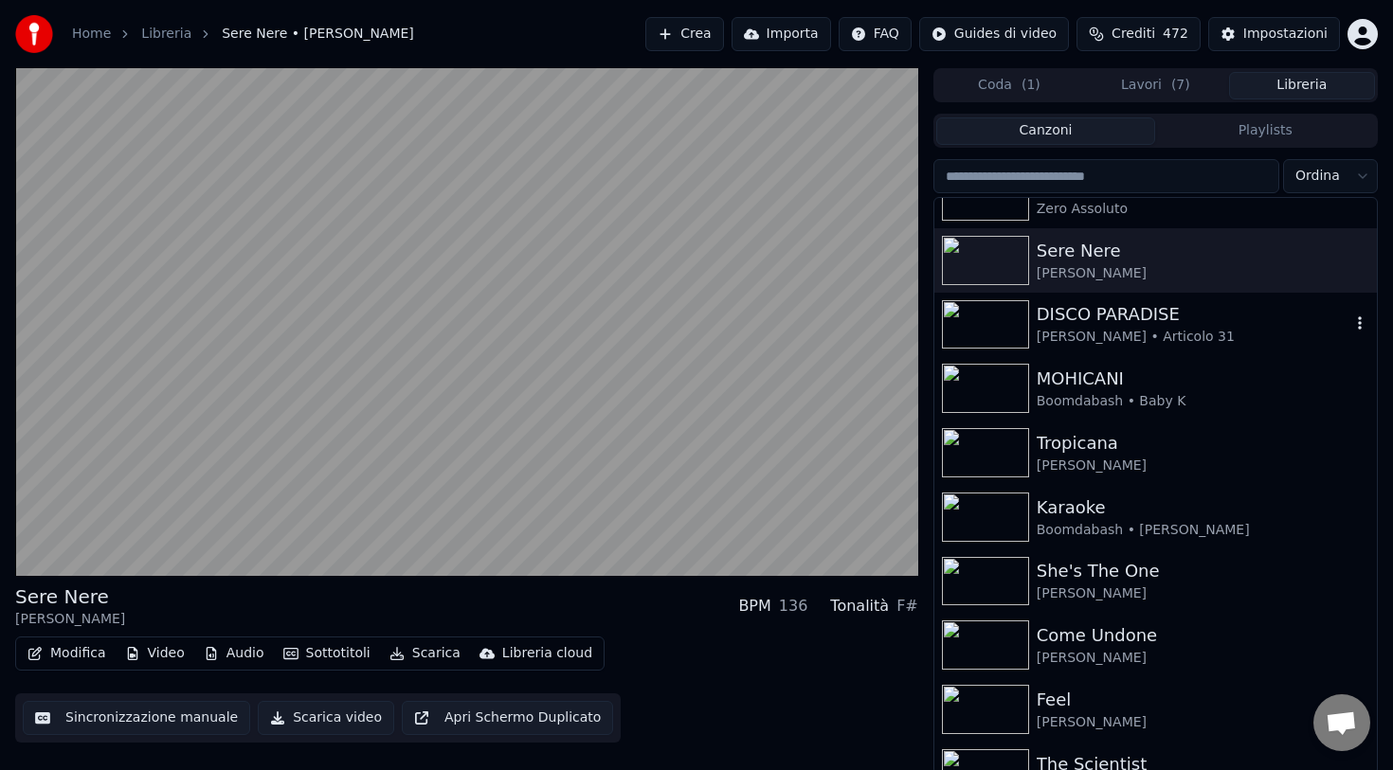
click at [1110, 336] on div "[PERSON_NAME] • Articolo 31" at bounding box center [1194, 337] width 314 height 19
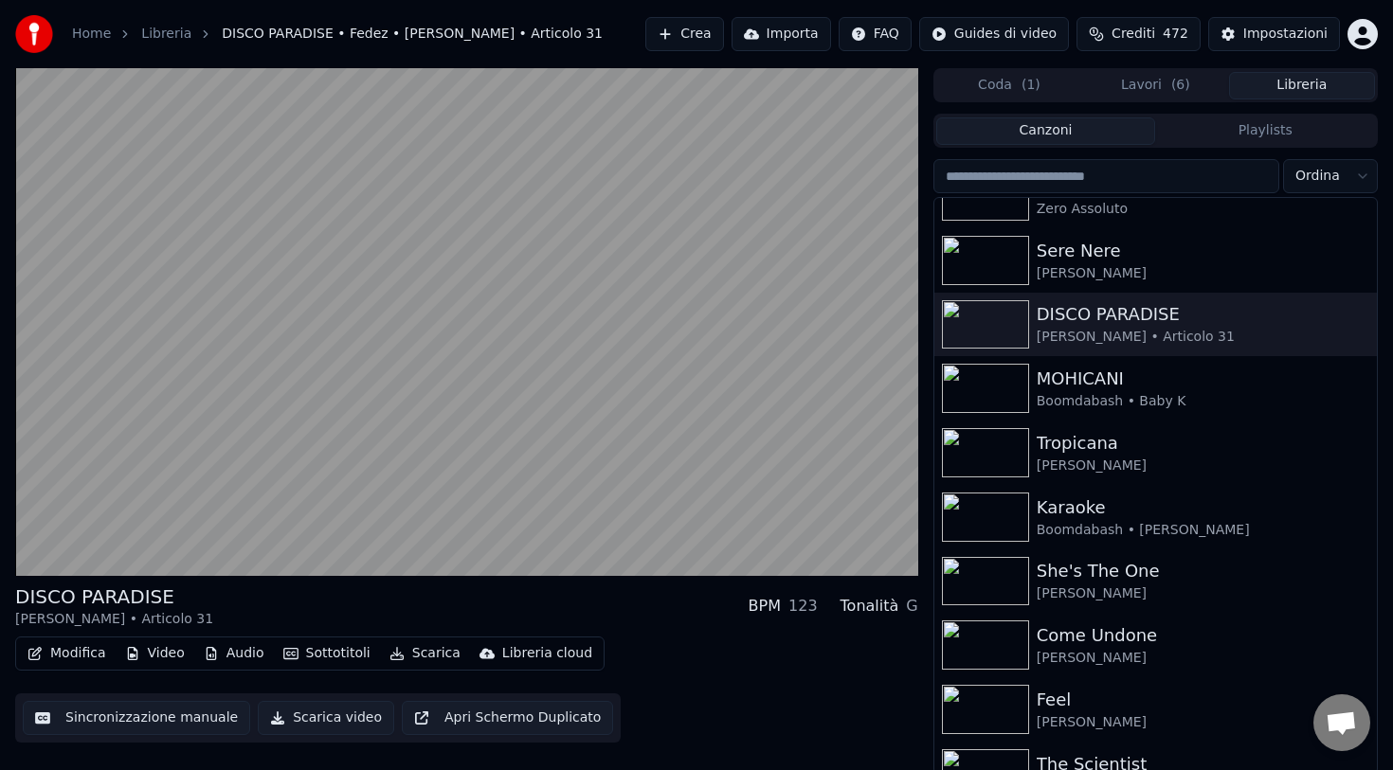
click at [418, 659] on button "Scarica" at bounding box center [425, 653] width 86 height 27
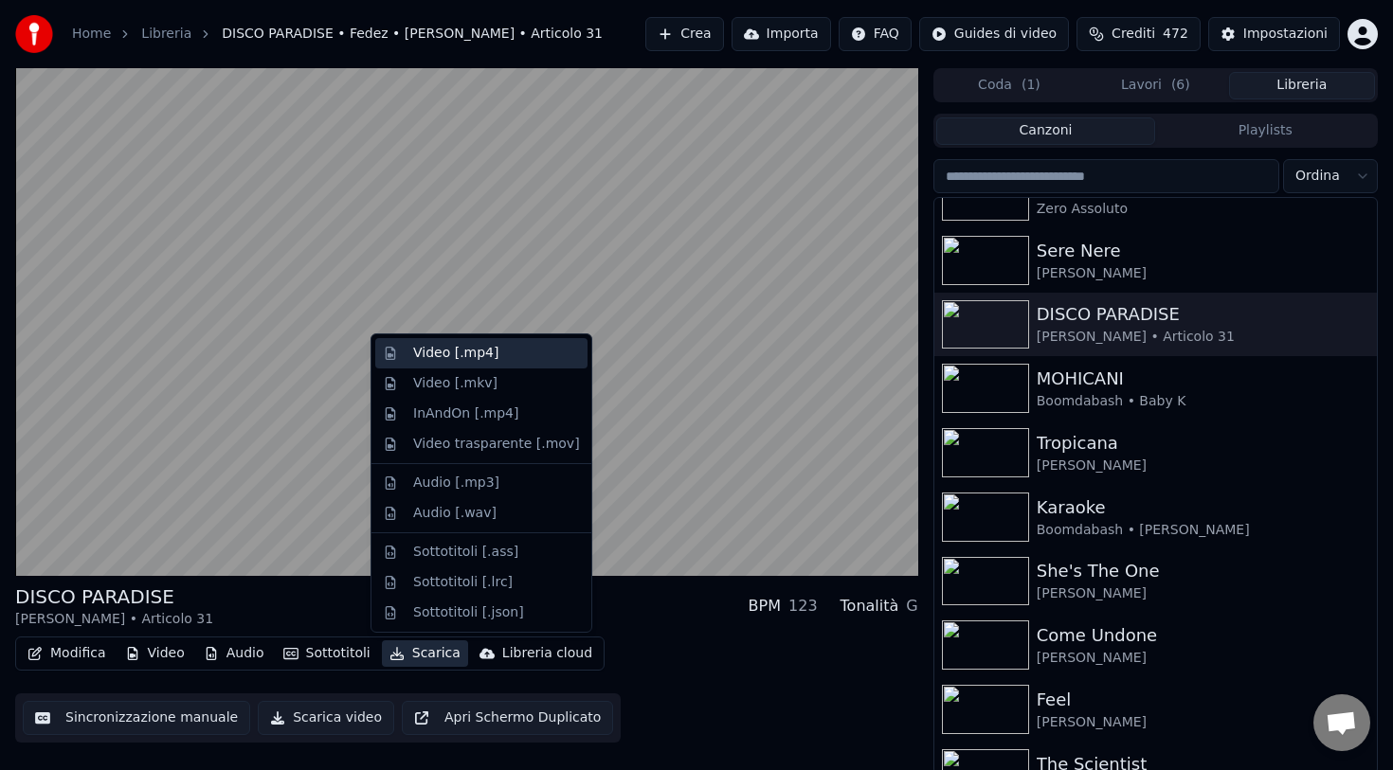
click at [478, 356] on div "Video [.mp4]" at bounding box center [455, 353] width 85 height 19
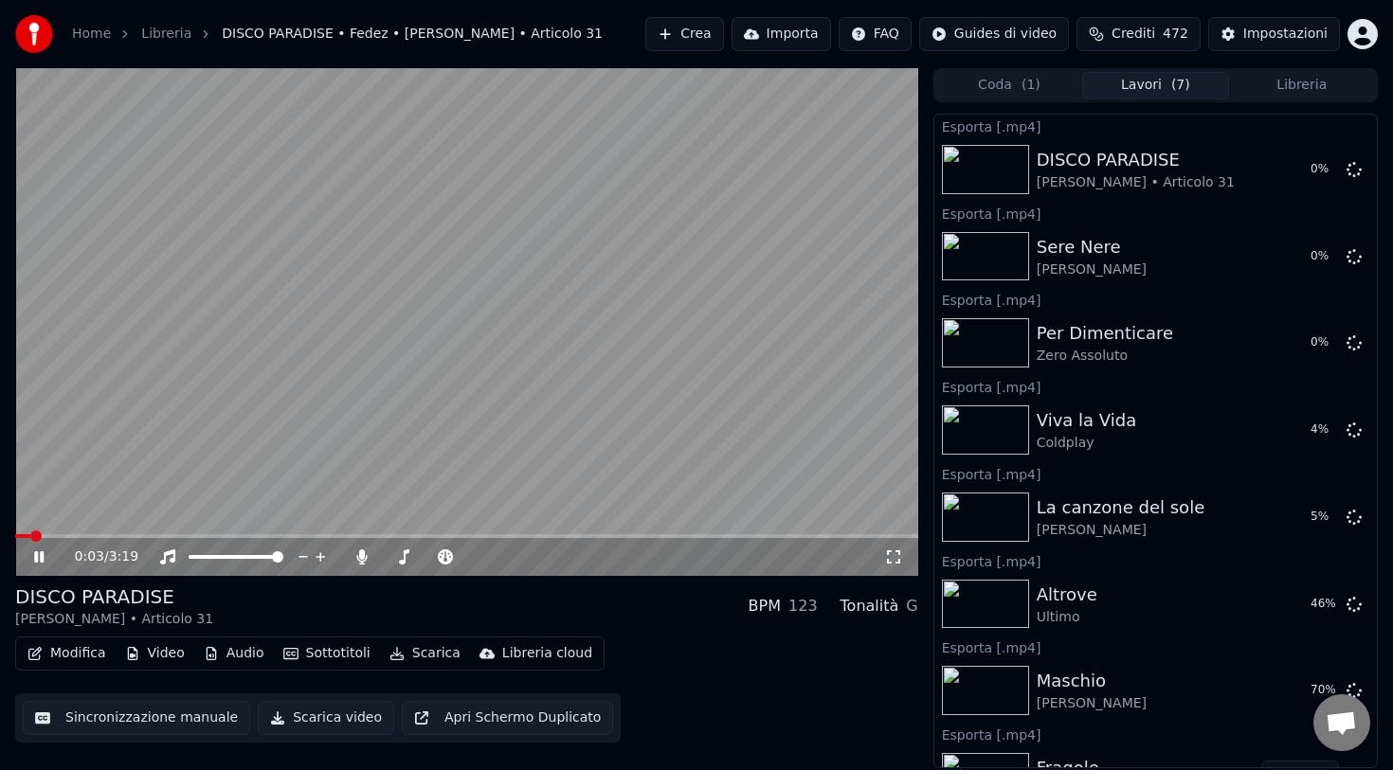
click at [1305, 84] on button "Libreria" at bounding box center [1302, 85] width 146 height 27
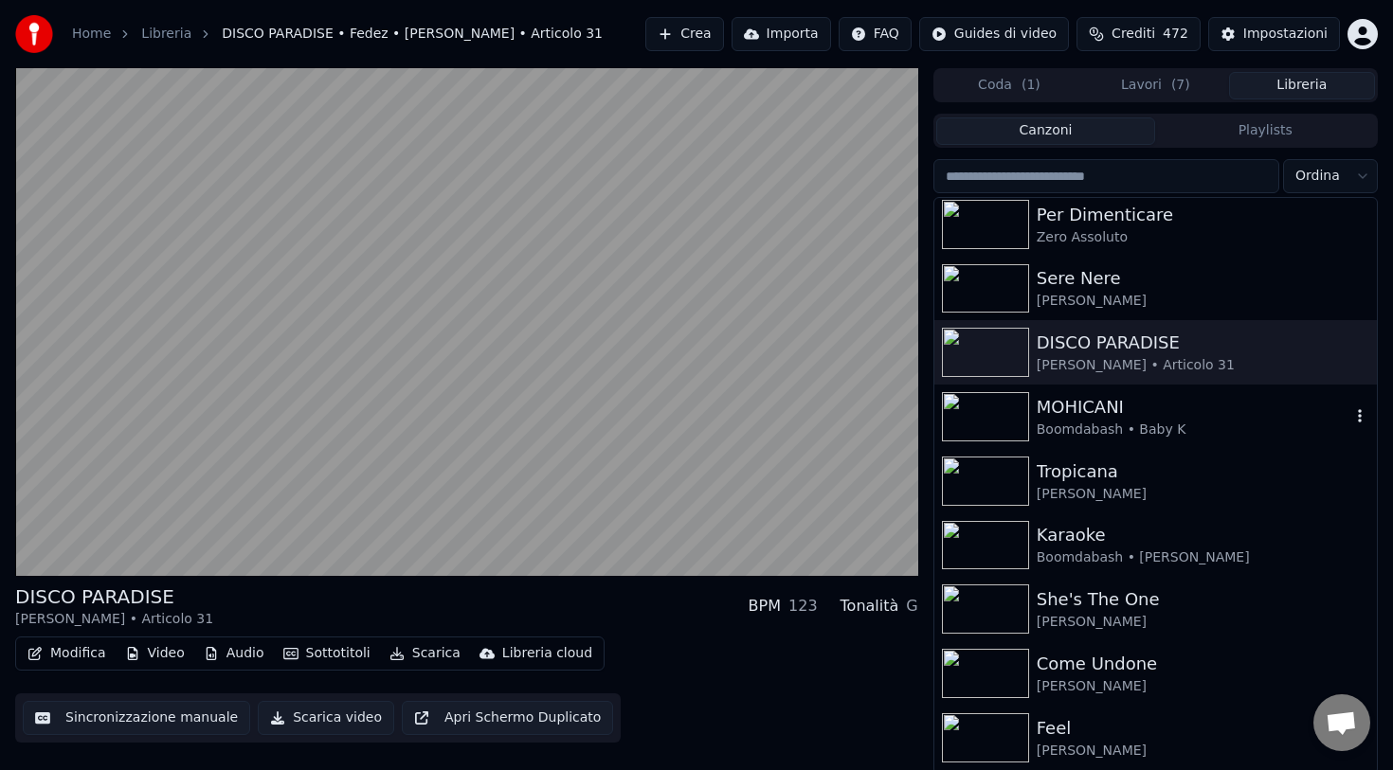
scroll to position [1629, 0]
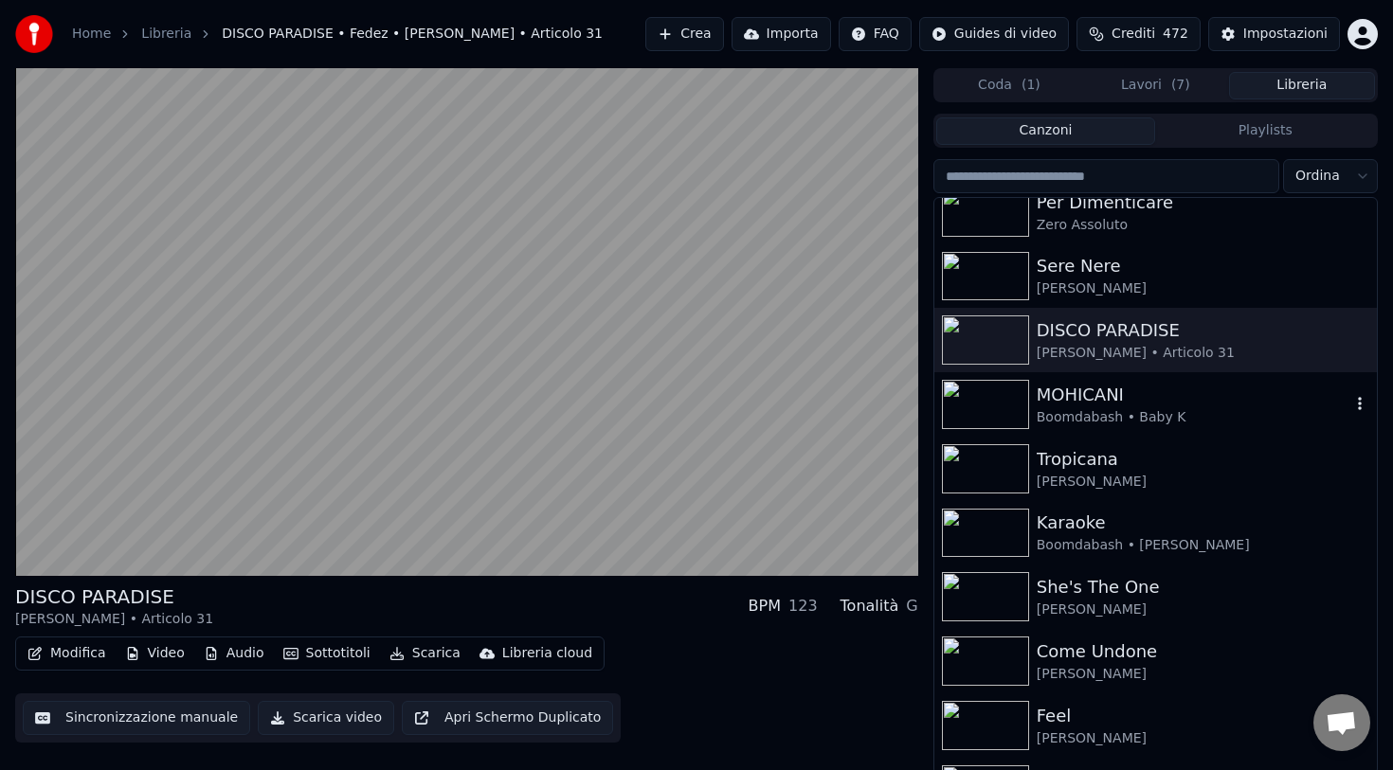
click at [1077, 401] on div "MOHICANI" at bounding box center [1194, 395] width 314 height 27
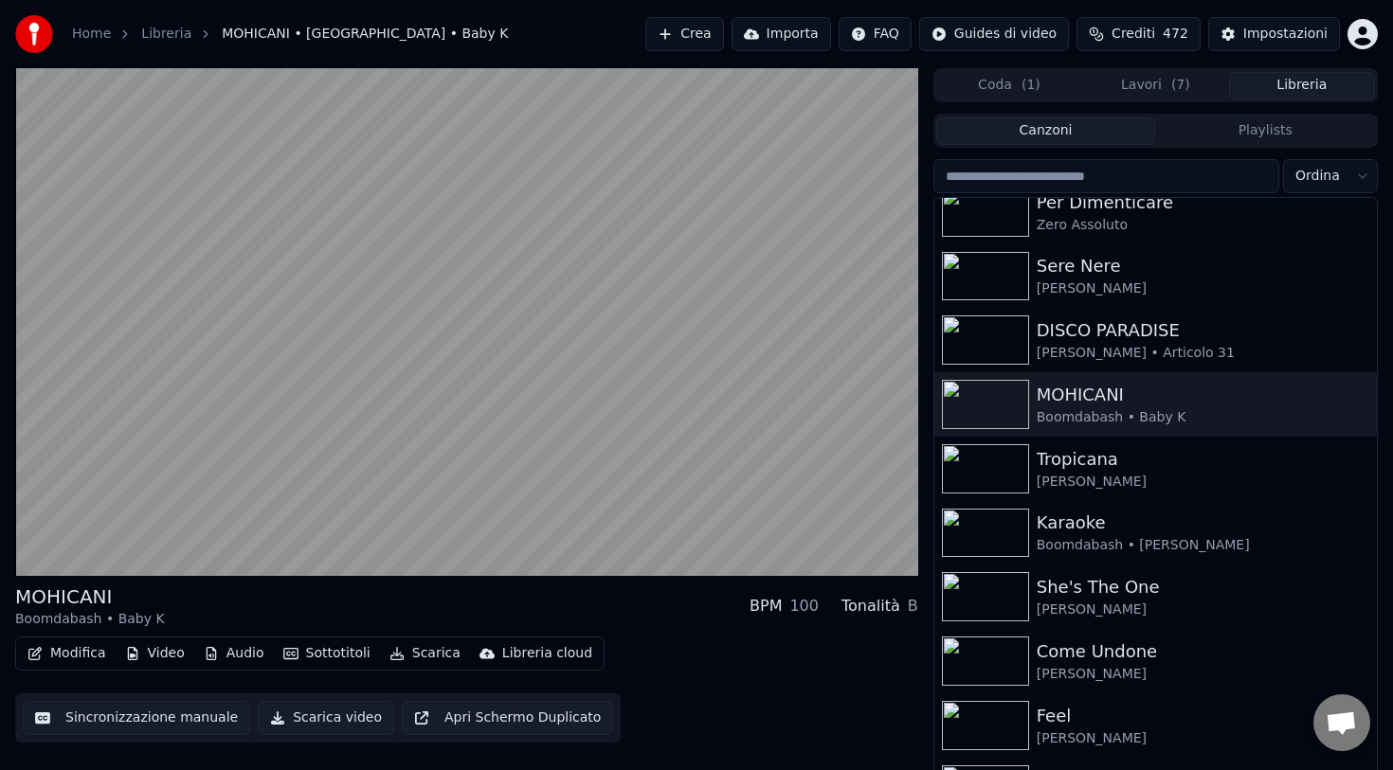
click at [415, 657] on button "Scarica" at bounding box center [425, 653] width 86 height 27
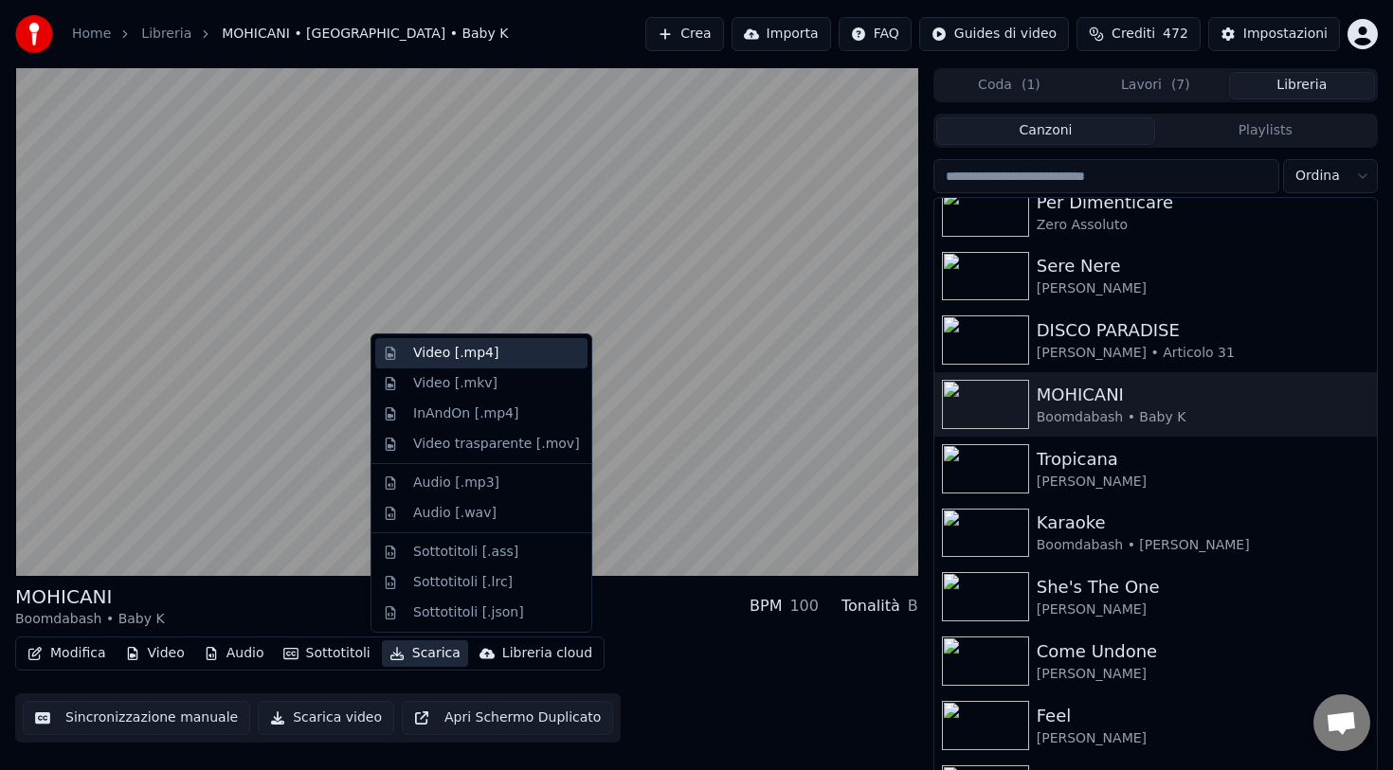
click at [463, 356] on div "Video [.mp4]" at bounding box center [455, 353] width 85 height 19
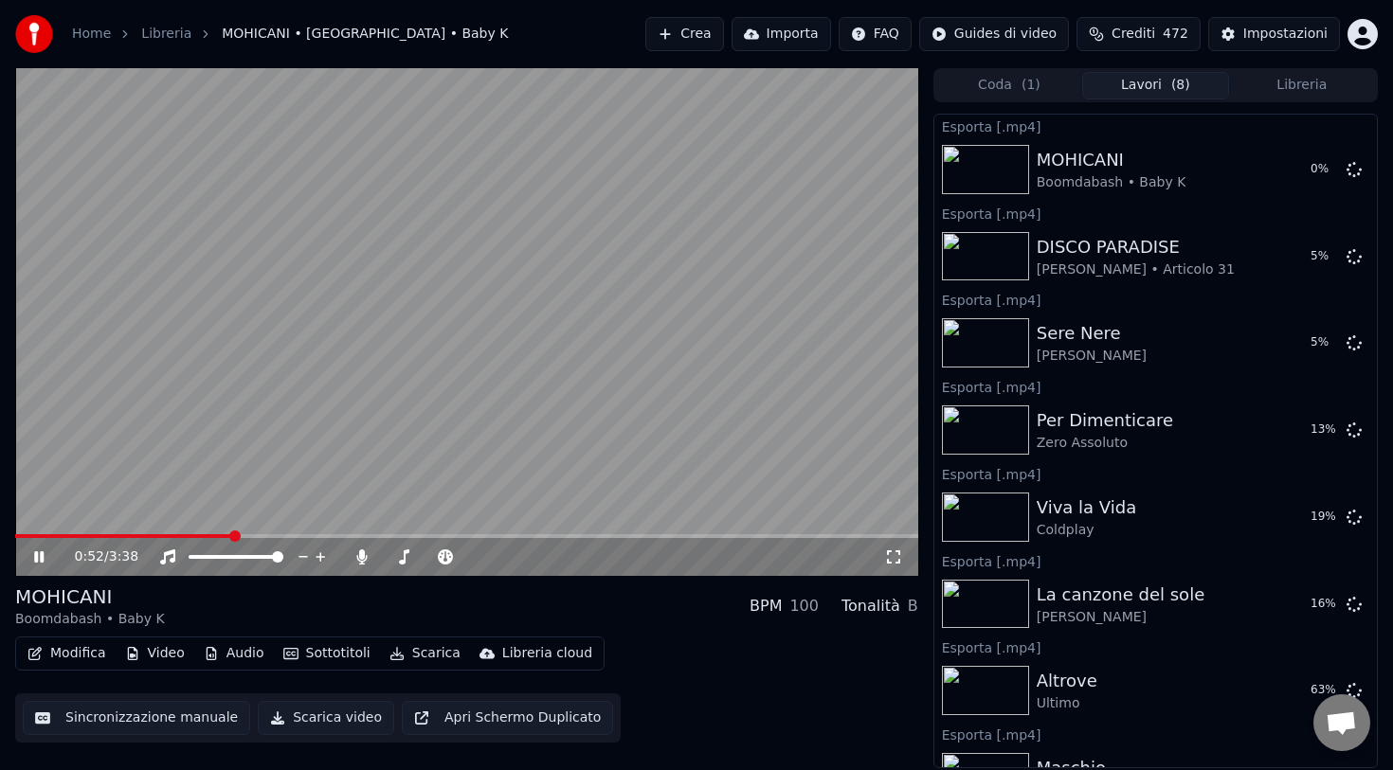
click at [37, 559] on icon at bounding box center [38, 556] width 9 height 11
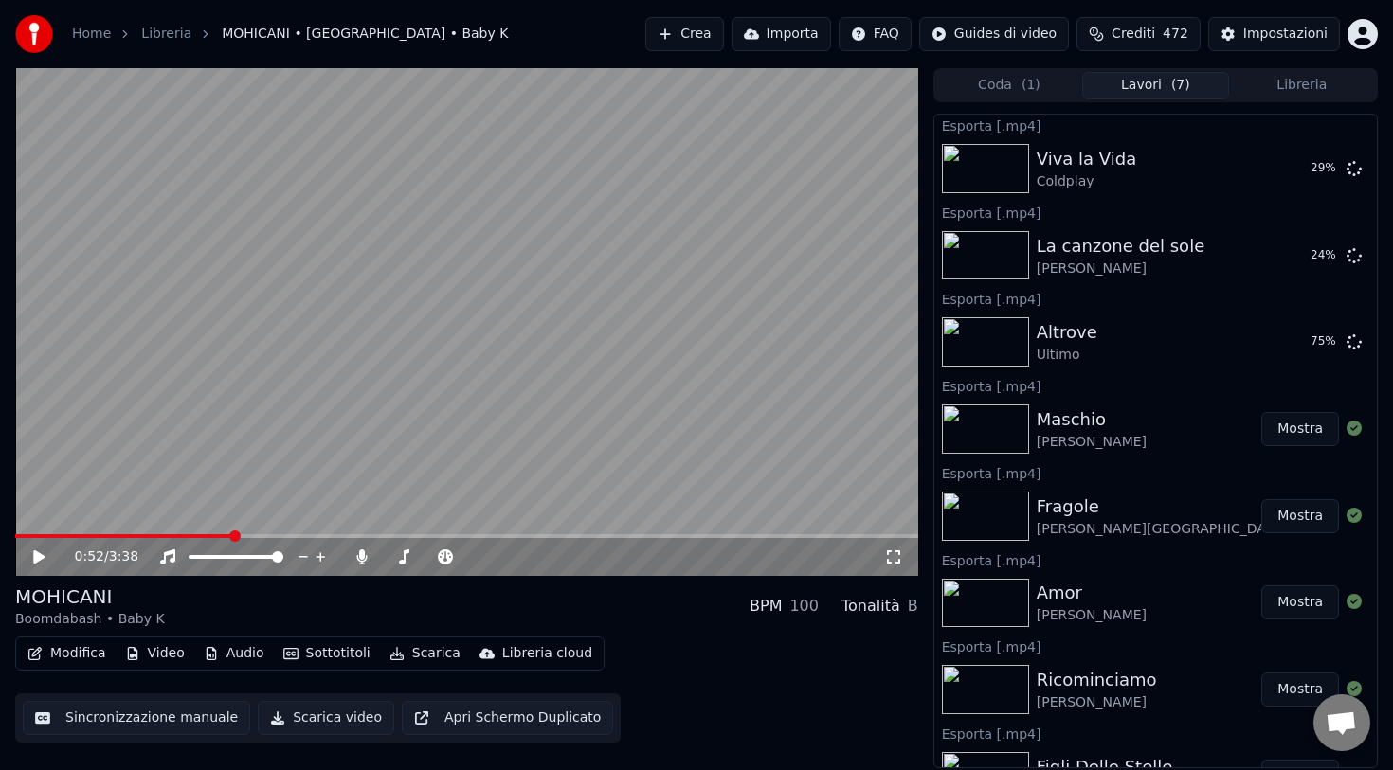
scroll to position [351, 0]
click at [1304, 521] on button "Mostra" at bounding box center [1300, 514] width 78 height 34
click at [532, 654] on div "Libreria cloud" at bounding box center [547, 653] width 90 height 19
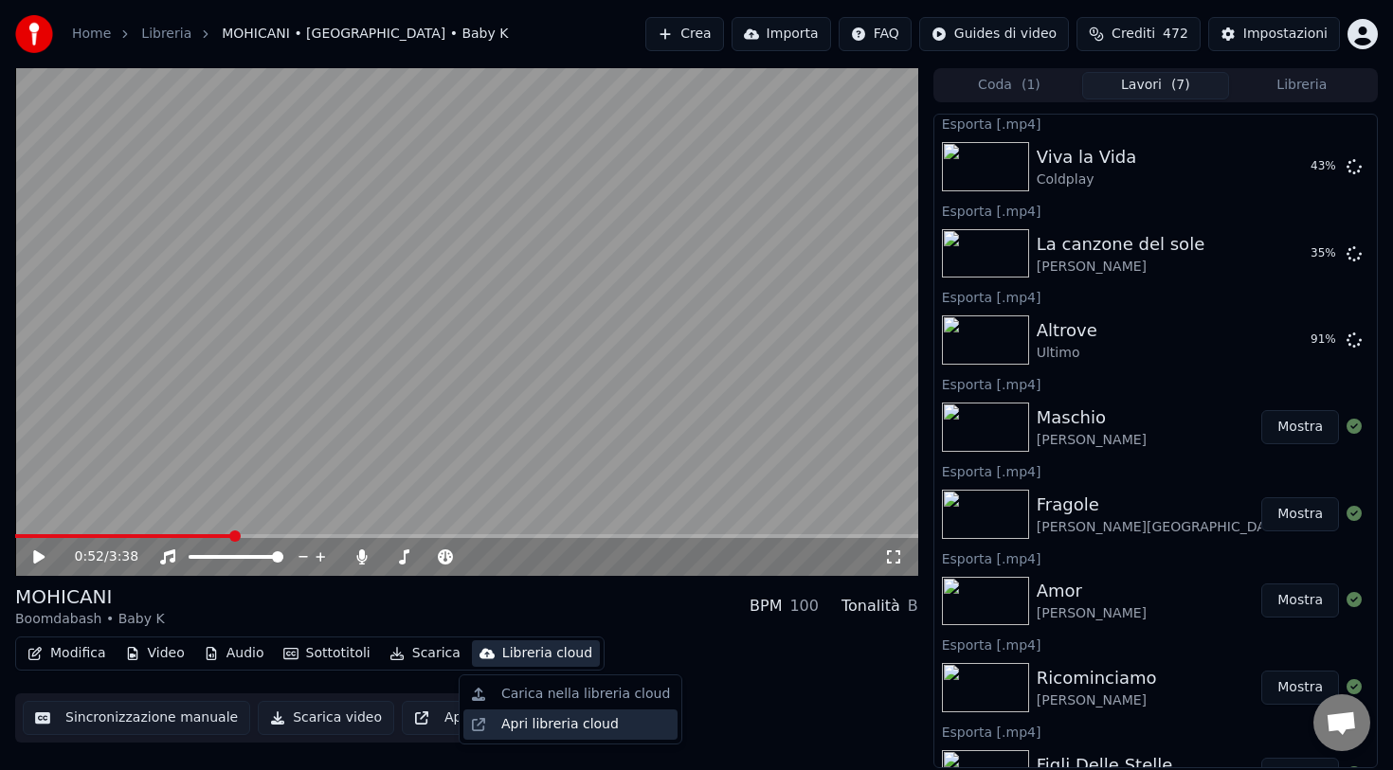
click at [524, 720] on div "Apri libreria cloud" at bounding box center [559, 724] width 117 height 19
click at [1296, 434] on button "Mostra" at bounding box center [1300, 427] width 78 height 34
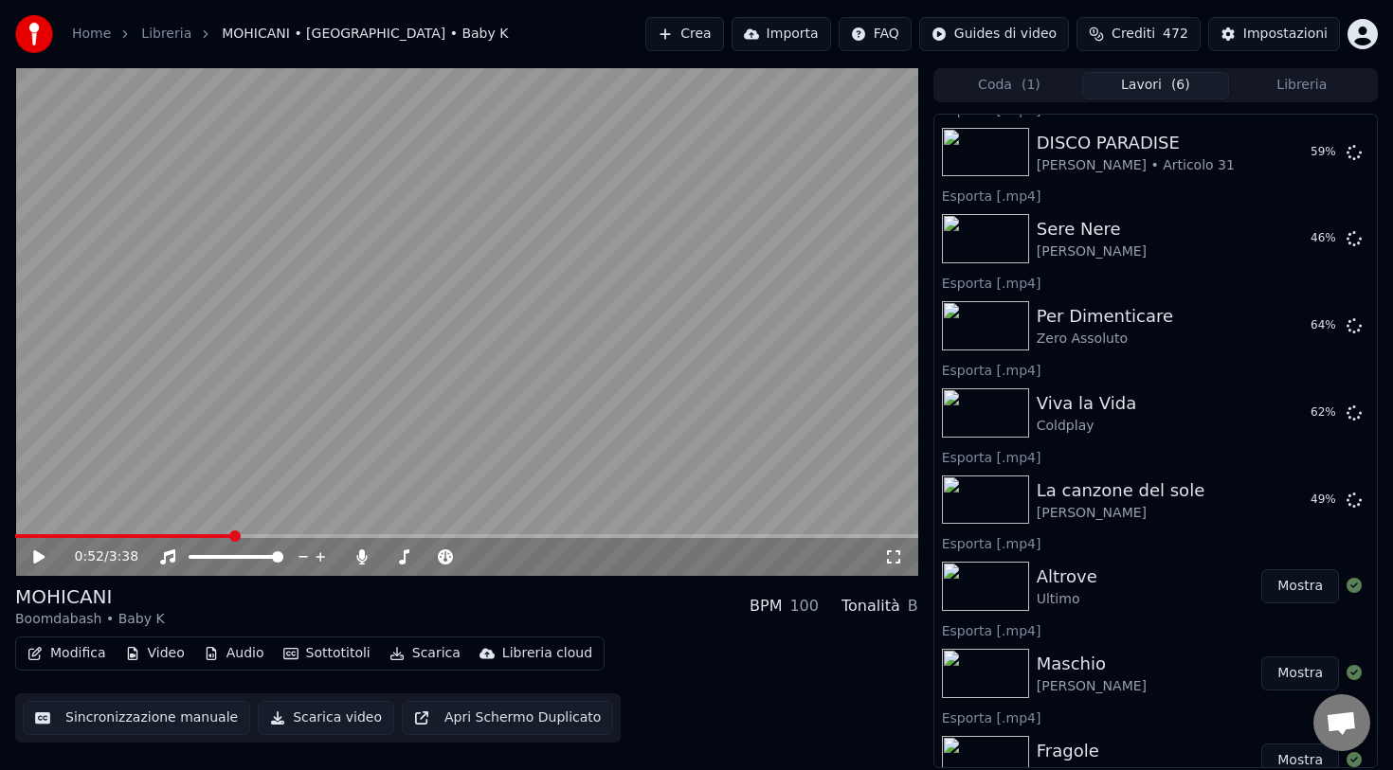
scroll to position [0, 0]
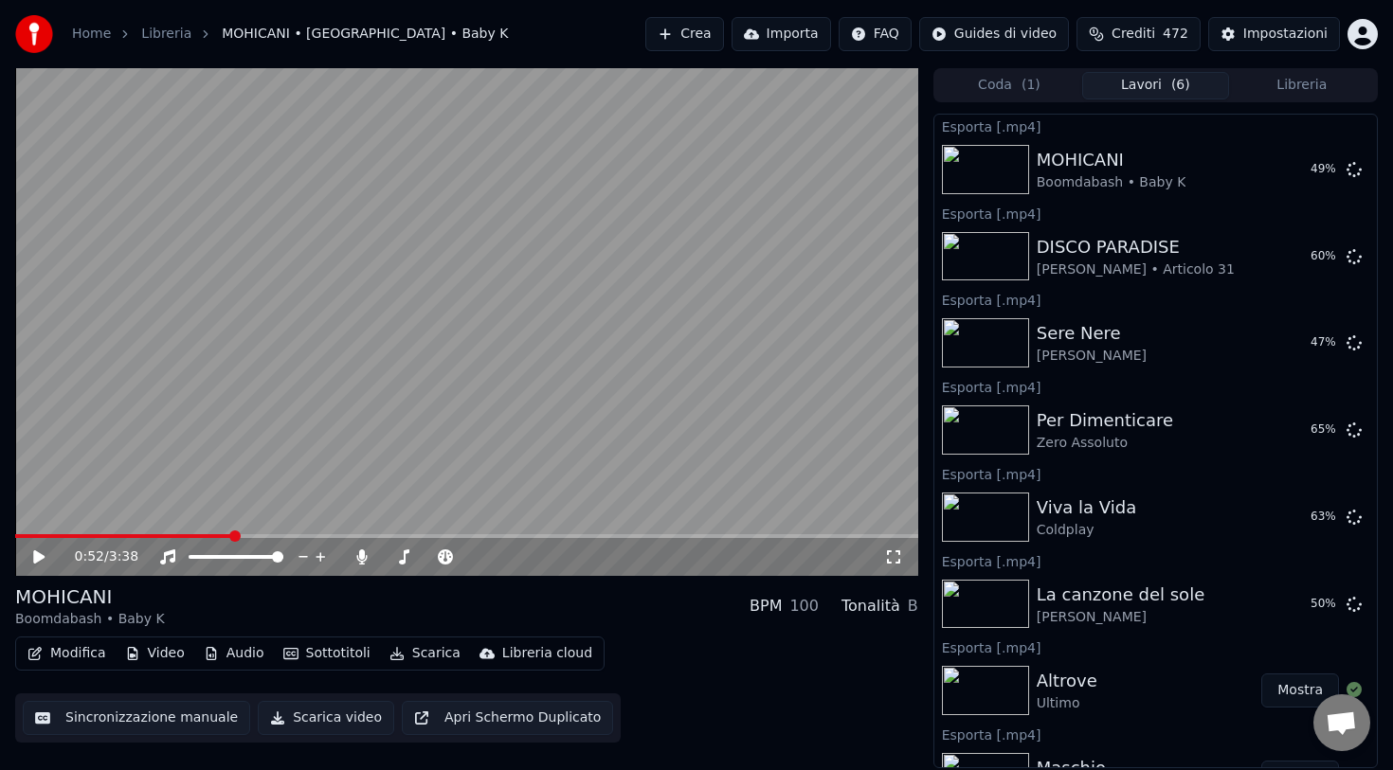
click at [1289, 85] on button "Libreria" at bounding box center [1302, 85] width 146 height 27
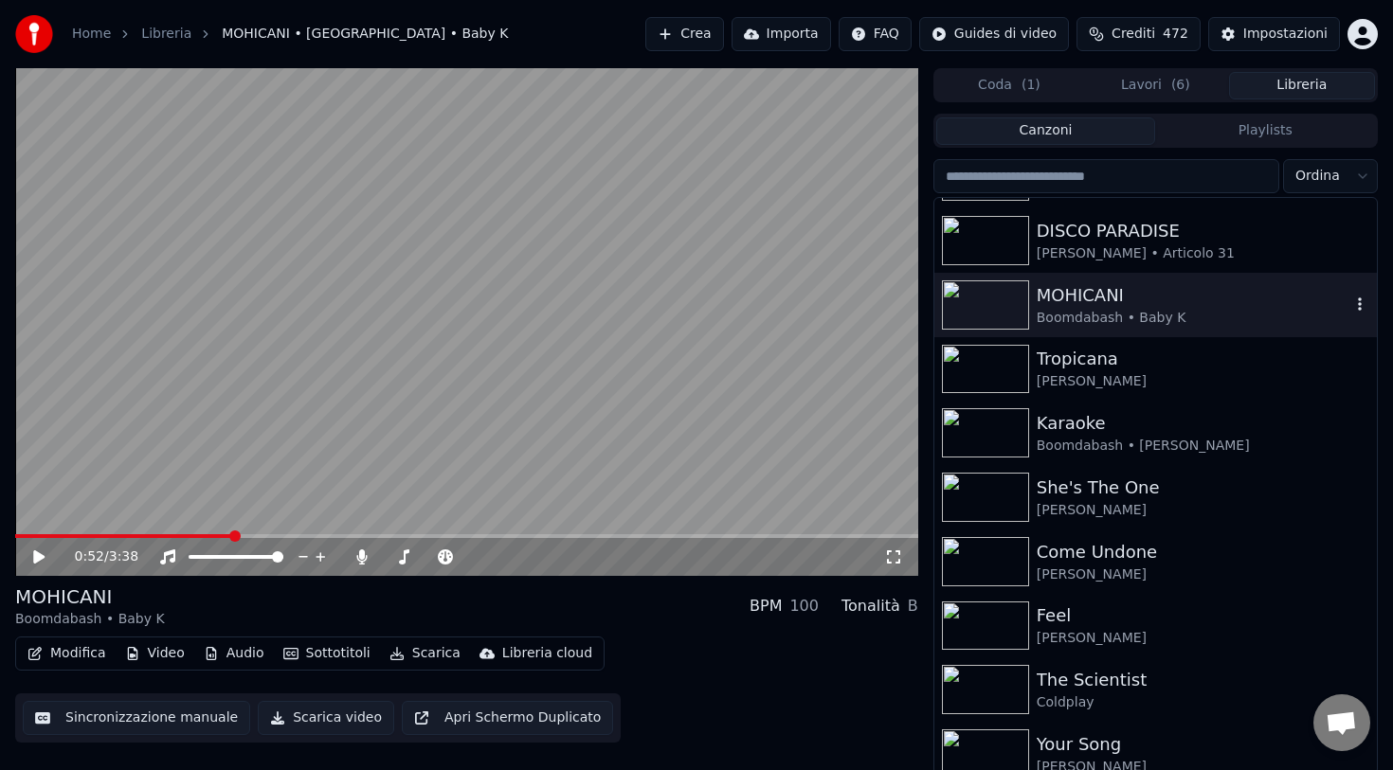
scroll to position [1759, 0]
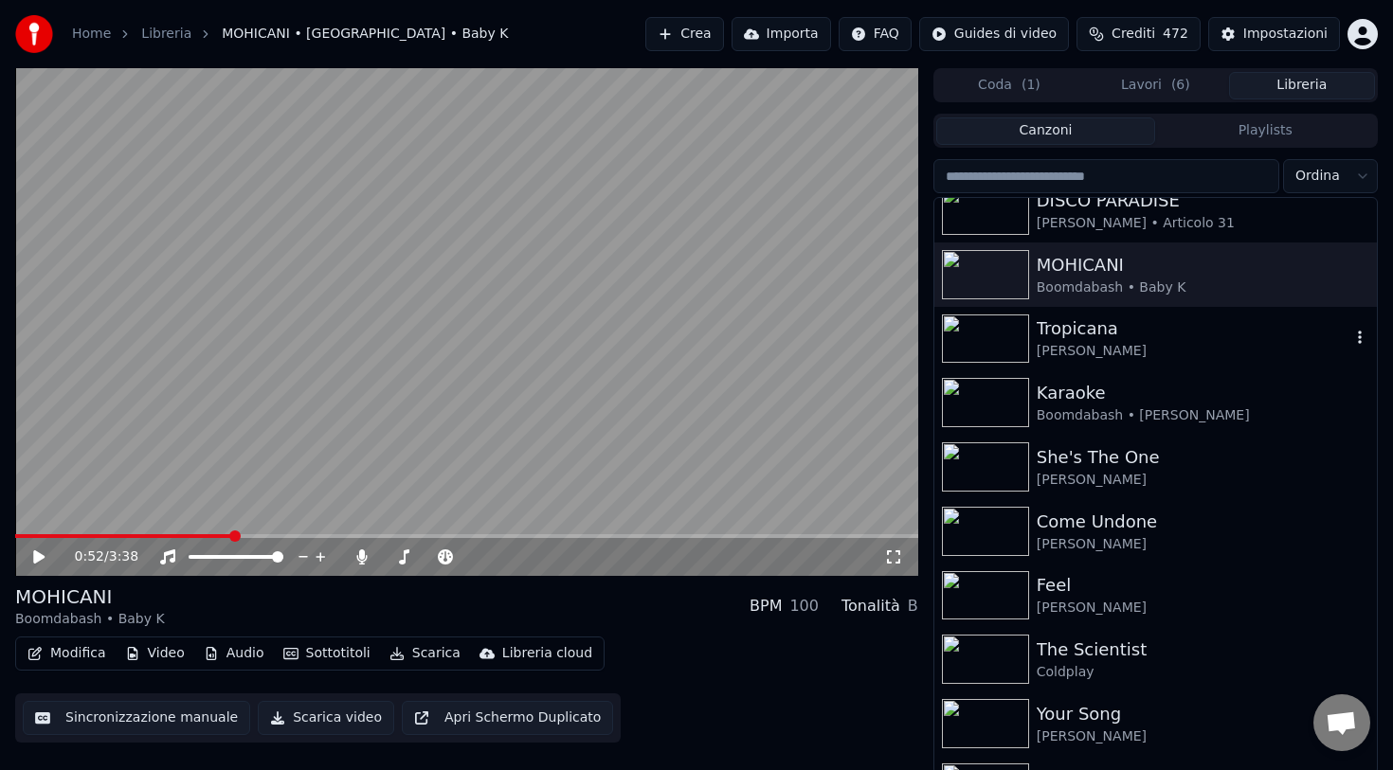
click at [1101, 336] on div "Tropicana" at bounding box center [1194, 329] width 314 height 27
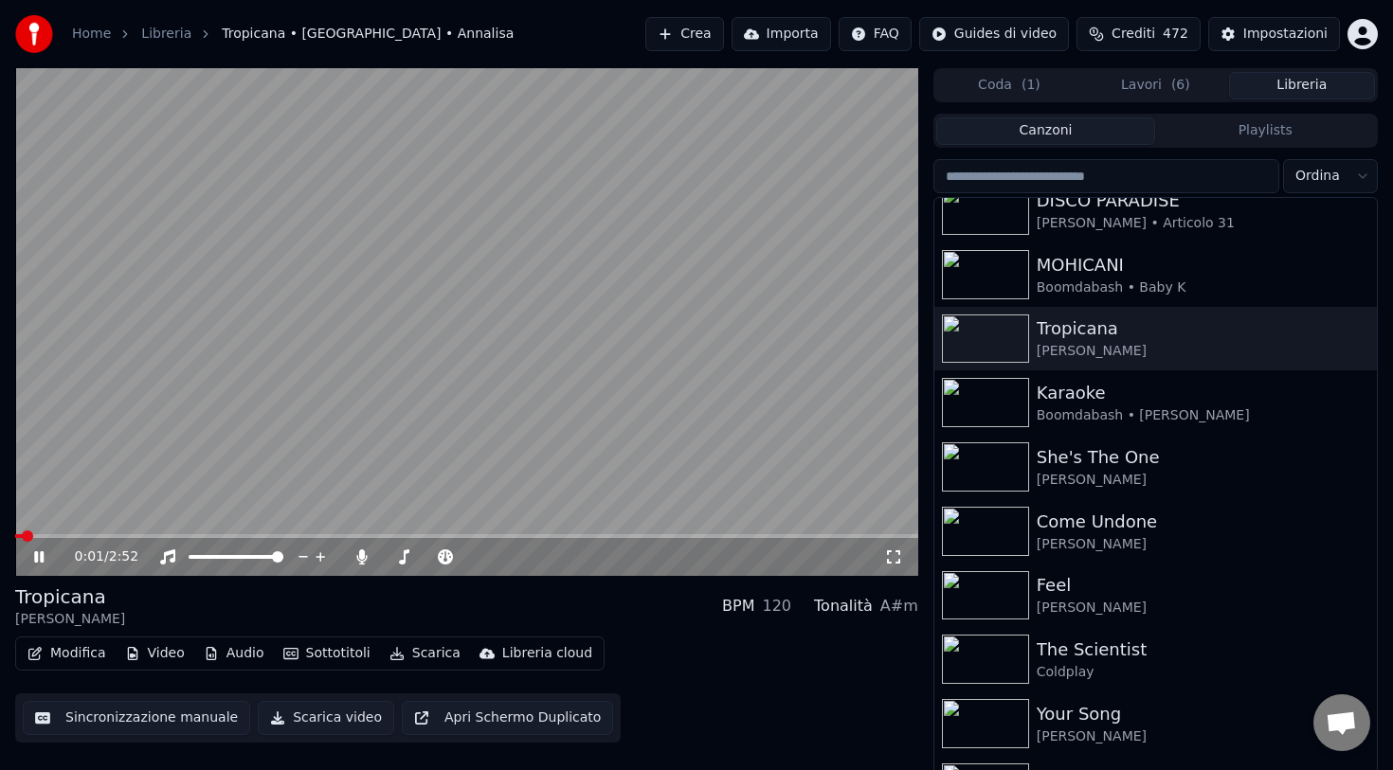
click at [418, 656] on button "Scarica" at bounding box center [425, 653] width 86 height 27
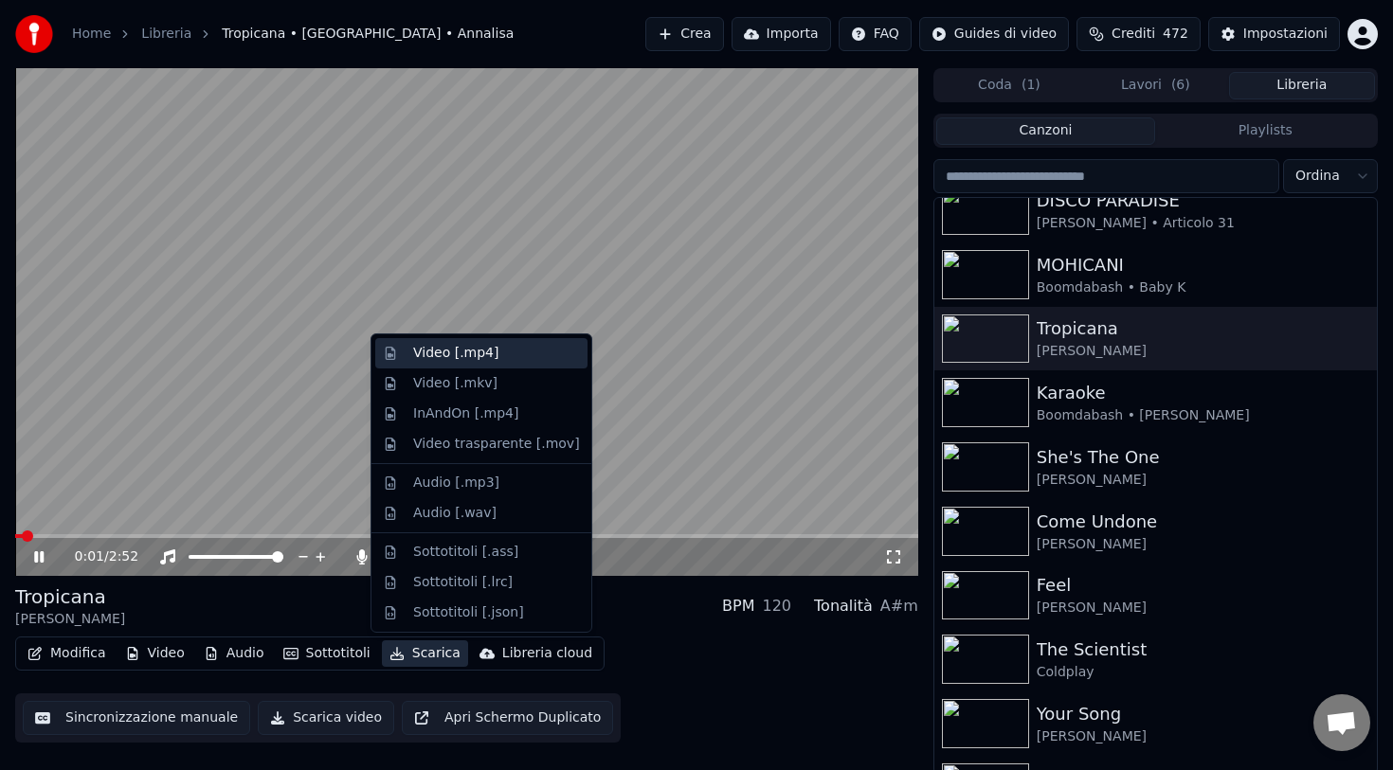
click at [443, 354] on div "Video [.mp4]" at bounding box center [455, 353] width 85 height 19
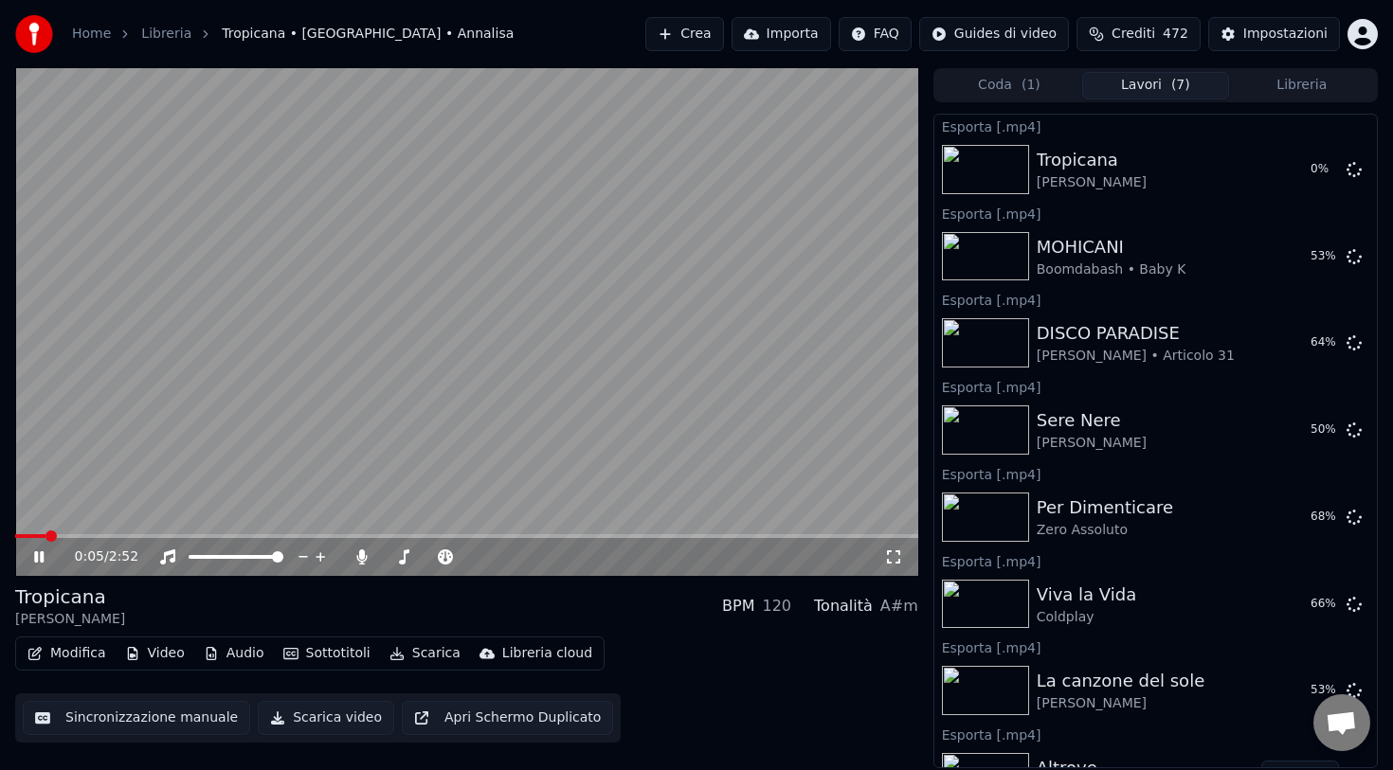
click at [40, 557] on icon at bounding box center [38, 556] width 9 height 11
click at [1286, 83] on button "Libreria" at bounding box center [1302, 85] width 146 height 27
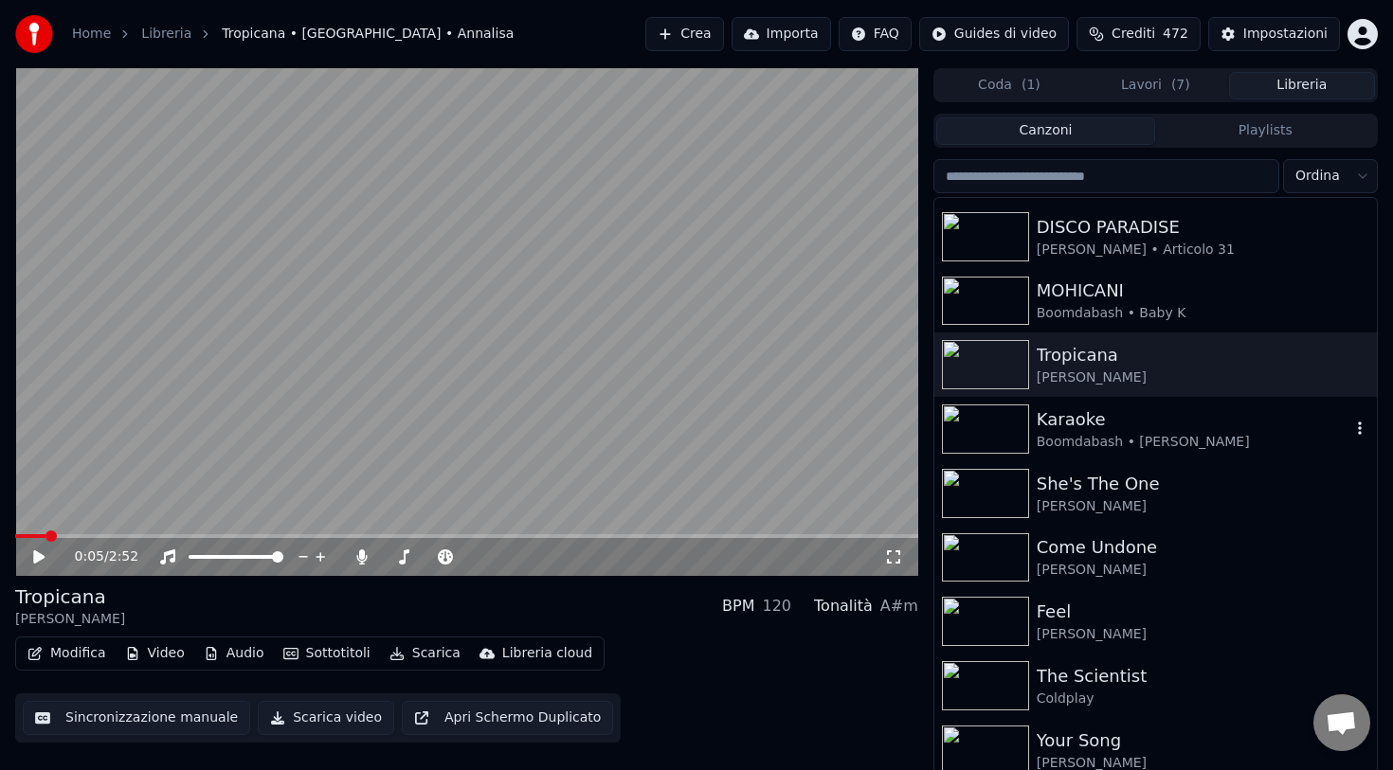
scroll to position [1759, 0]
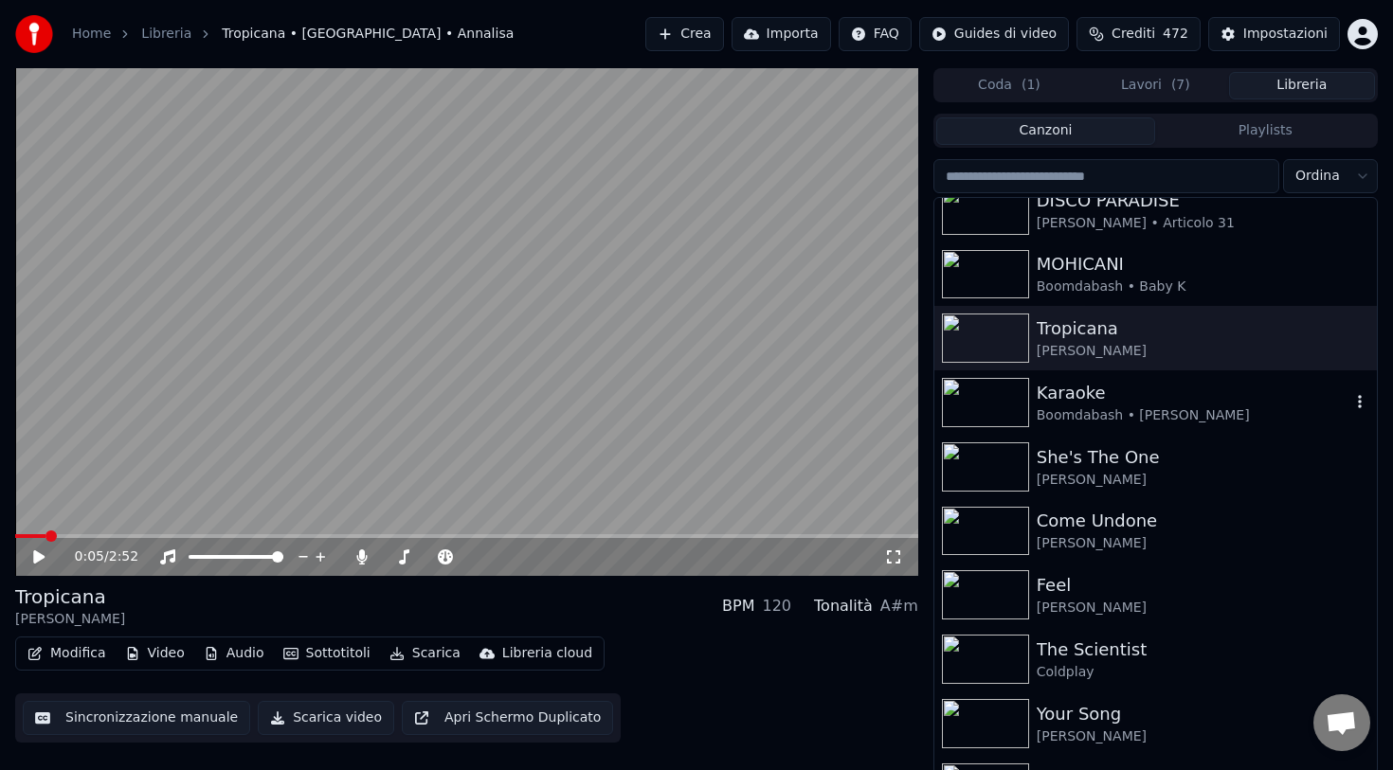
click at [1066, 414] on div "Boomdabash • [PERSON_NAME]" at bounding box center [1194, 415] width 314 height 19
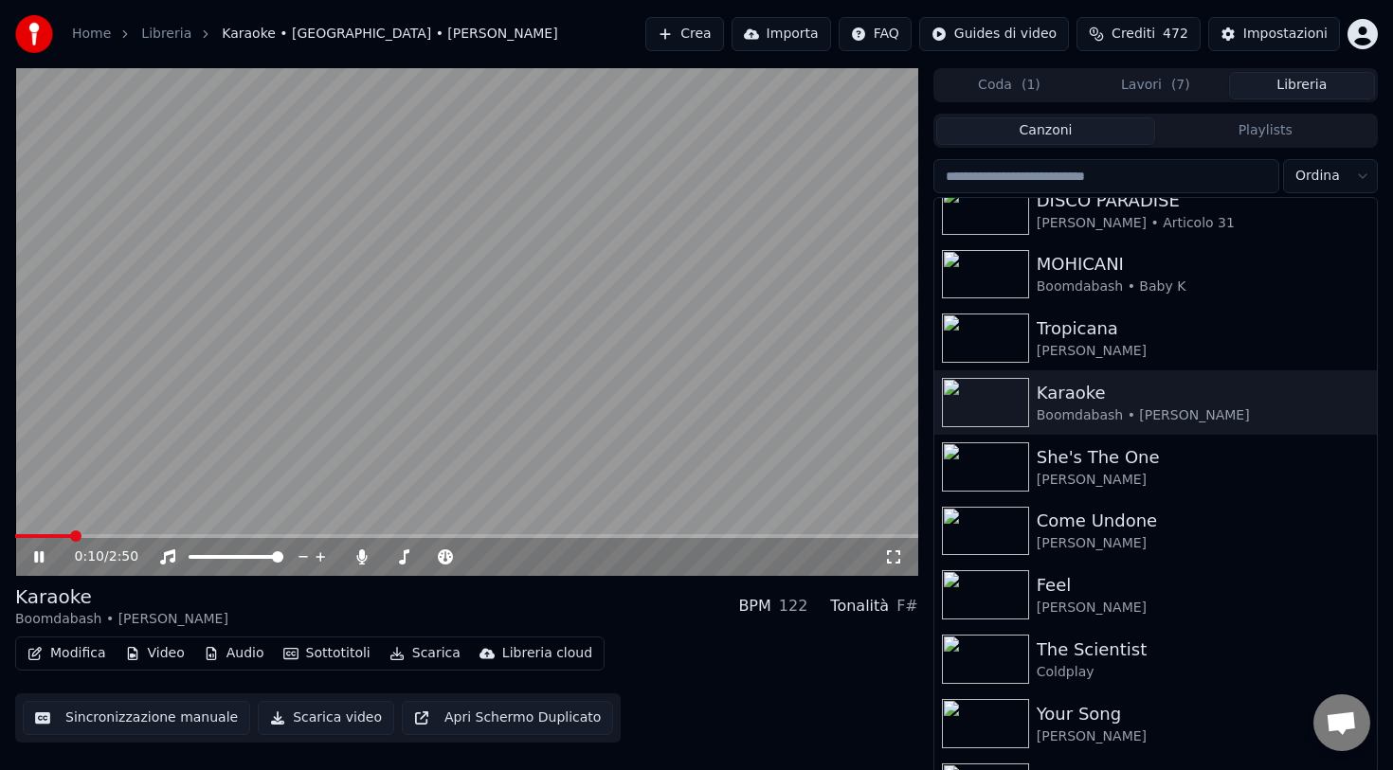
click at [425, 656] on button "Scarica" at bounding box center [425, 653] width 86 height 27
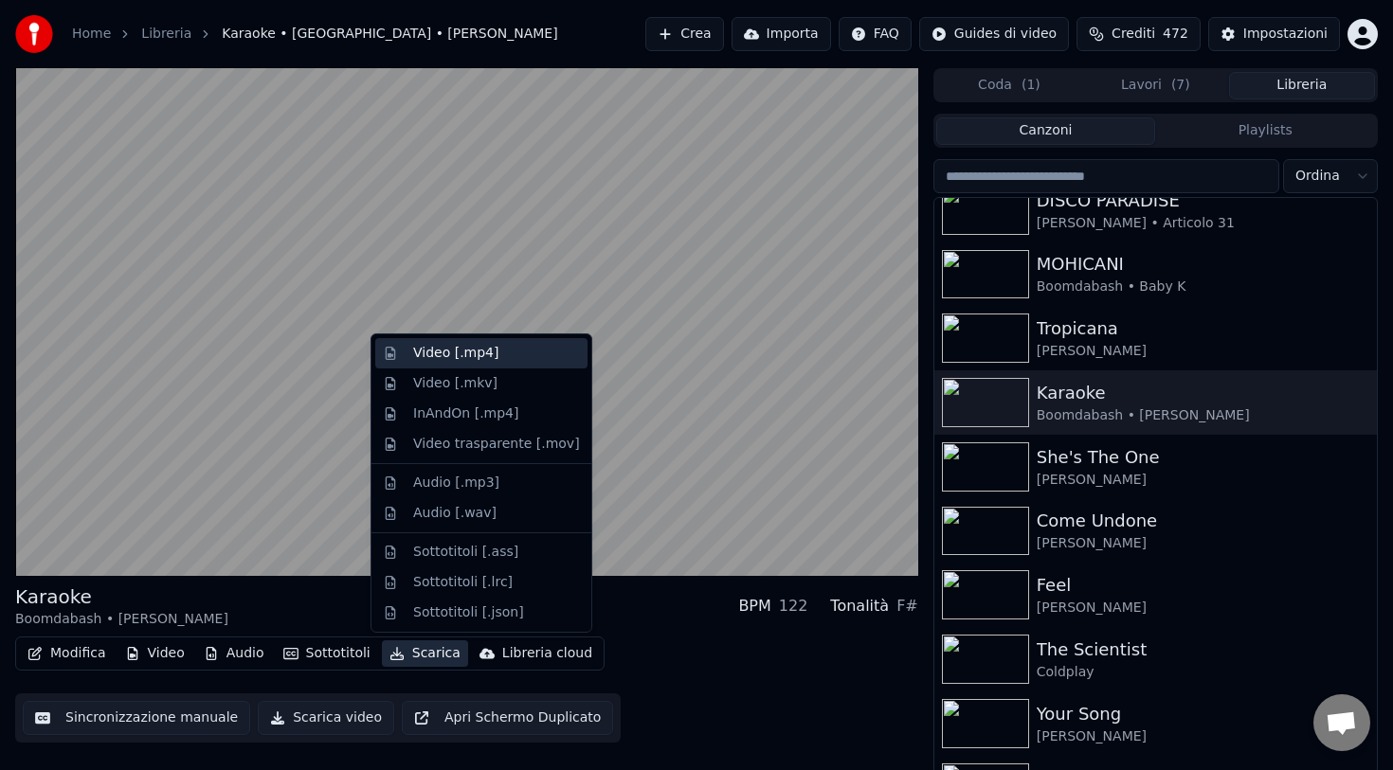
click at [444, 350] on div "Video [.mp4]" at bounding box center [455, 353] width 85 height 19
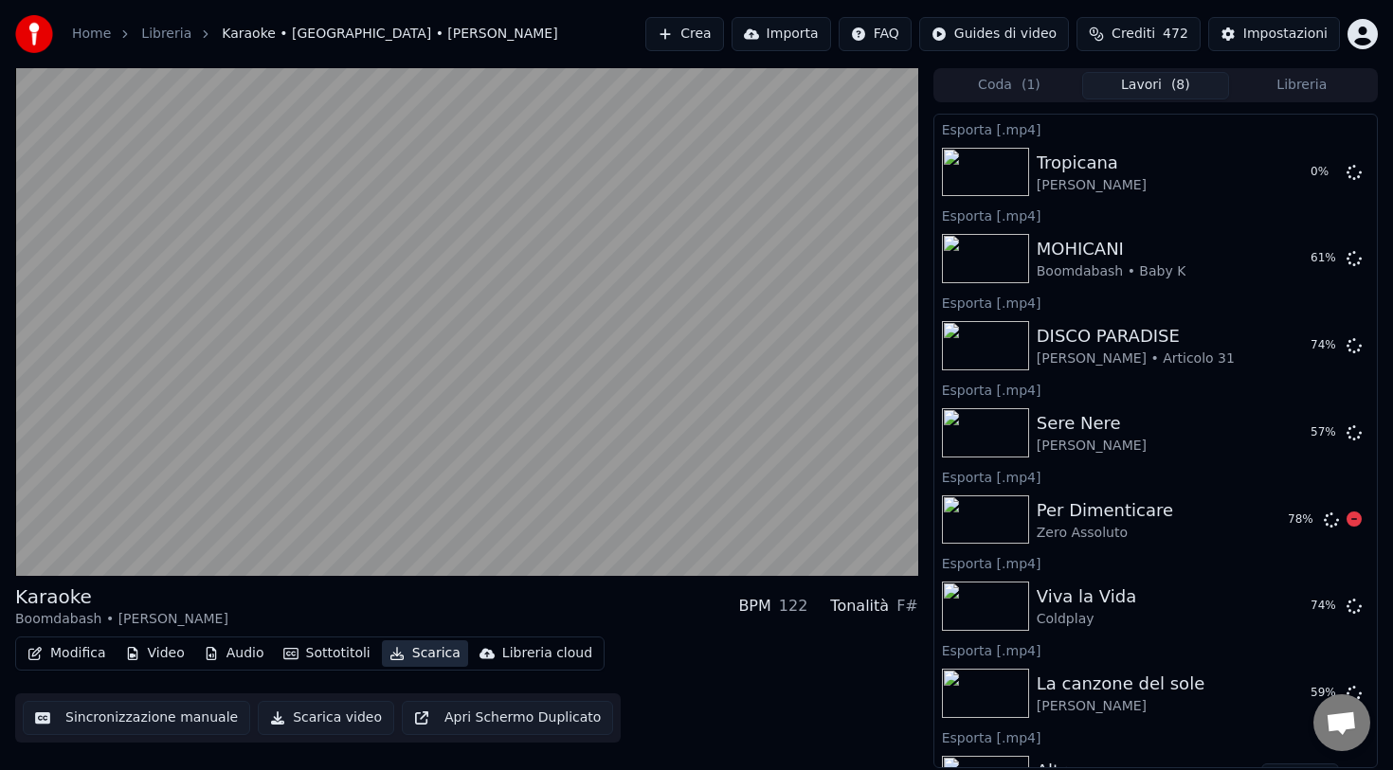
scroll to position [284, 0]
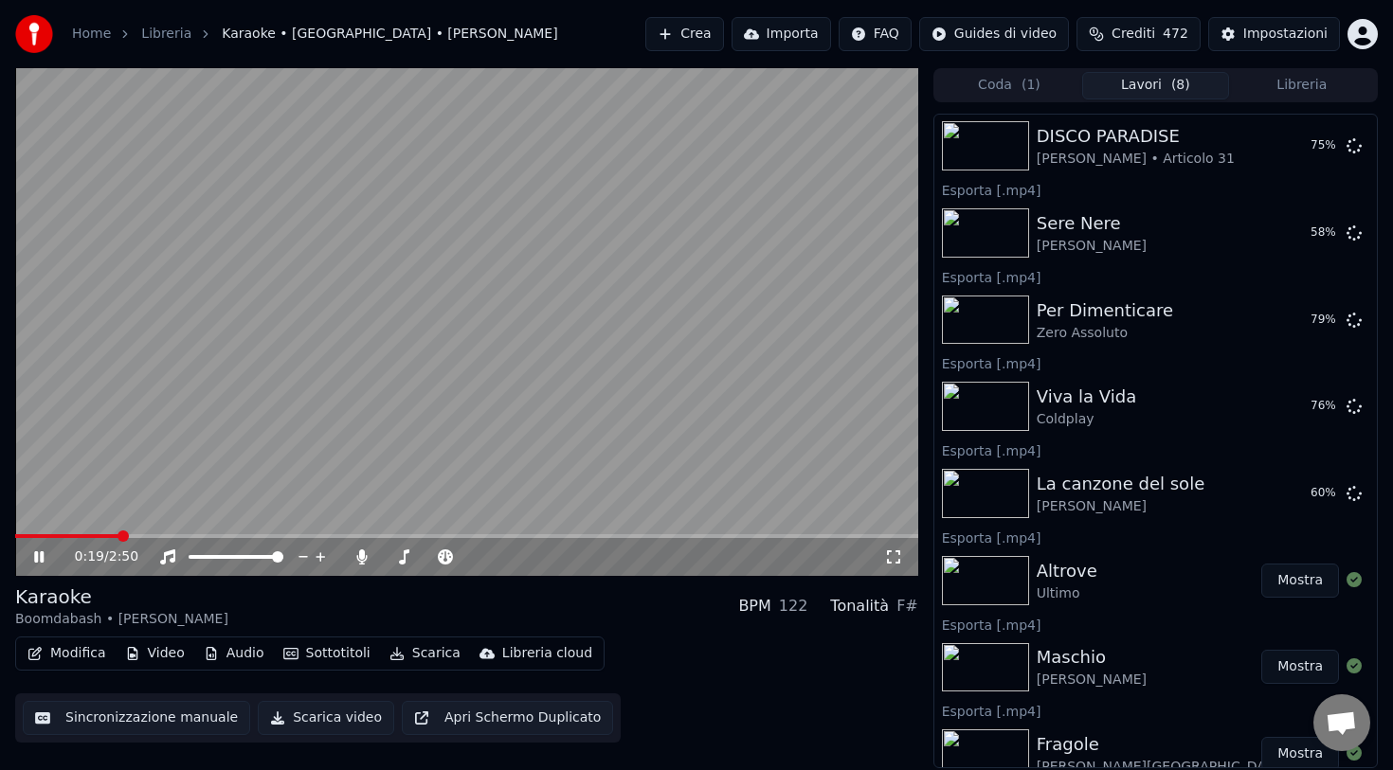
click at [40, 555] on icon at bounding box center [38, 556] width 9 height 11
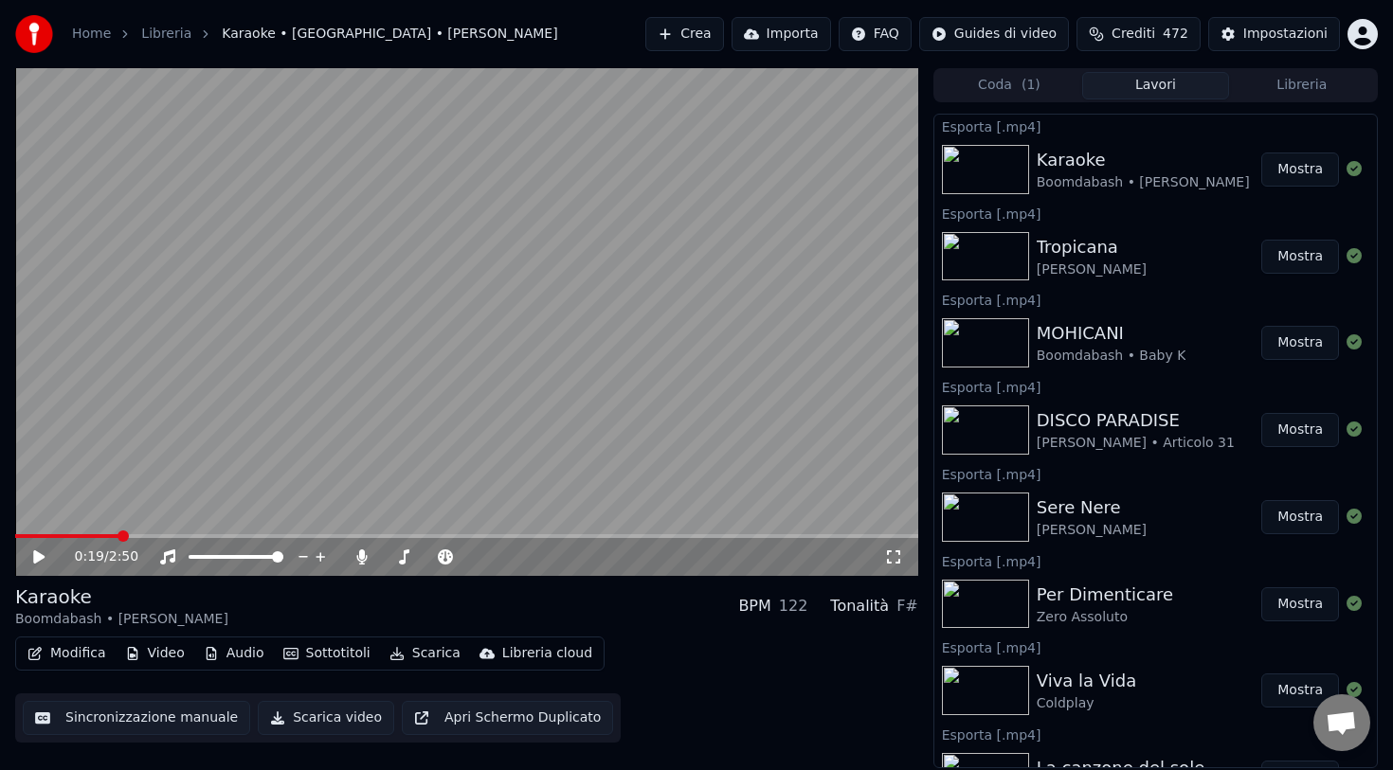
click at [1274, 98] on button "Libreria" at bounding box center [1302, 85] width 146 height 27
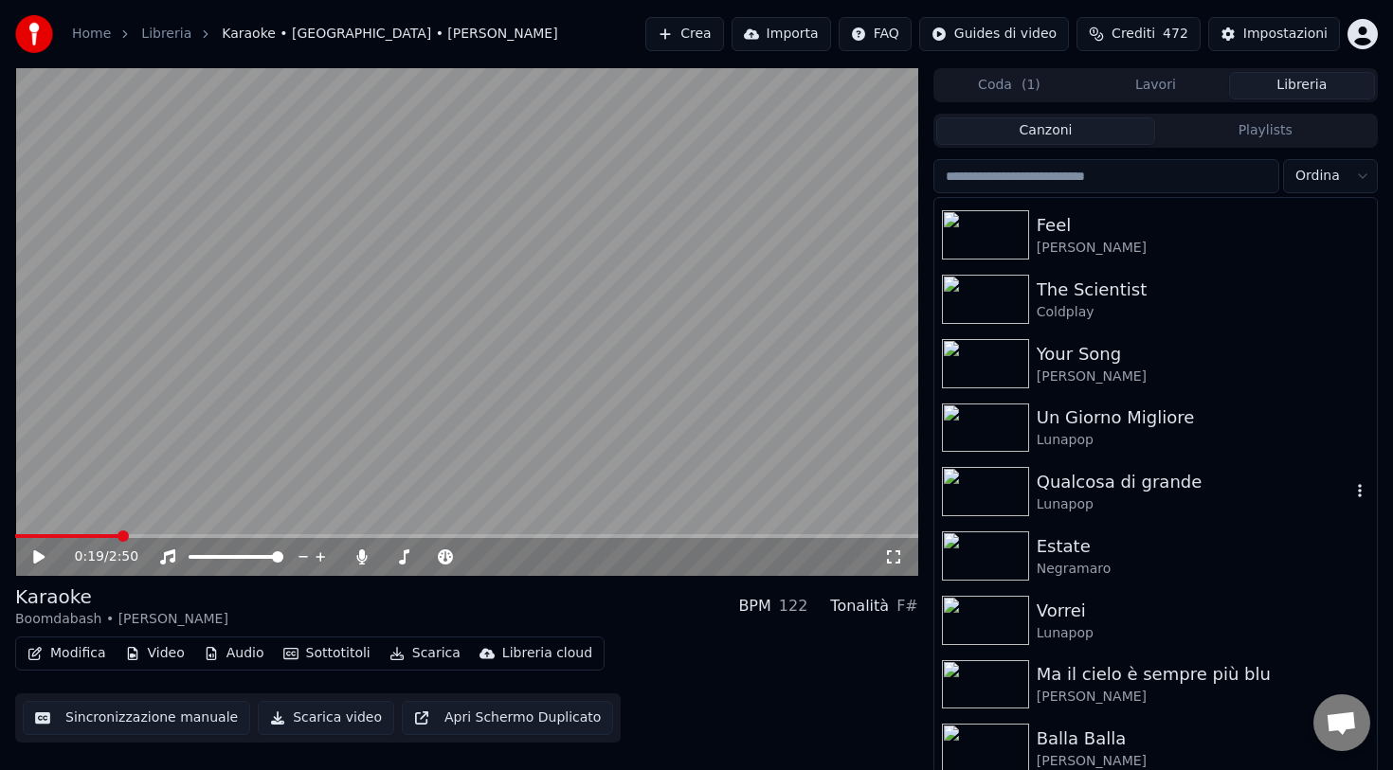
scroll to position [2180, 0]
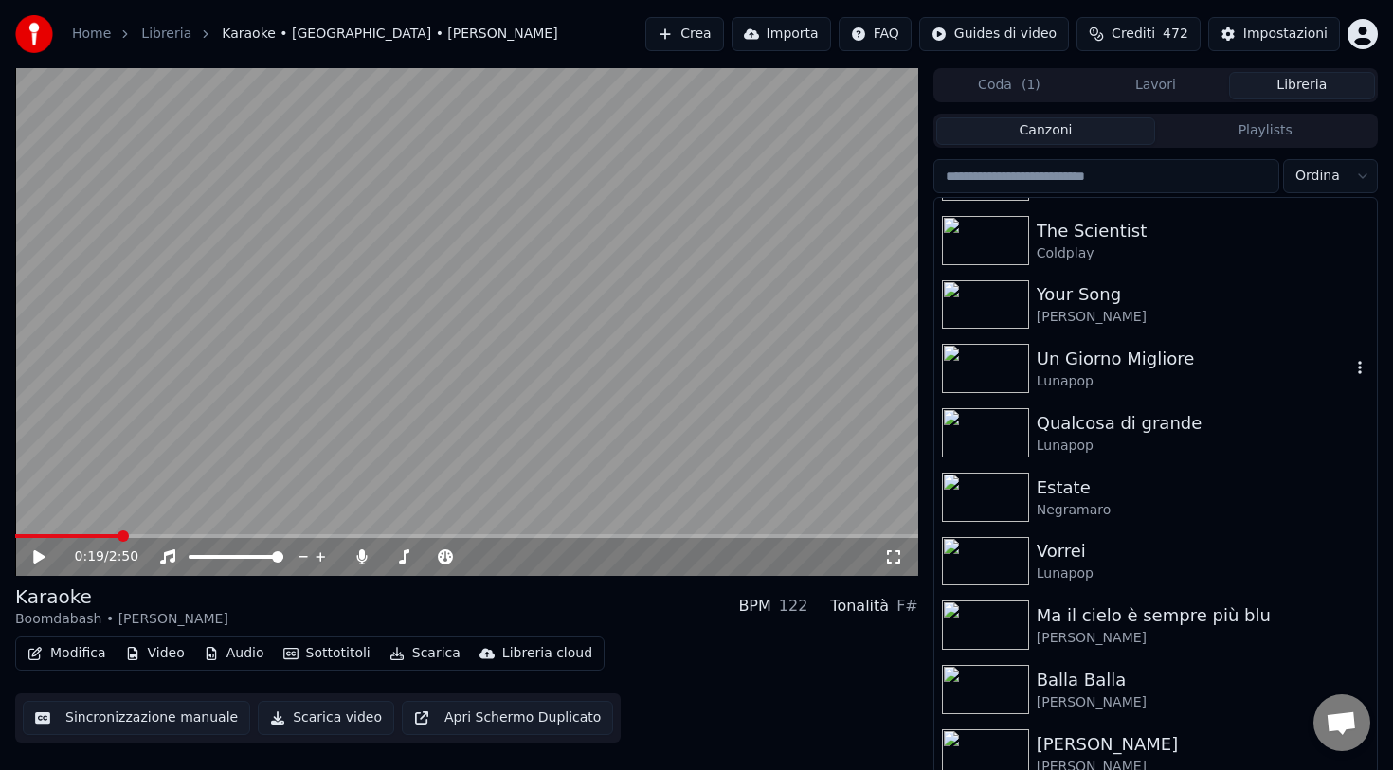
click at [1081, 362] on div "Un Giorno Migliore" at bounding box center [1194, 359] width 314 height 27
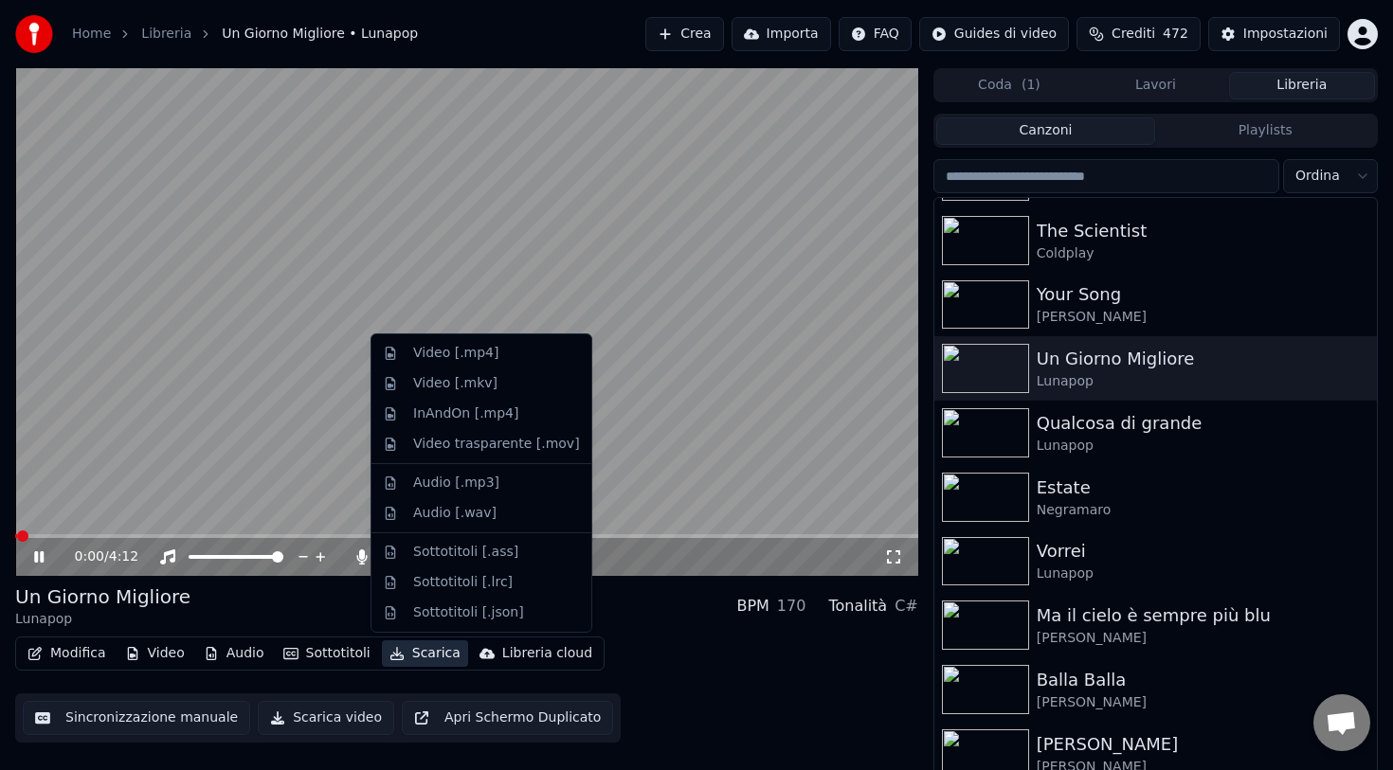
click at [404, 660] on button "Scarica" at bounding box center [425, 653] width 86 height 27
click at [442, 362] on div "Video [.mp4]" at bounding box center [455, 353] width 85 height 19
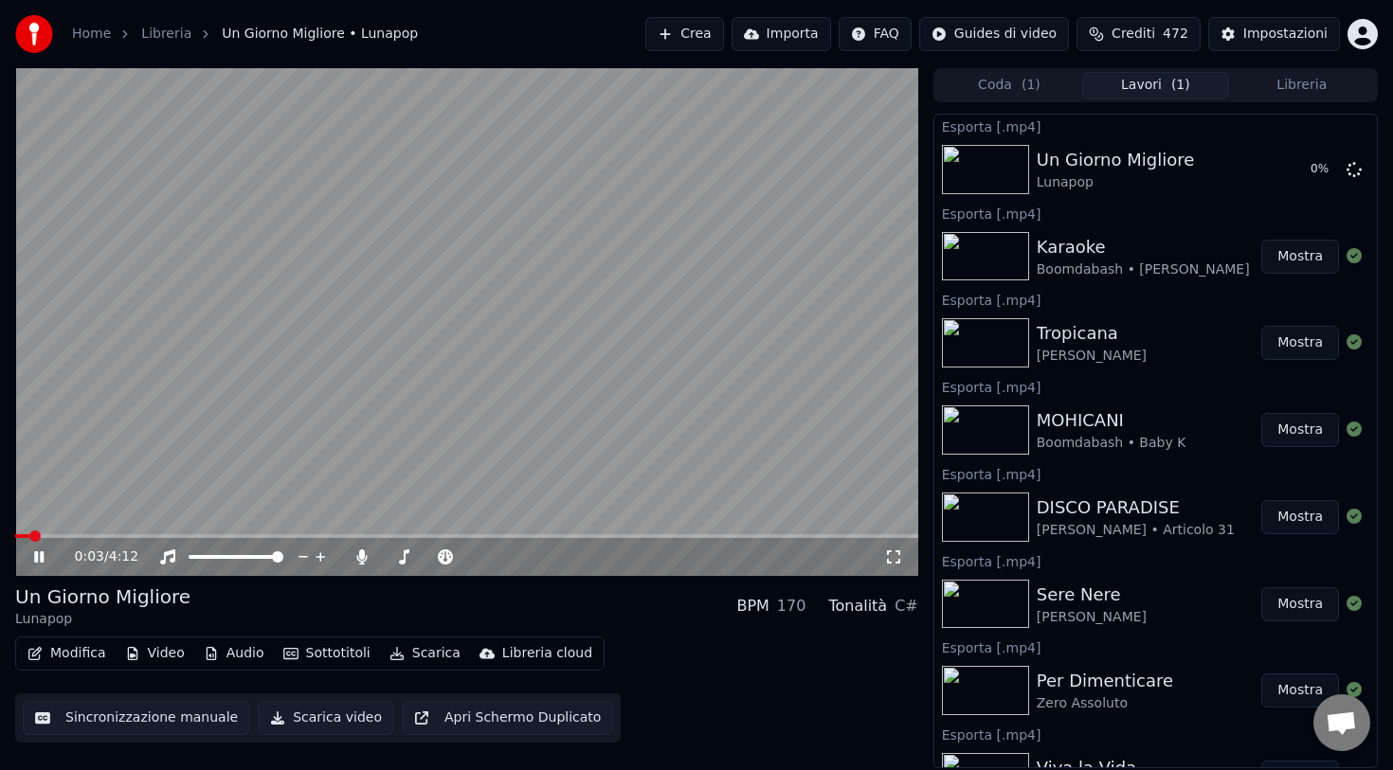
click at [734, 316] on video at bounding box center [466, 322] width 903 height 508
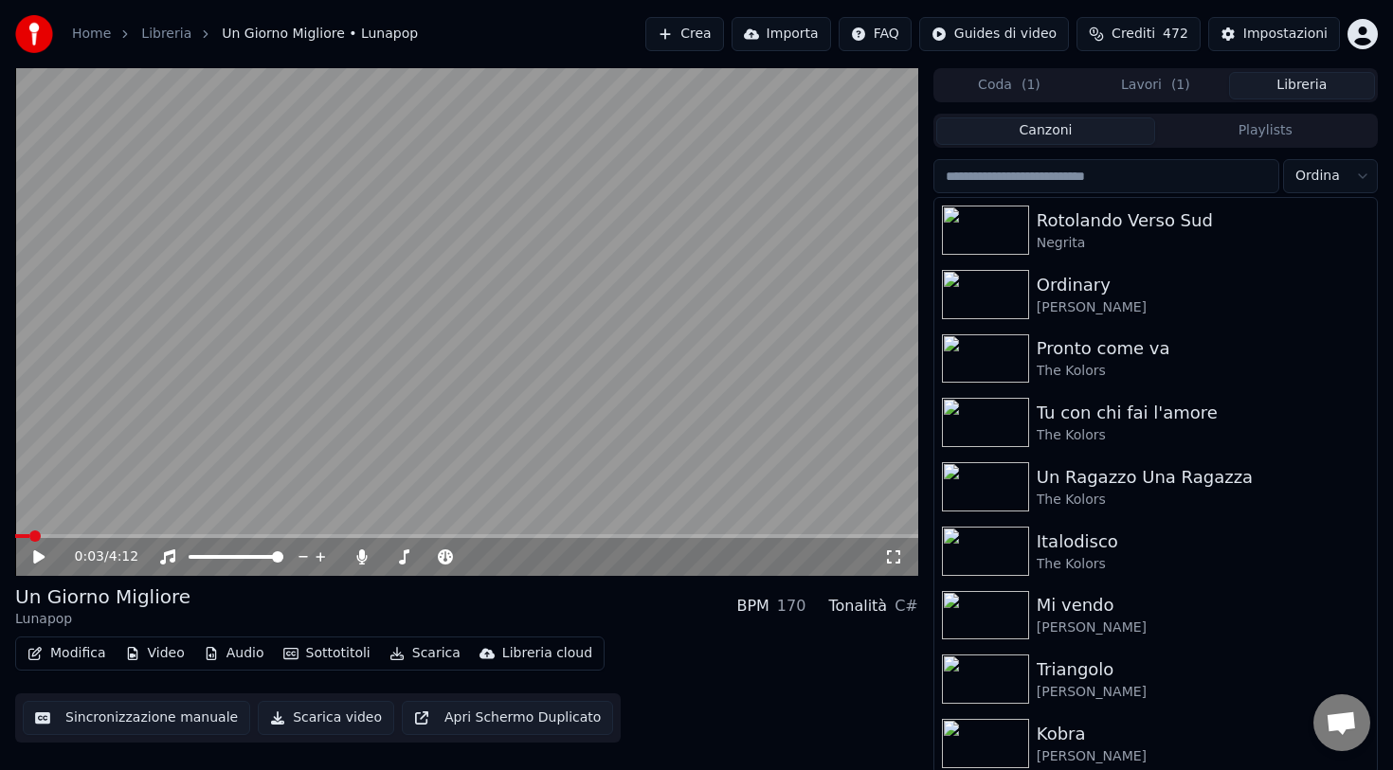
click at [1283, 84] on button "Libreria" at bounding box center [1302, 85] width 146 height 27
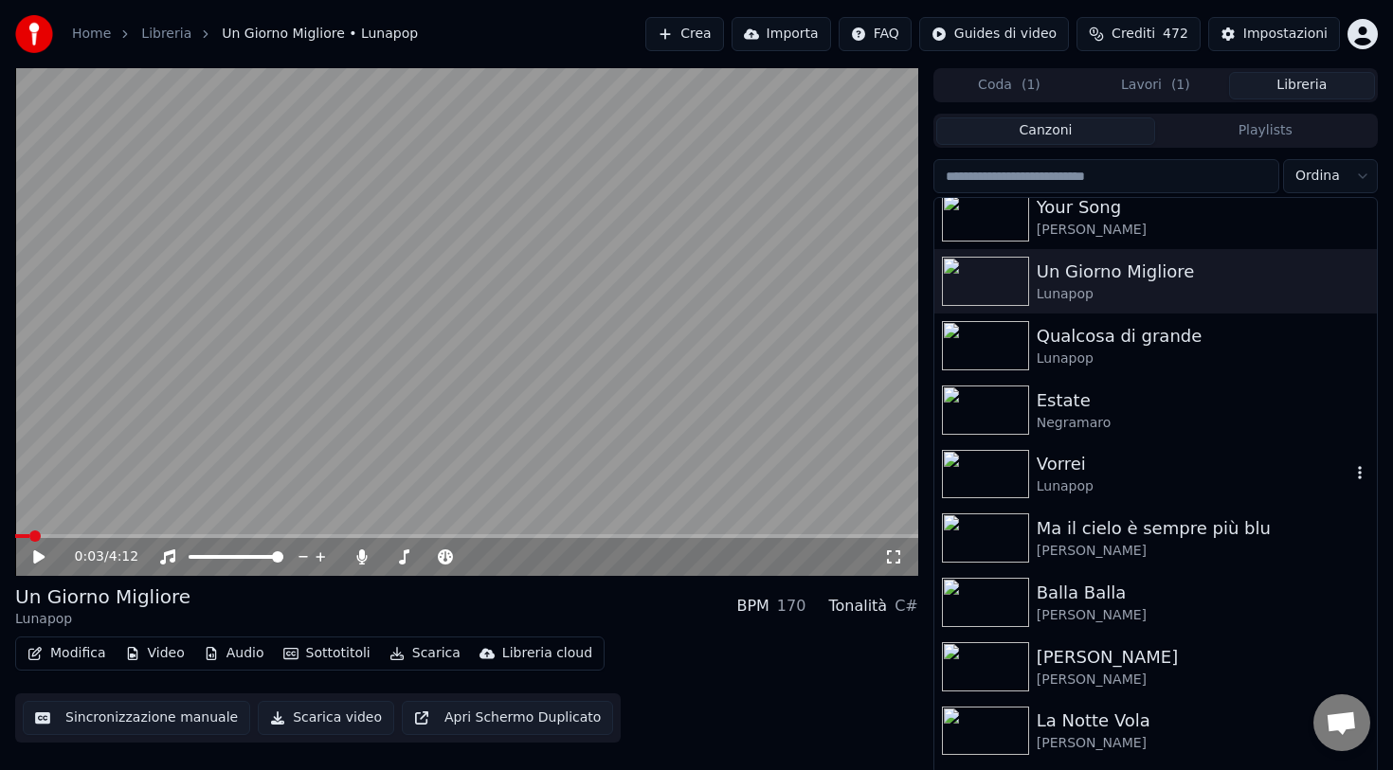
scroll to position [2253, 0]
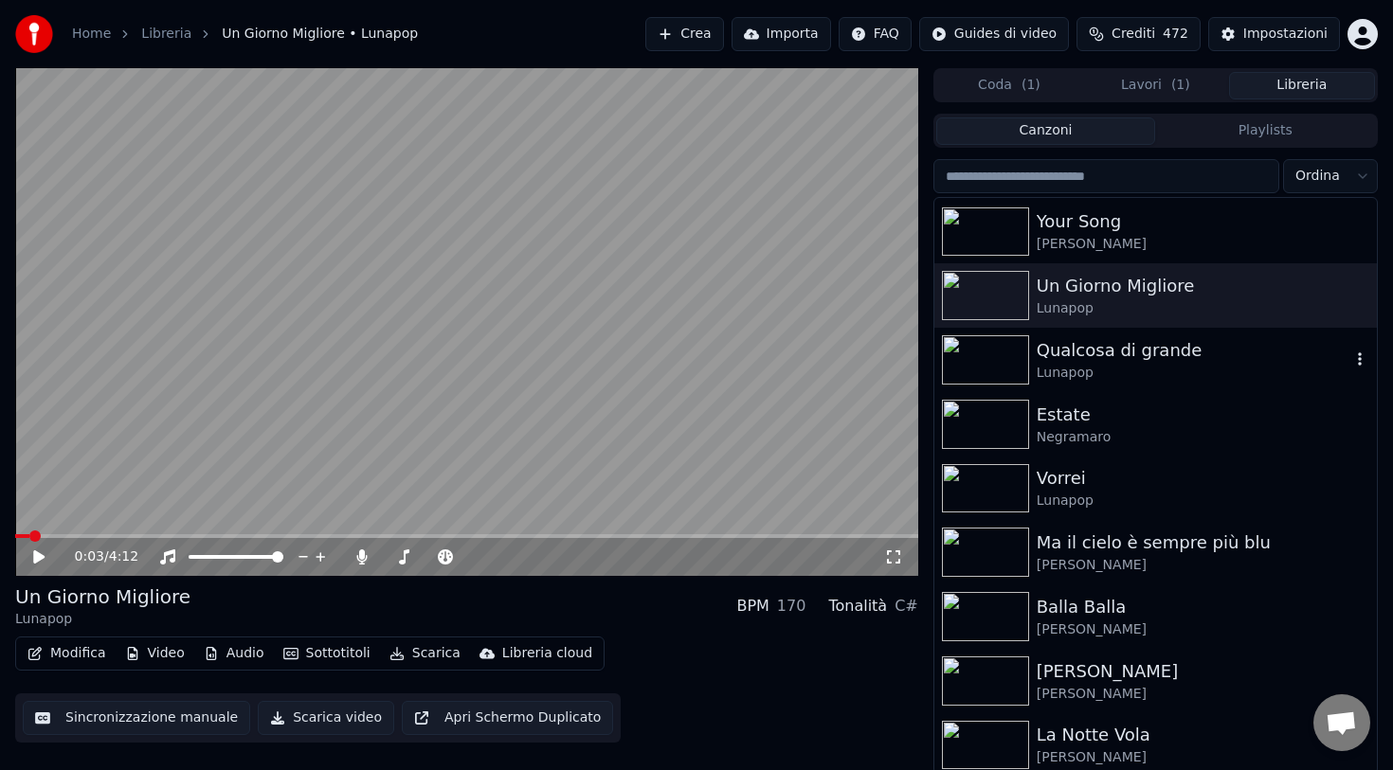
click at [1093, 355] on div "Qualcosa di grande" at bounding box center [1194, 350] width 314 height 27
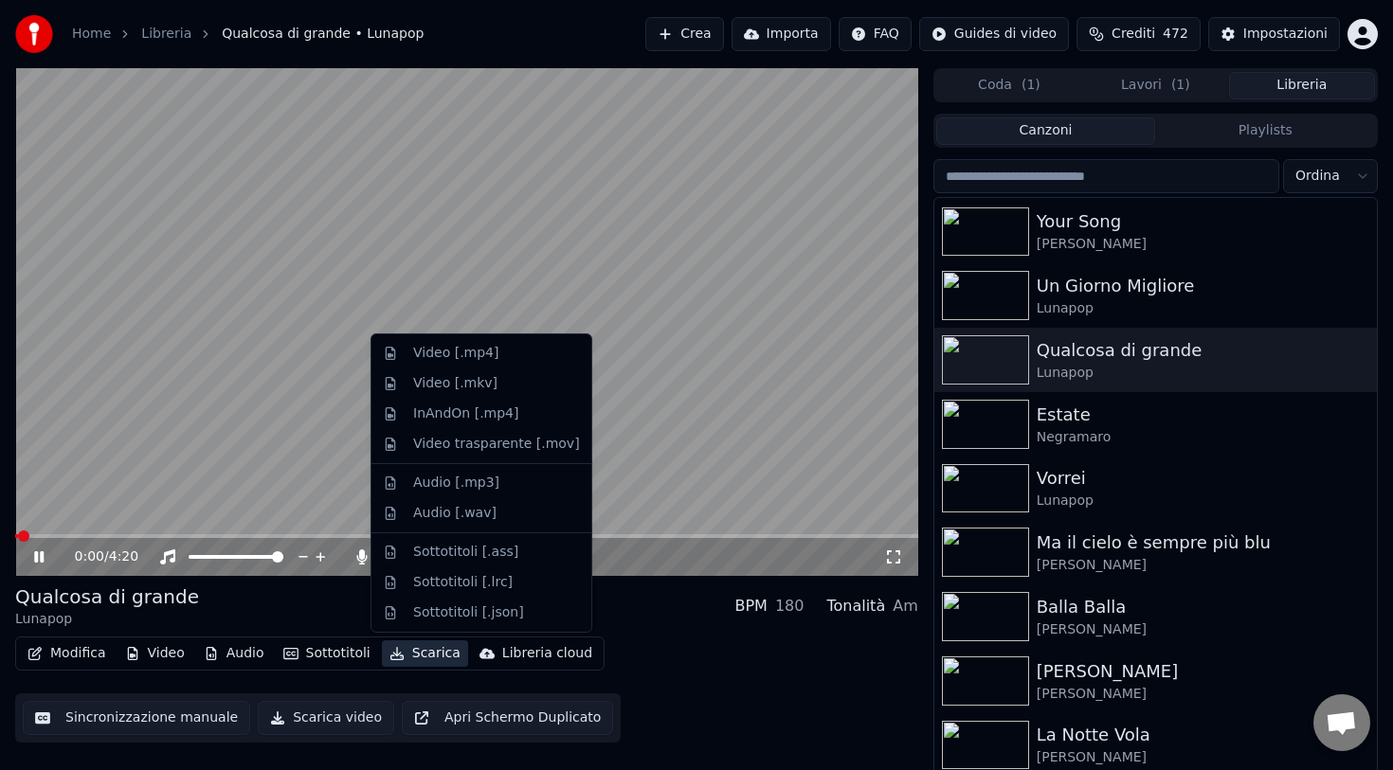
click at [405, 656] on button "Scarica" at bounding box center [425, 653] width 86 height 27
click at [459, 361] on div "Video [.mp4]" at bounding box center [455, 353] width 85 height 19
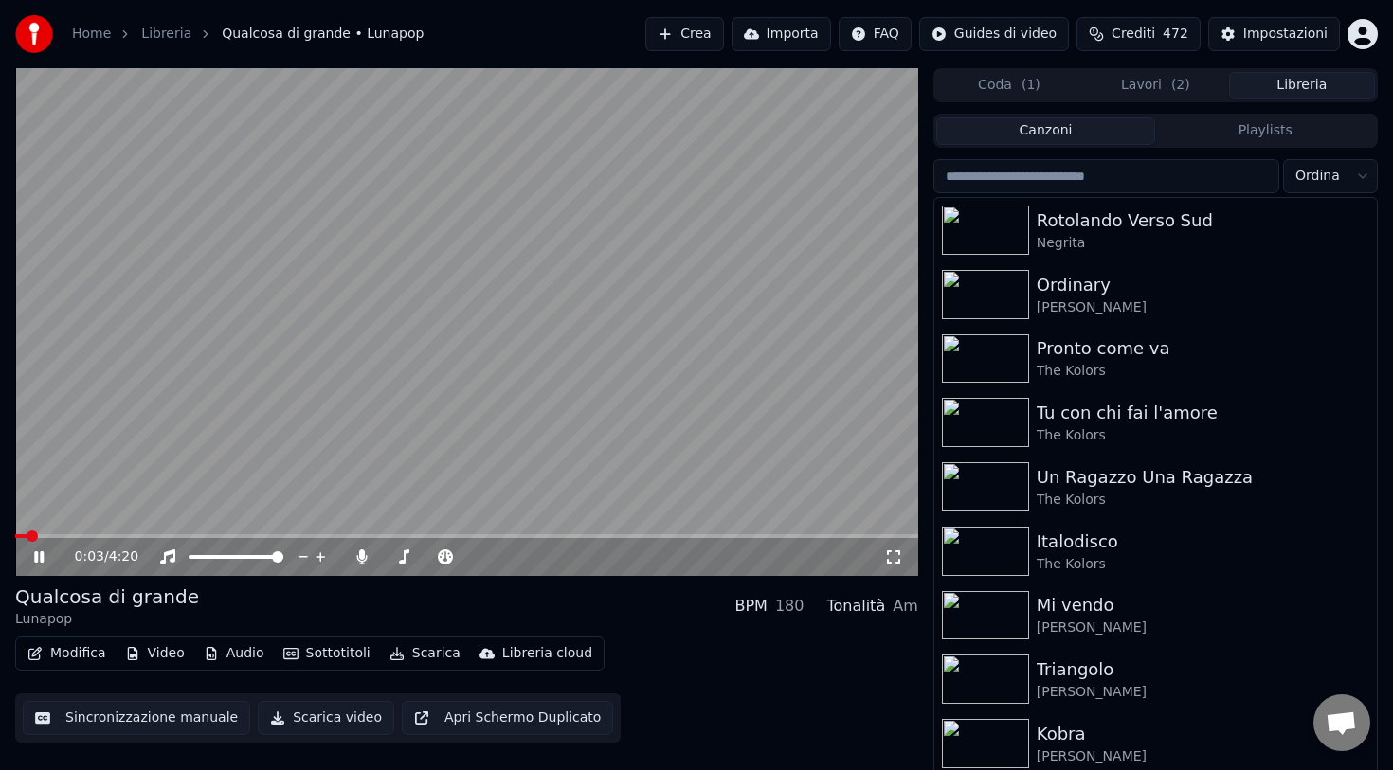
click at [1271, 90] on button "Libreria" at bounding box center [1302, 85] width 146 height 27
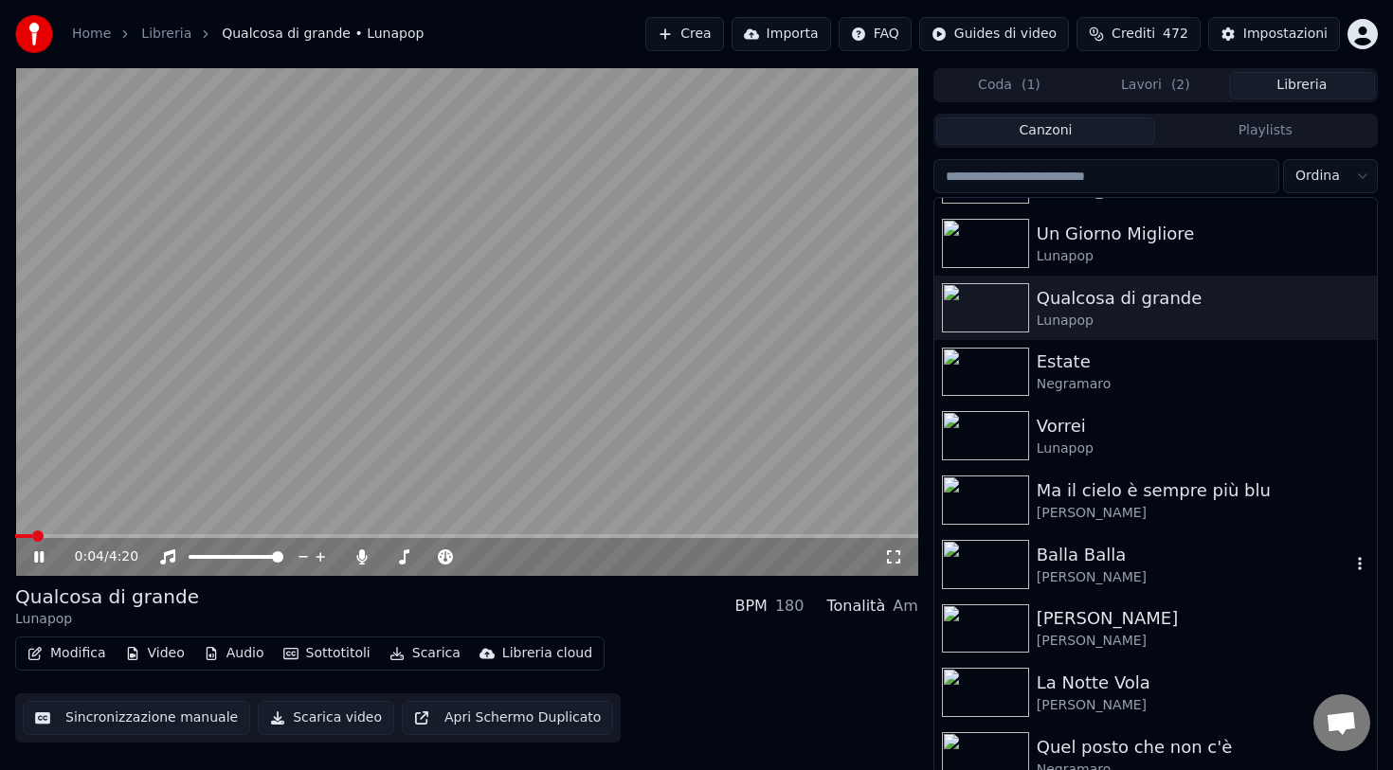
scroll to position [2307, 0]
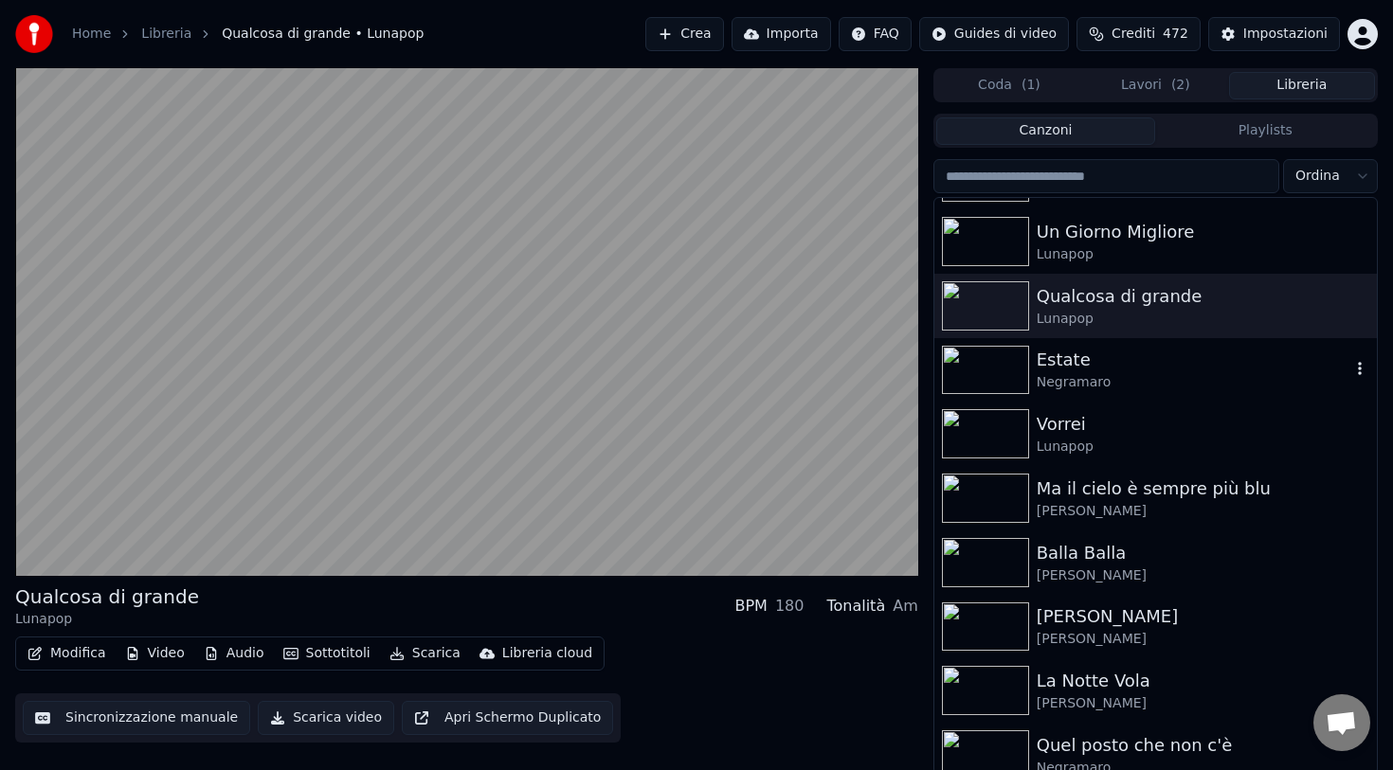
click at [1099, 374] on div "Negramaro" at bounding box center [1194, 382] width 314 height 19
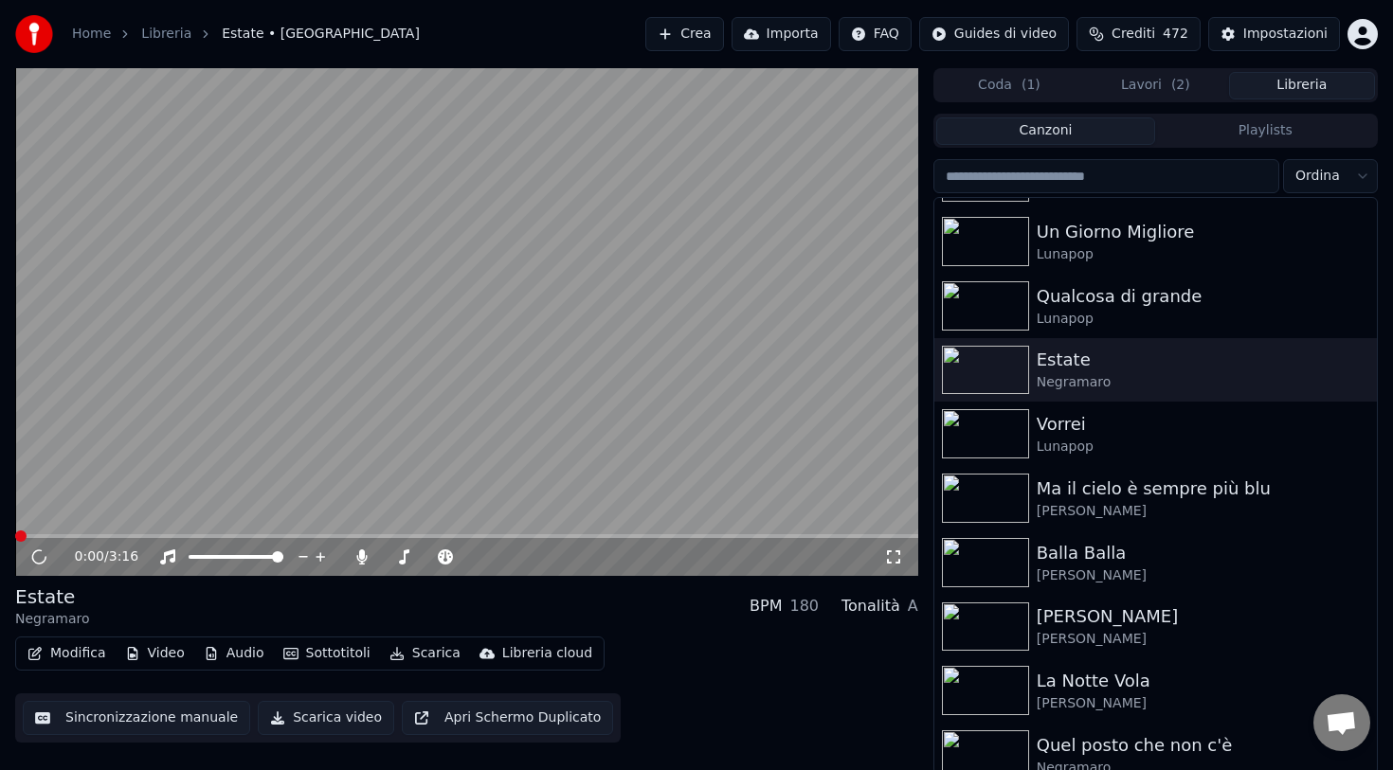
click at [424, 653] on button "Scarica" at bounding box center [425, 653] width 86 height 27
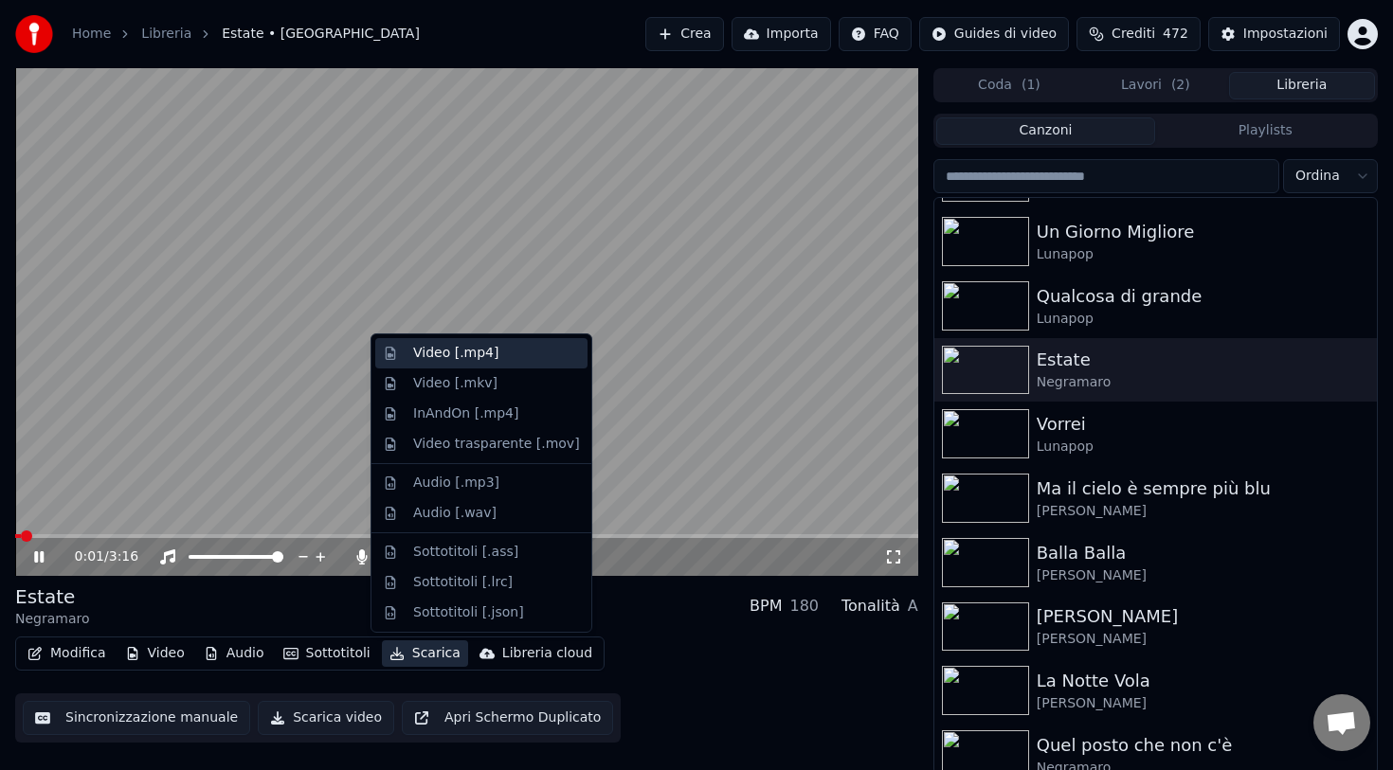
click at [480, 358] on div "Video [.mp4]" at bounding box center [455, 353] width 85 height 19
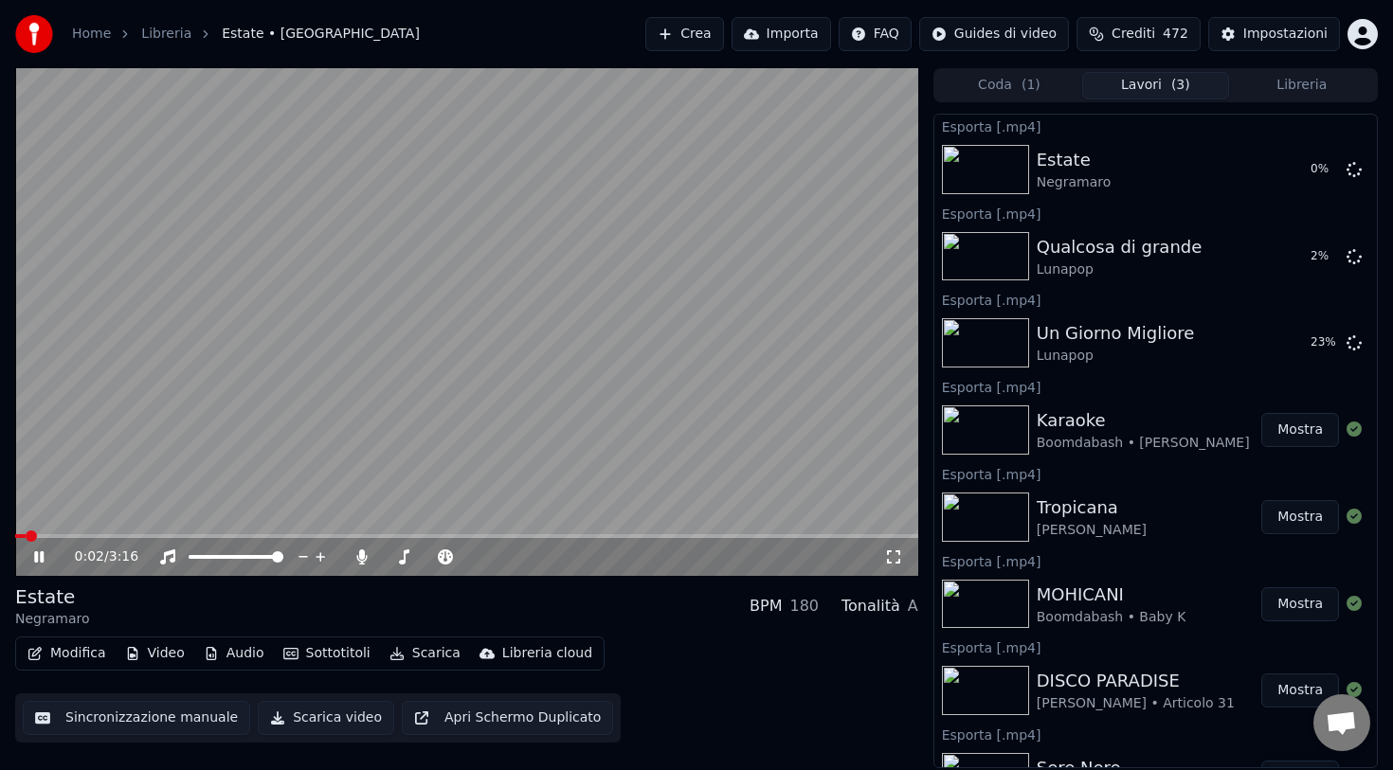
click at [1293, 87] on button "Libreria" at bounding box center [1302, 85] width 146 height 27
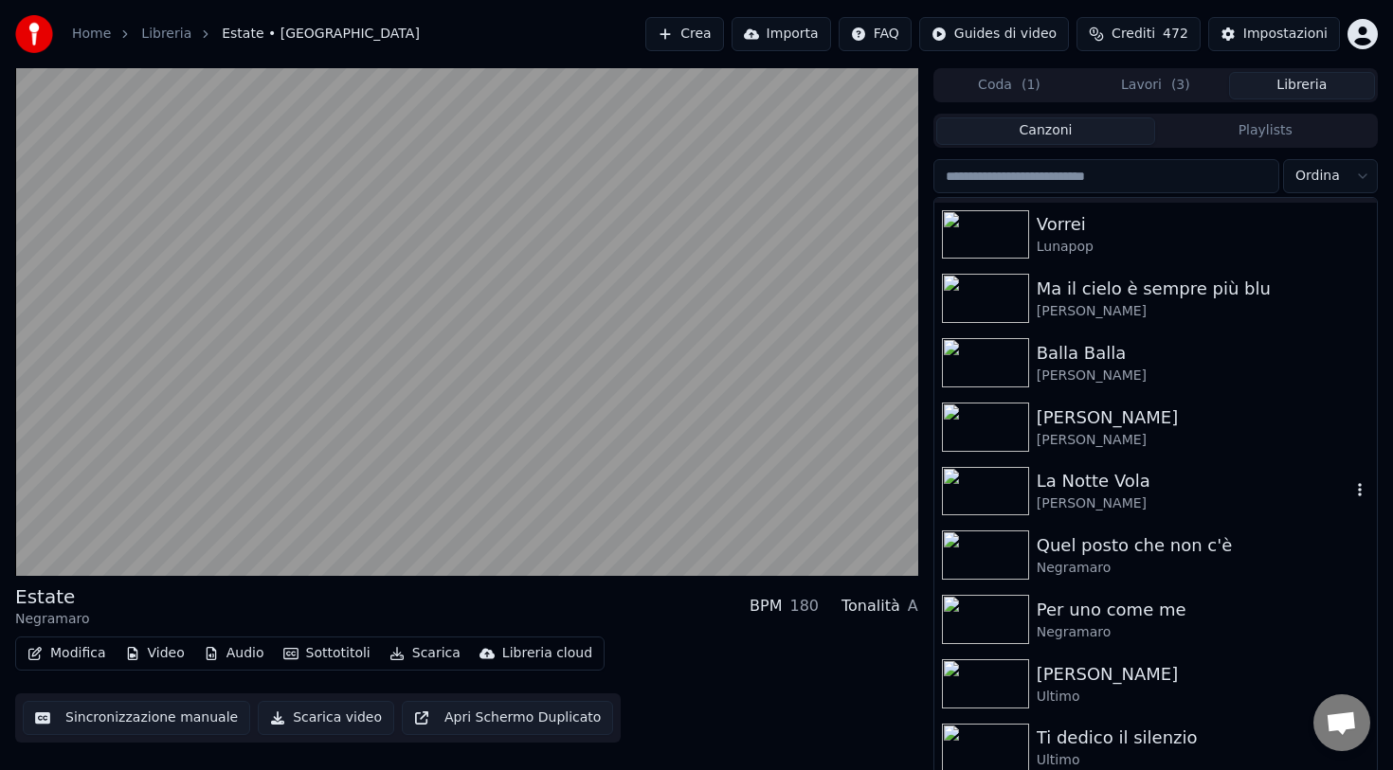
scroll to position [2521, 0]
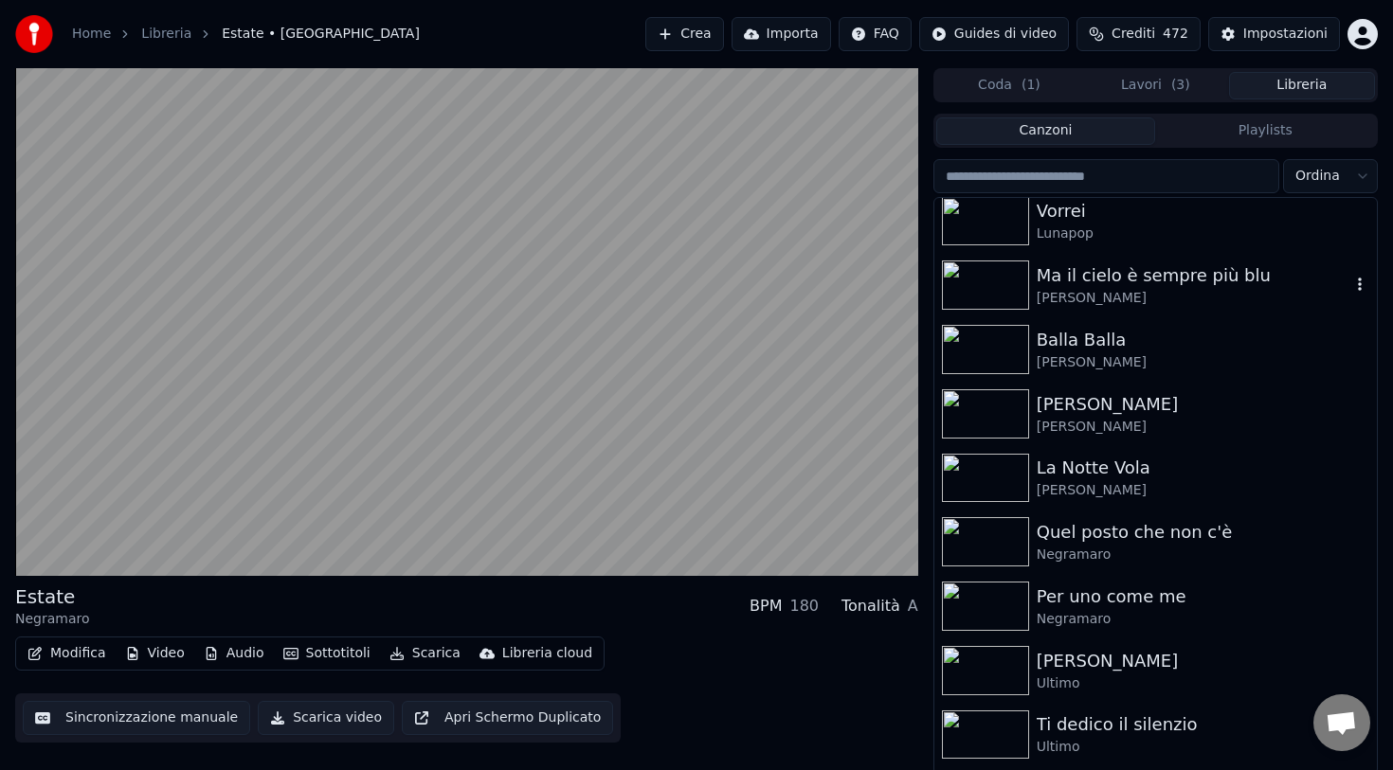
click at [1100, 289] on div "[PERSON_NAME]" at bounding box center [1194, 298] width 314 height 19
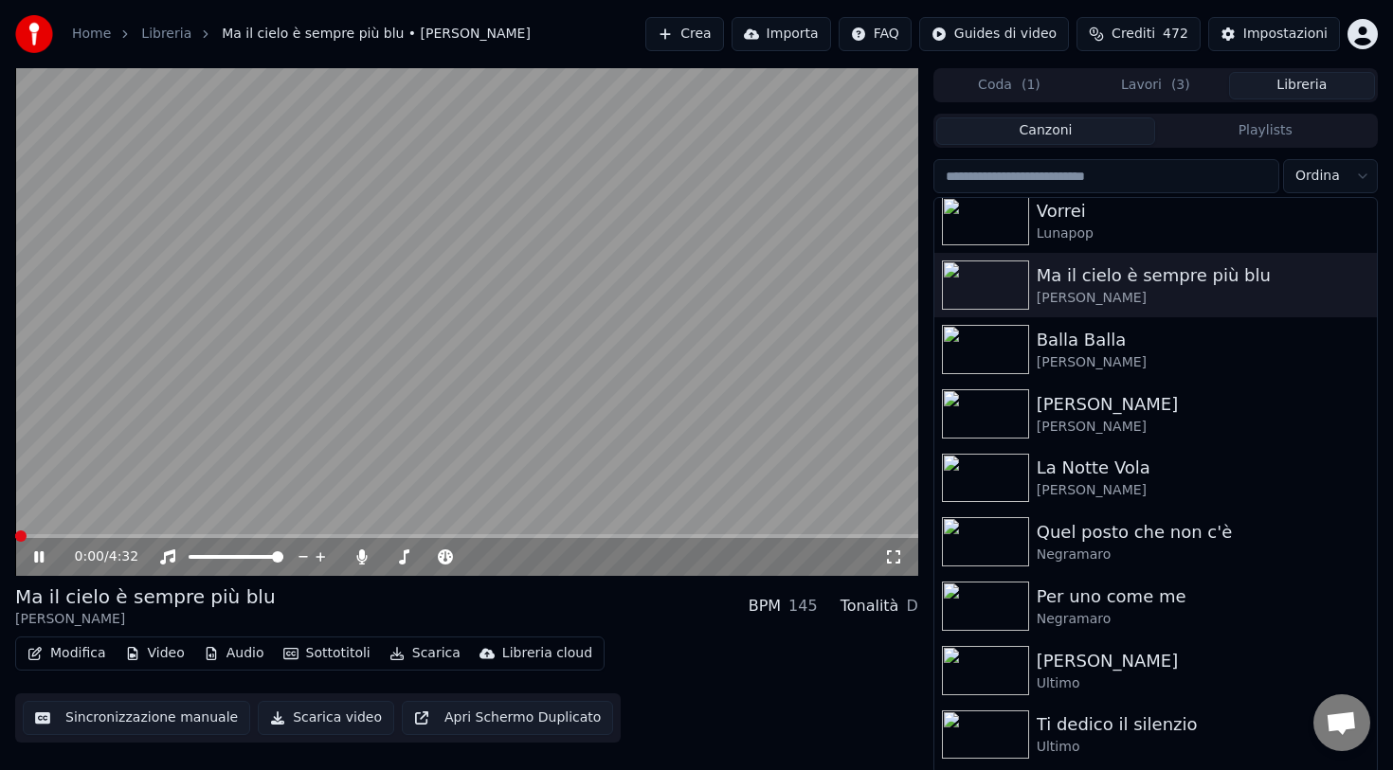
click at [422, 652] on button "Scarica" at bounding box center [425, 653] width 86 height 27
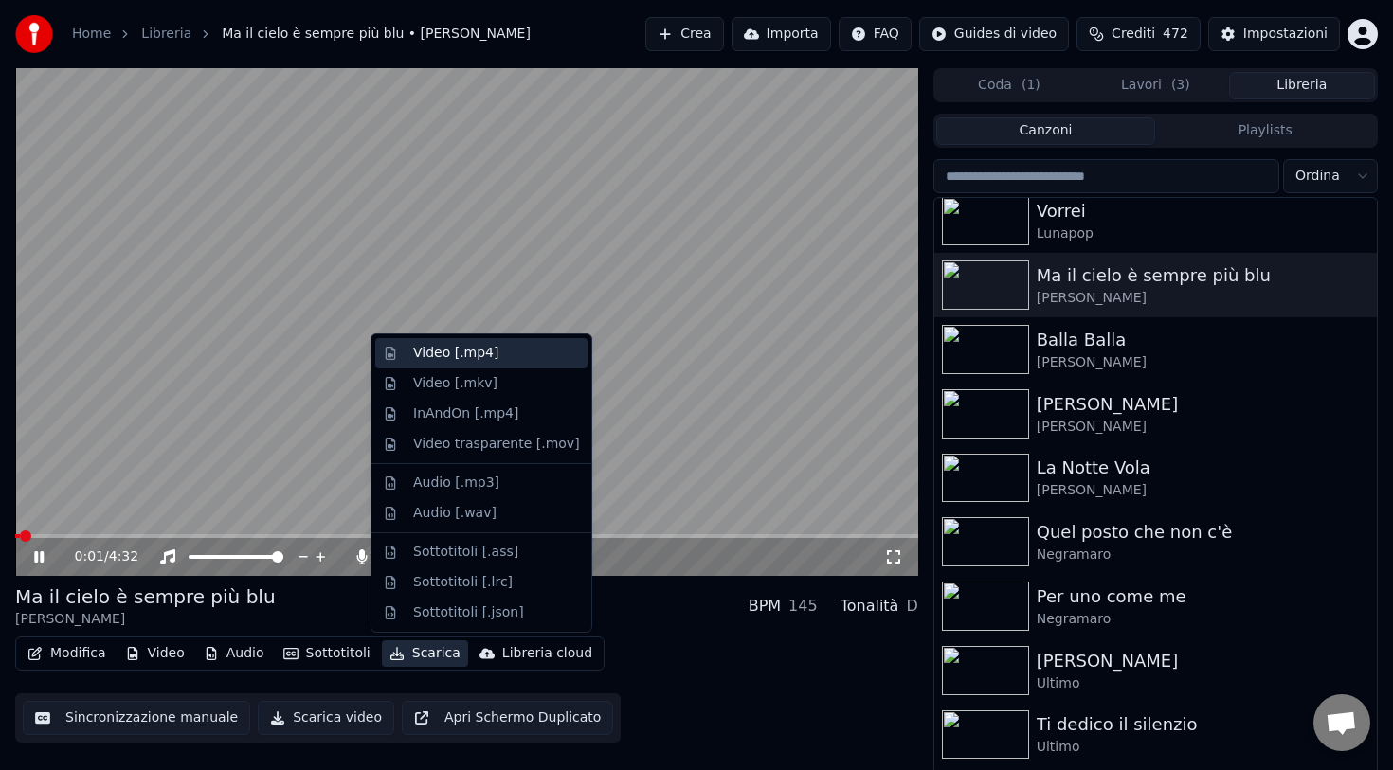
click at [473, 360] on div "Video [.mp4]" at bounding box center [455, 353] width 85 height 19
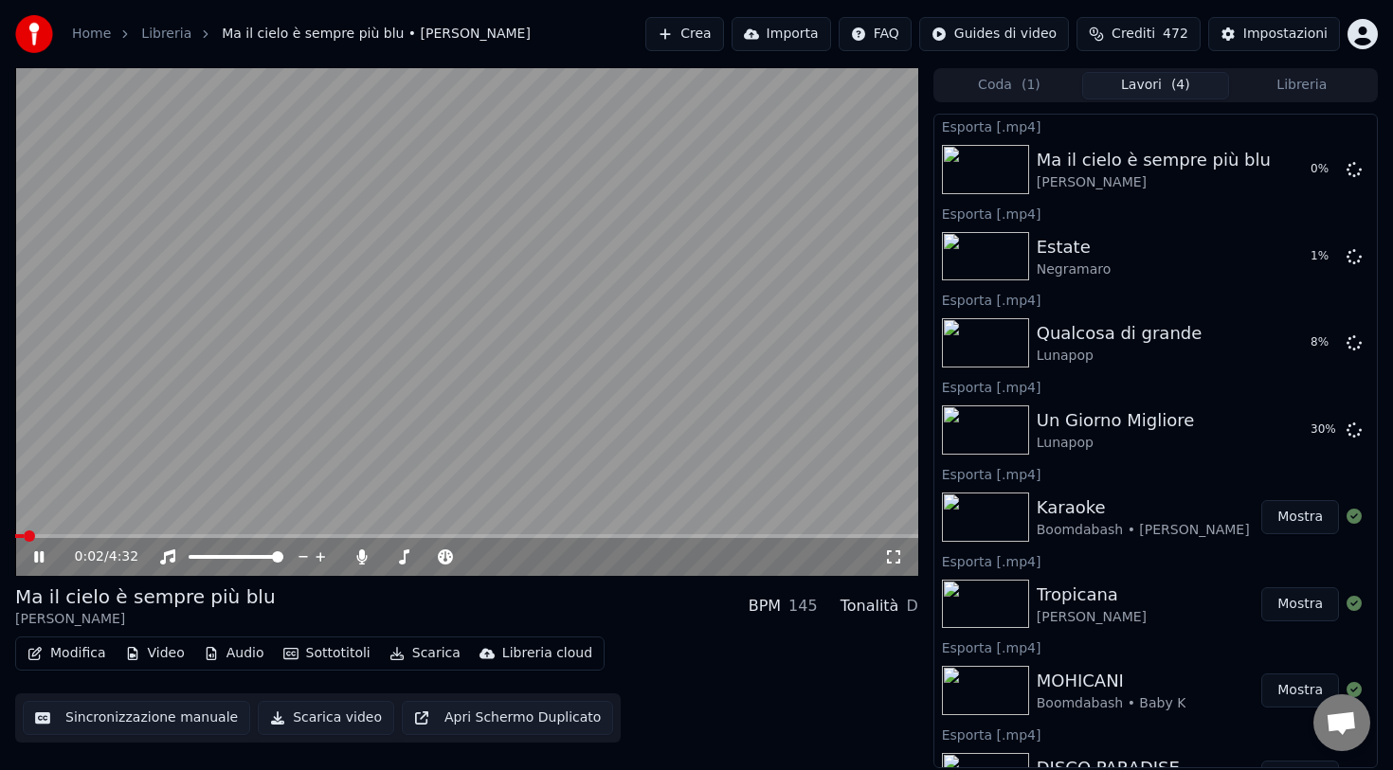
click at [1270, 85] on button "Libreria" at bounding box center [1302, 85] width 146 height 27
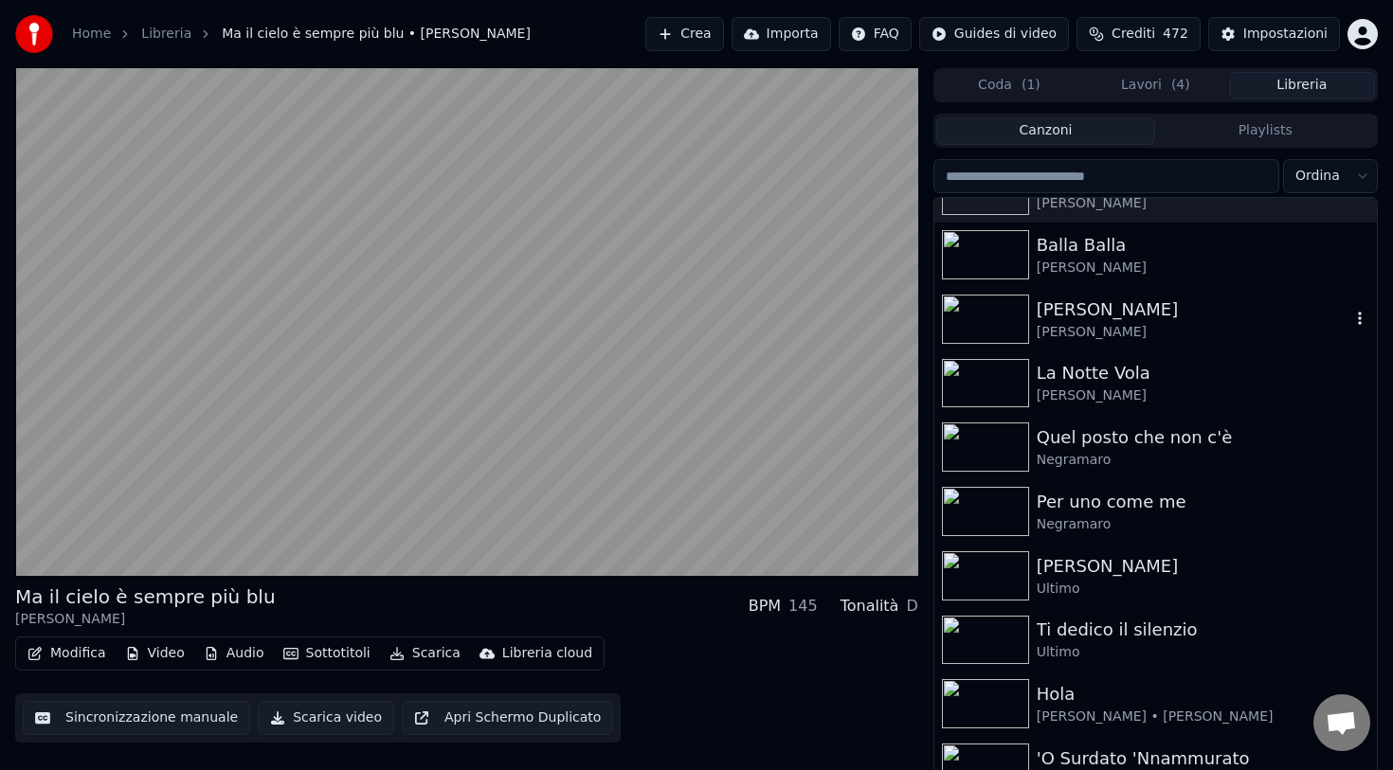
scroll to position [2617, 0]
click at [1104, 251] on div "Balla Balla" at bounding box center [1194, 244] width 314 height 27
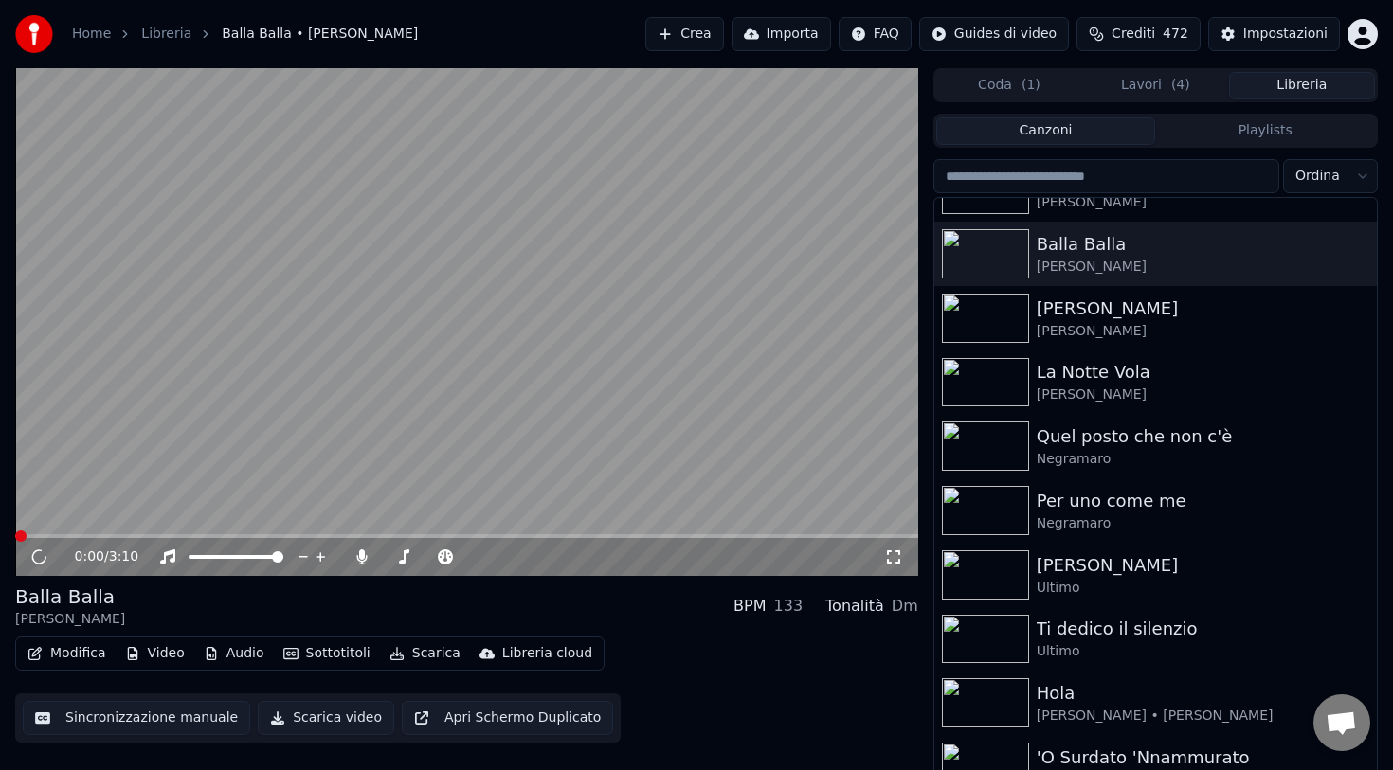
click at [417, 655] on button "Scarica" at bounding box center [425, 653] width 86 height 27
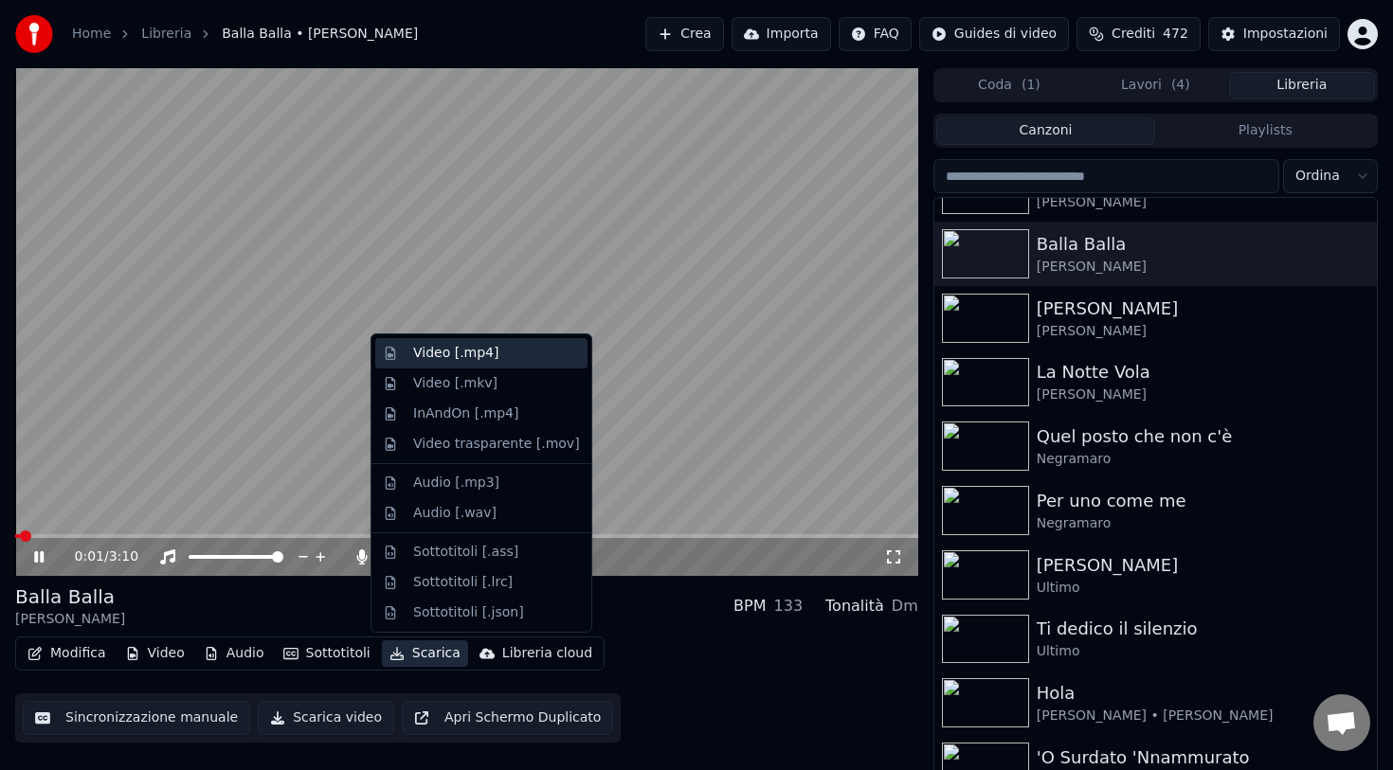
click at [458, 361] on div "Video [.mp4]" at bounding box center [455, 353] width 85 height 19
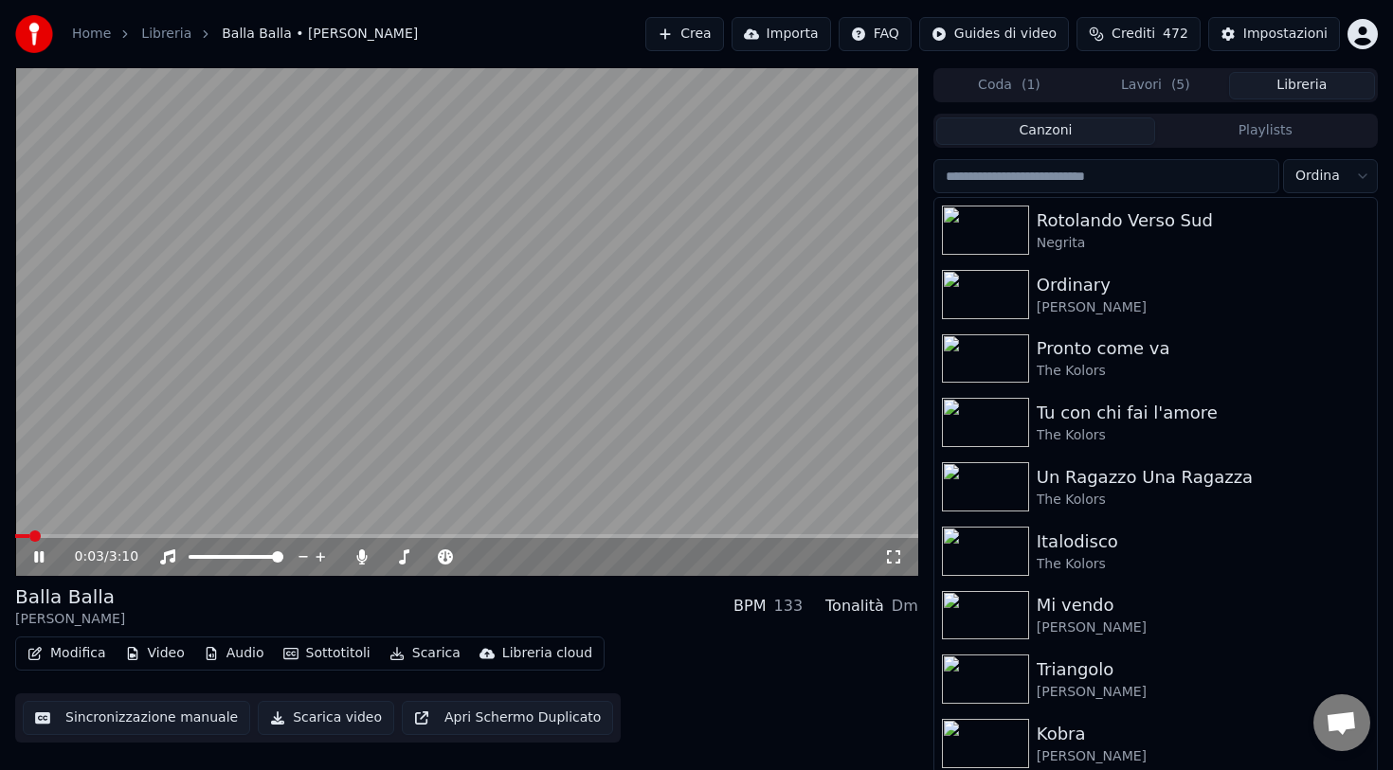
click at [1271, 86] on button "Libreria" at bounding box center [1302, 85] width 146 height 27
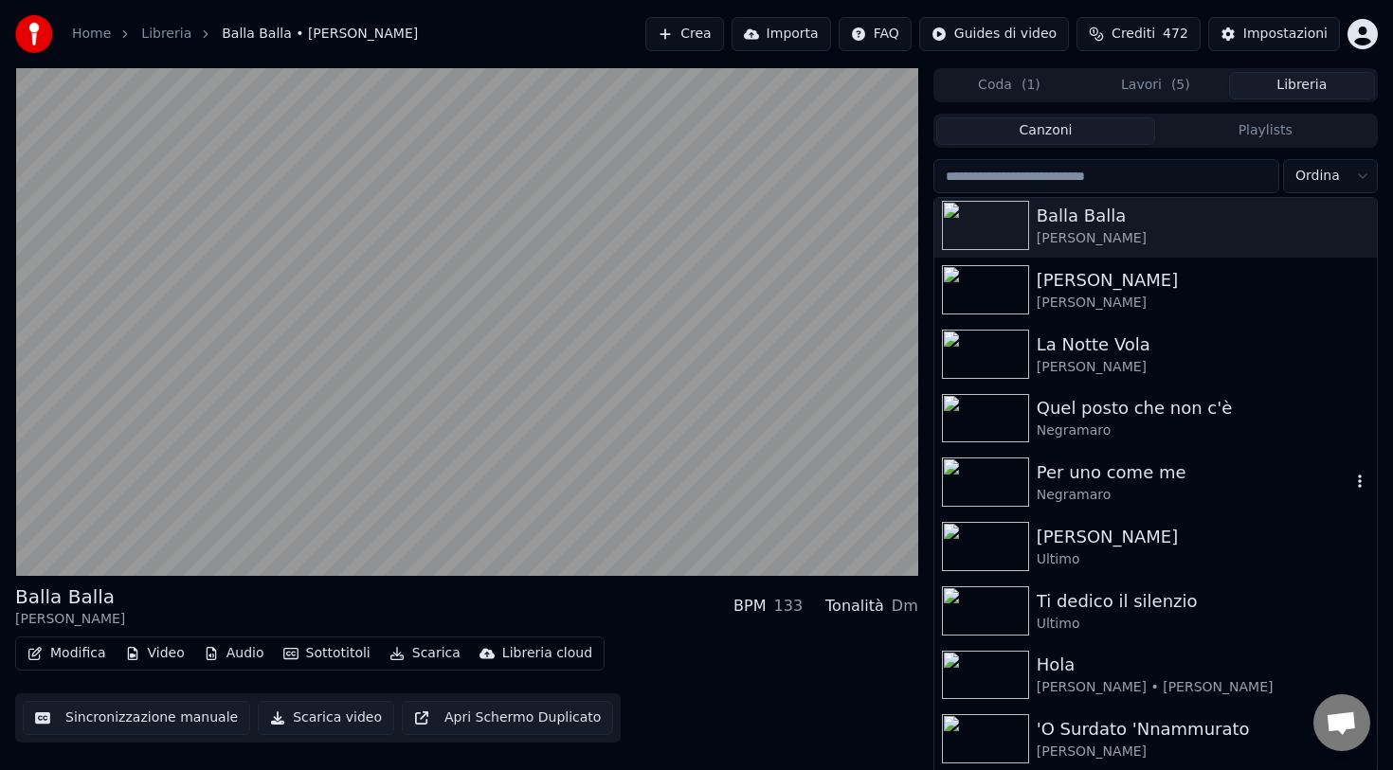
scroll to position [2656, 0]
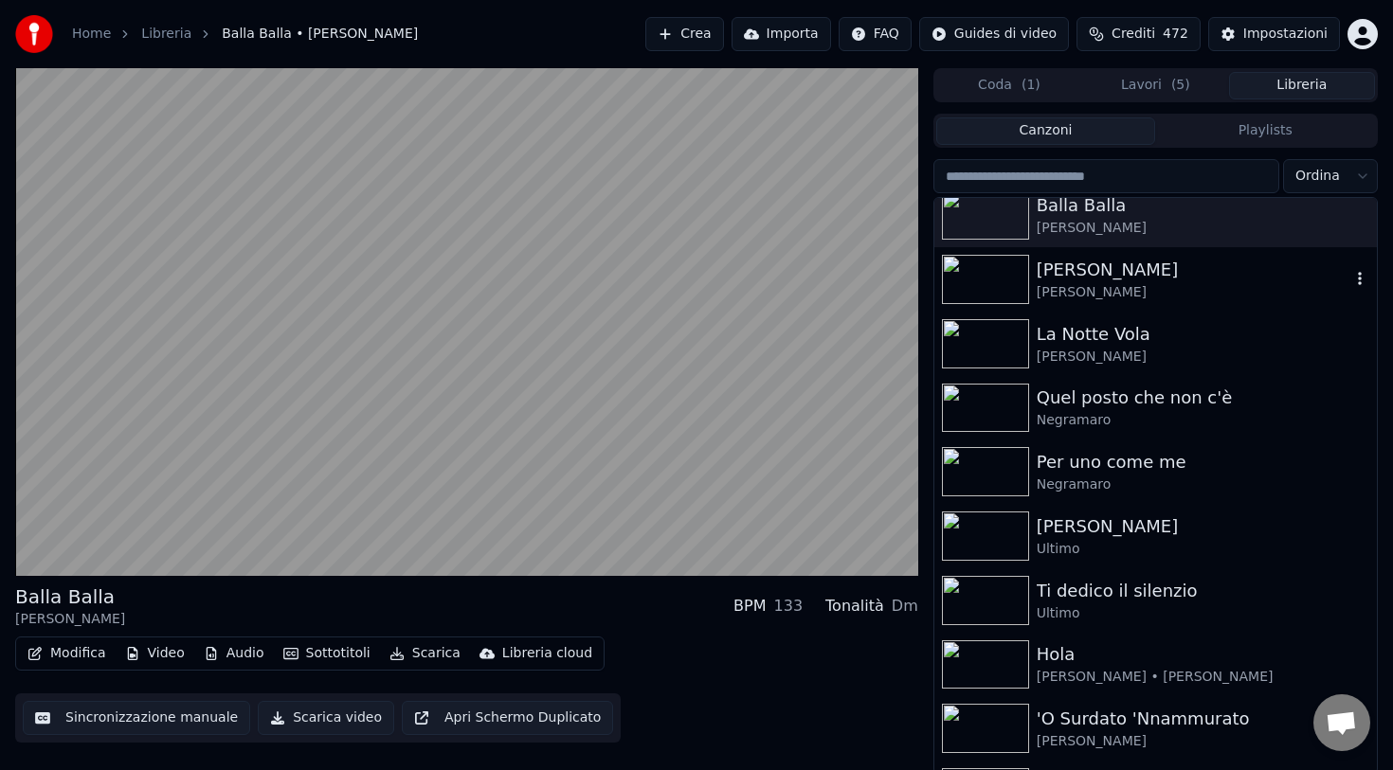
click at [1114, 279] on div "[PERSON_NAME]" at bounding box center [1194, 270] width 314 height 27
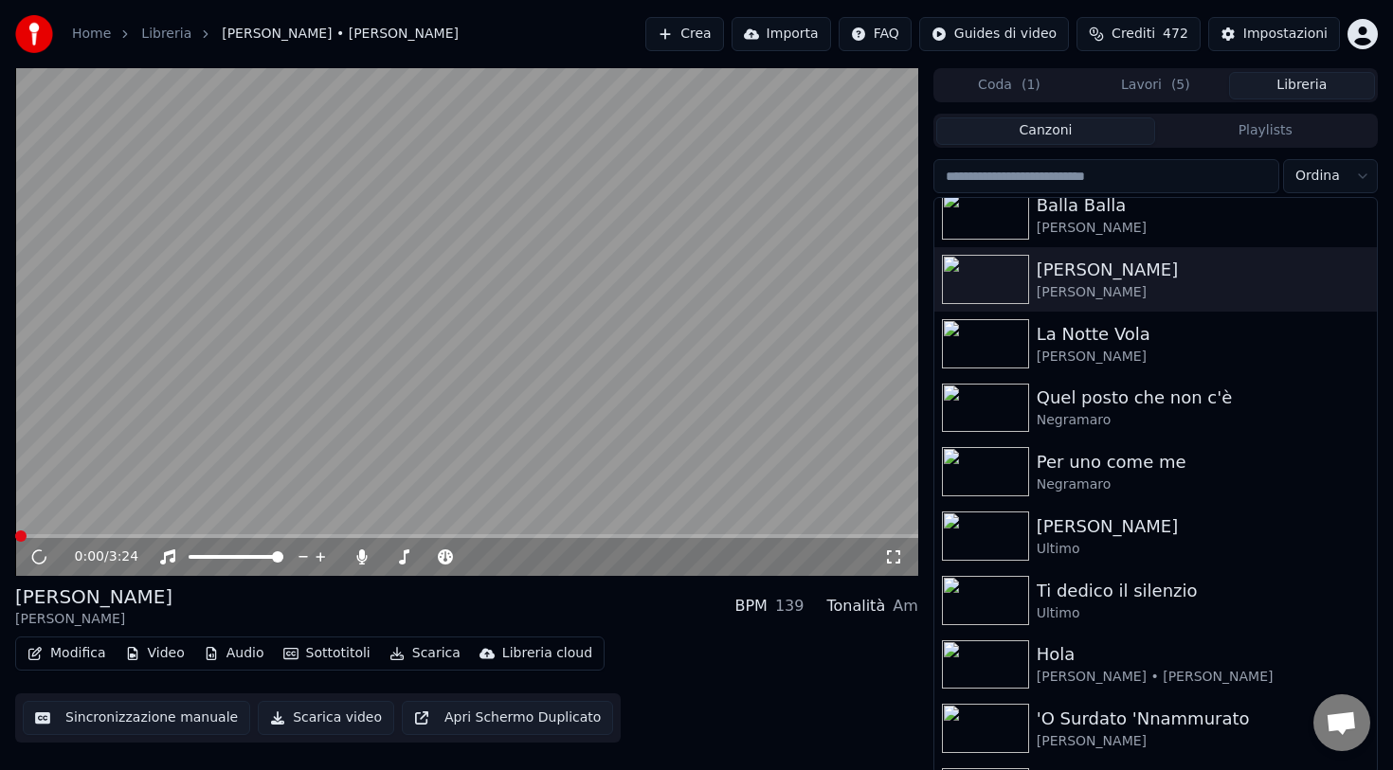
click at [424, 651] on button "Scarica" at bounding box center [425, 653] width 86 height 27
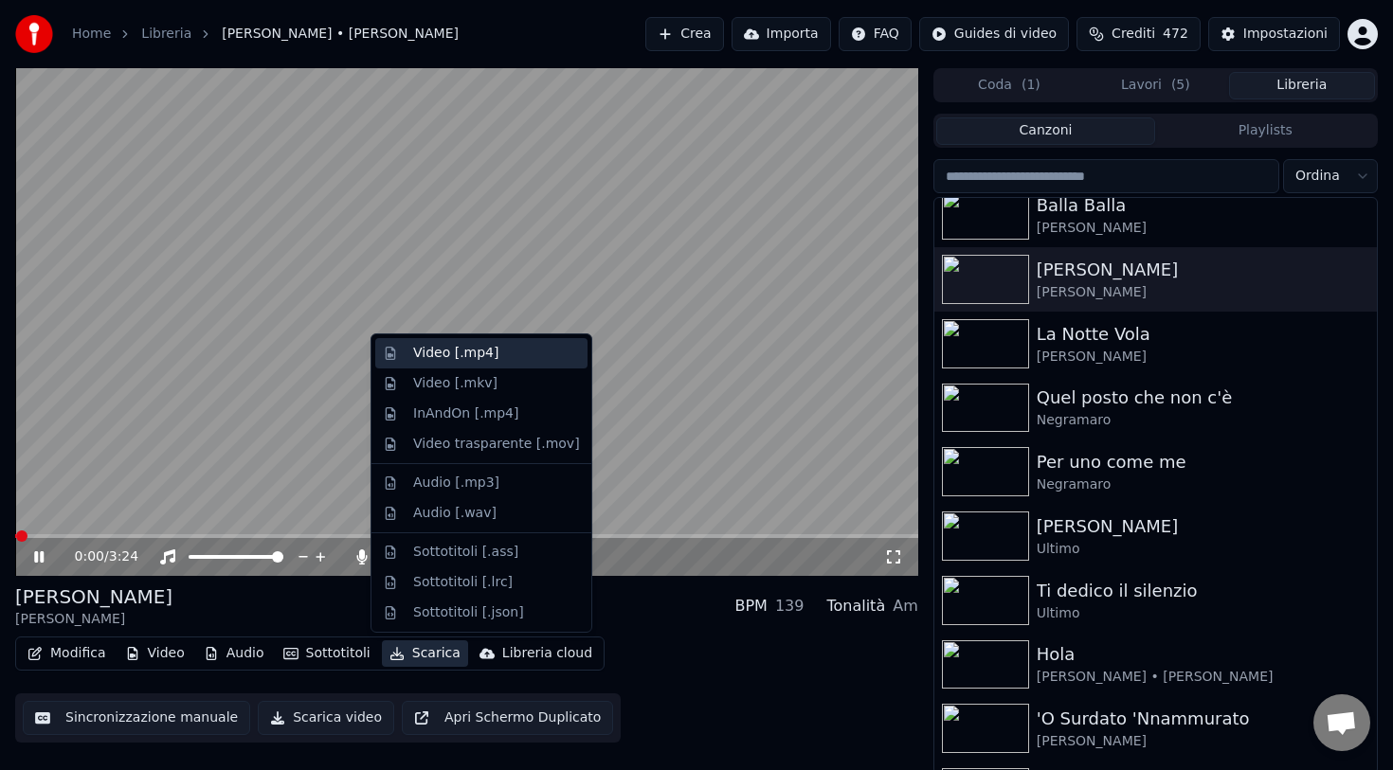
click at [457, 350] on div "Video [.mp4]" at bounding box center [455, 353] width 85 height 19
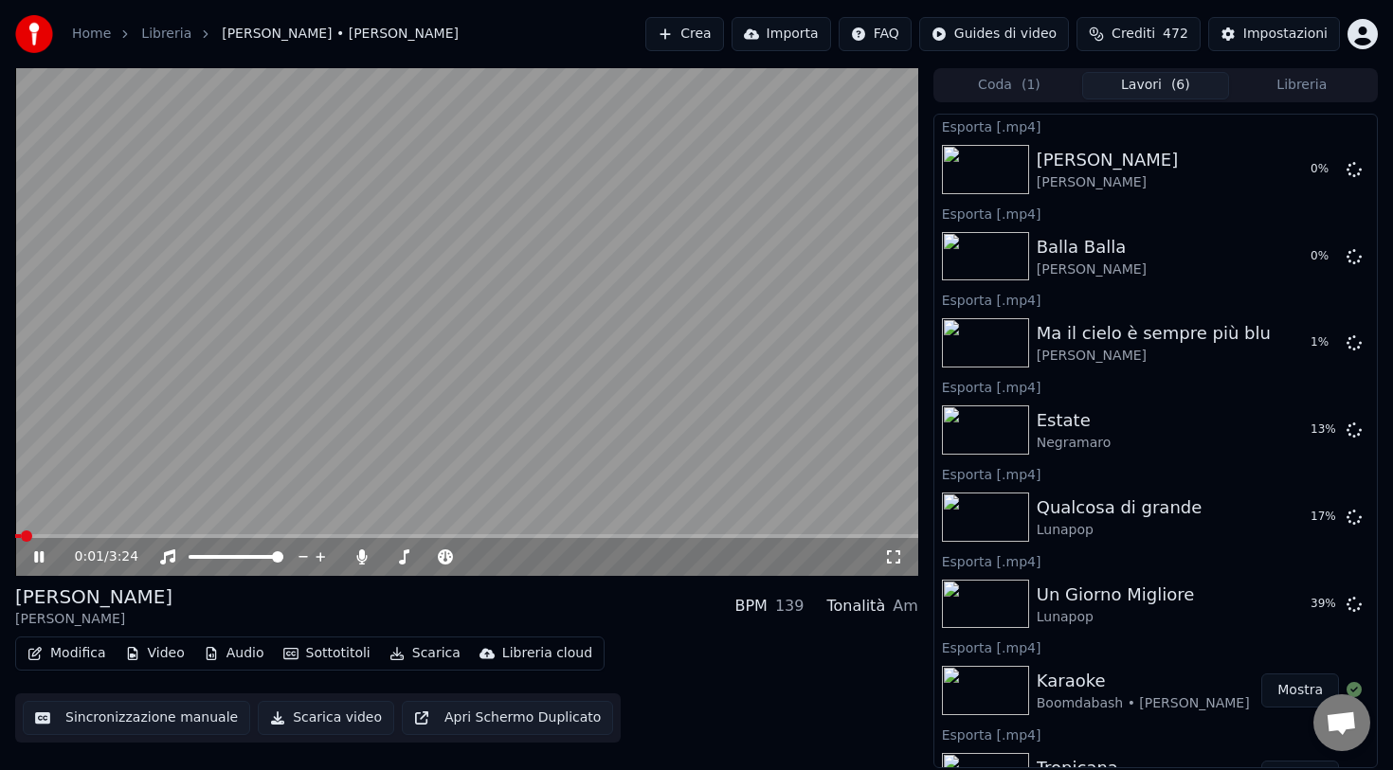
click at [1275, 88] on button "Libreria" at bounding box center [1302, 85] width 146 height 27
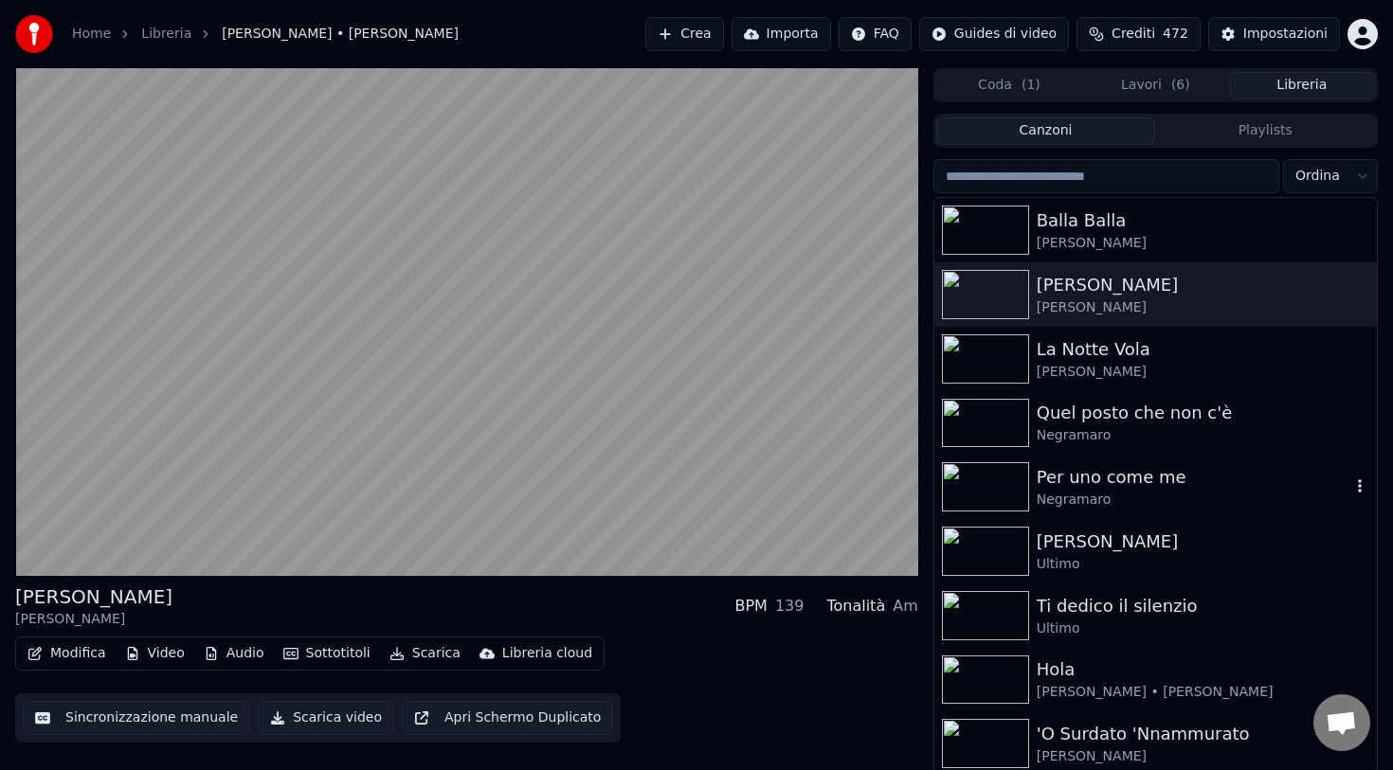
scroll to position [2638, 0]
click at [1102, 360] on div "La Notte Vola" at bounding box center [1194, 352] width 314 height 27
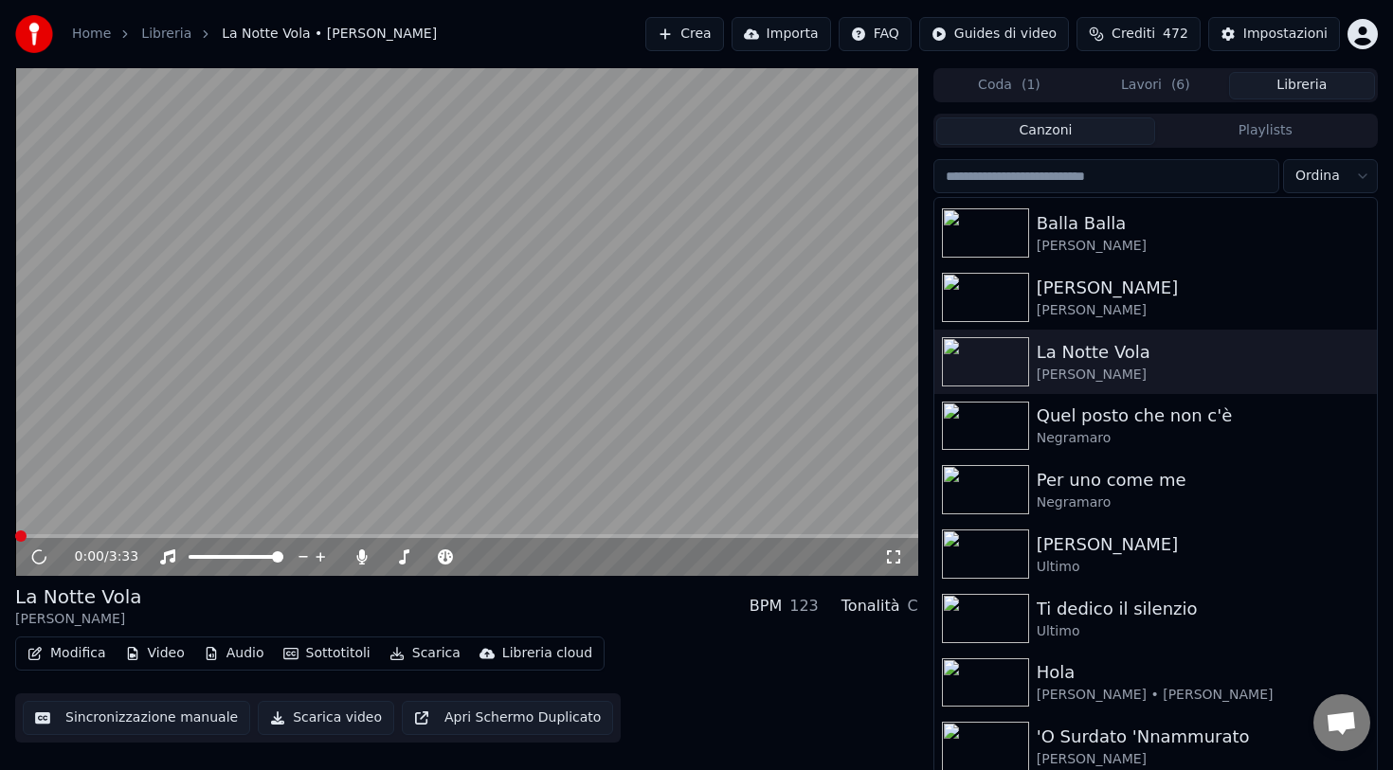
click at [423, 658] on button "Scarica" at bounding box center [425, 653] width 86 height 27
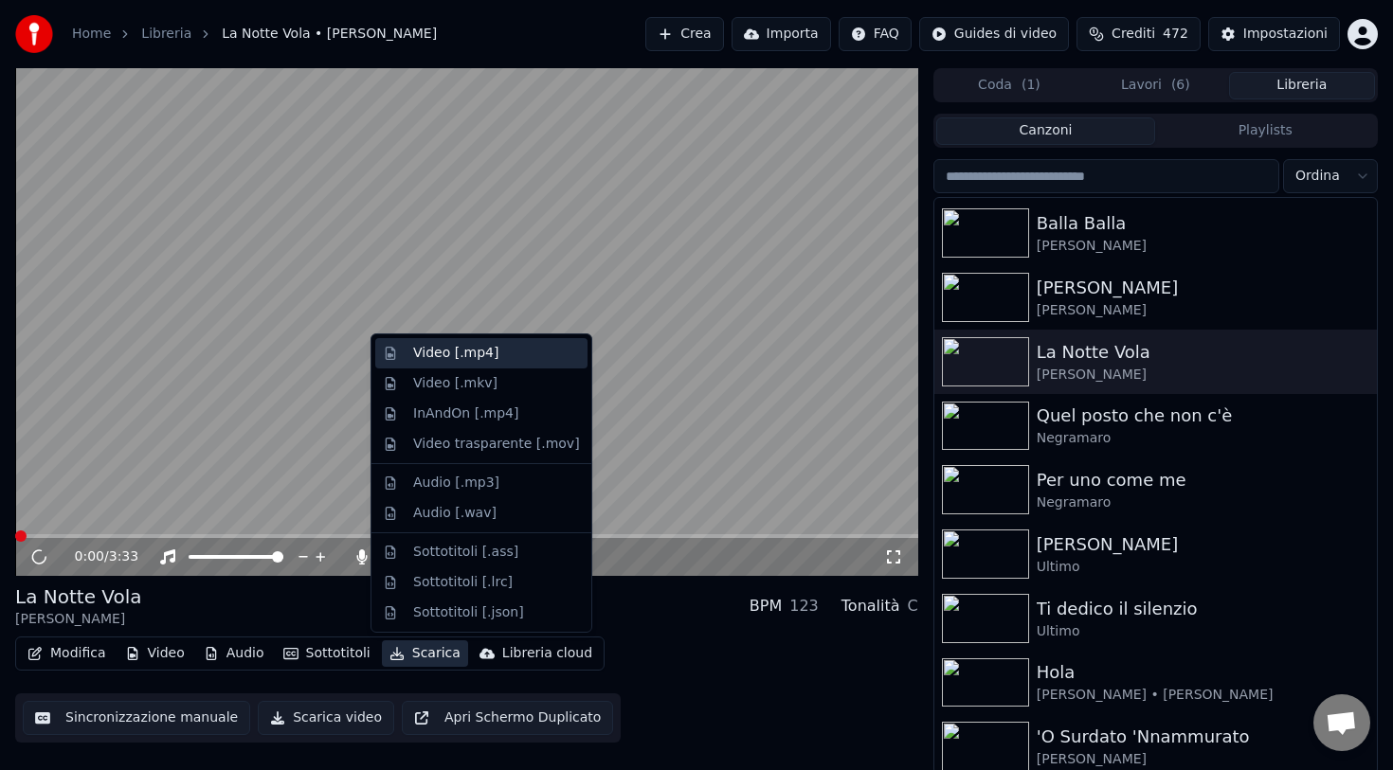
click at [467, 357] on div "Video [.mp4]" at bounding box center [455, 353] width 85 height 19
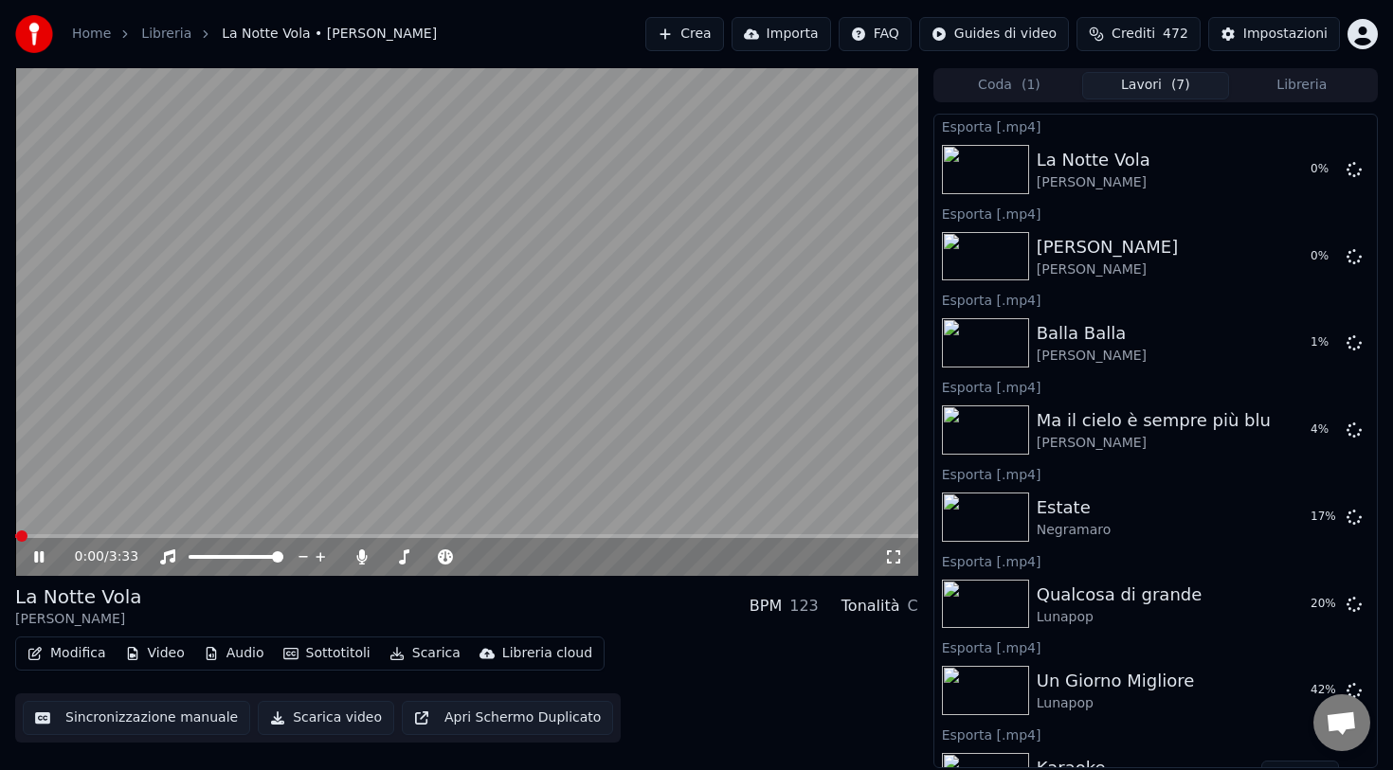
click at [1292, 89] on button "Libreria" at bounding box center [1302, 85] width 146 height 27
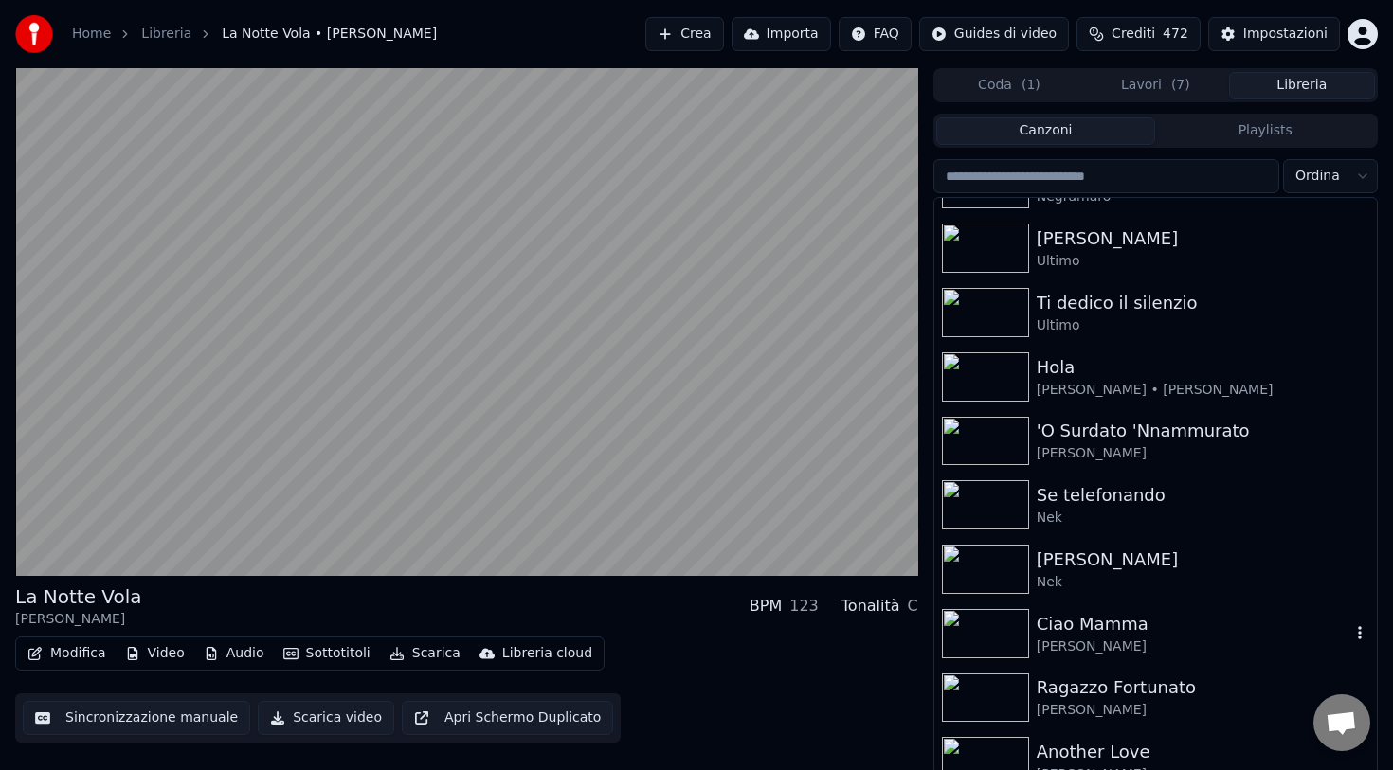
scroll to position [3007, 0]
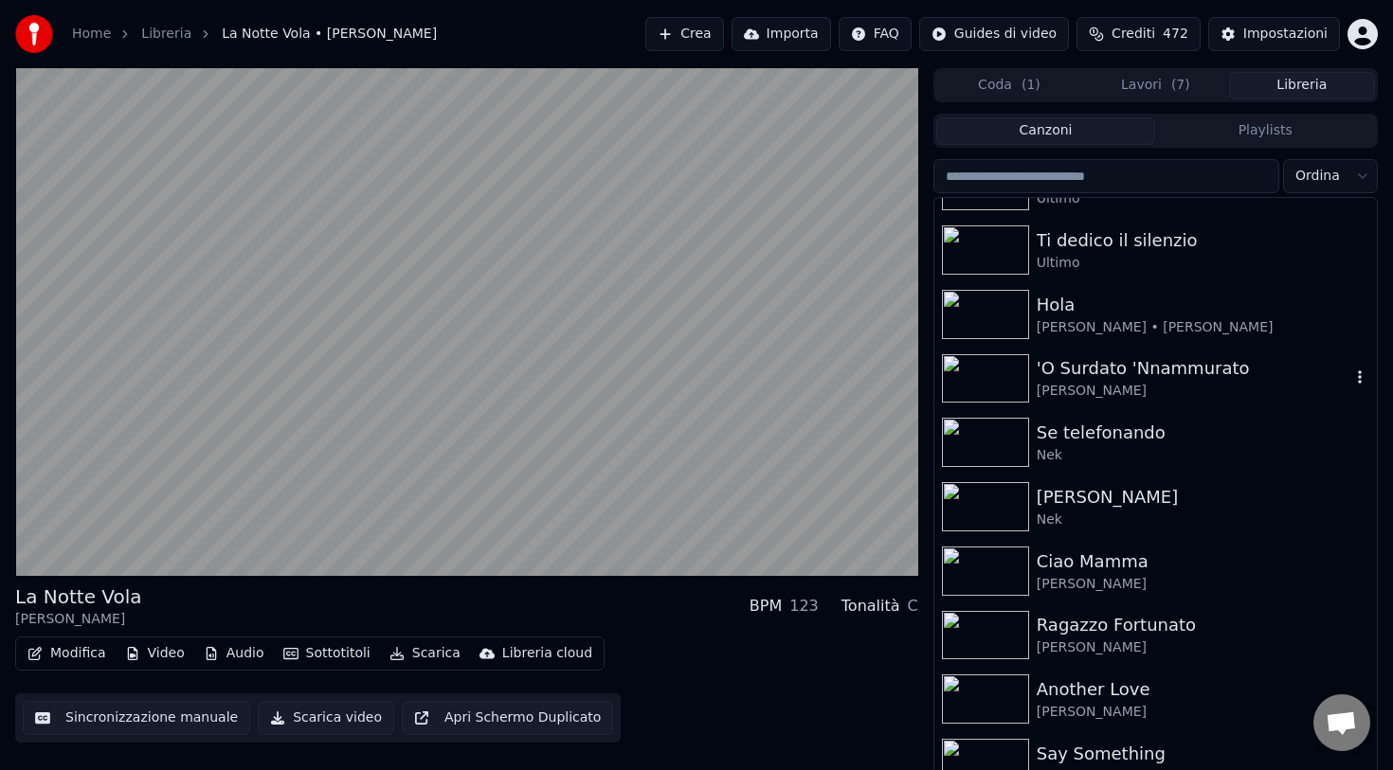
click at [1107, 370] on div "'O Surdato 'Nnammurato" at bounding box center [1194, 368] width 314 height 27
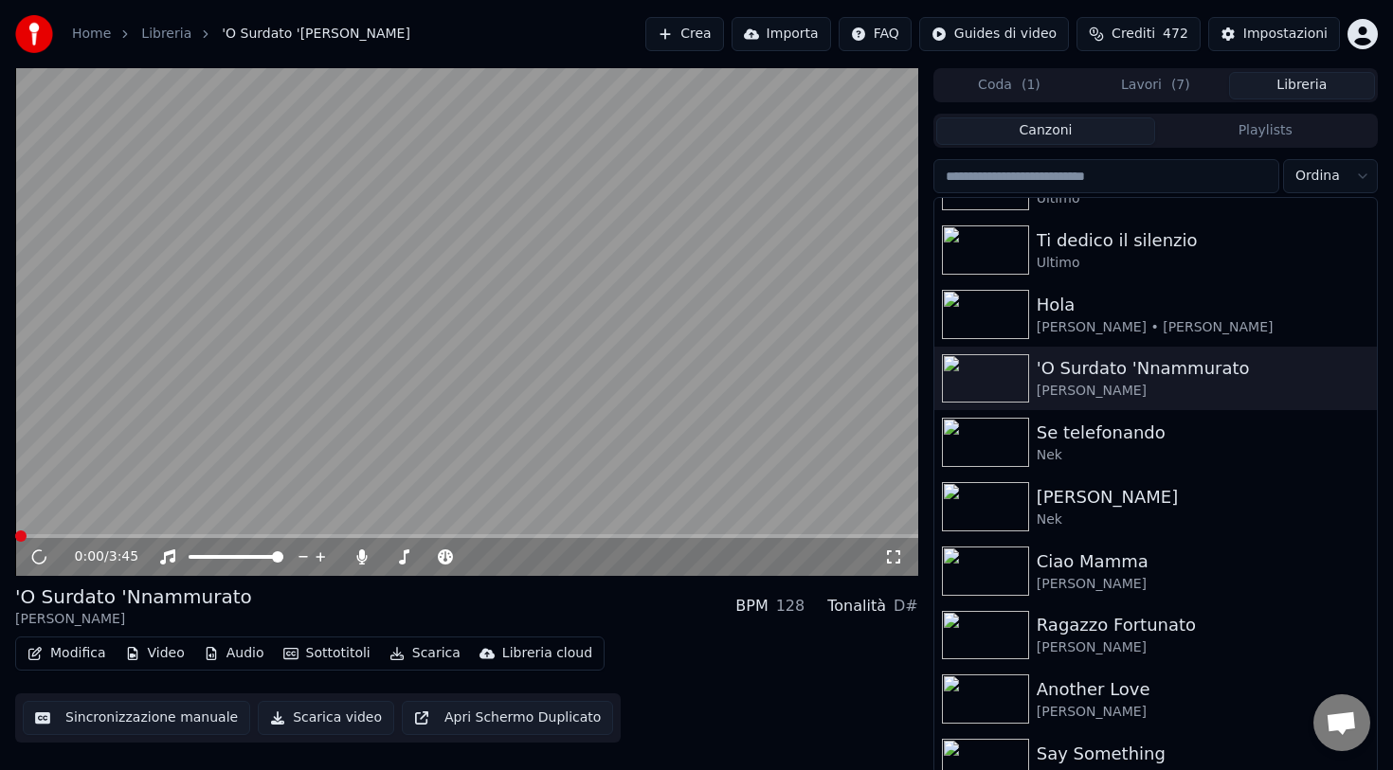
click at [428, 655] on button "Scarica" at bounding box center [425, 653] width 86 height 27
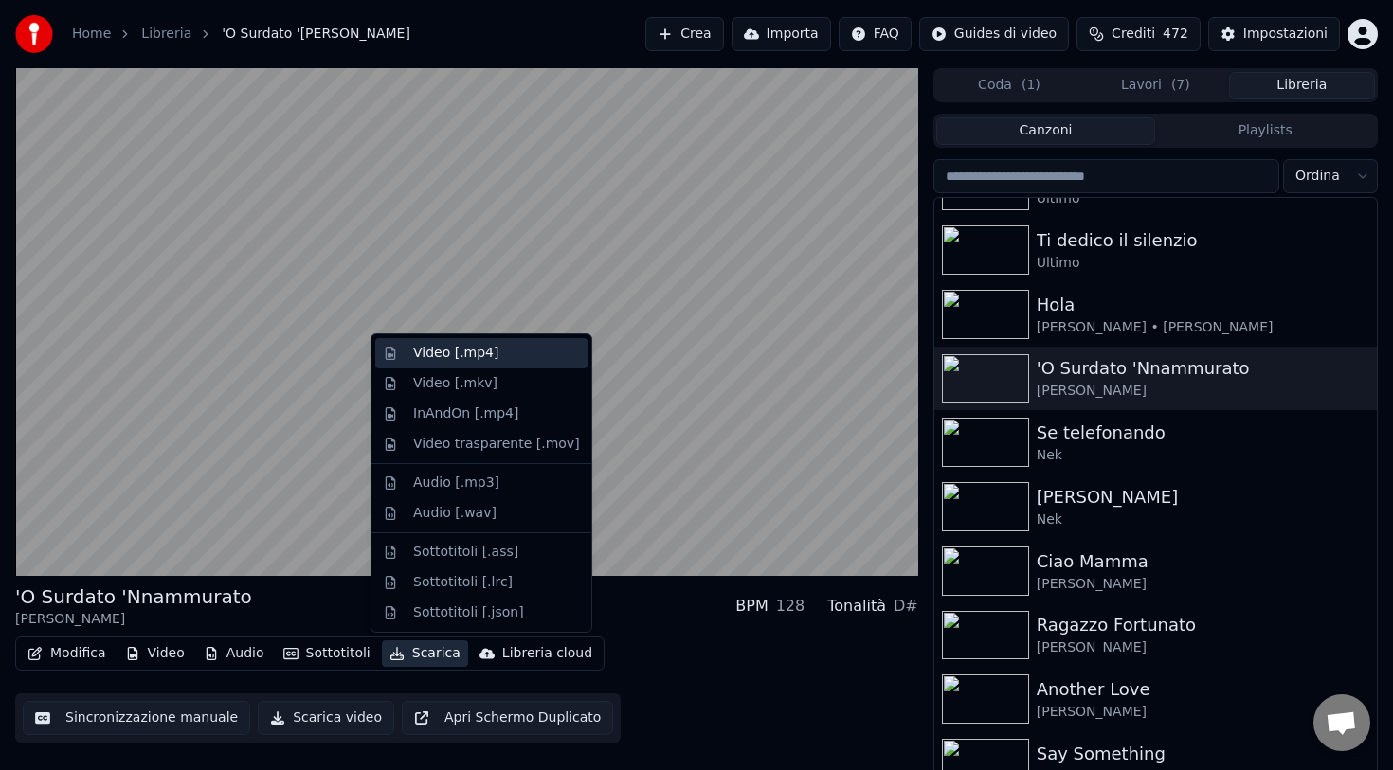
click at [479, 352] on div "Video [.mp4]" at bounding box center [455, 353] width 85 height 19
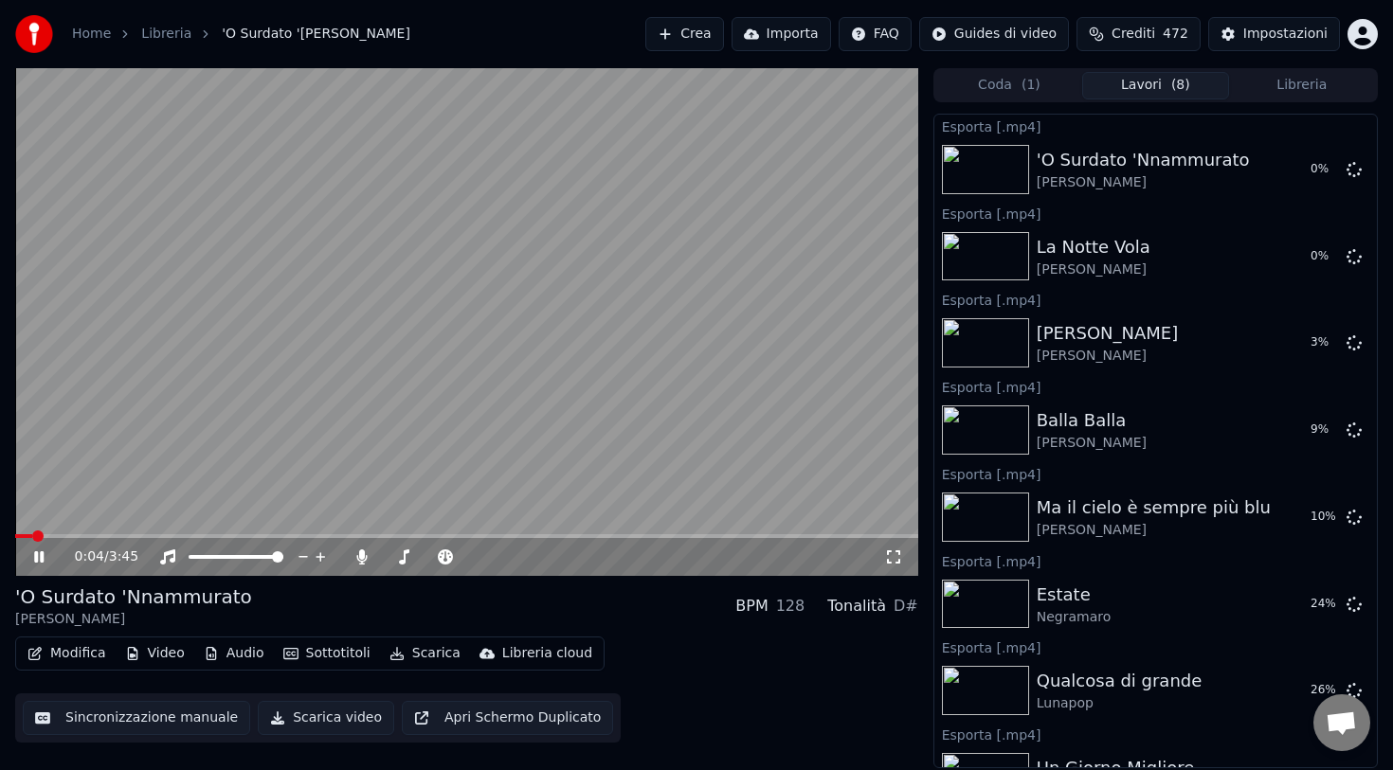
click at [1289, 84] on button "Libreria" at bounding box center [1302, 85] width 146 height 27
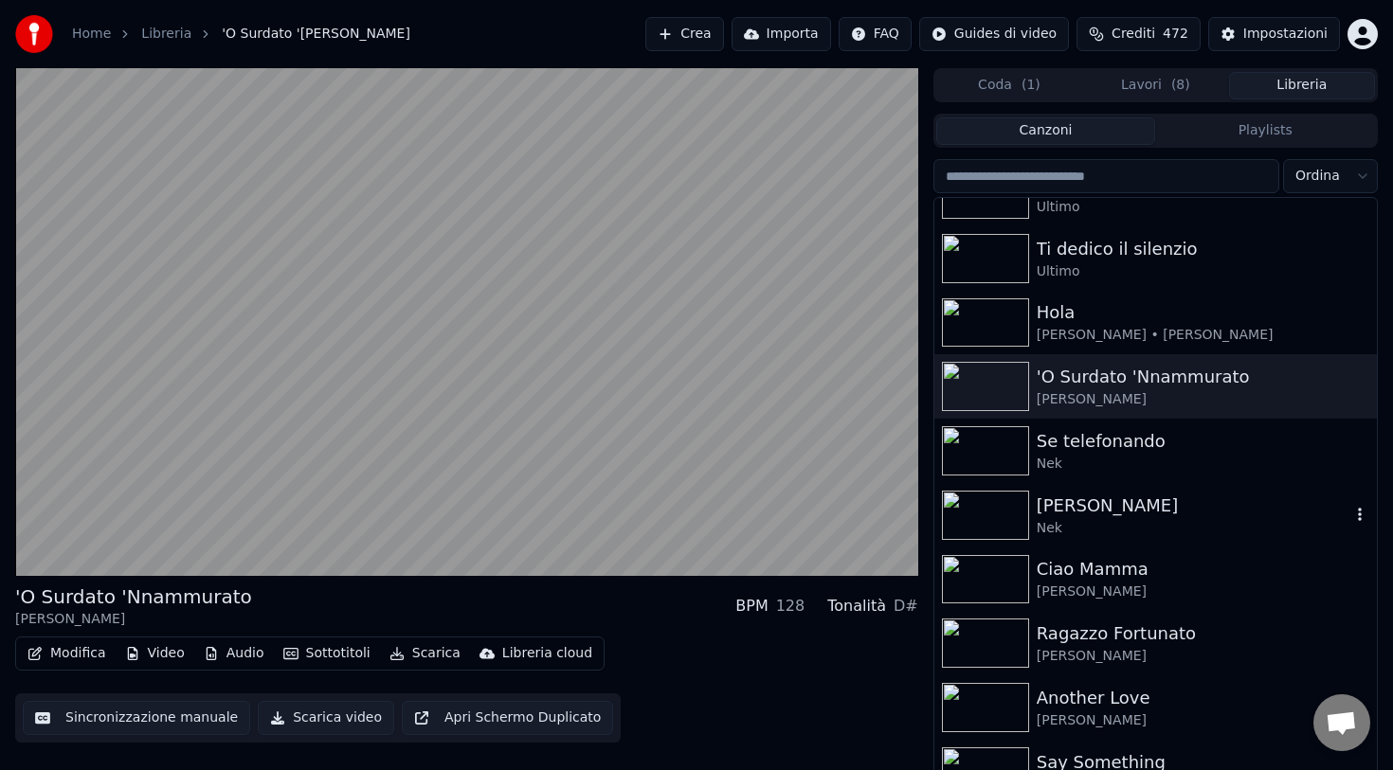
scroll to position [3121, 0]
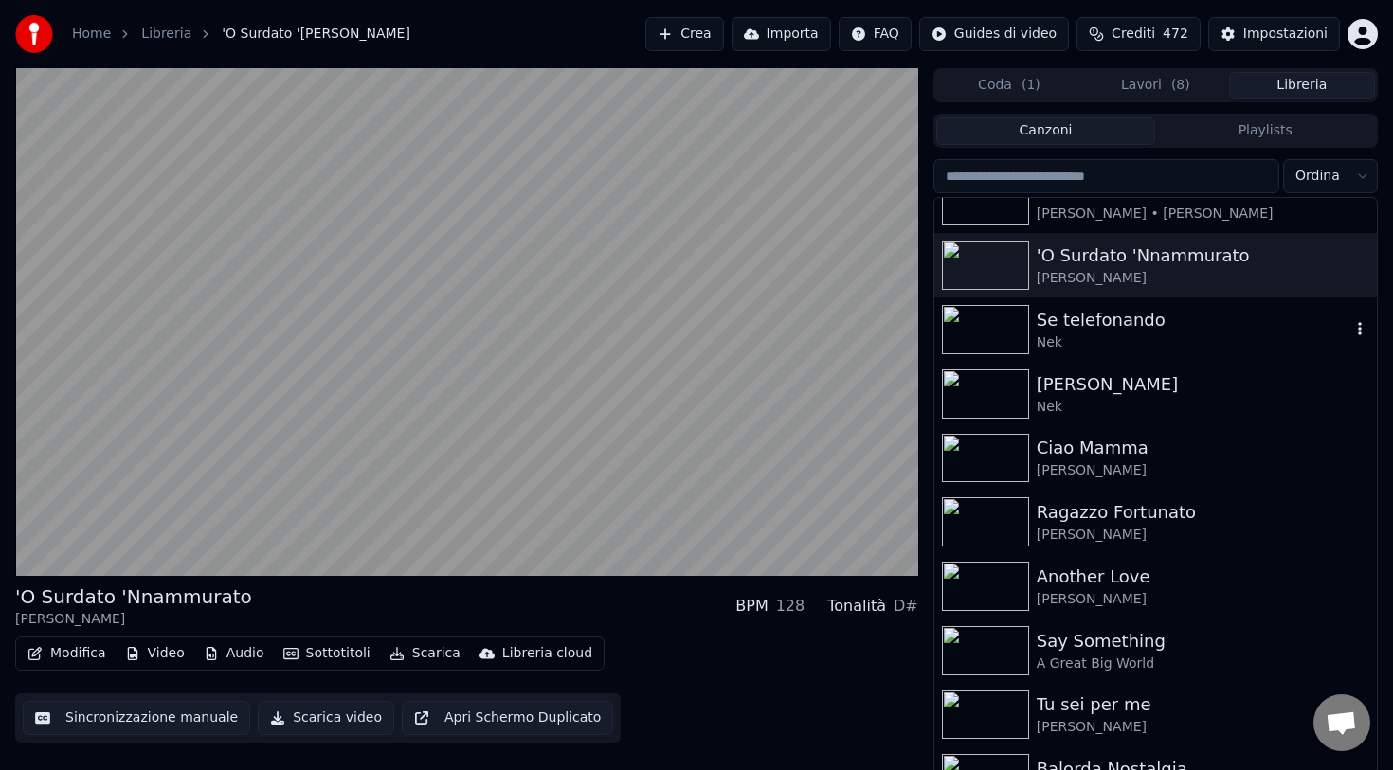
click at [1142, 340] on div "Nek" at bounding box center [1194, 343] width 314 height 19
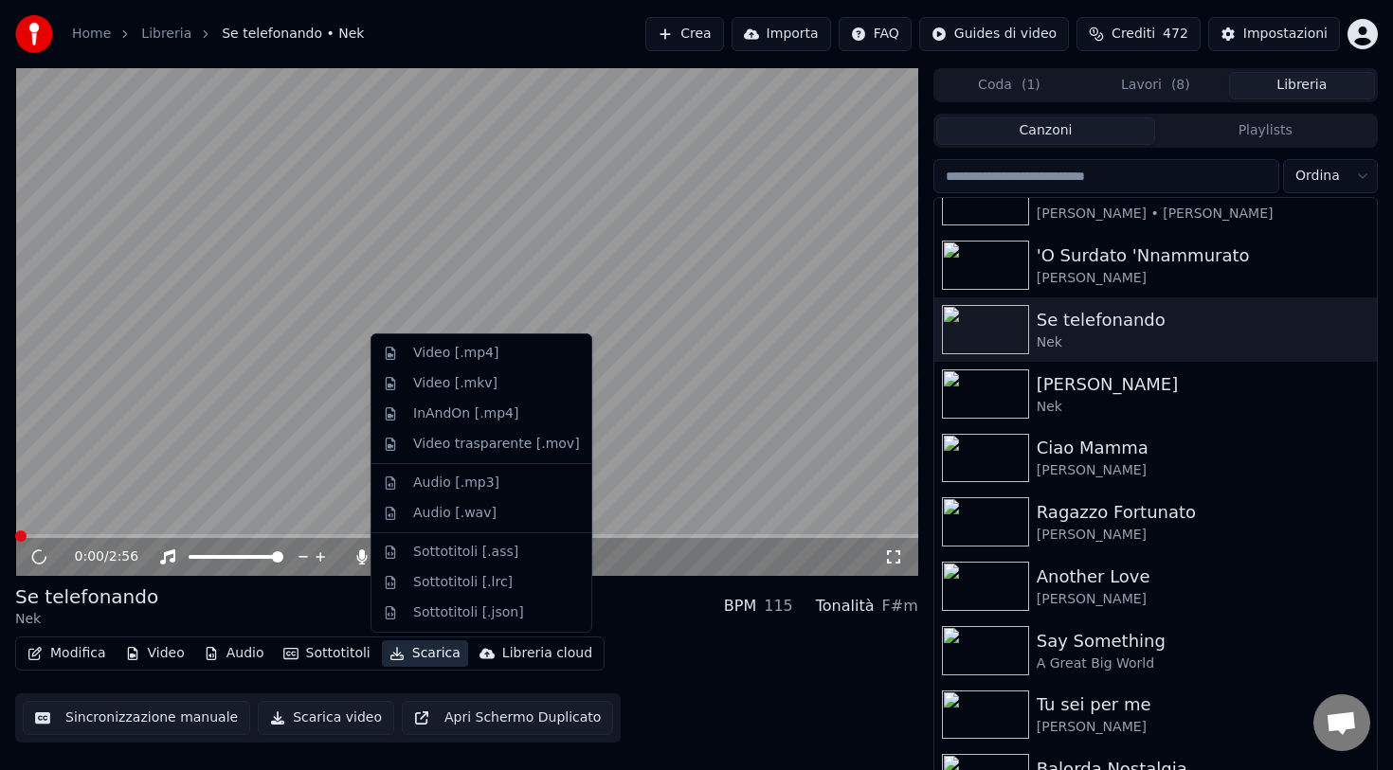
click at [424, 658] on button "Scarica" at bounding box center [425, 653] width 86 height 27
click at [469, 356] on div "Video [.mp4]" at bounding box center [455, 353] width 85 height 19
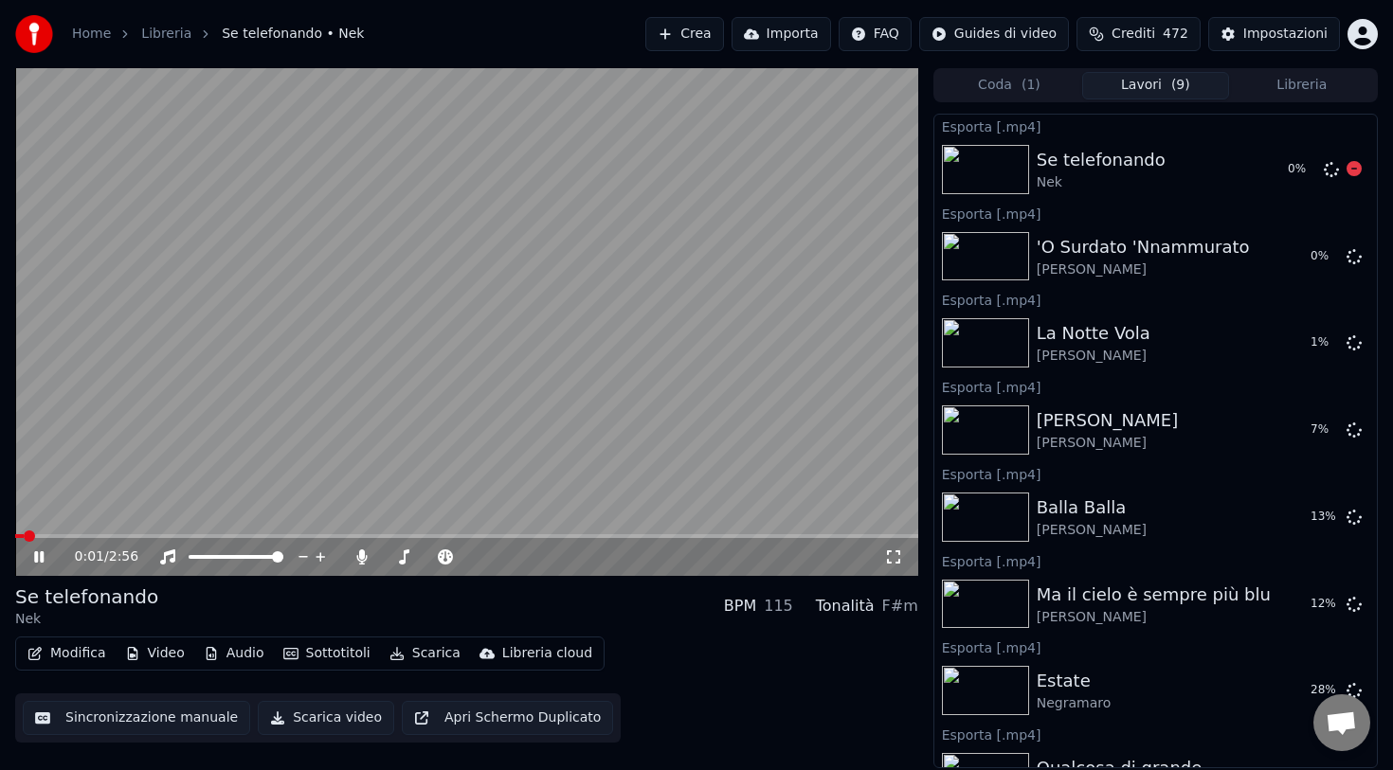
click at [1264, 87] on button "Libreria" at bounding box center [1302, 85] width 146 height 27
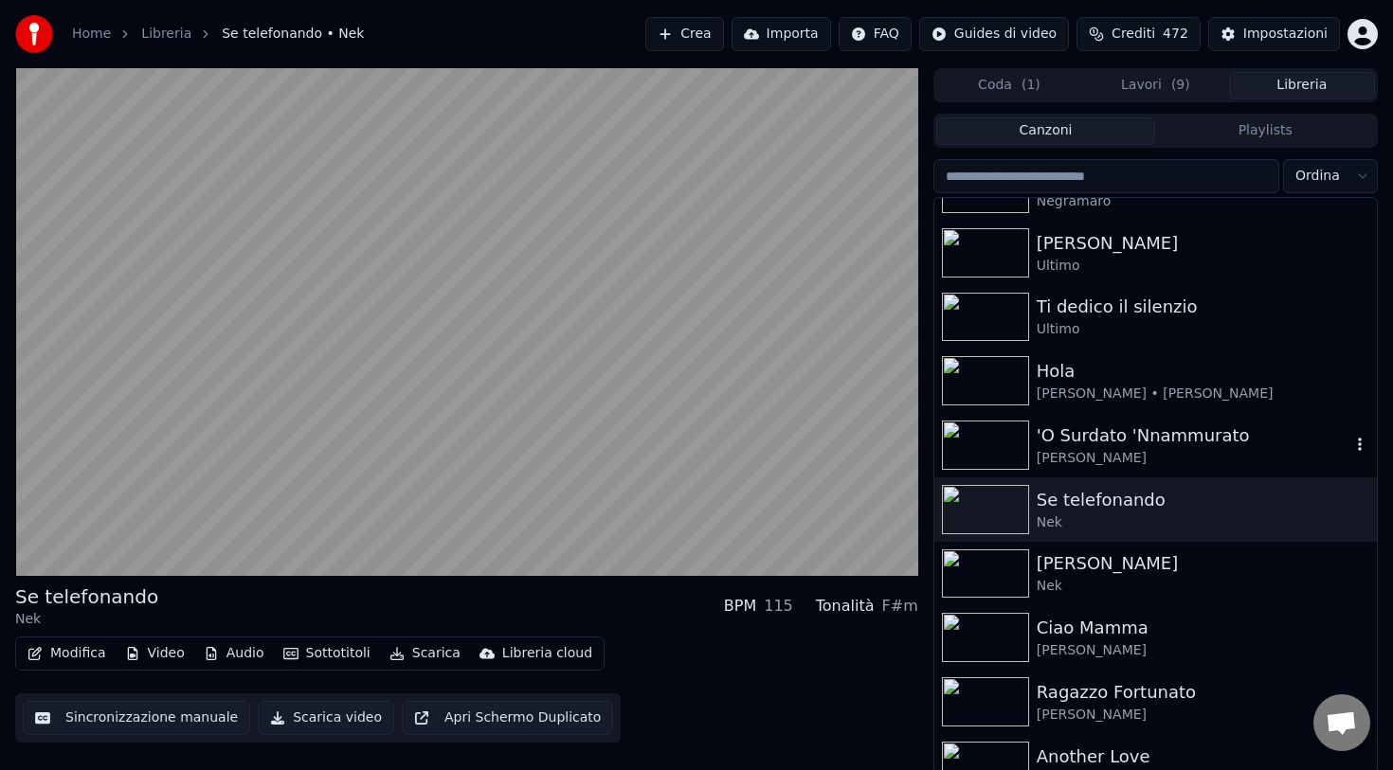
scroll to position [3056, 0]
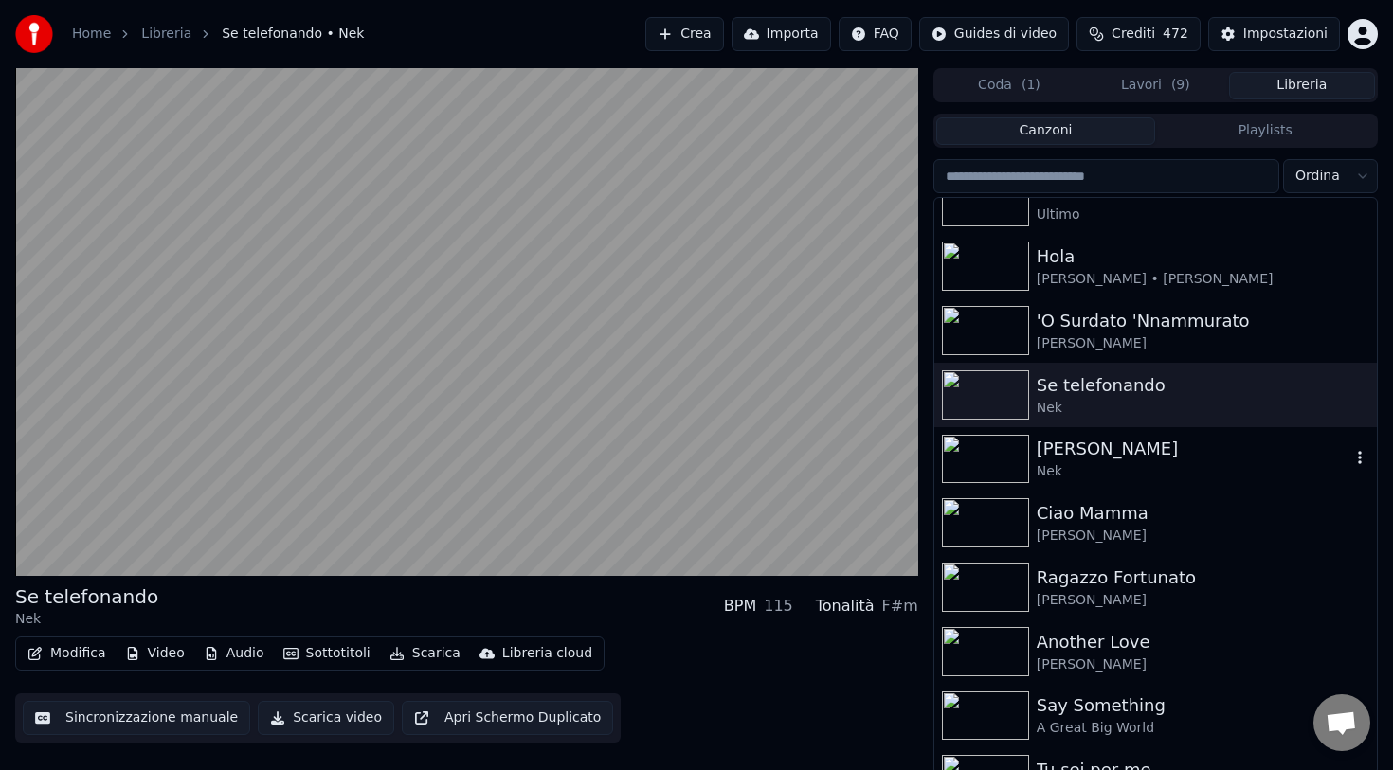
click at [1086, 462] on div "Nek" at bounding box center [1194, 471] width 314 height 19
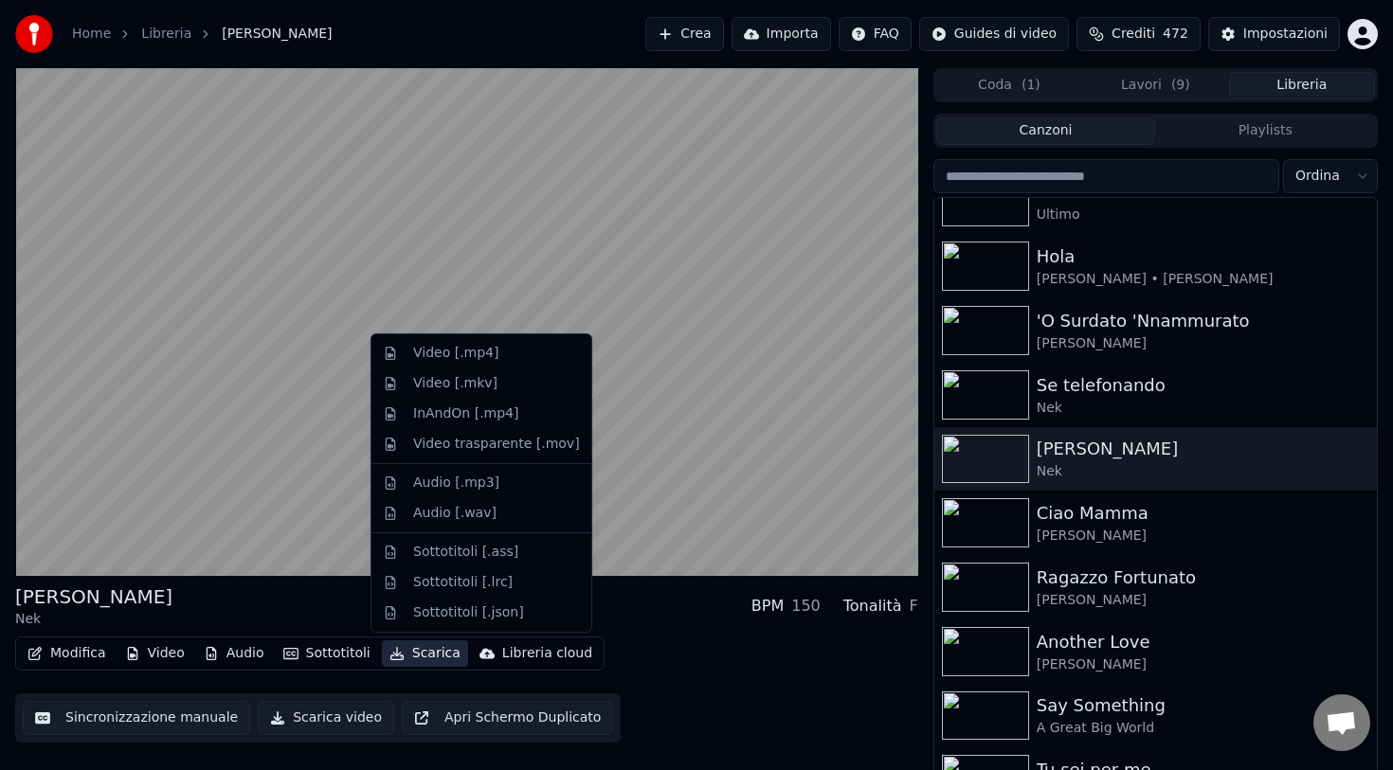
click at [422, 655] on button "Scarica" at bounding box center [425, 653] width 86 height 27
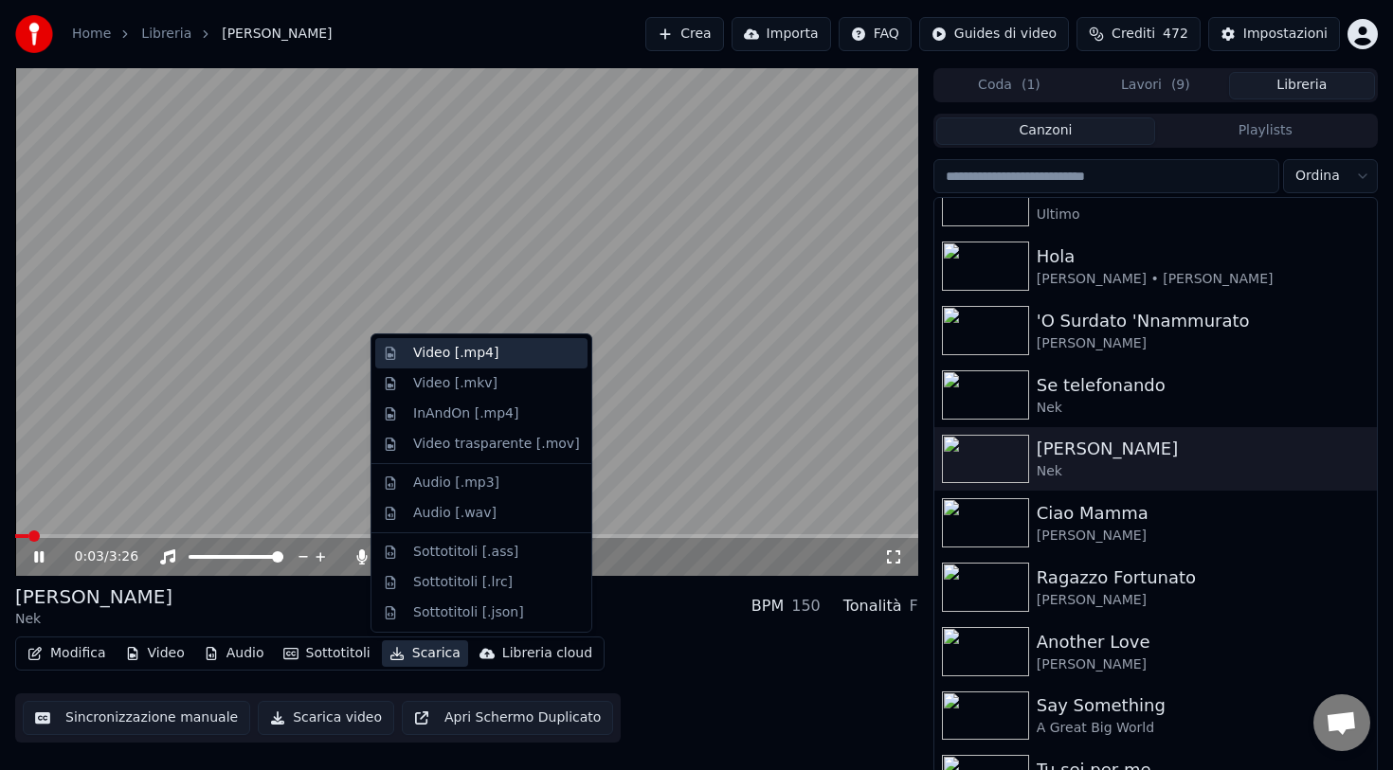
click at [460, 350] on div "Video [.mp4]" at bounding box center [455, 353] width 85 height 19
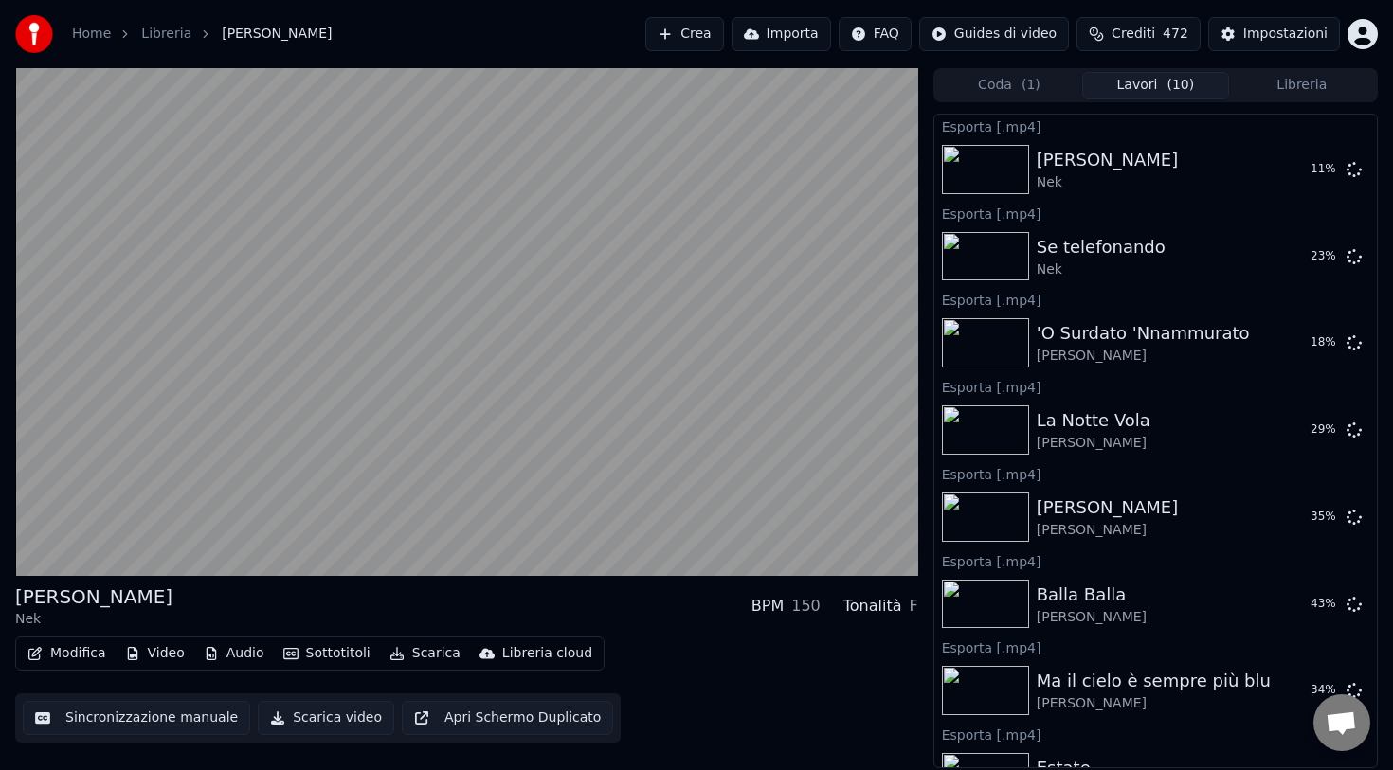
click at [37, 557] on video at bounding box center [466, 322] width 903 height 508
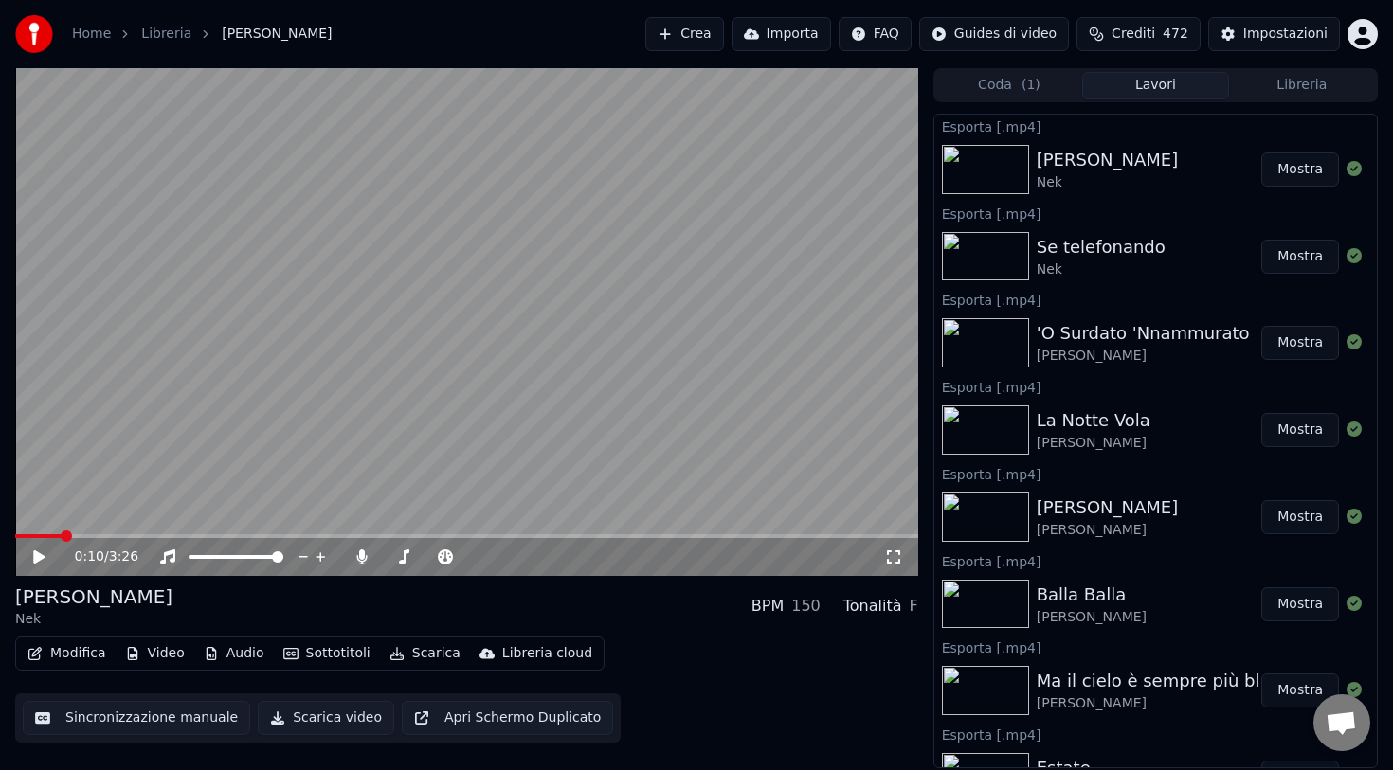
click at [1301, 89] on button "Libreria" at bounding box center [1302, 85] width 146 height 27
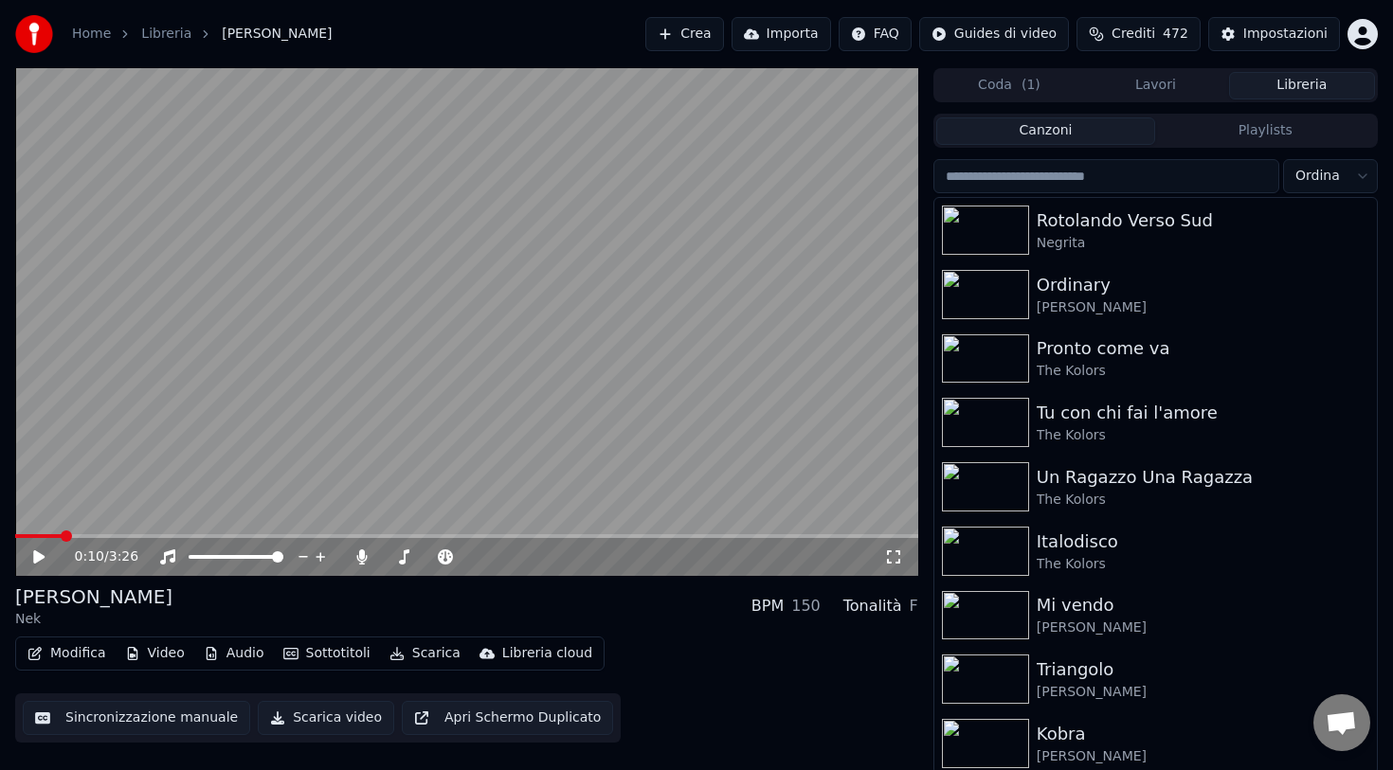
click at [1179, 91] on button "Lavori" at bounding box center [1155, 85] width 146 height 27
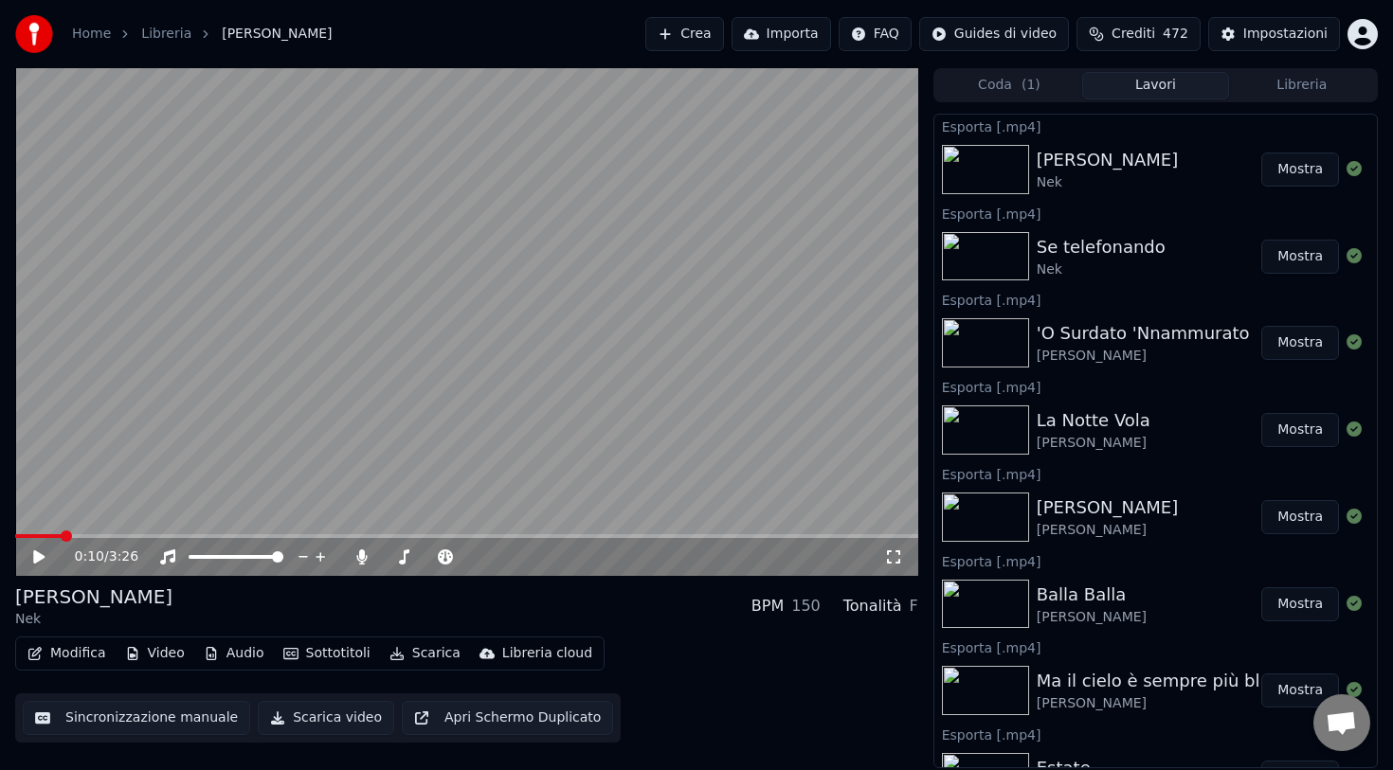
click at [1257, 82] on button "Libreria" at bounding box center [1302, 85] width 146 height 27
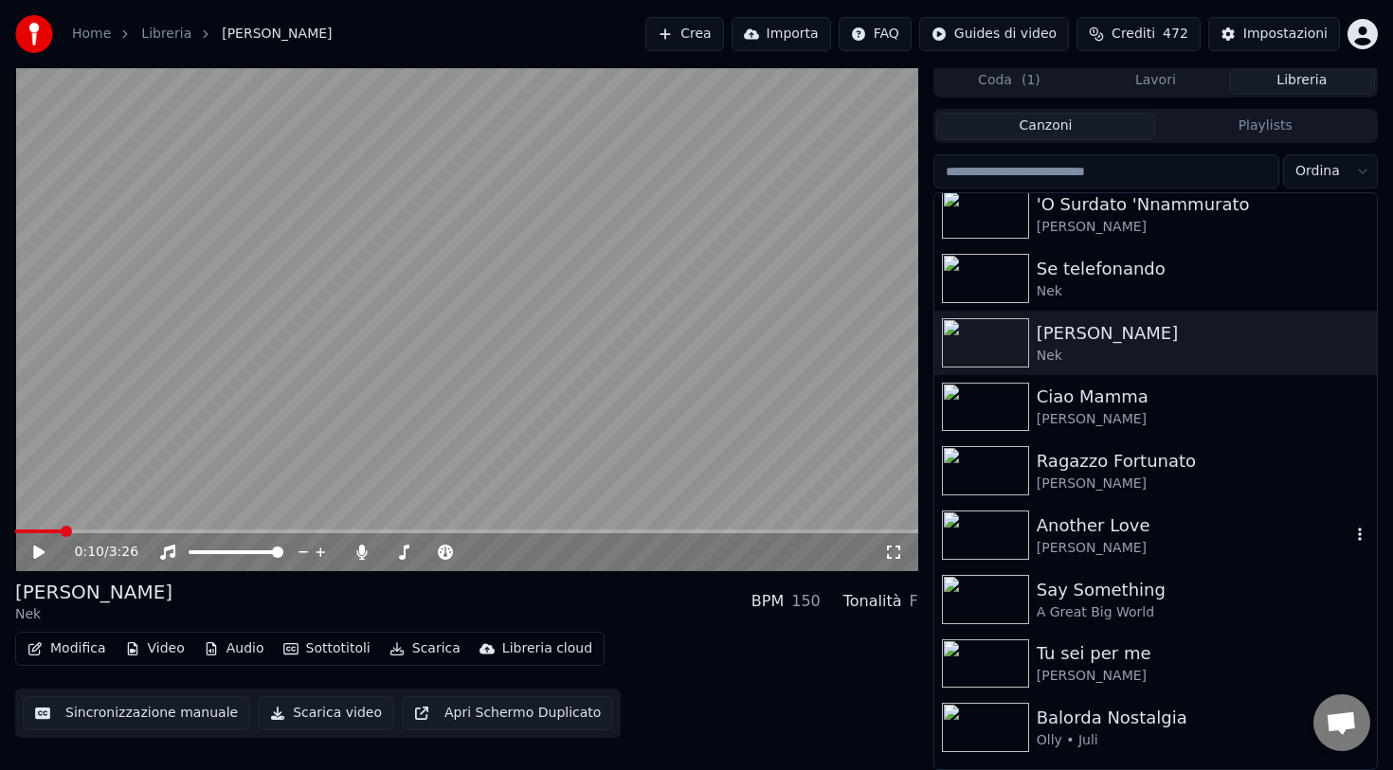
scroll to position [3109, 0]
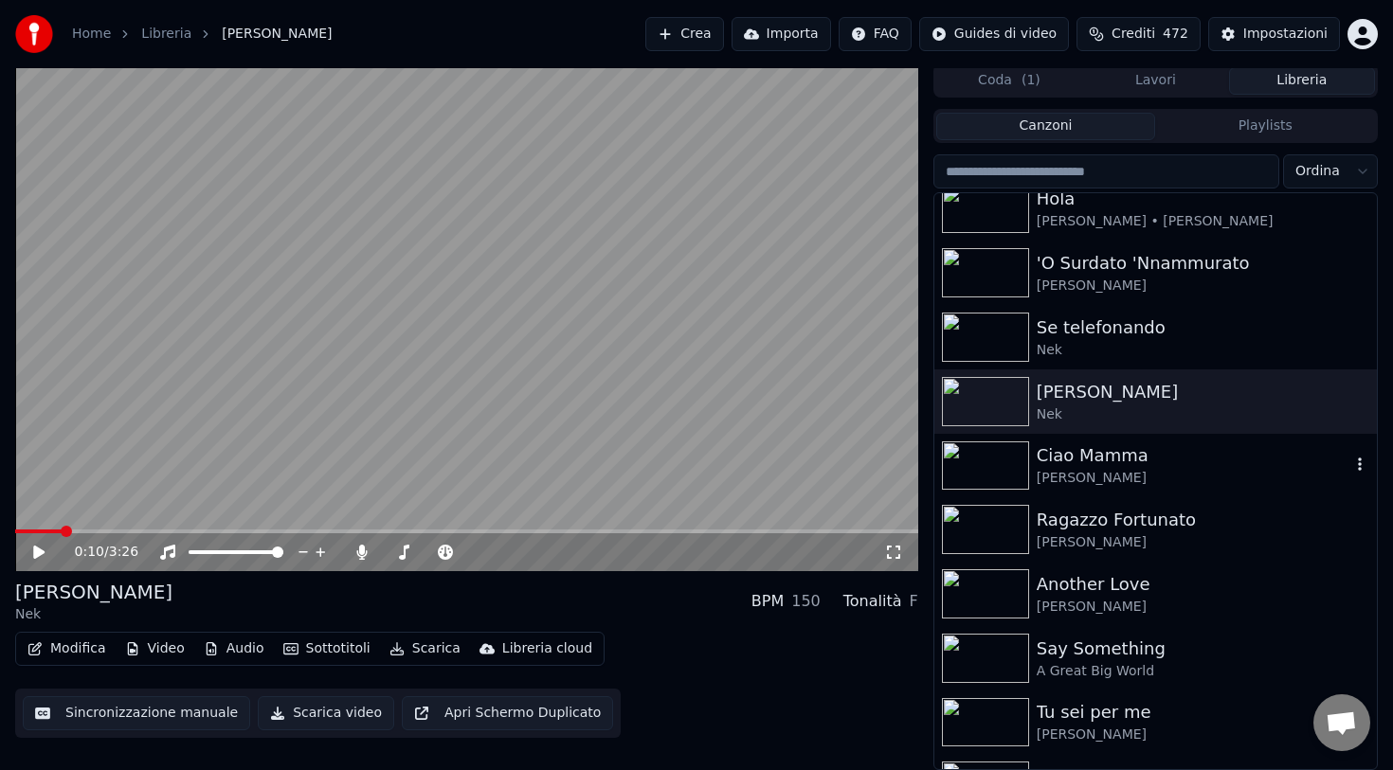
click at [992, 464] on img at bounding box center [985, 466] width 87 height 49
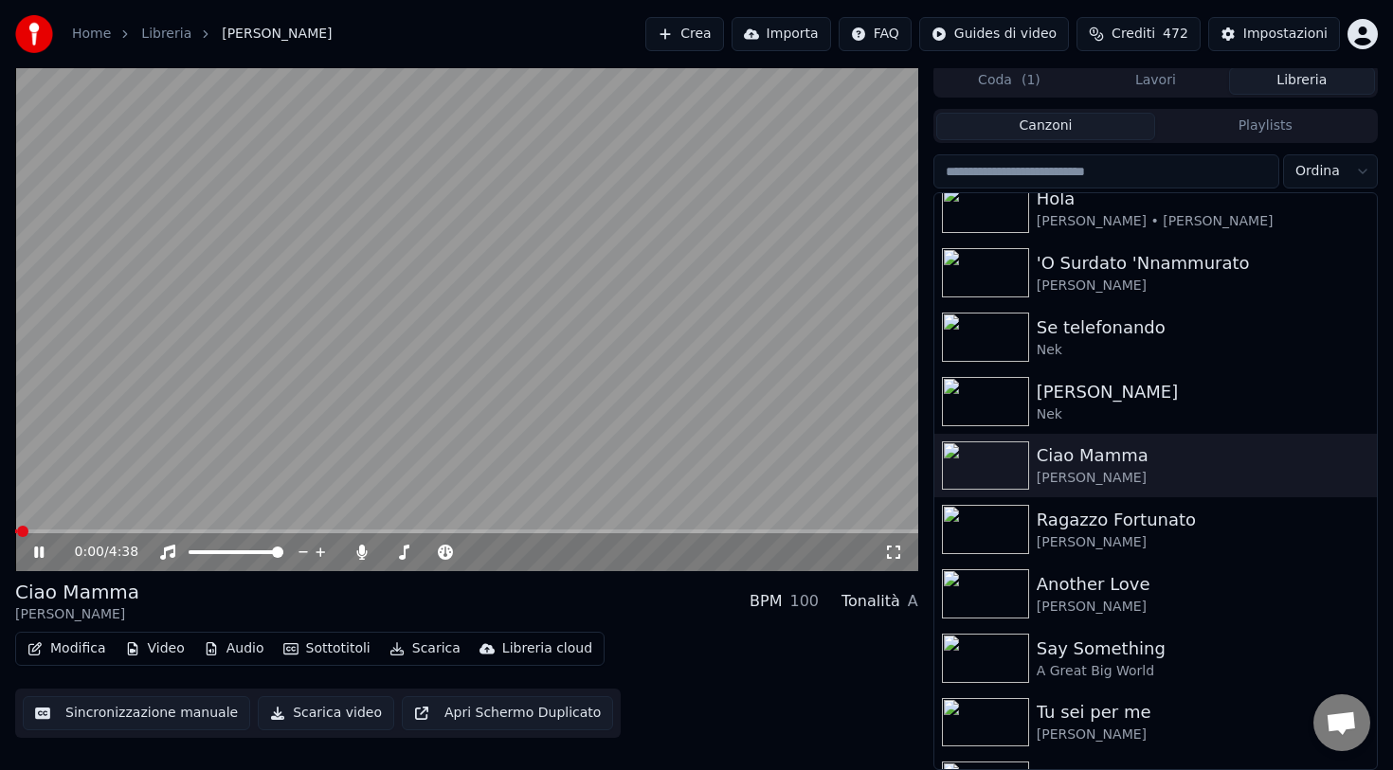
click at [425, 654] on button "Scarica" at bounding box center [425, 649] width 86 height 27
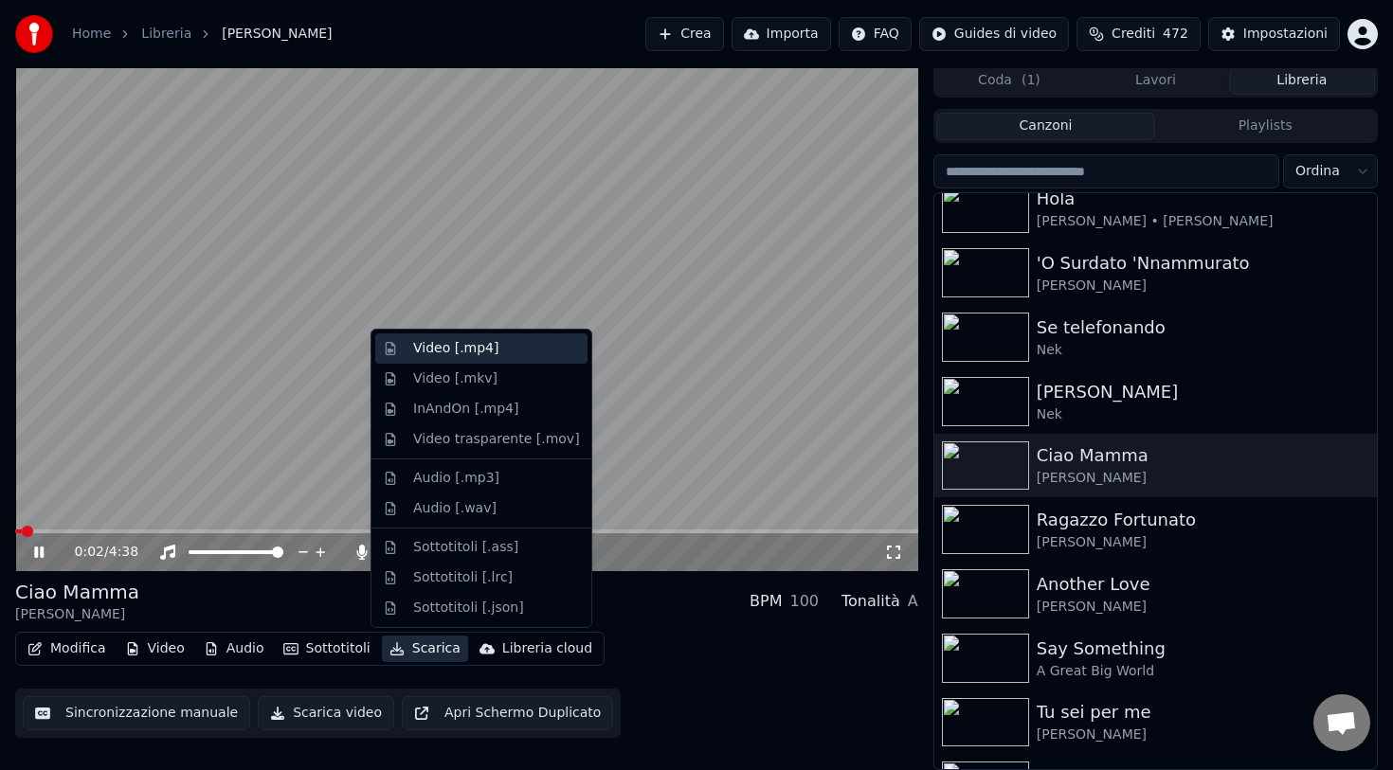
click at [457, 356] on div "Video [.mp4]" at bounding box center [455, 348] width 85 height 19
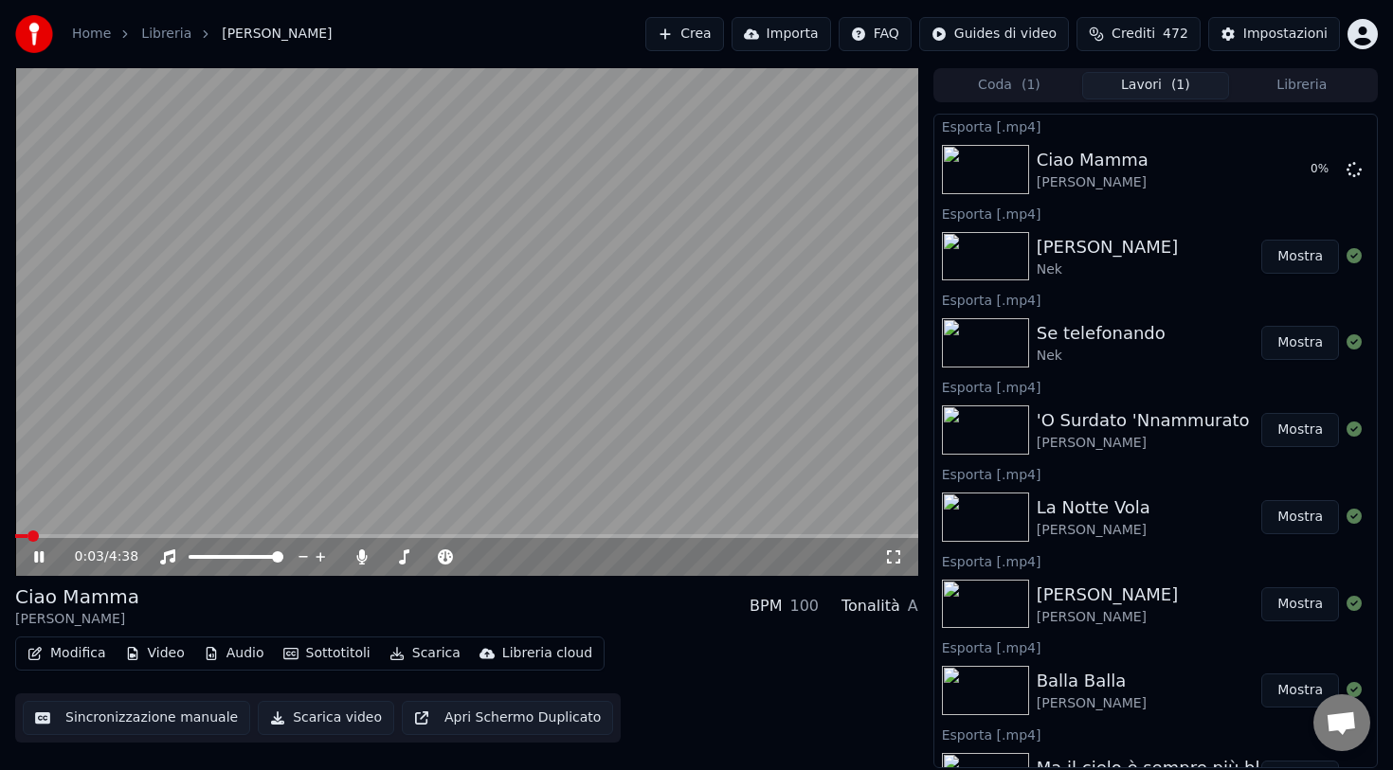
click at [1274, 88] on button "Libreria" at bounding box center [1302, 85] width 146 height 27
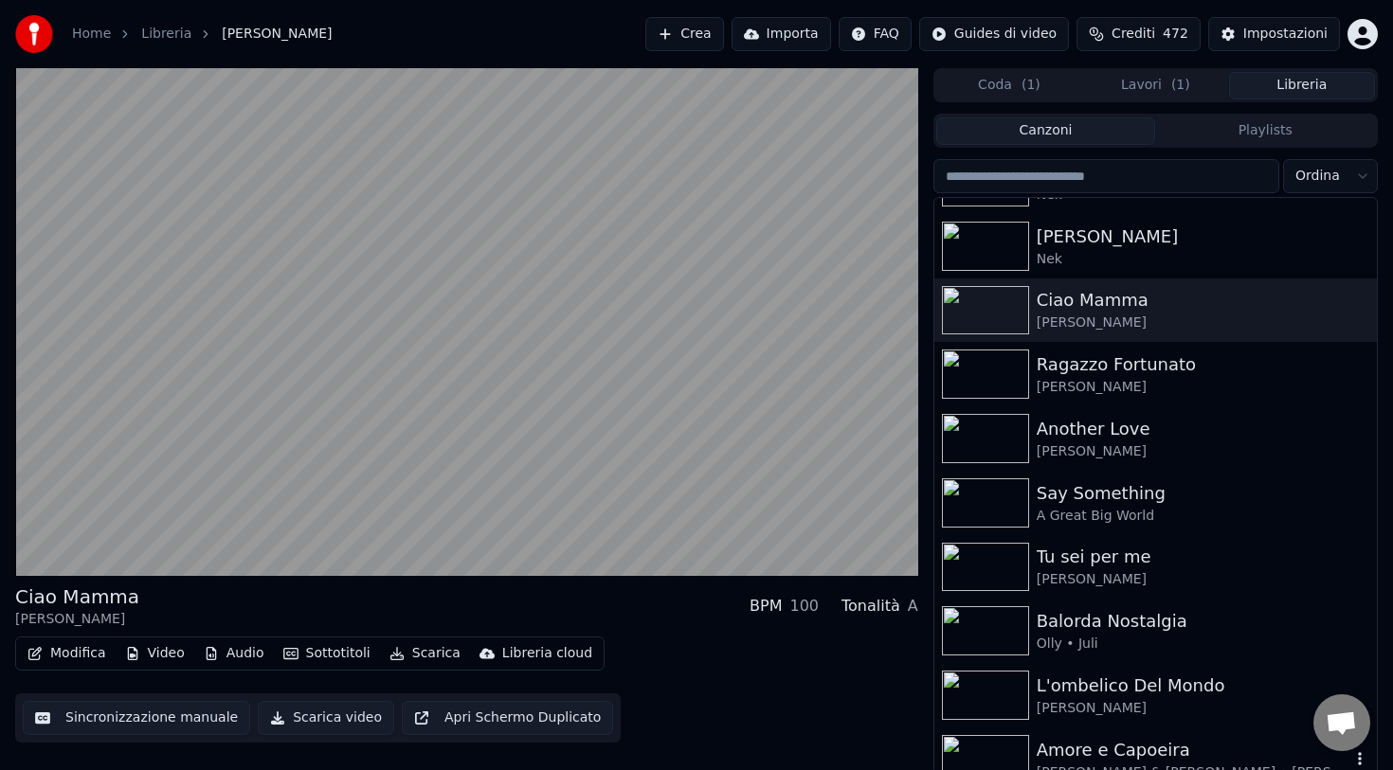
scroll to position [3263, 0]
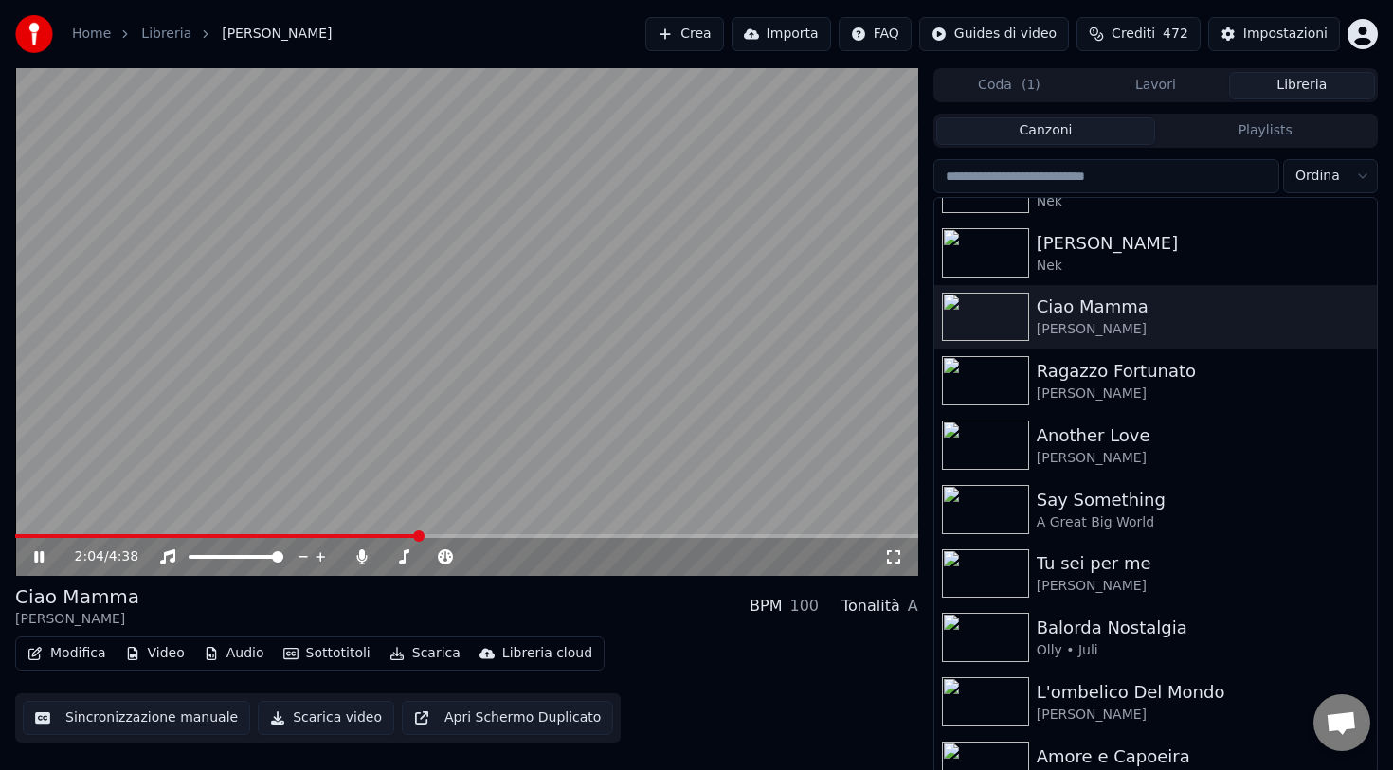
click at [771, 297] on video at bounding box center [466, 322] width 903 height 508
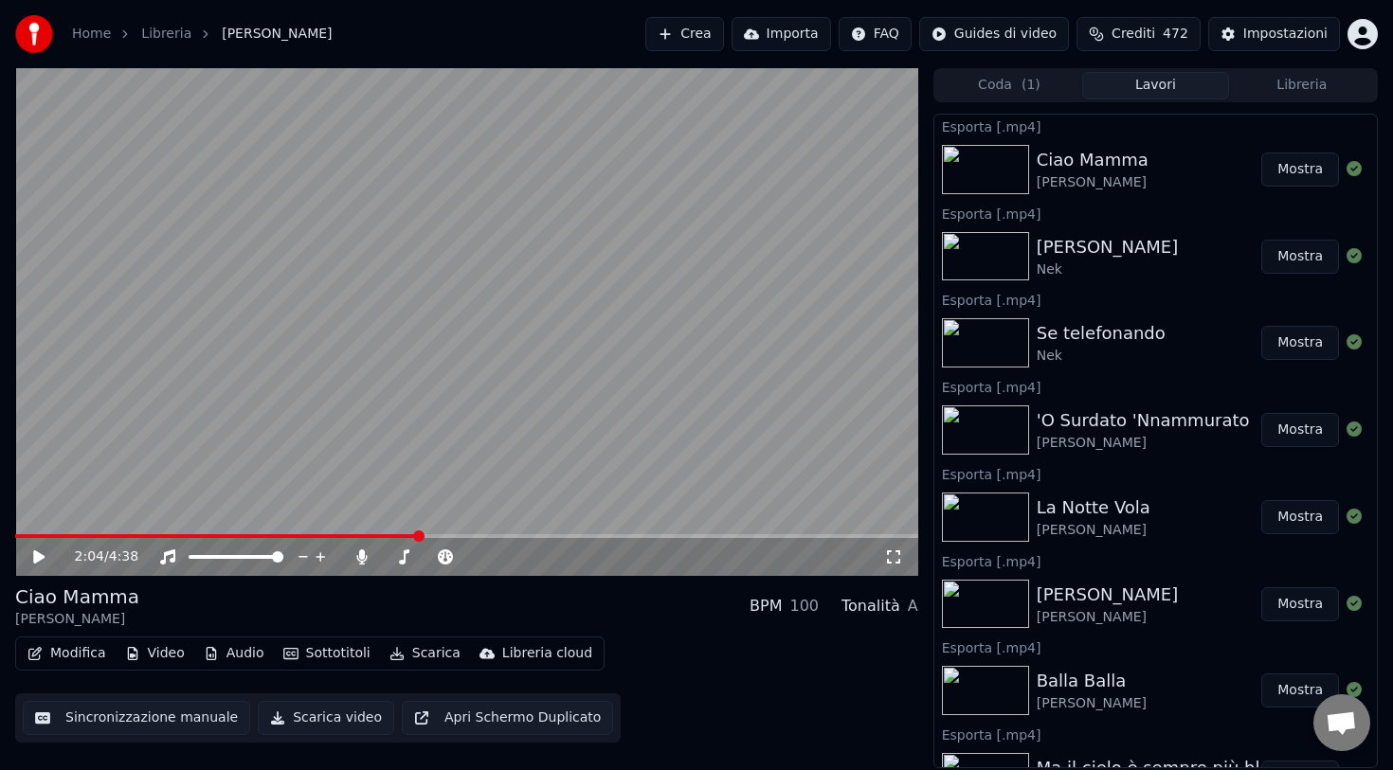
click at [1189, 97] on button "Lavori" at bounding box center [1155, 85] width 146 height 27
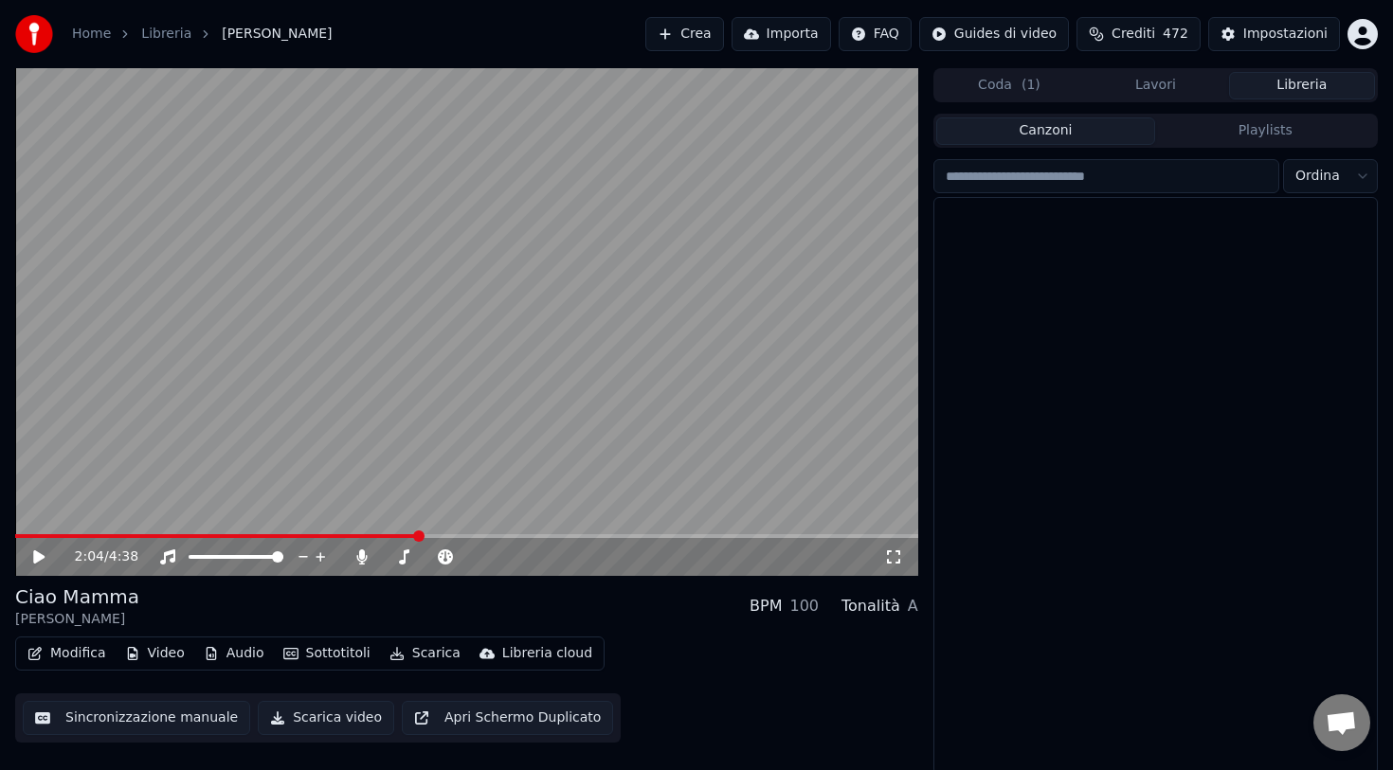
click at [1265, 82] on button "Libreria" at bounding box center [1302, 85] width 146 height 27
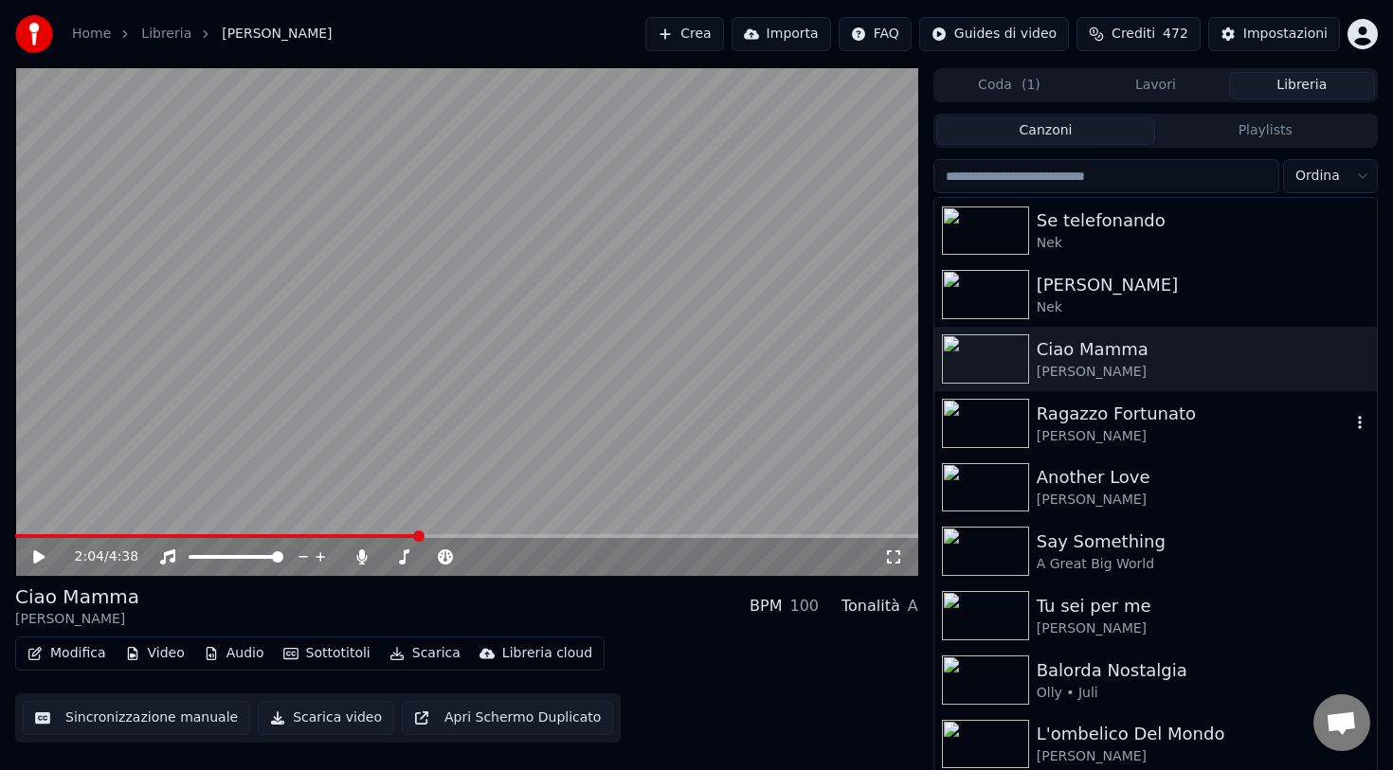
scroll to position [3250, 0]
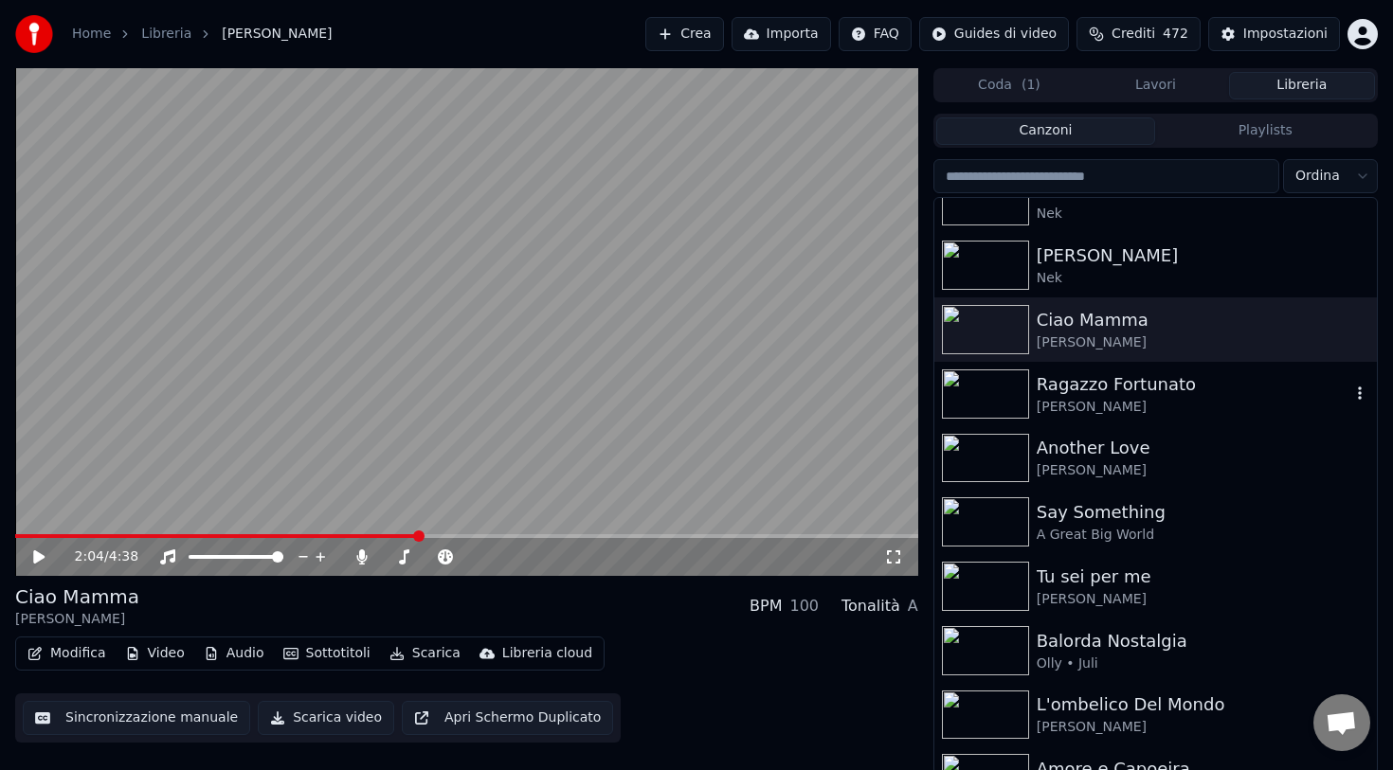
click at [1010, 389] on img at bounding box center [985, 394] width 87 height 49
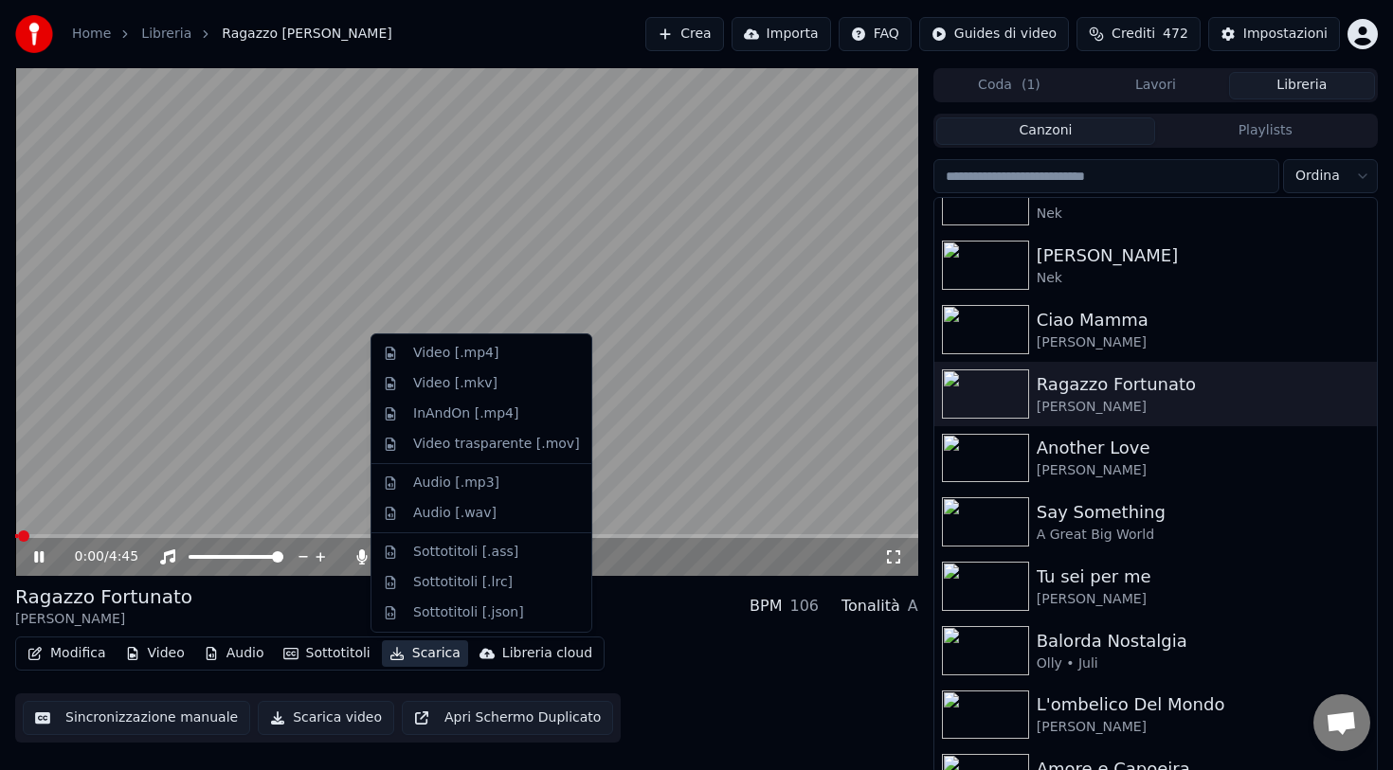
click at [411, 653] on button "Scarica" at bounding box center [425, 653] width 86 height 27
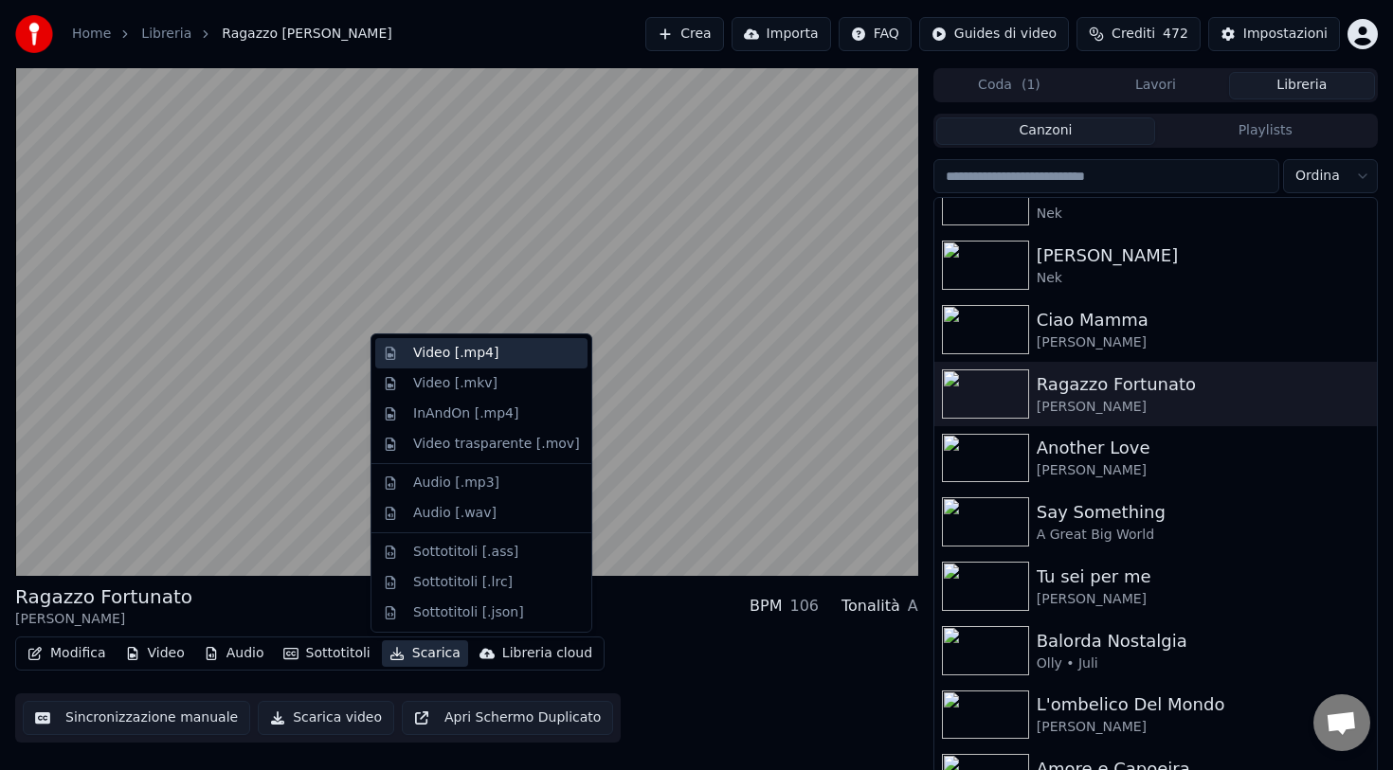
click at [460, 357] on div "Video [.mp4]" at bounding box center [455, 353] width 85 height 19
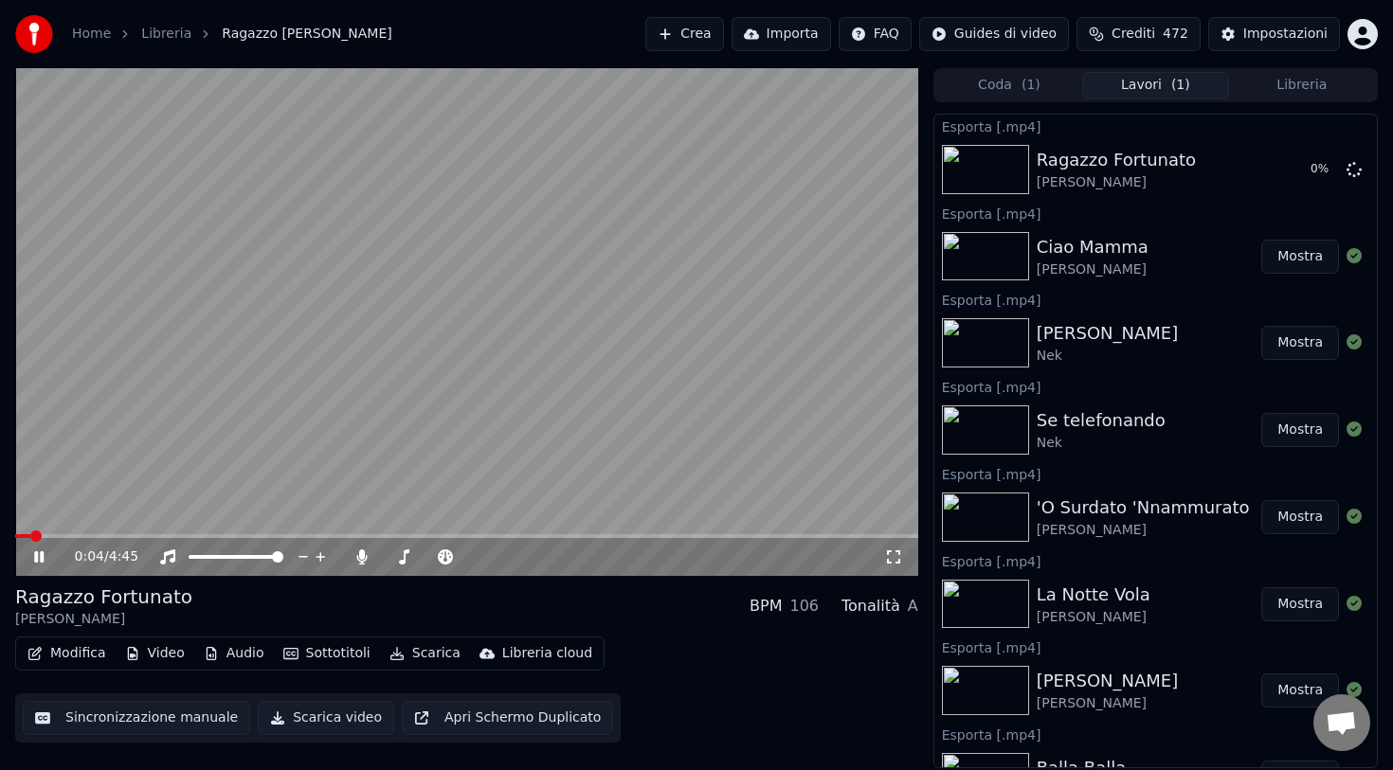
click at [1274, 88] on button "Libreria" at bounding box center [1302, 85] width 146 height 27
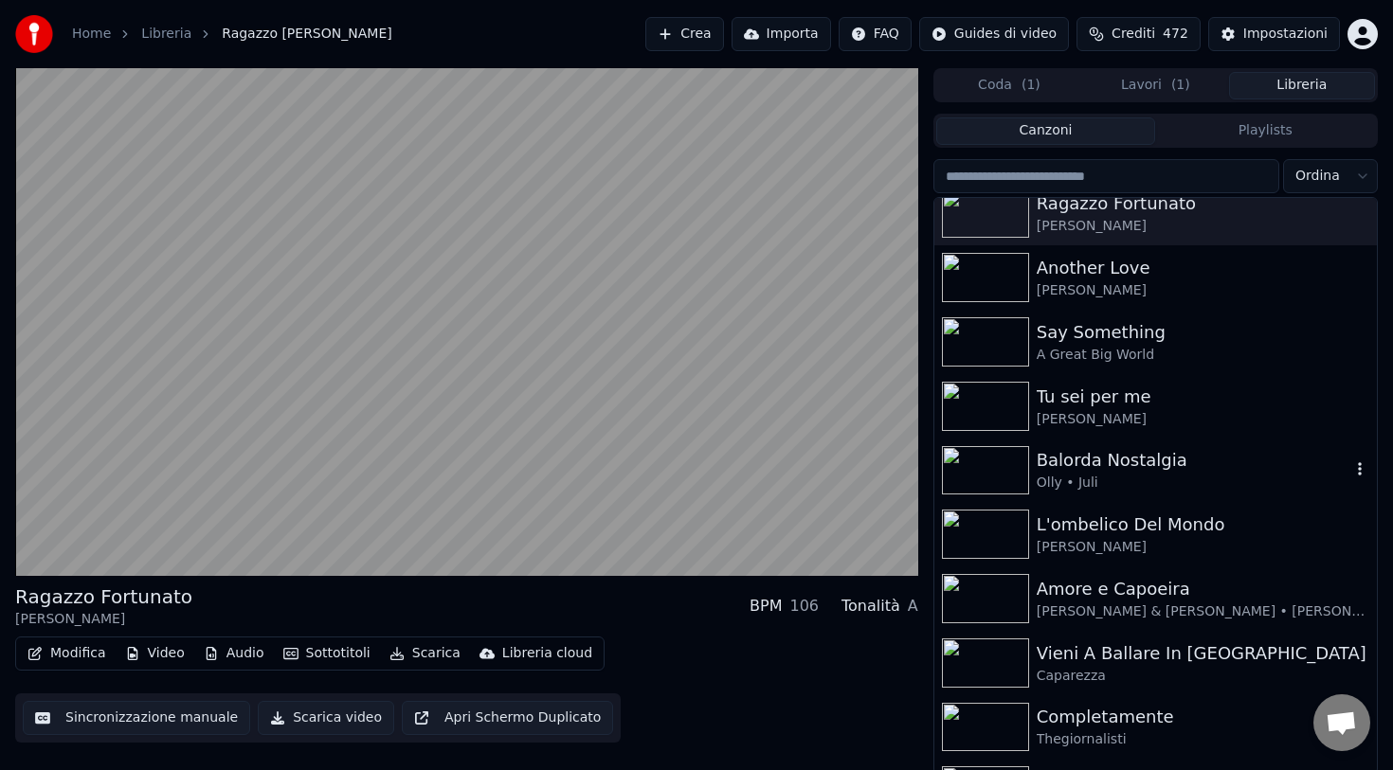
scroll to position [3480, 0]
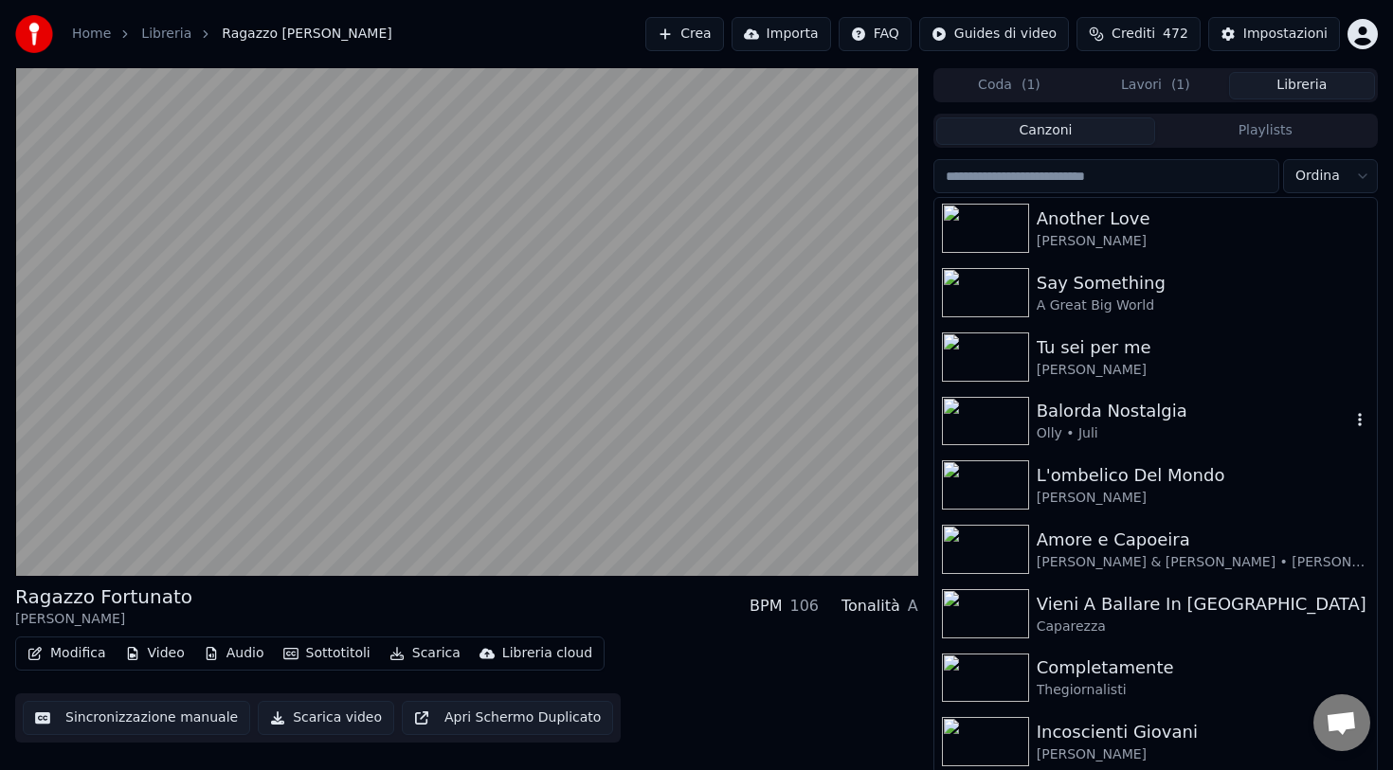
click at [1078, 426] on div "Olly • Juli" at bounding box center [1194, 433] width 314 height 19
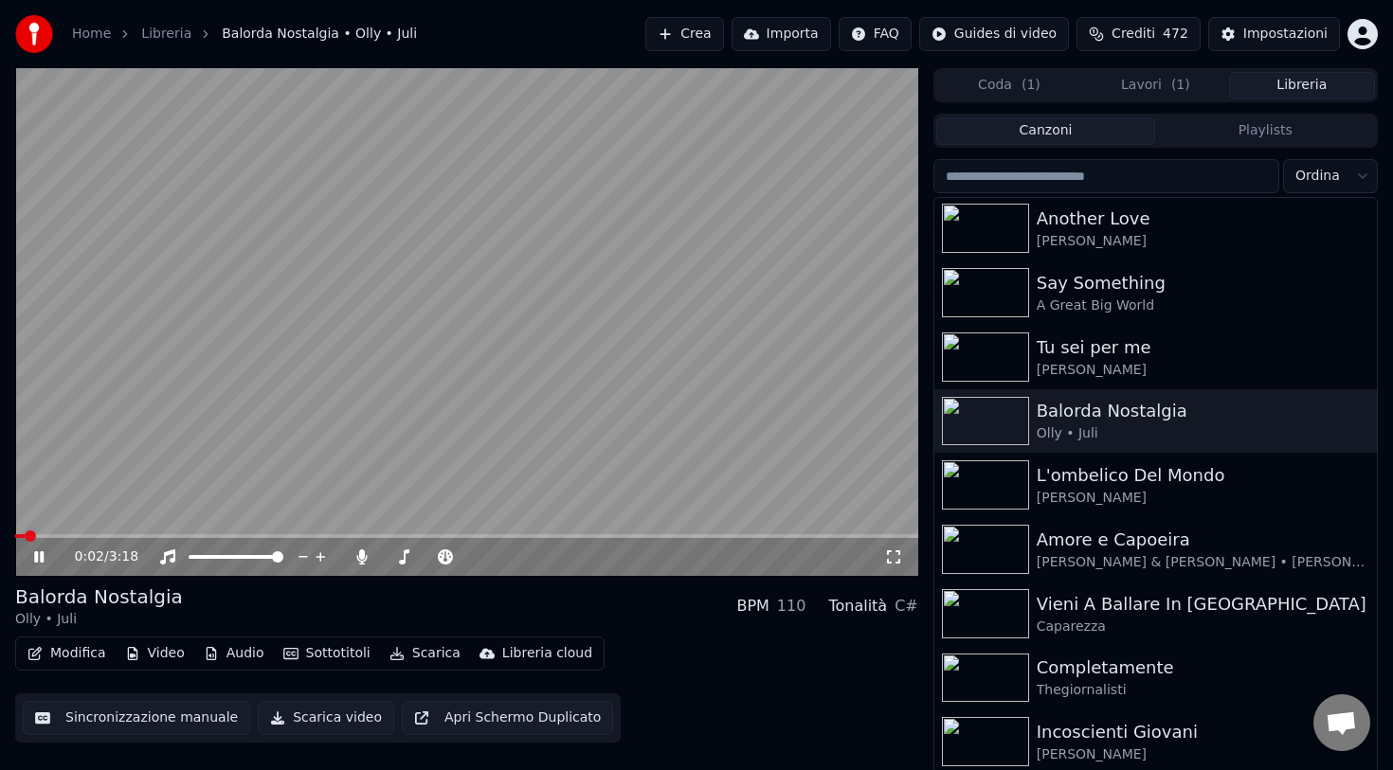
click at [434, 651] on button "Scarica" at bounding box center [425, 653] width 86 height 27
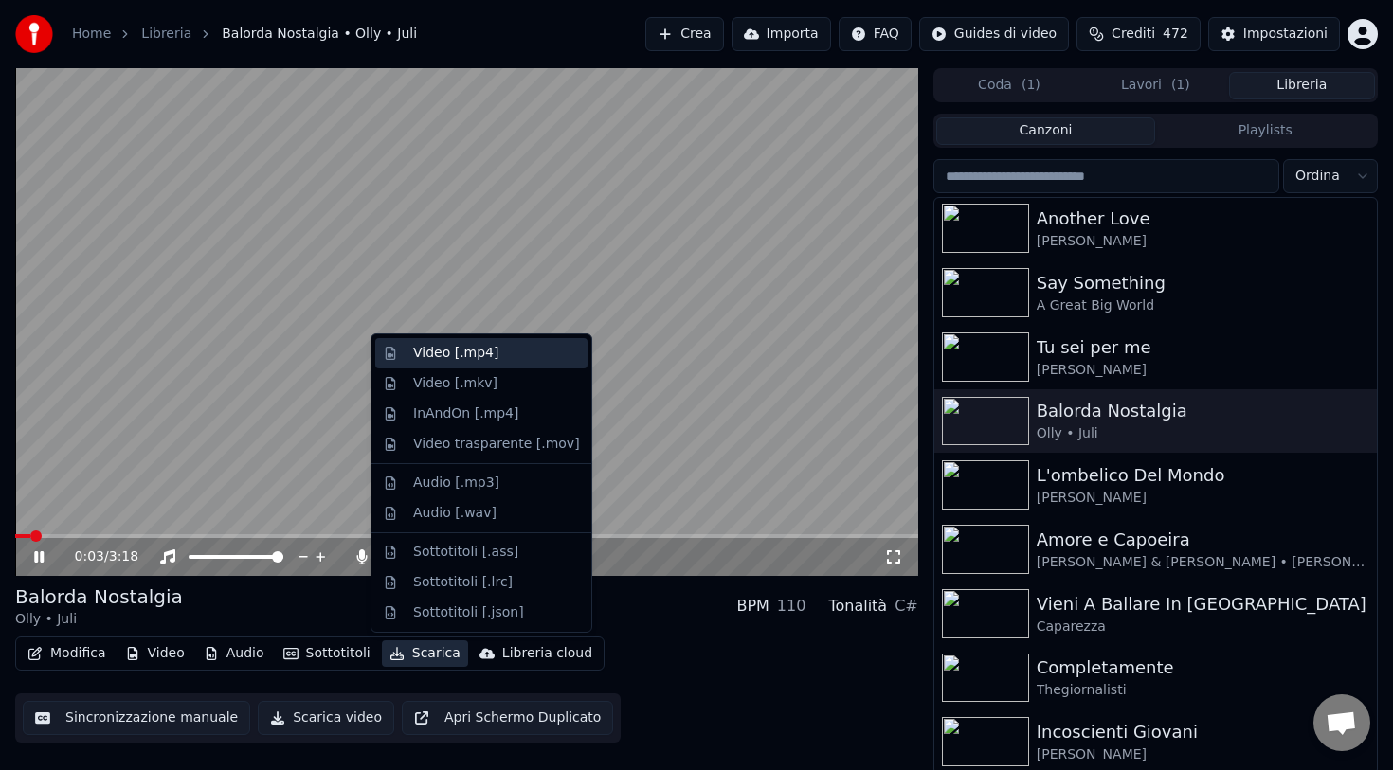
click at [465, 356] on div "Video [.mp4]" at bounding box center [455, 353] width 85 height 19
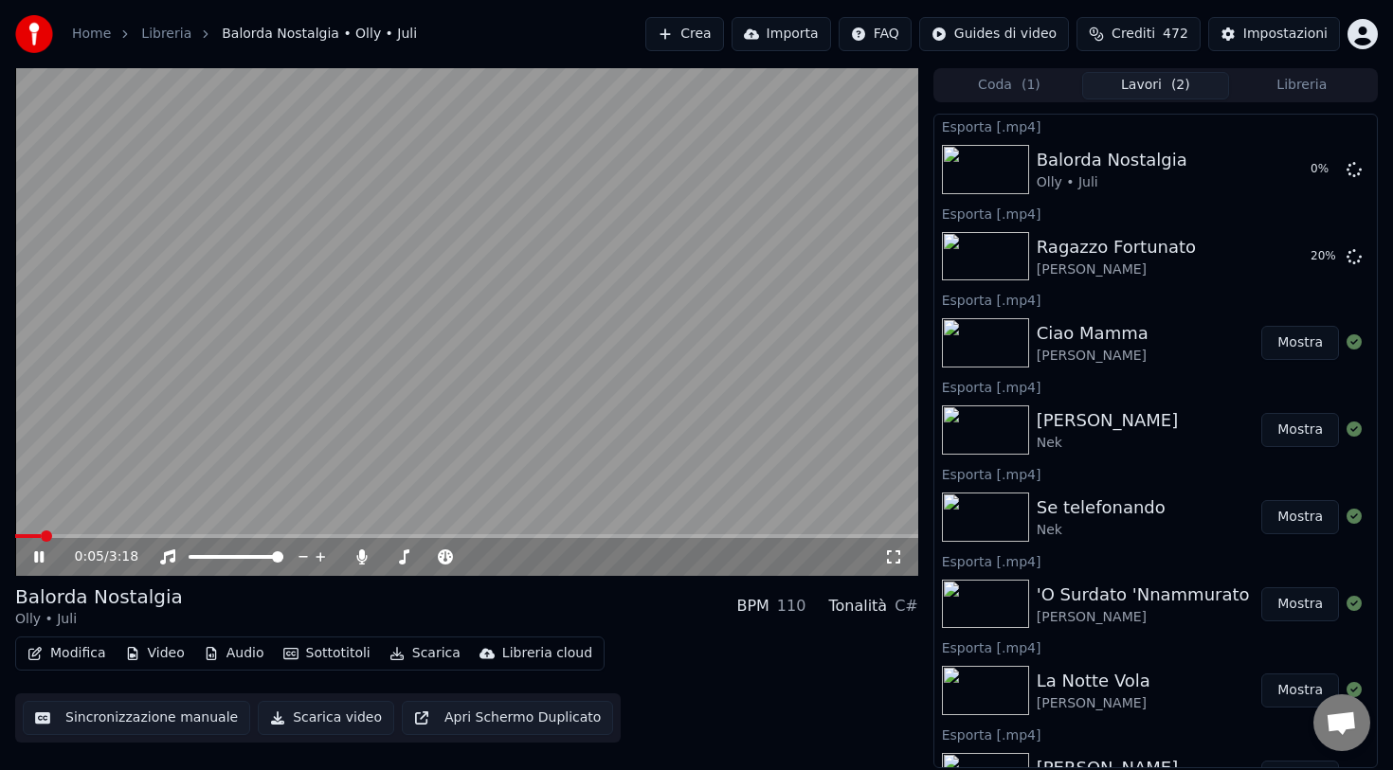
click at [1285, 87] on button "Libreria" at bounding box center [1302, 85] width 146 height 27
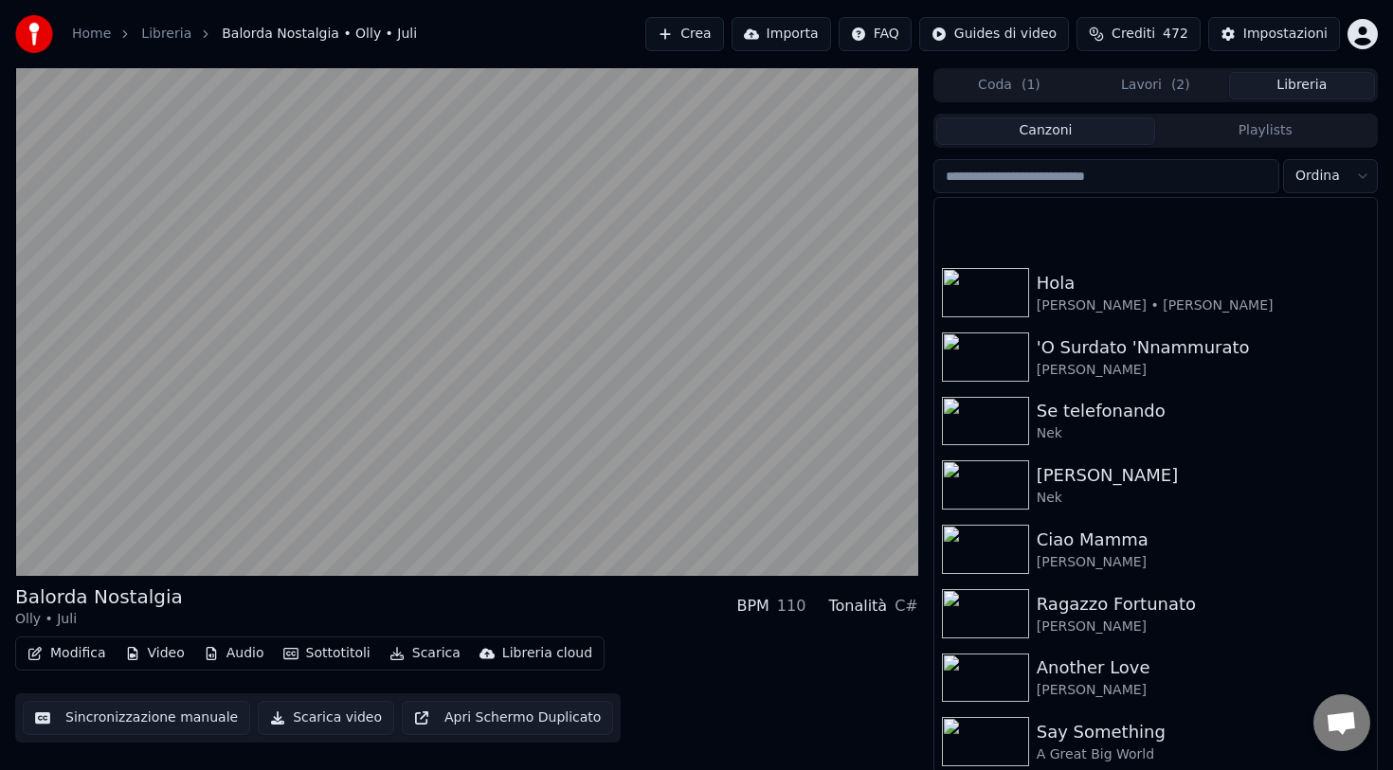
scroll to position [3480, 0]
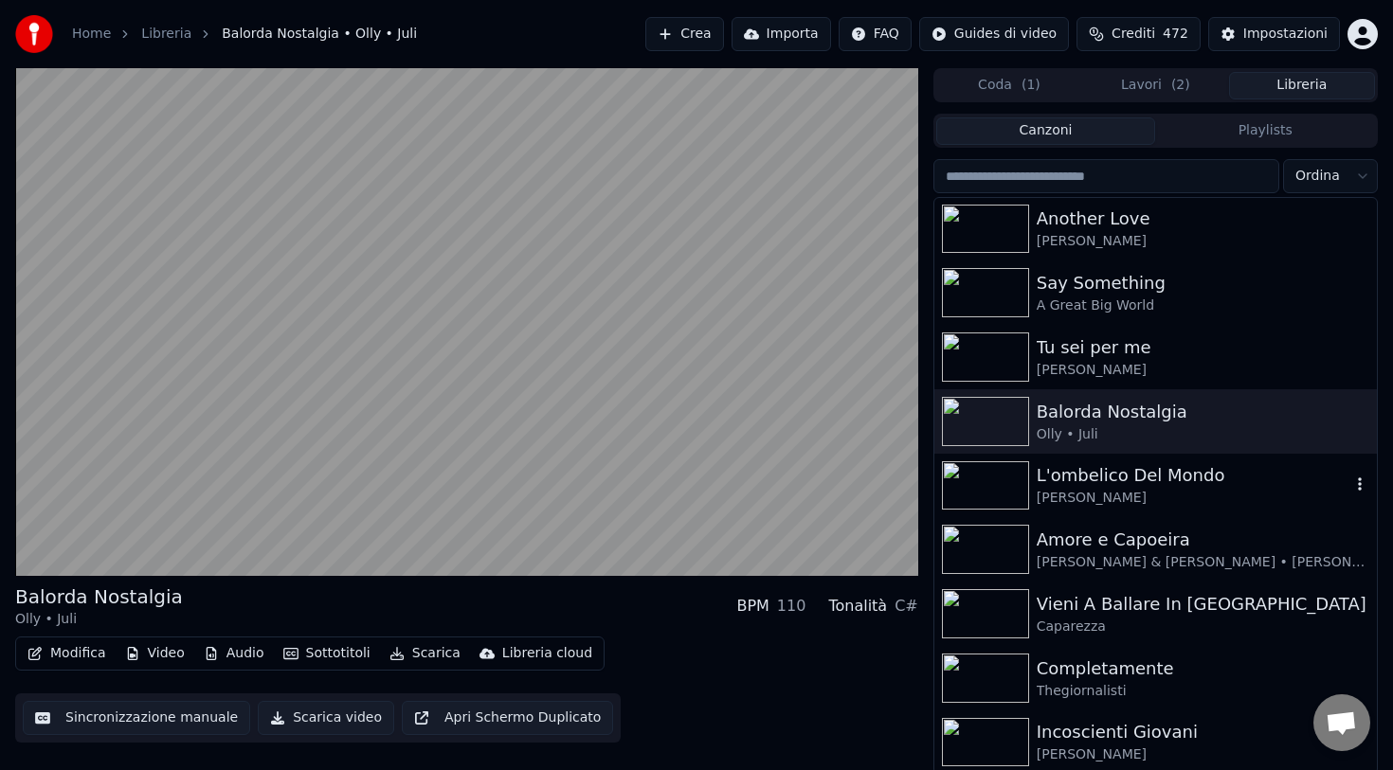
click at [1132, 496] on div "[PERSON_NAME]" at bounding box center [1194, 498] width 314 height 19
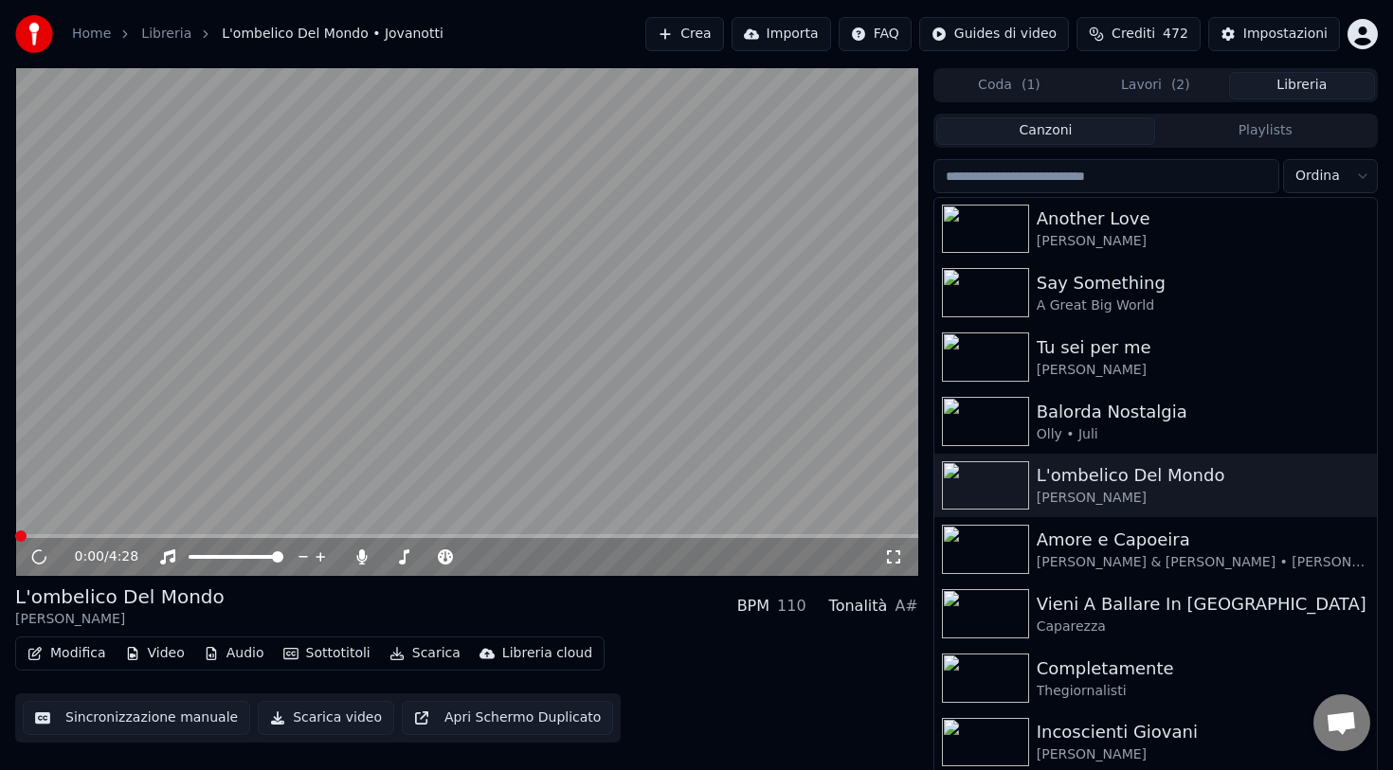
click at [414, 656] on button "Scarica" at bounding box center [425, 653] width 86 height 27
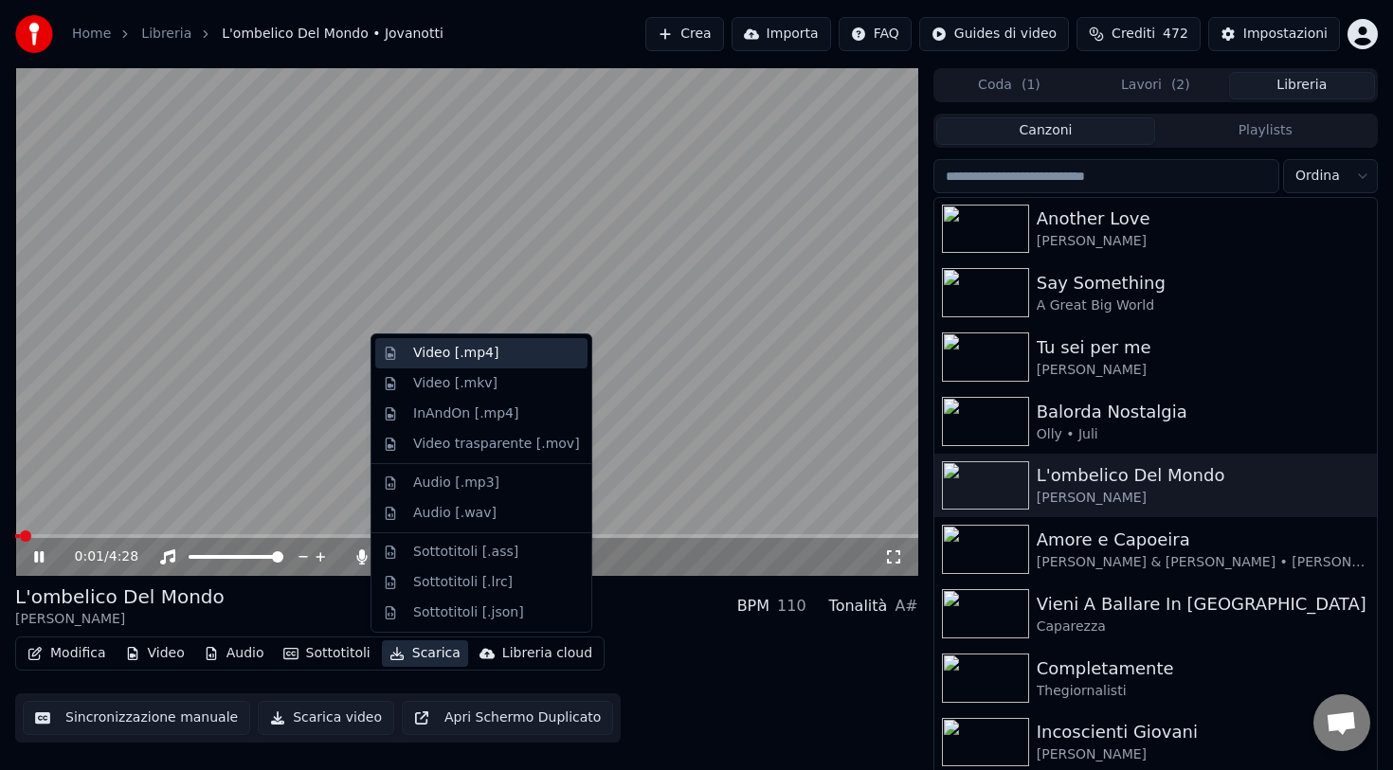
click at [475, 358] on div "Video [.mp4]" at bounding box center [455, 353] width 85 height 19
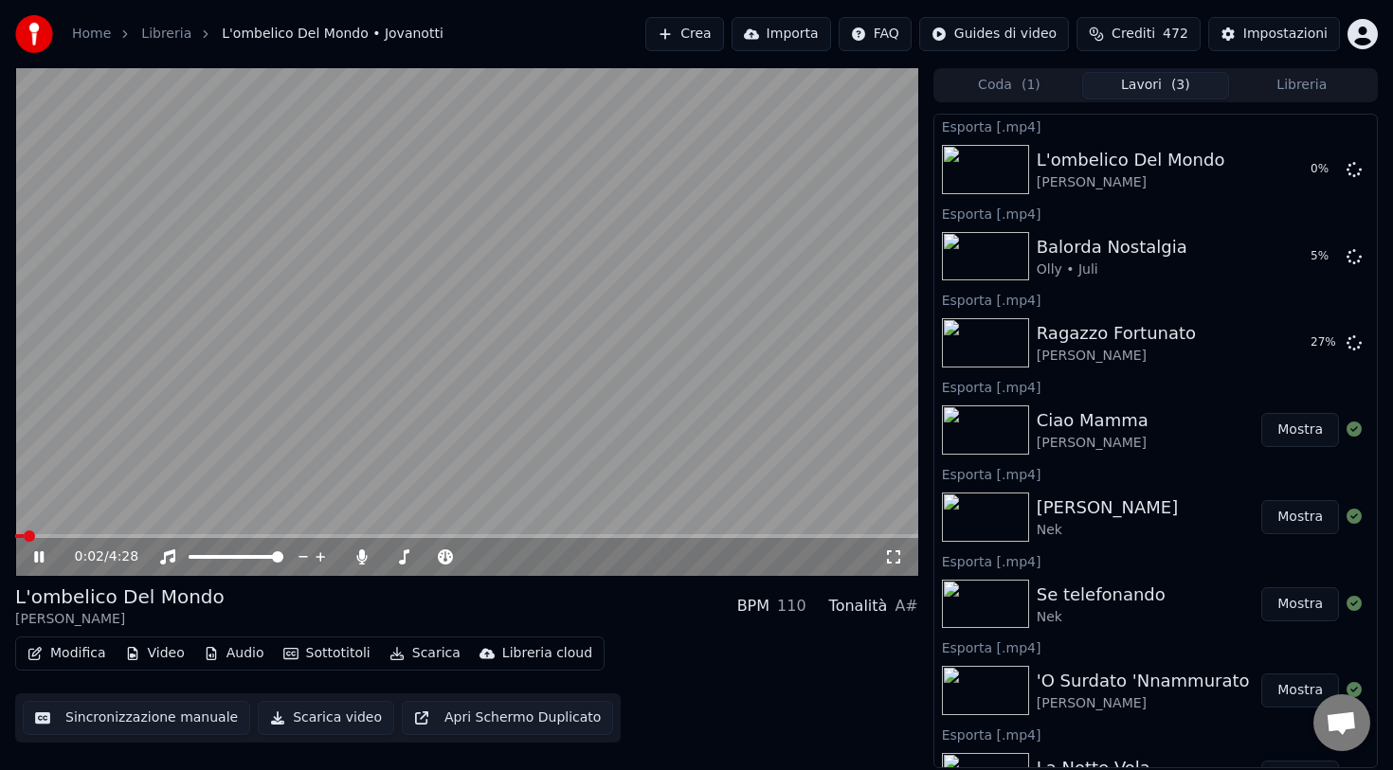
click at [1263, 83] on button "Libreria" at bounding box center [1302, 85] width 146 height 27
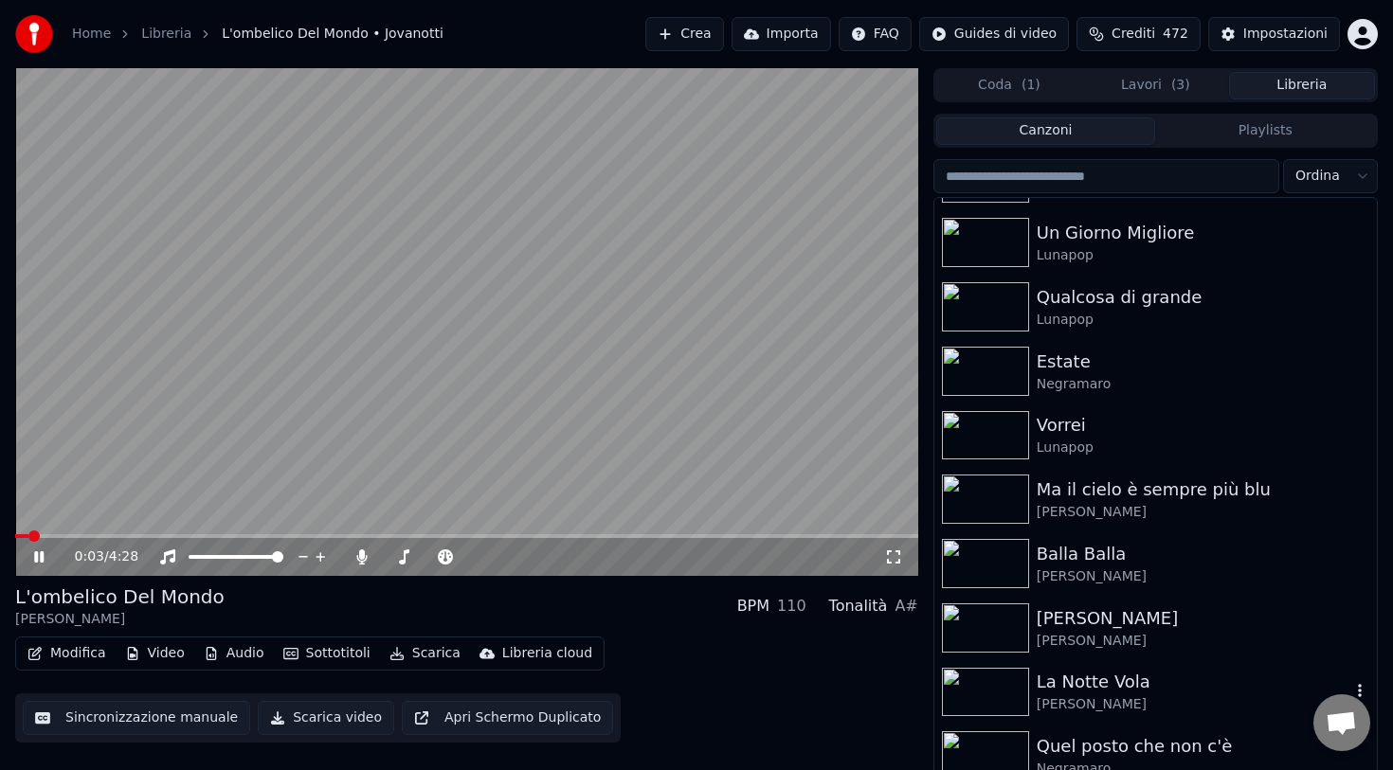
scroll to position [3480, 0]
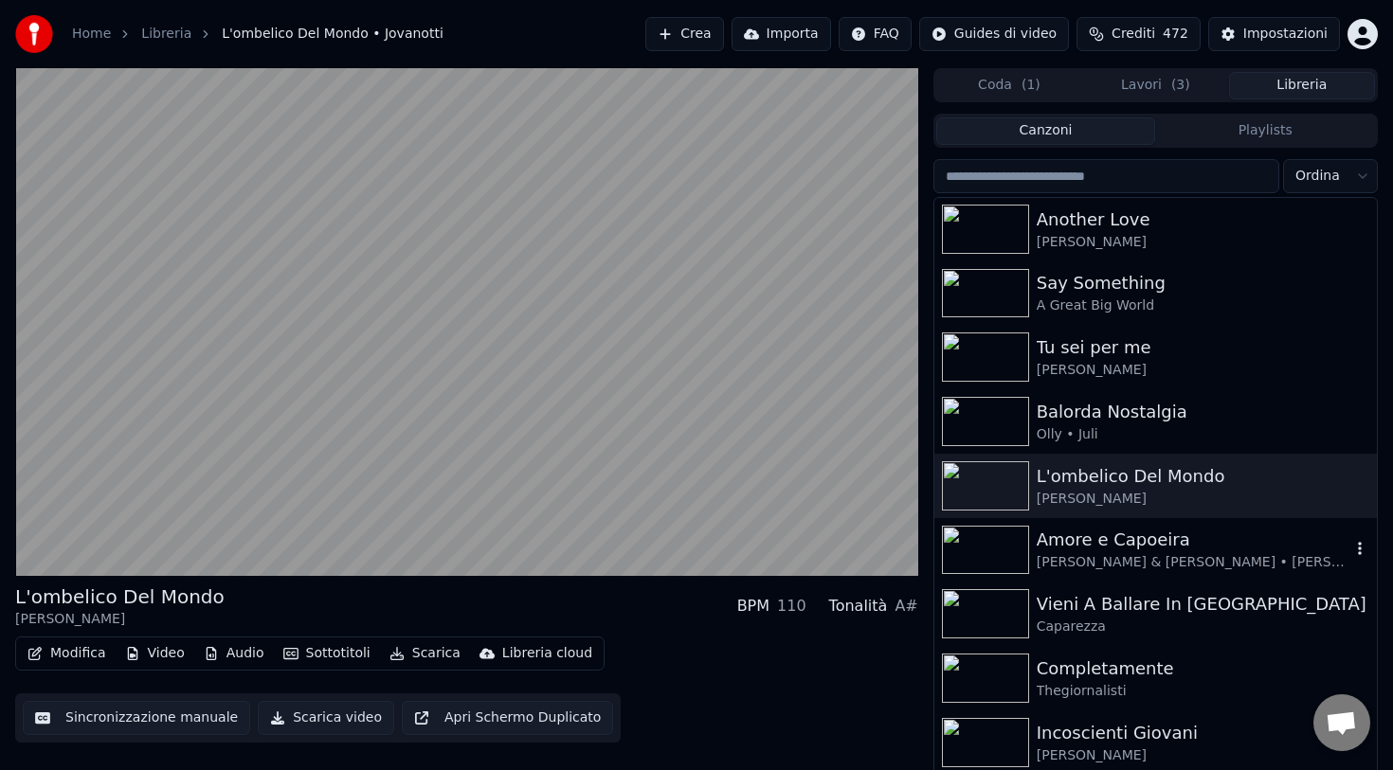
click at [1139, 559] on div "[PERSON_NAME] & [PERSON_NAME] • [PERSON_NAME]" at bounding box center [1194, 562] width 314 height 19
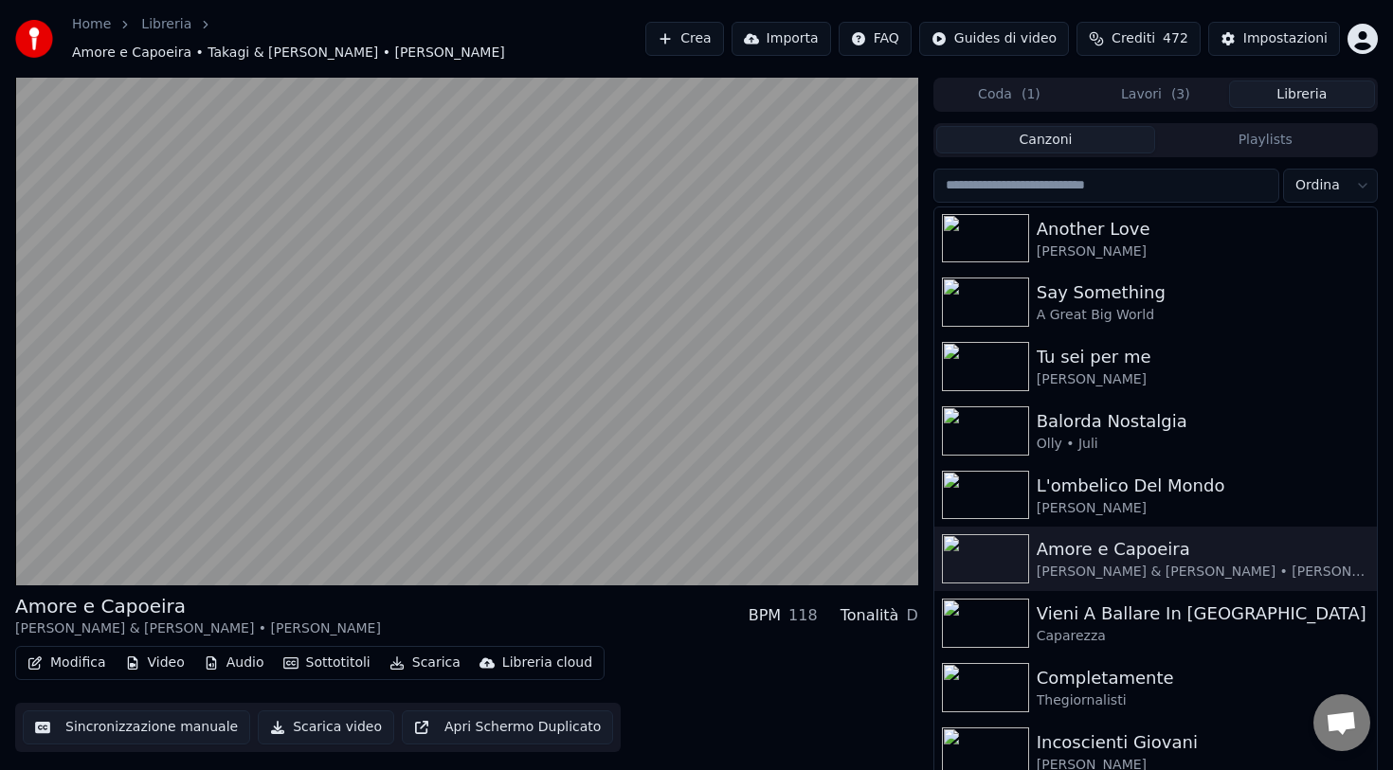
click at [420, 658] on button "Scarica" at bounding box center [425, 663] width 86 height 27
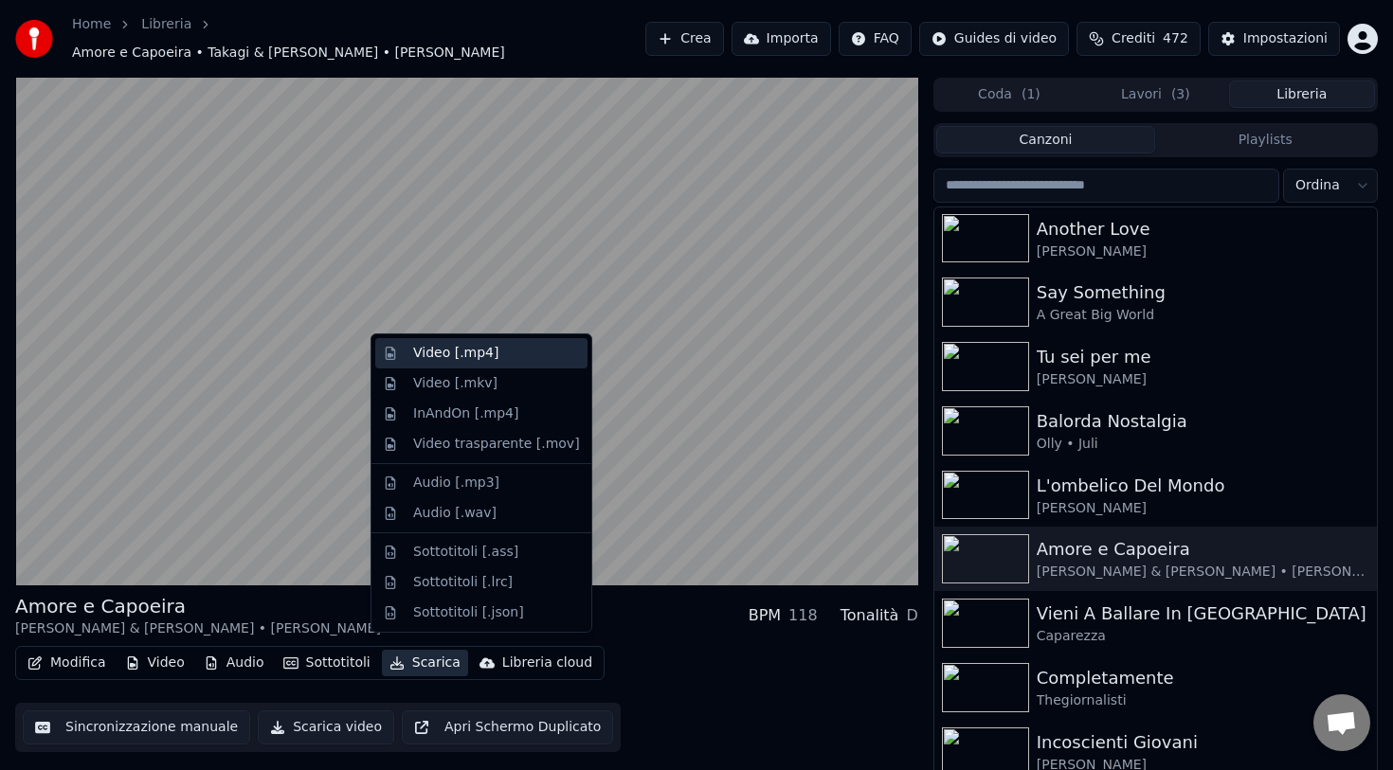
click at [456, 353] on div "Video [.mp4]" at bounding box center [455, 353] width 85 height 19
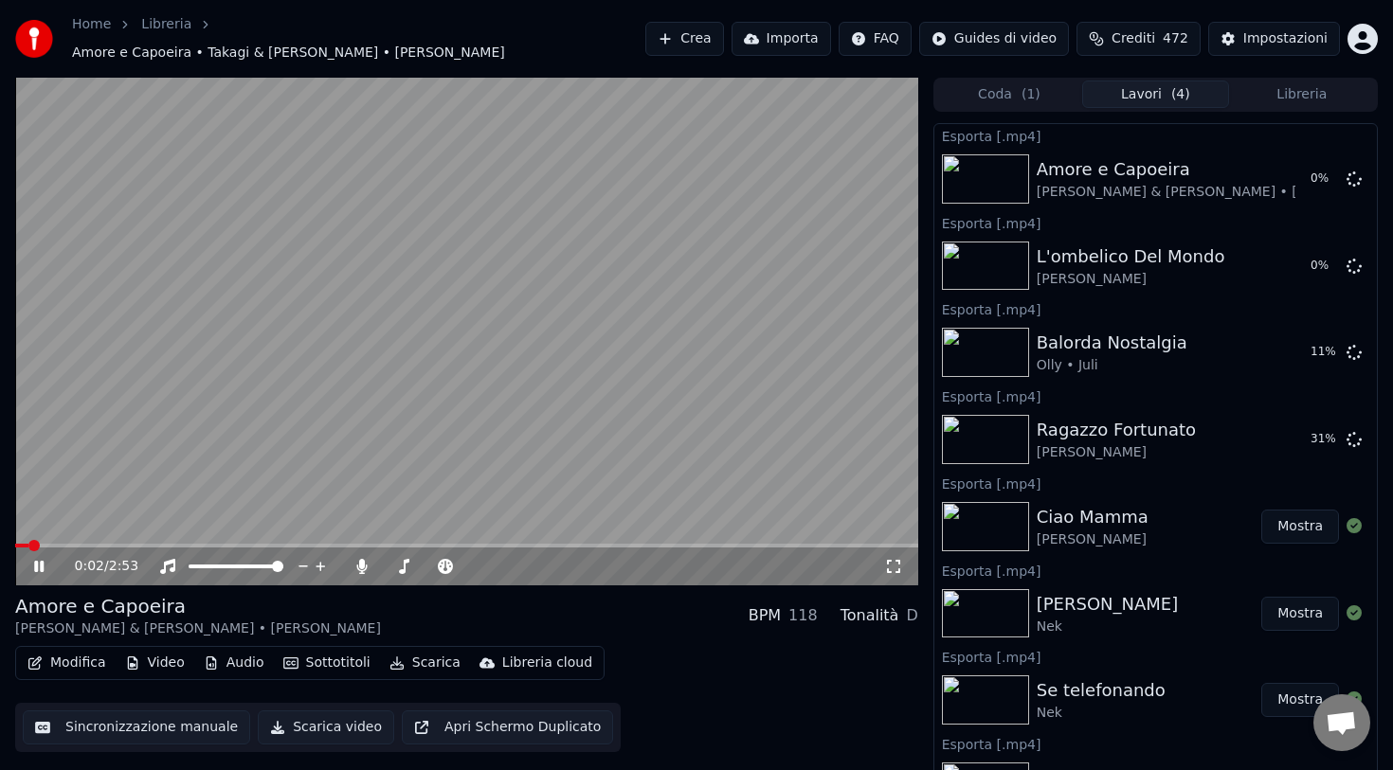
click at [1284, 84] on button "Libreria" at bounding box center [1302, 94] width 146 height 27
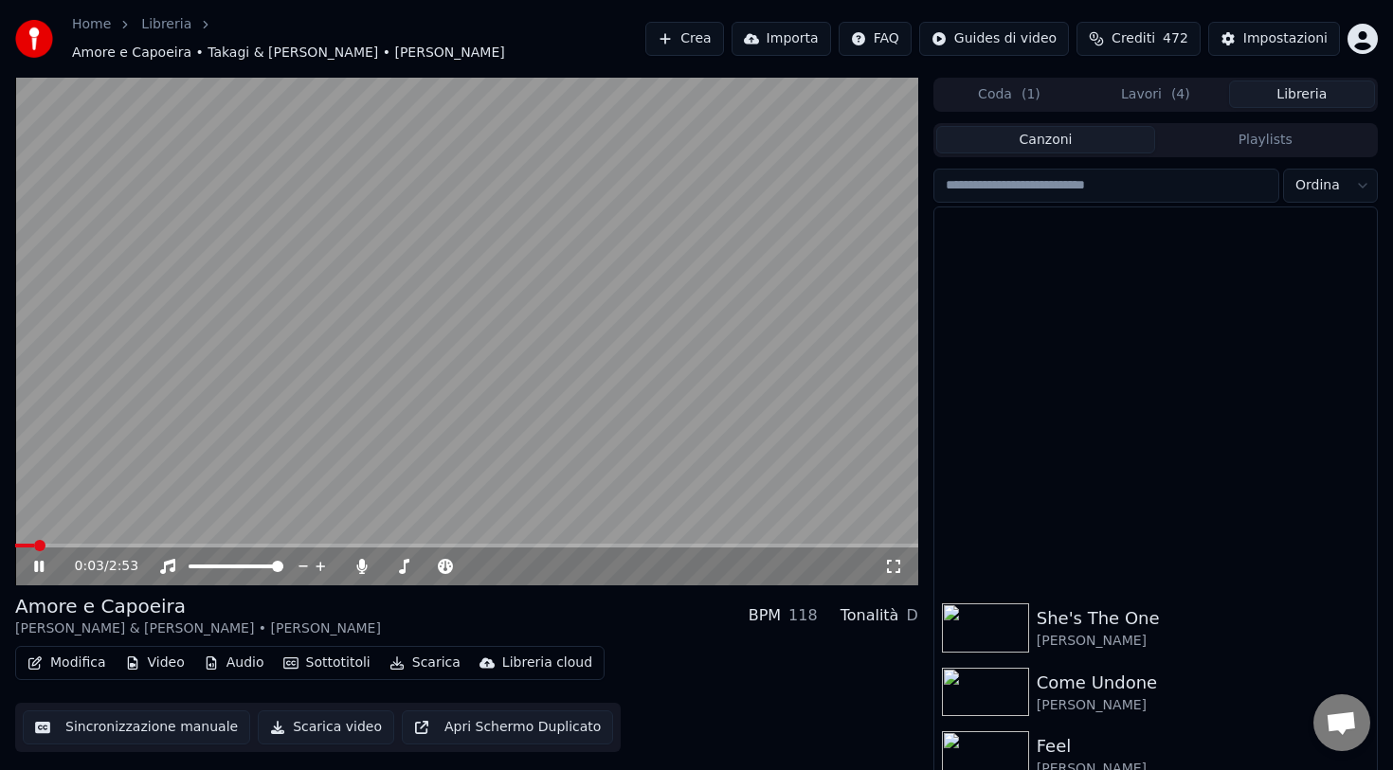
scroll to position [3481, 0]
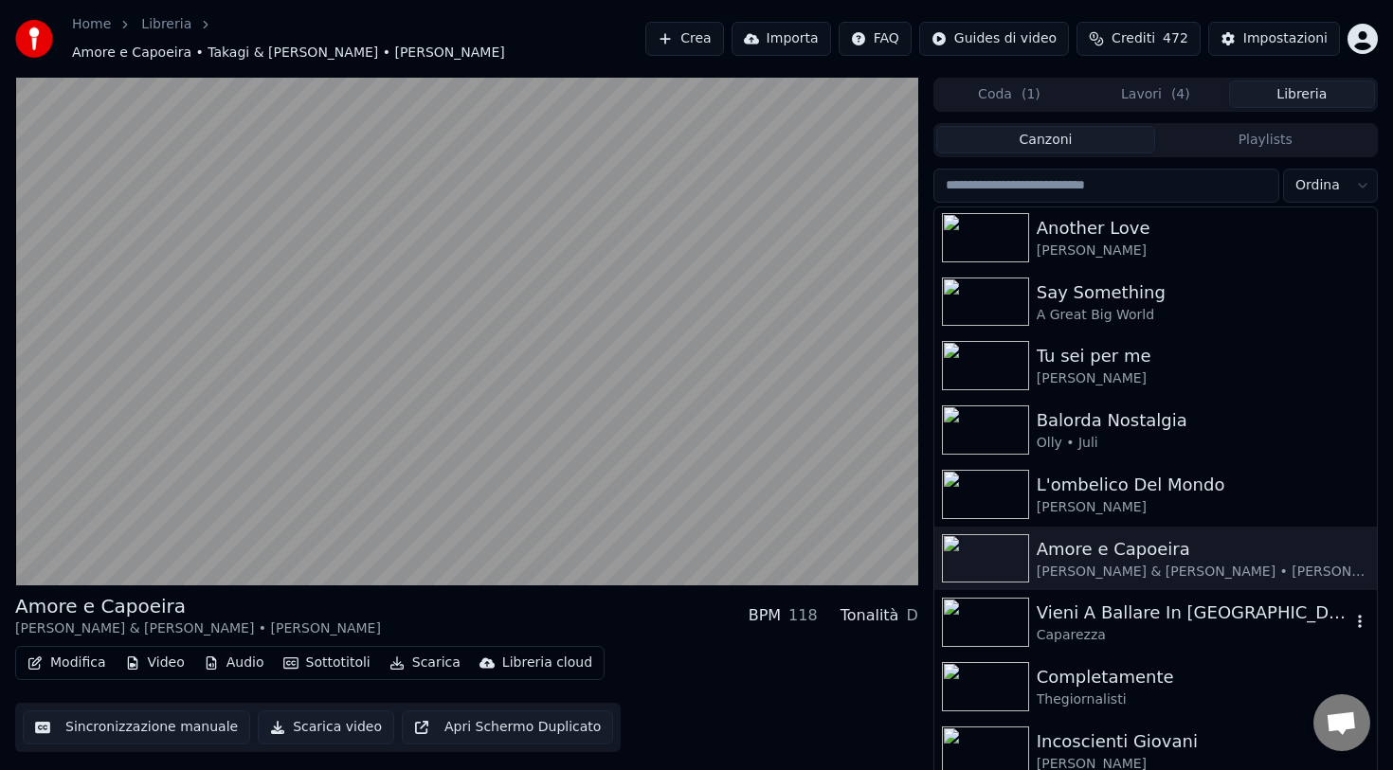
click at [1072, 626] on div "Caparezza" at bounding box center [1194, 635] width 314 height 19
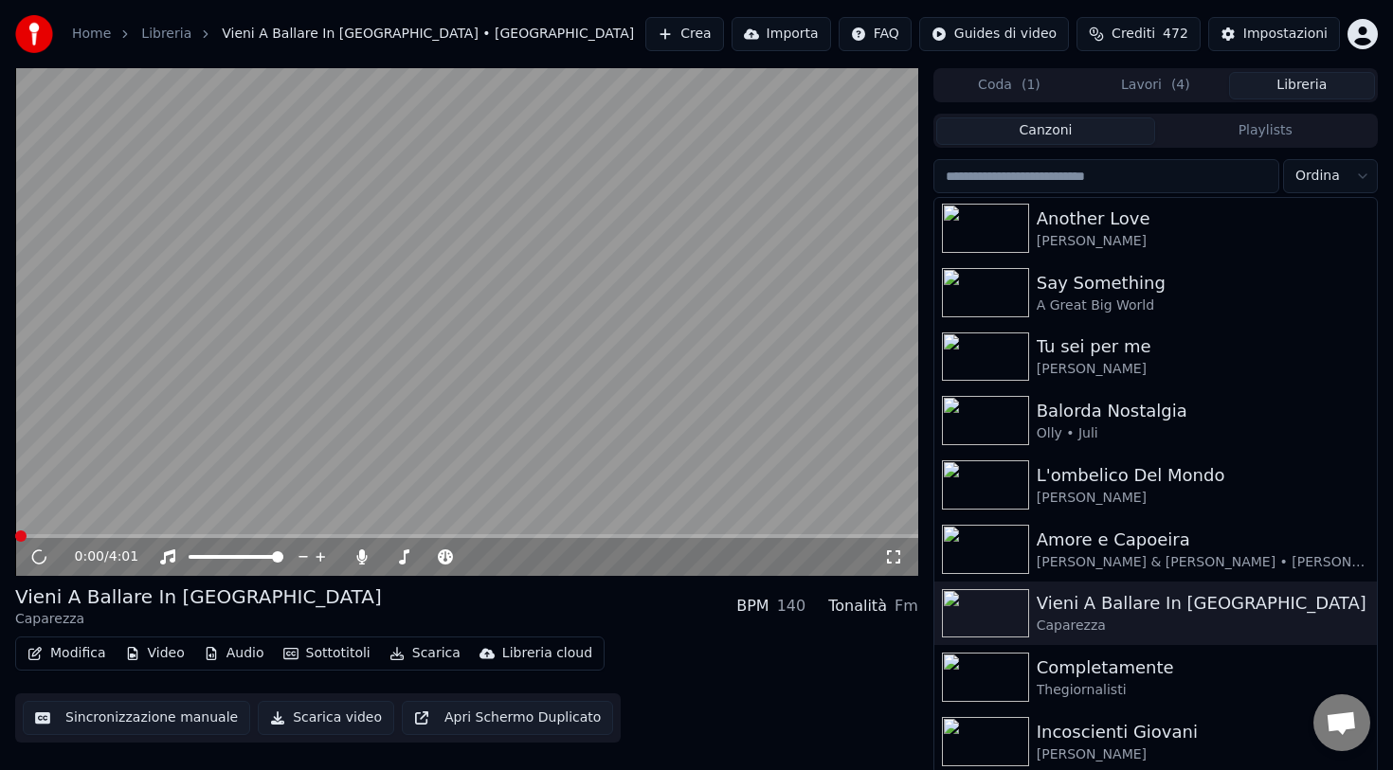
click at [422, 653] on button "Scarica" at bounding box center [425, 653] width 86 height 27
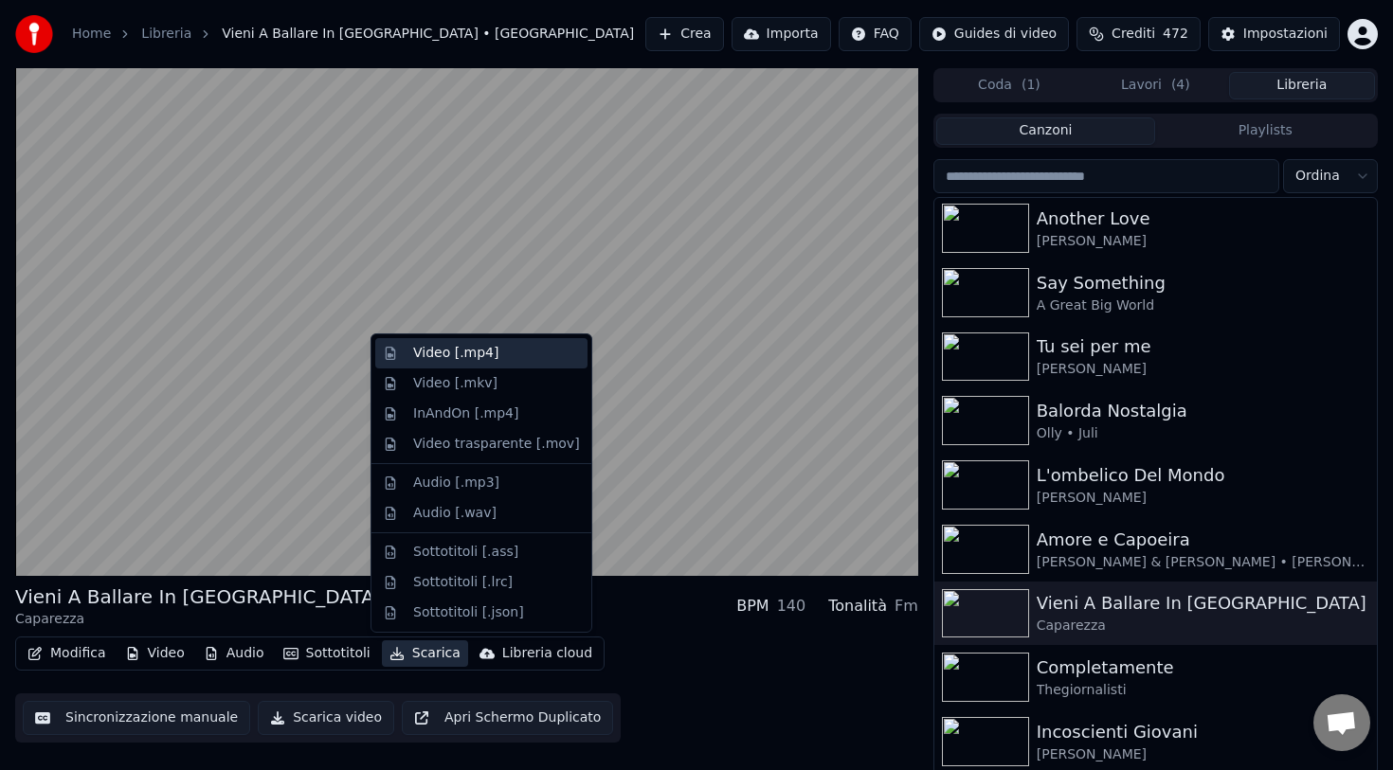
click at [460, 360] on div "Video [.mp4]" at bounding box center [455, 353] width 85 height 19
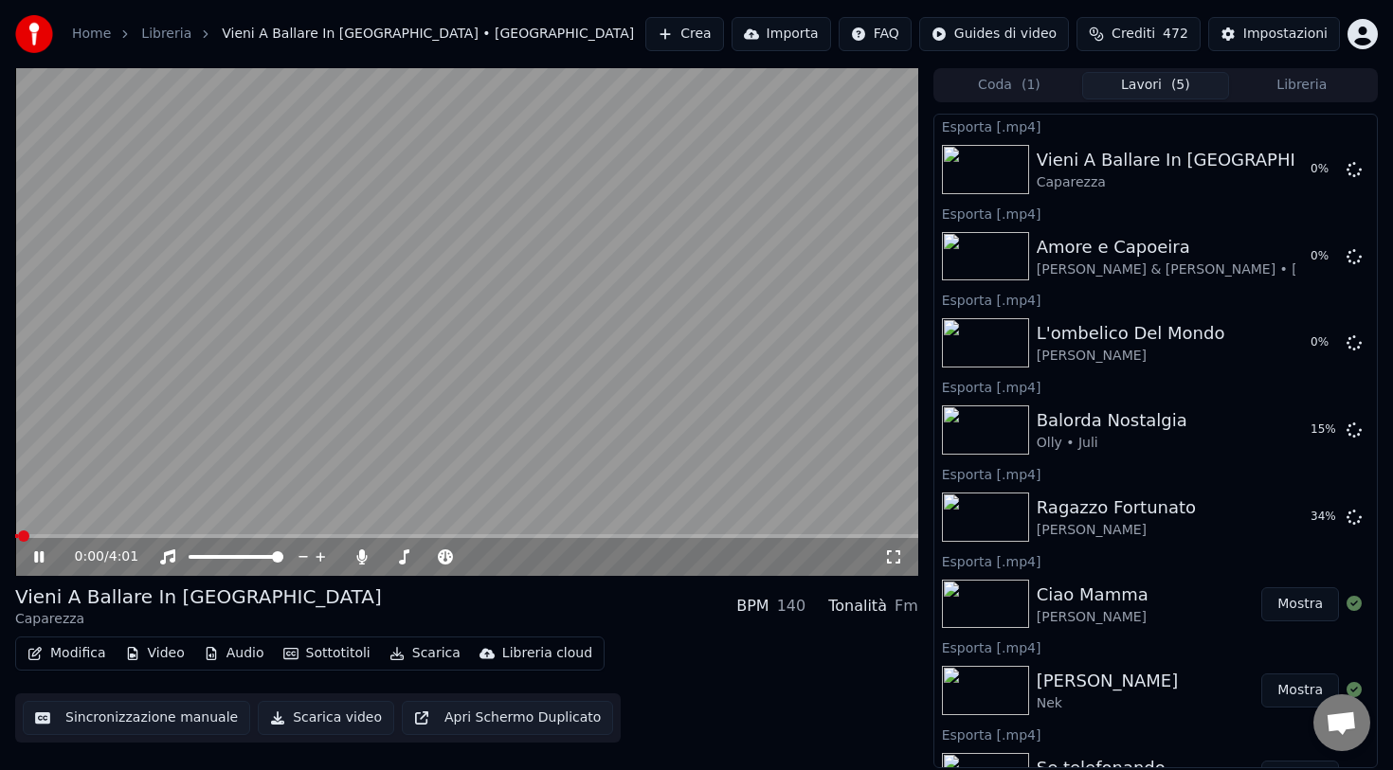
click at [1266, 84] on button "Libreria" at bounding box center [1302, 85] width 146 height 27
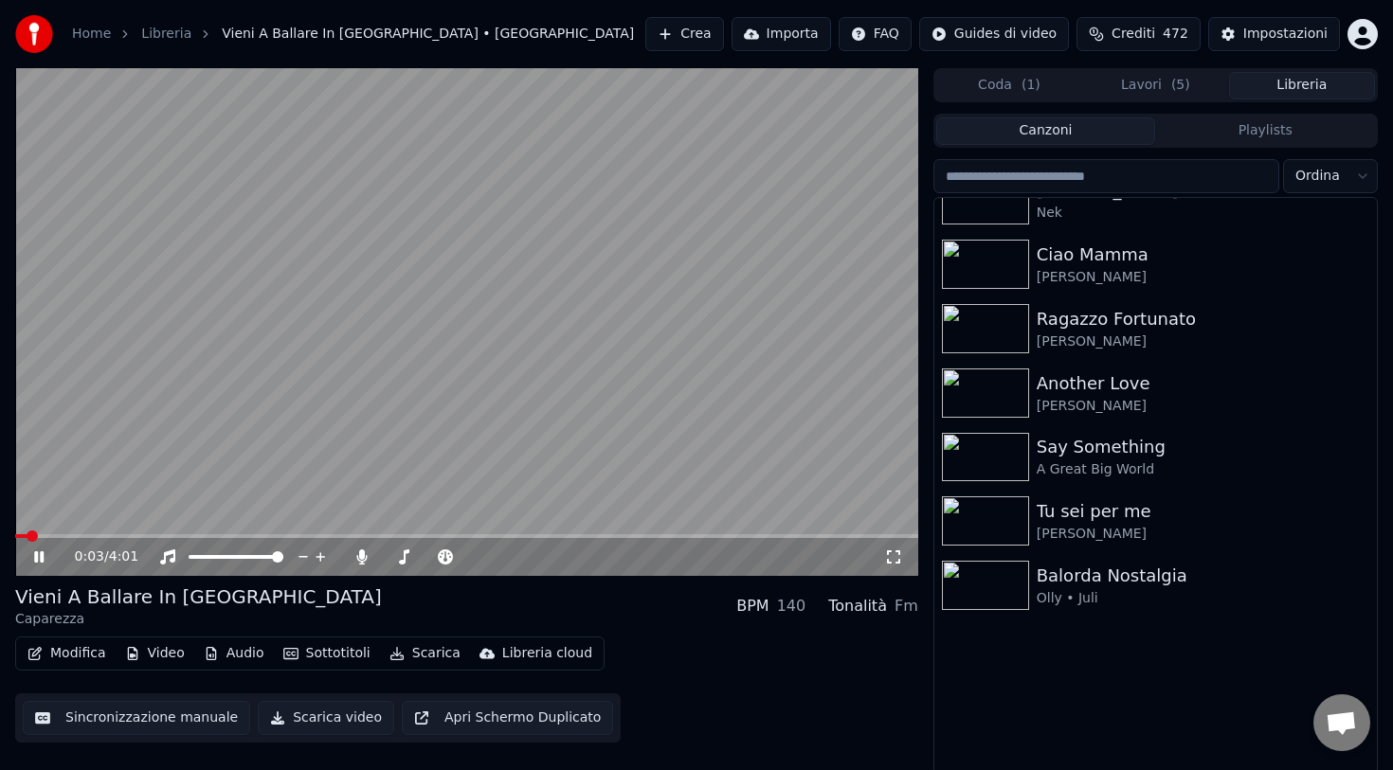
scroll to position [3480, 0]
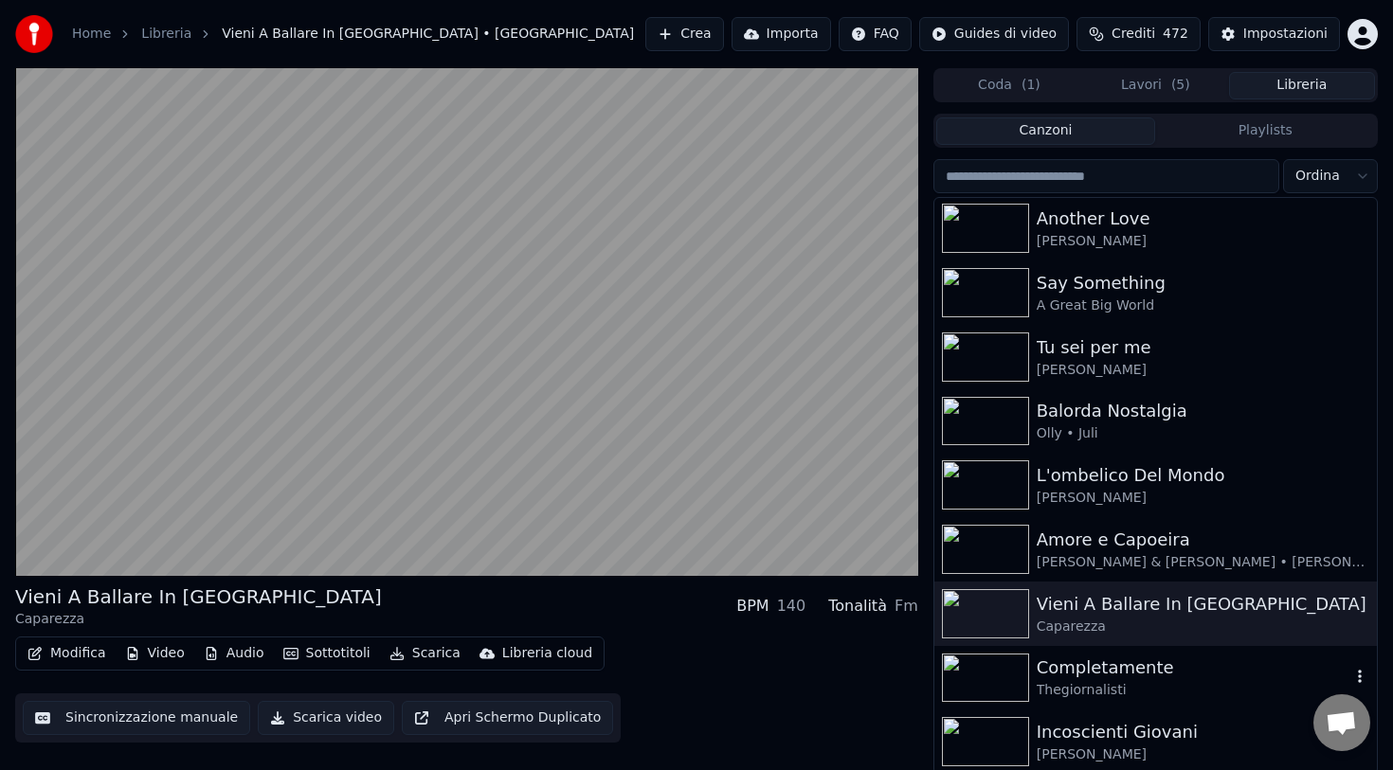
click at [1093, 684] on div "Thegiornalisti" at bounding box center [1194, 690] width 314 height 19
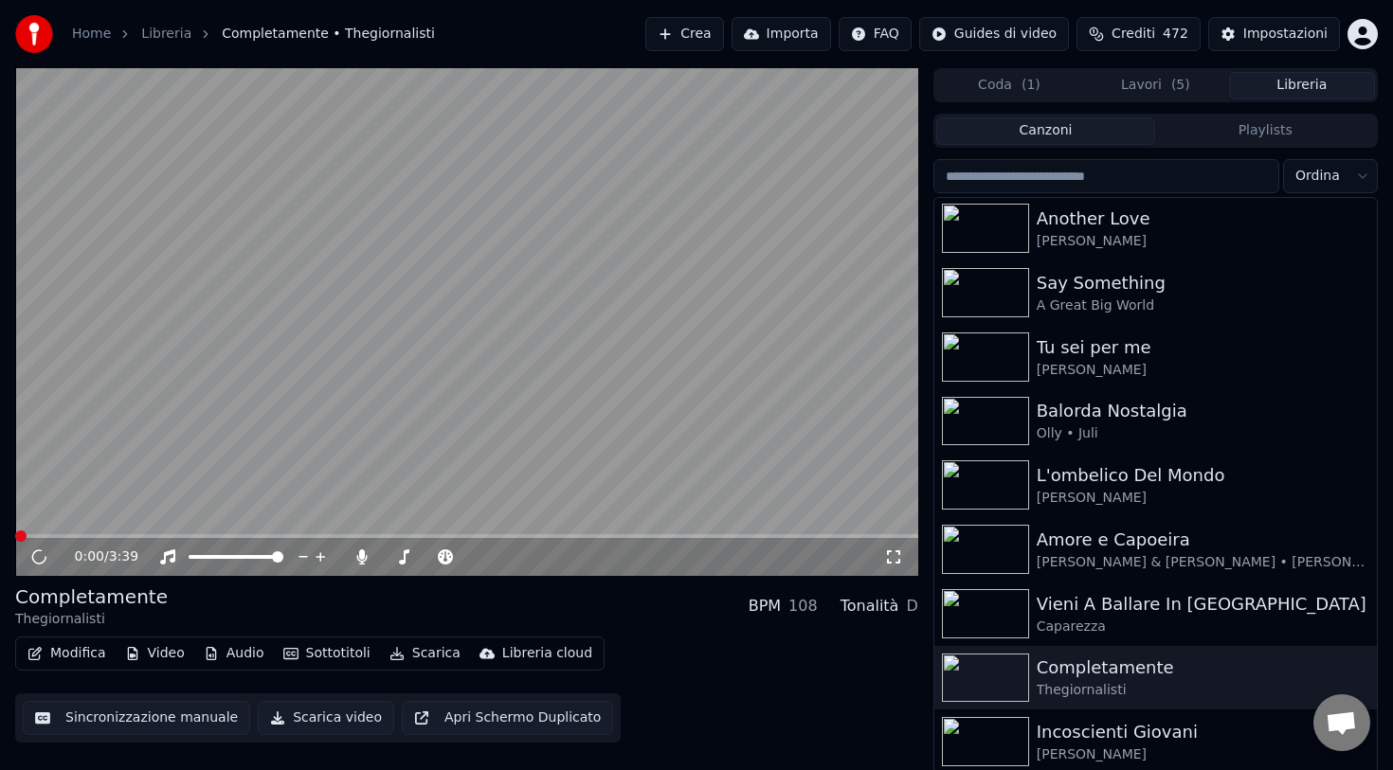
click at [430, 658] on button "Scarica" at bounding box center [425, 653] width 86 height 27
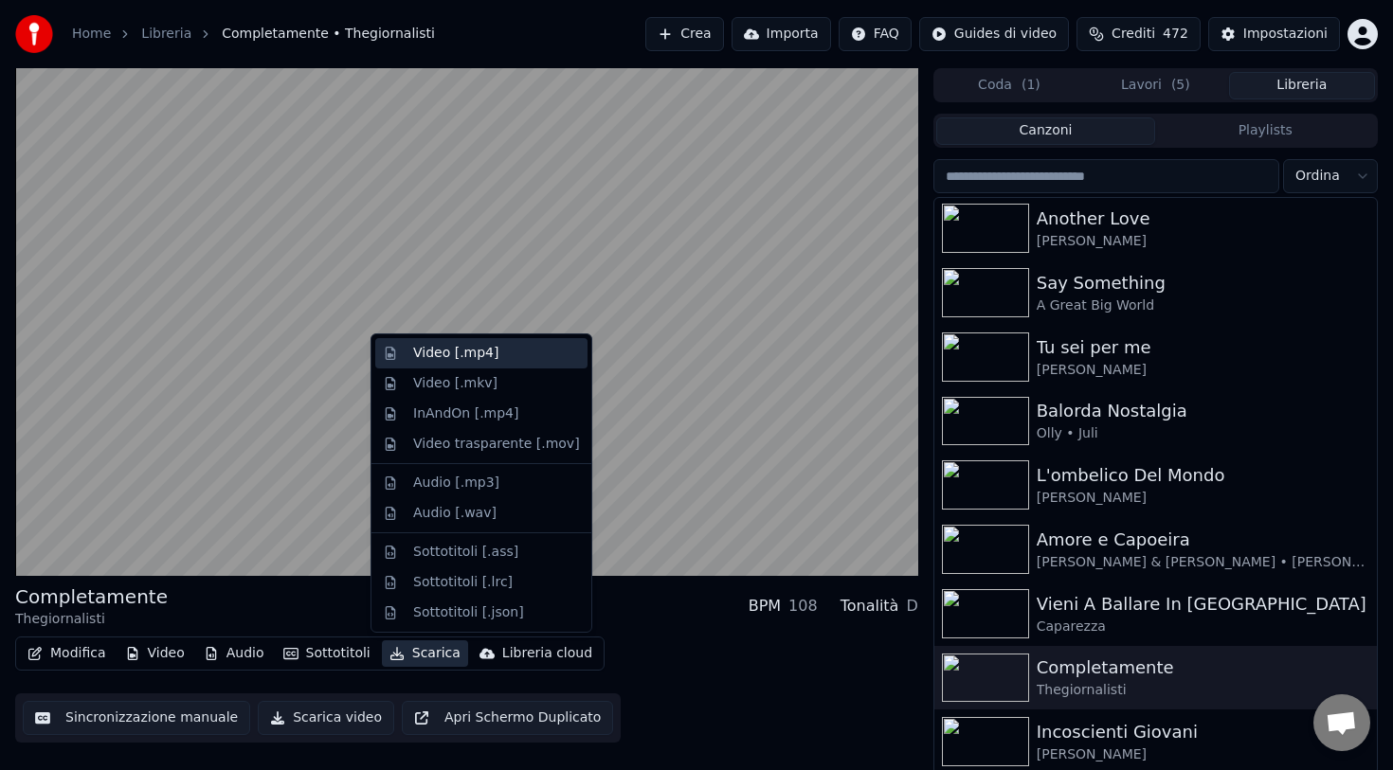
click at [487, 352] on div "Video [.mp4]" at bounding box center [455, 353] width 85 height 19
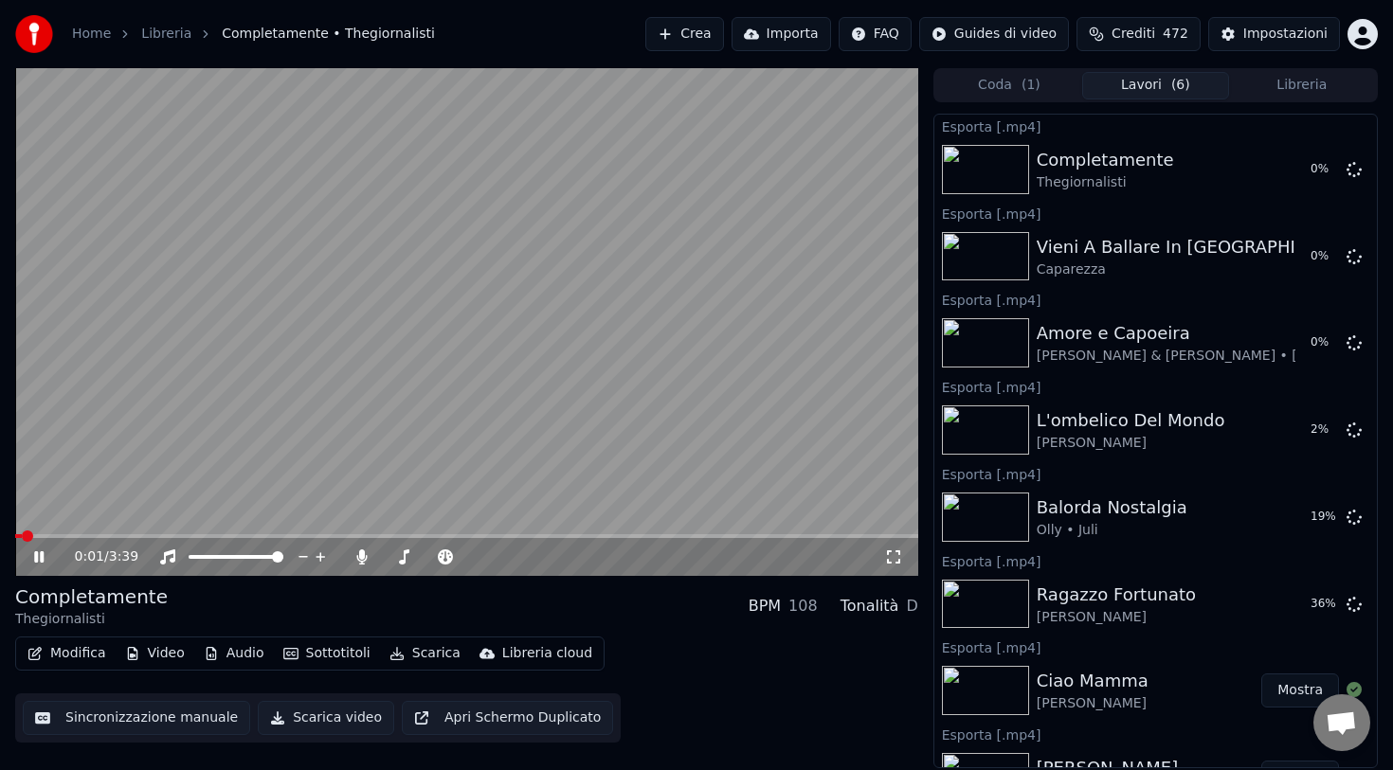
click at [1289, 85] on button "Libreria" at bounding box center [1302, 85] width 146 height 27
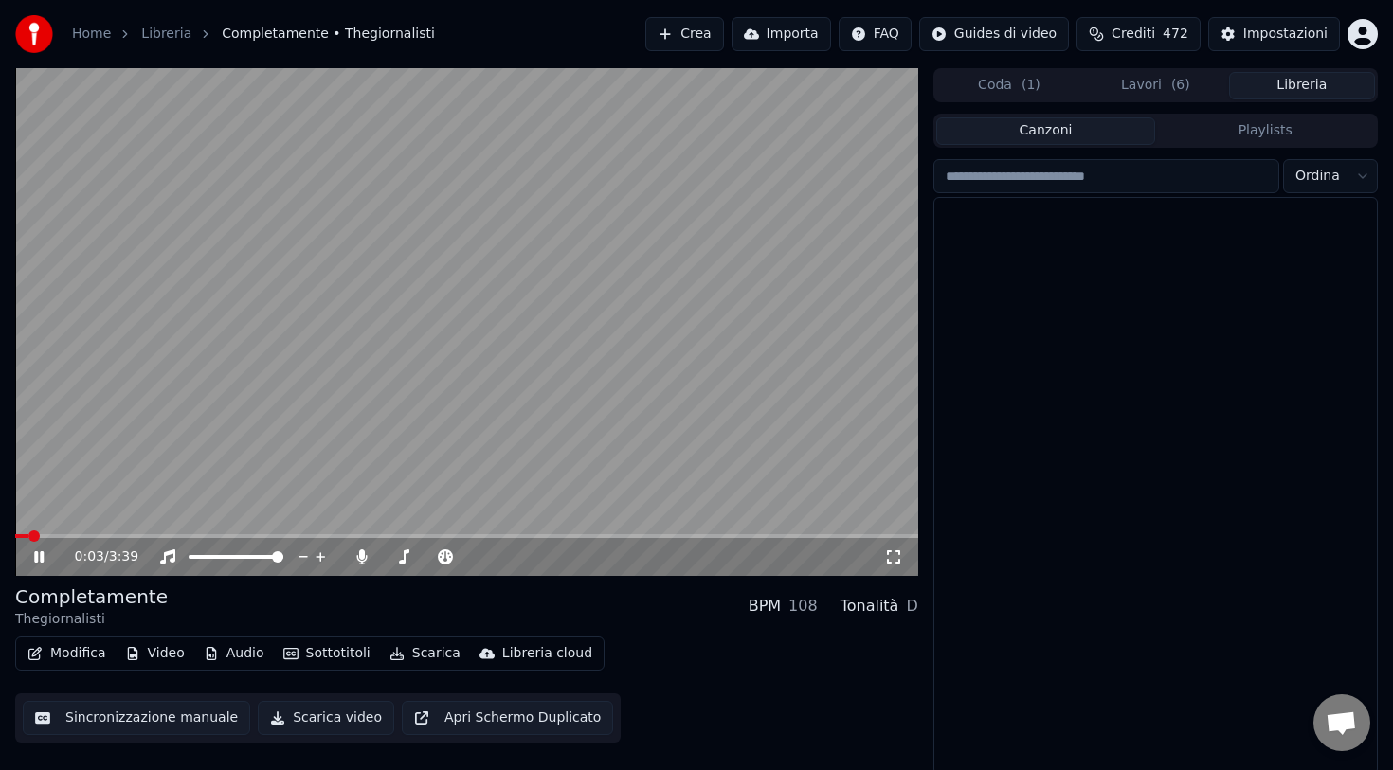
scroll to position [3481, 0]
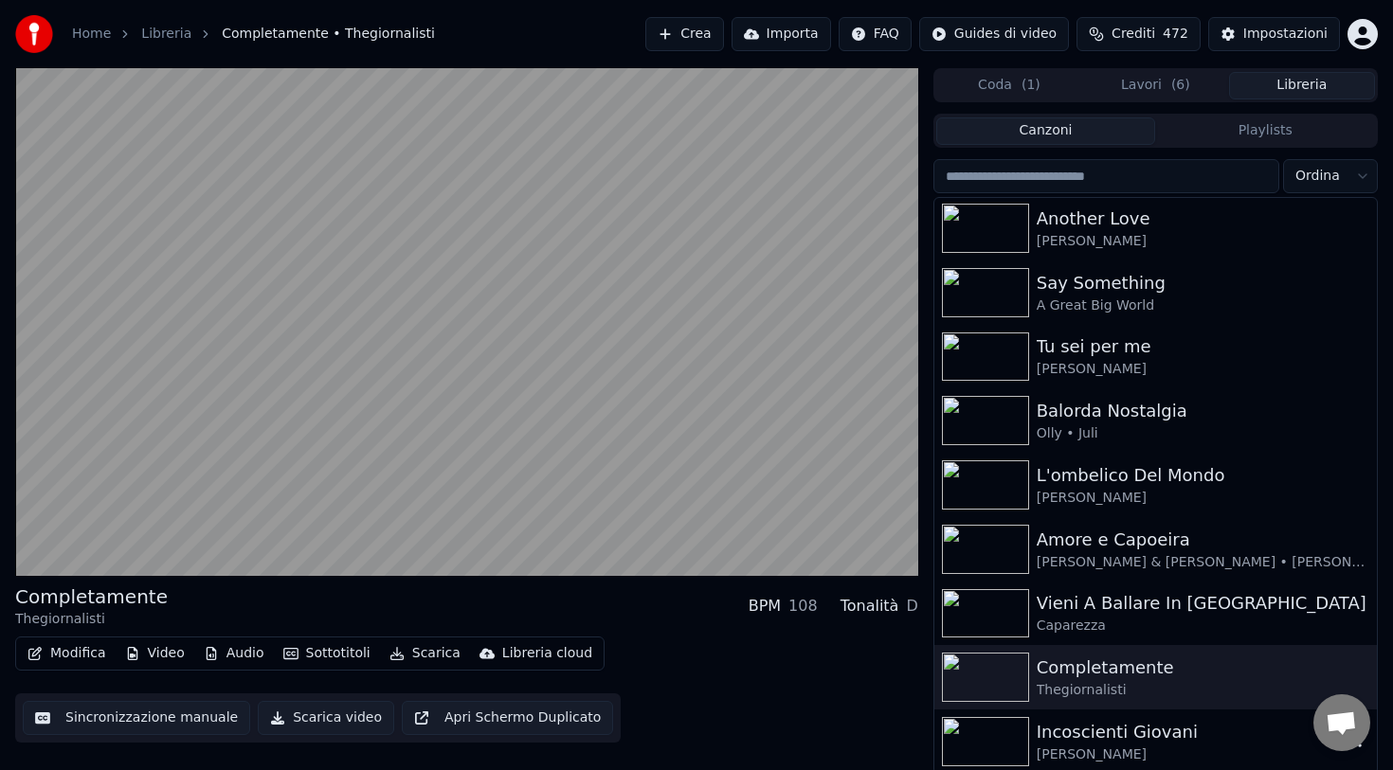
click at [1074, 753] on div "[PERSON_NAME]" at bounding box center [1194, 755] width 314 height 19
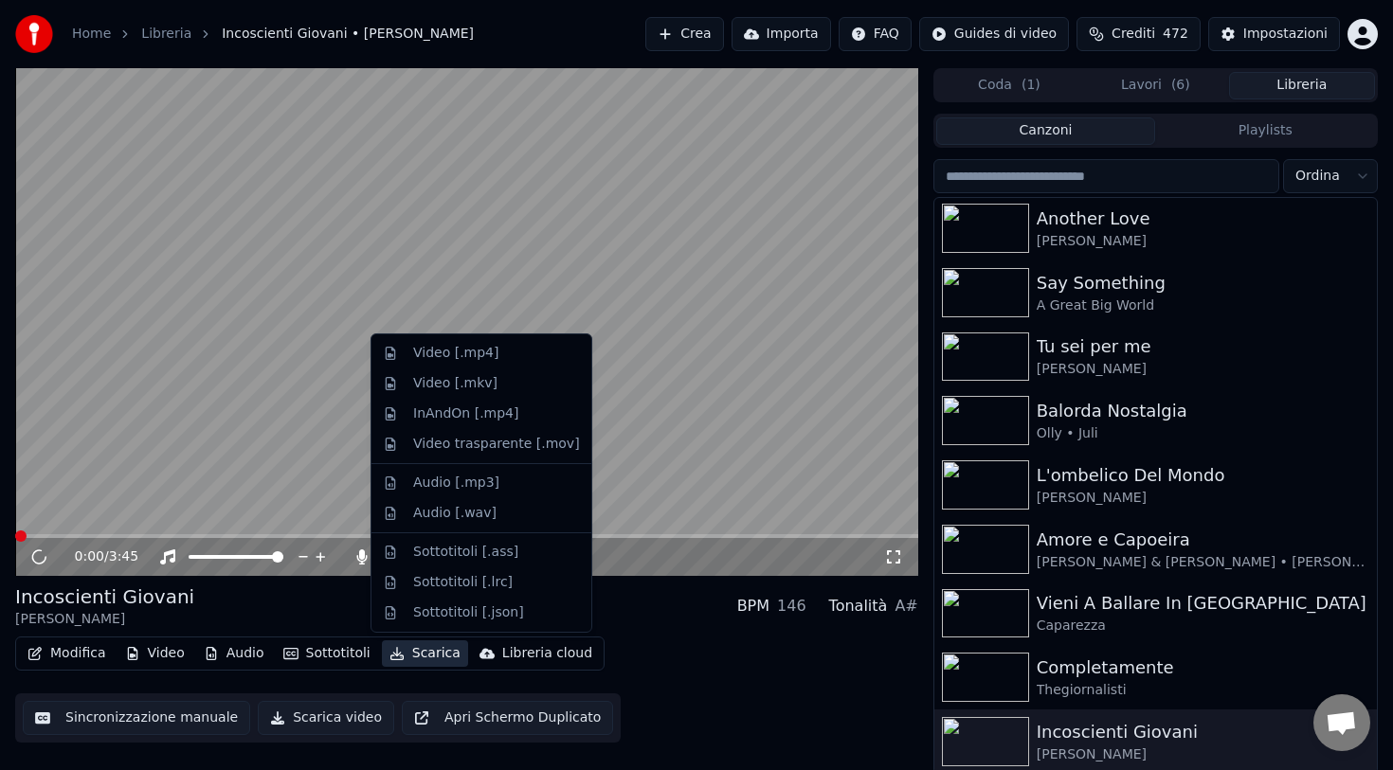
click at [423, 657] on button "Scarica" at bounding box center [425, 653] width 86 height 27
click at [444, 353] on div "Video [.mp4]" at bounding box center [455, 353] width 85 height 19
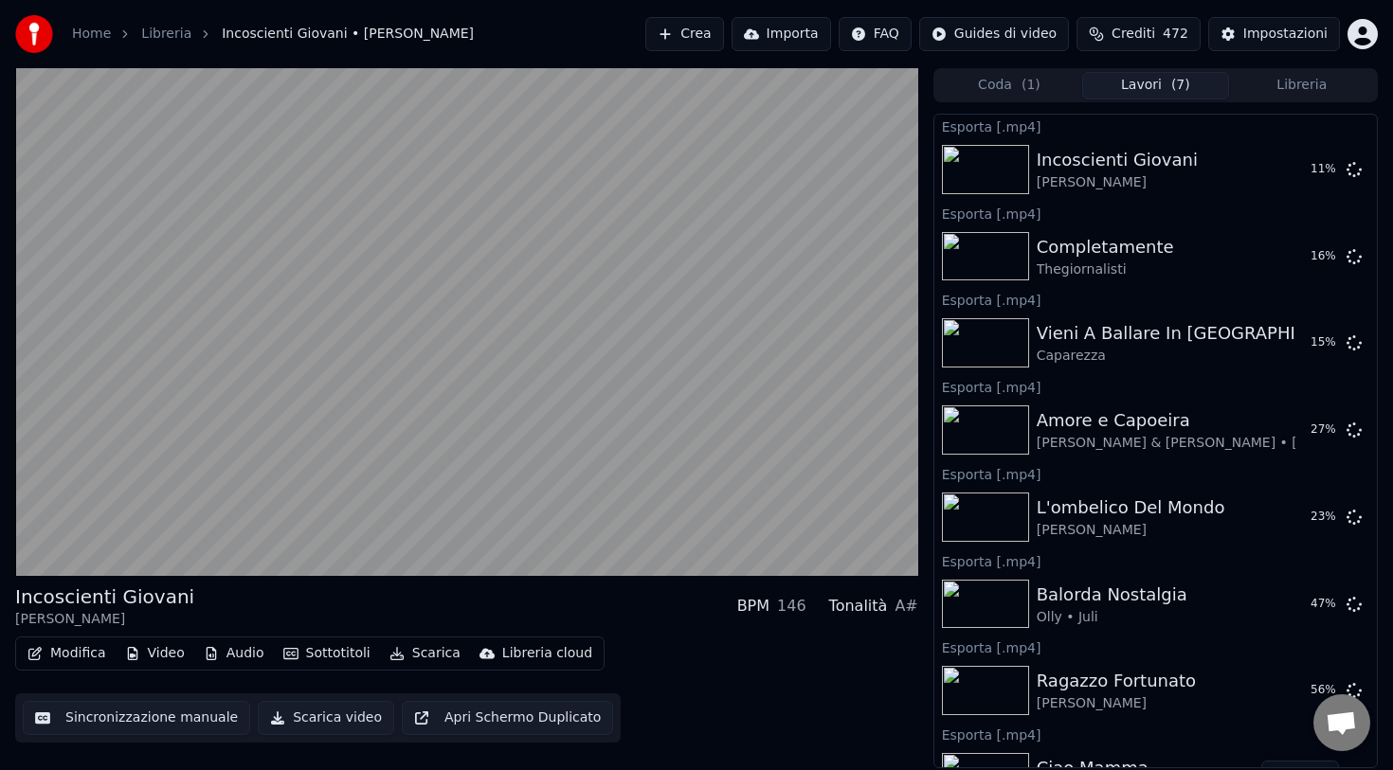
click at [492, 380] on video at bounding box center [466, 322] width 903 height 508
